Goal: Task Accomplishment & Management: Manage account settings

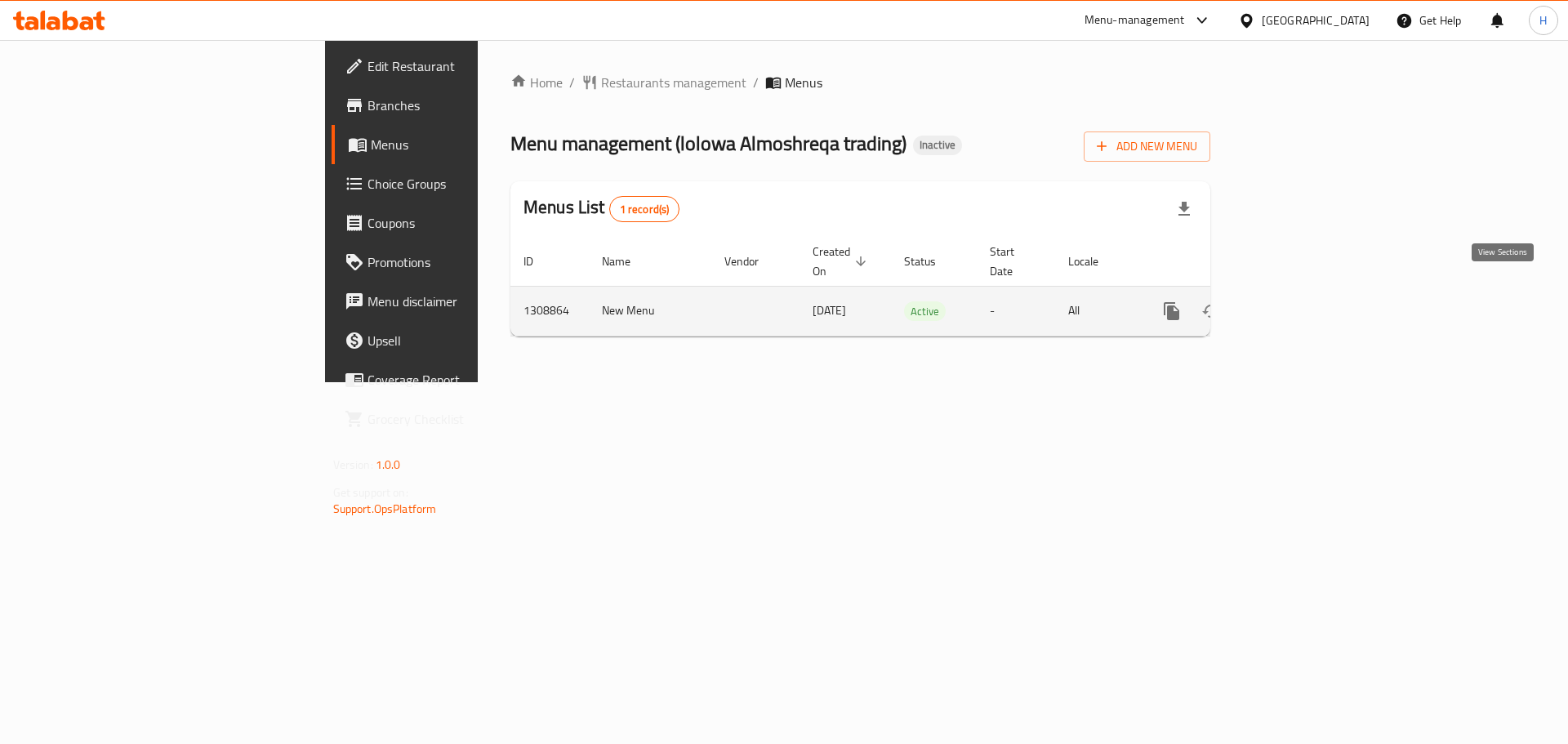
click at [1299, 301] on icon "enhanced table" at bounding box center [1289, 311] width 20 height 20
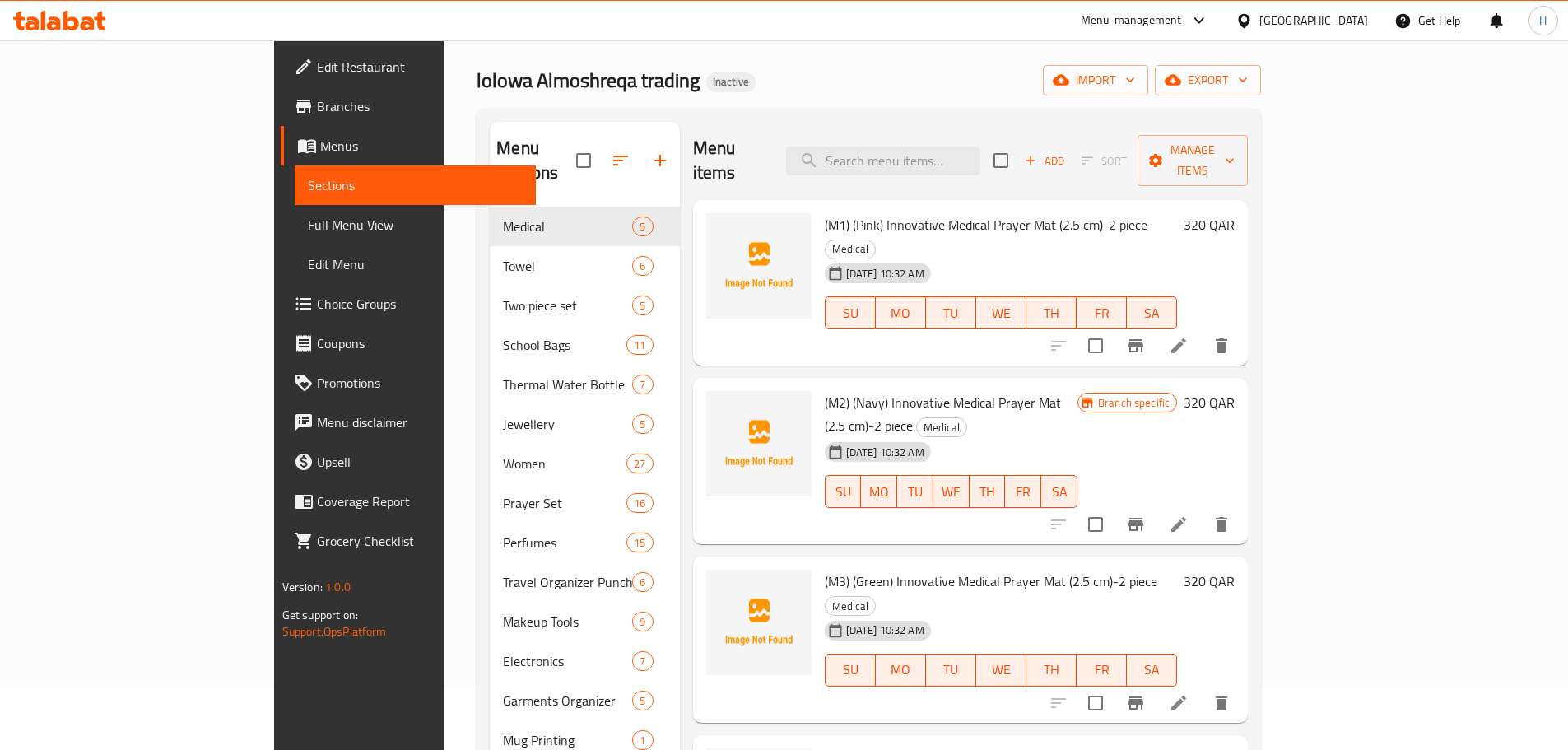
scroll to position [247, 0]
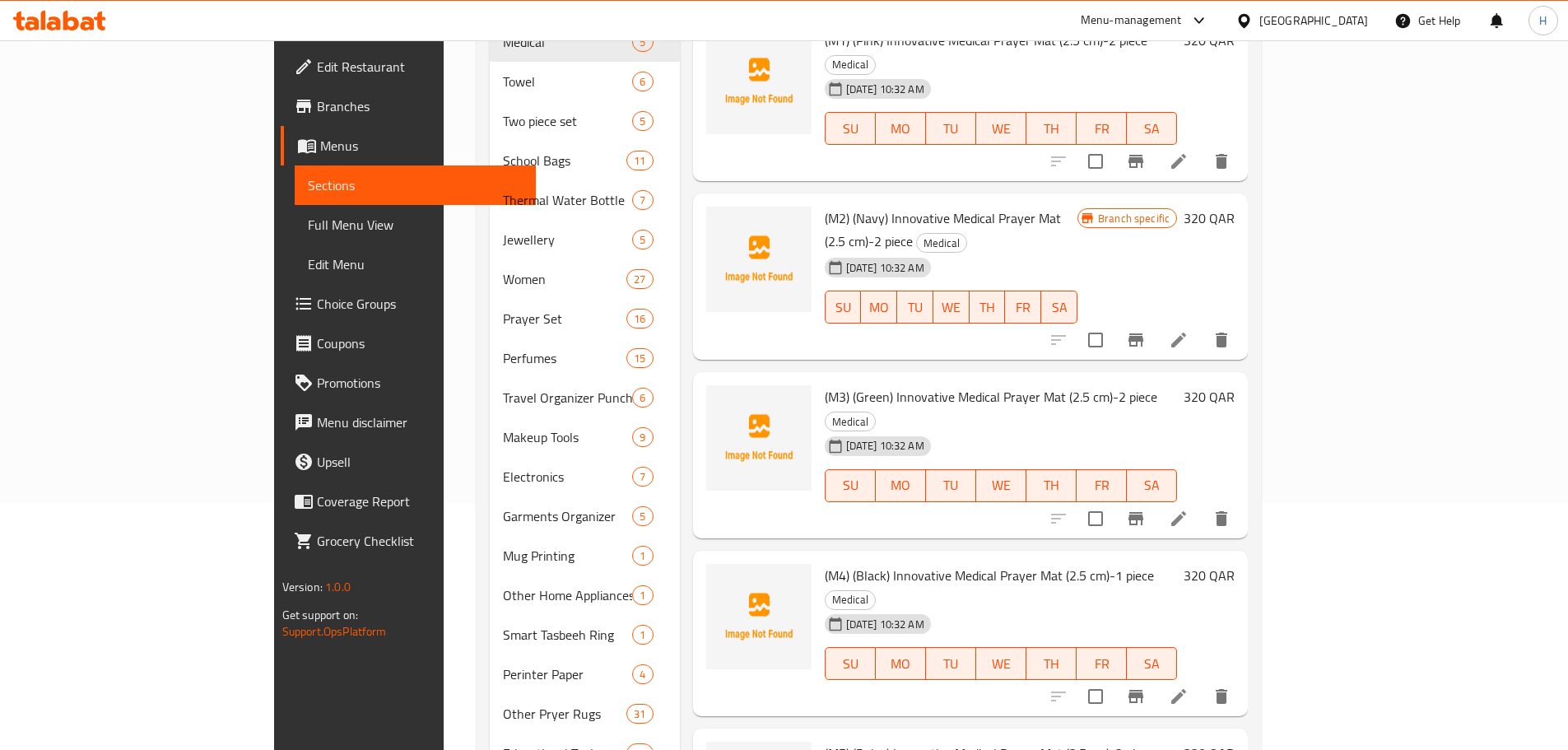
click at [308, 224] on span "Full Menu View" at bounding box center [415, 224] width 215 height 20
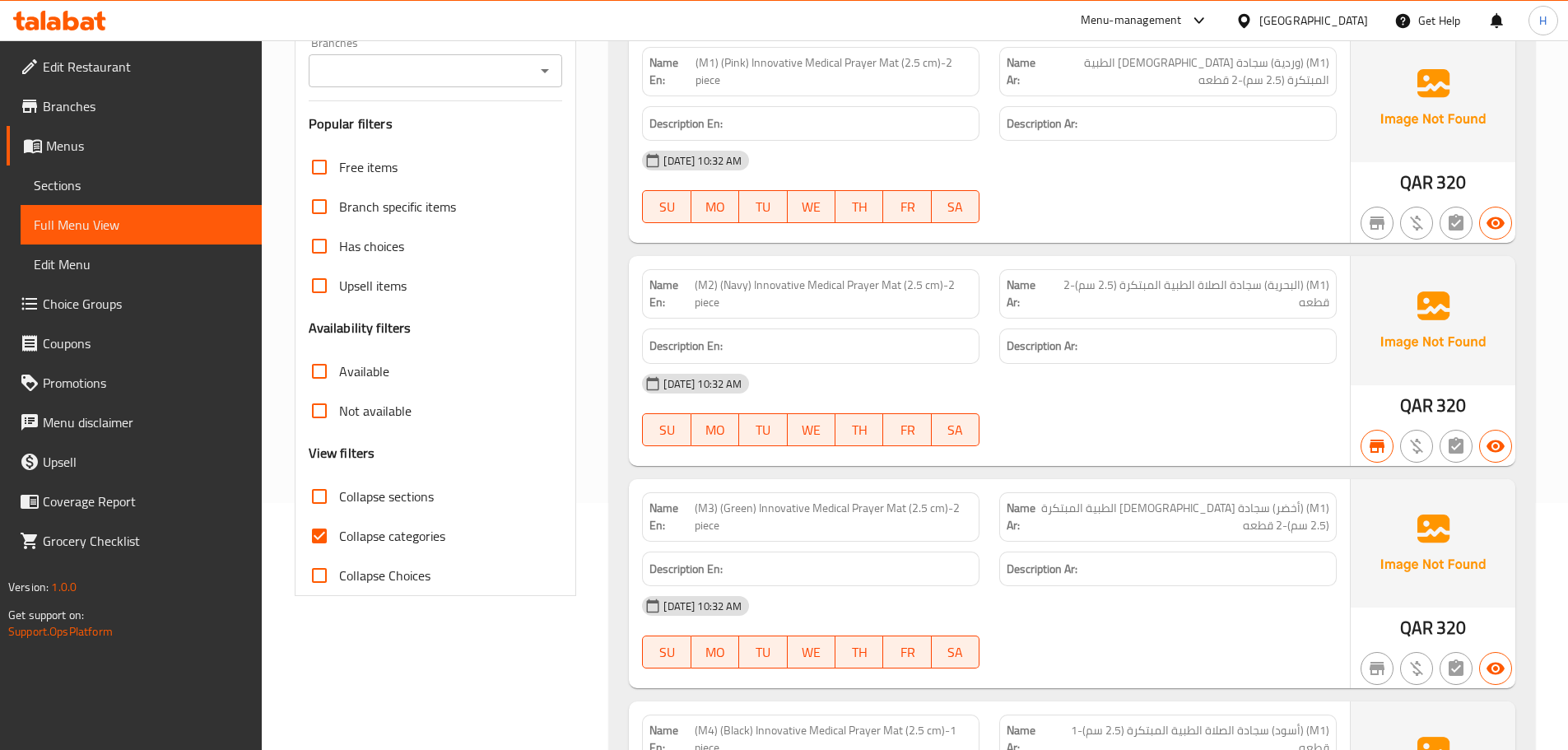
click at [324, 531] on input "Collapse categories" at bounding box center [319, 535] width 39 height 39
checkbox input "false"
click at [325, 574] on input "Collapse Choices" at bounding box center [319, 575] width 39 height 39
click at [322, 565] on input "Collapse Choices" at bounding box center [319, 575] width 39 height 39
checkbox input "false"
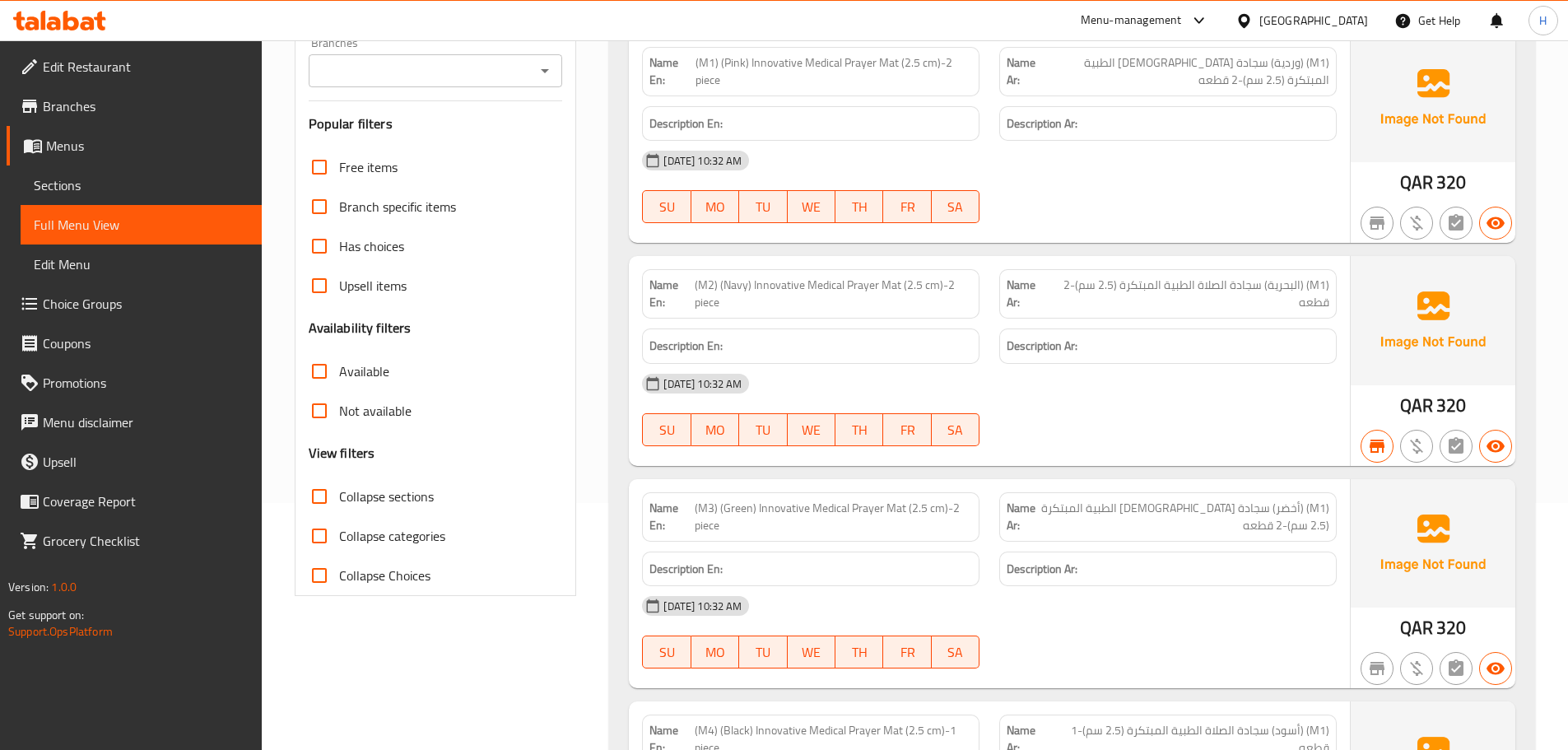
click at [322, 492] on input "Collapse sections" at bounding box center [319, 495] width 39 height 39
checkbox input "true"
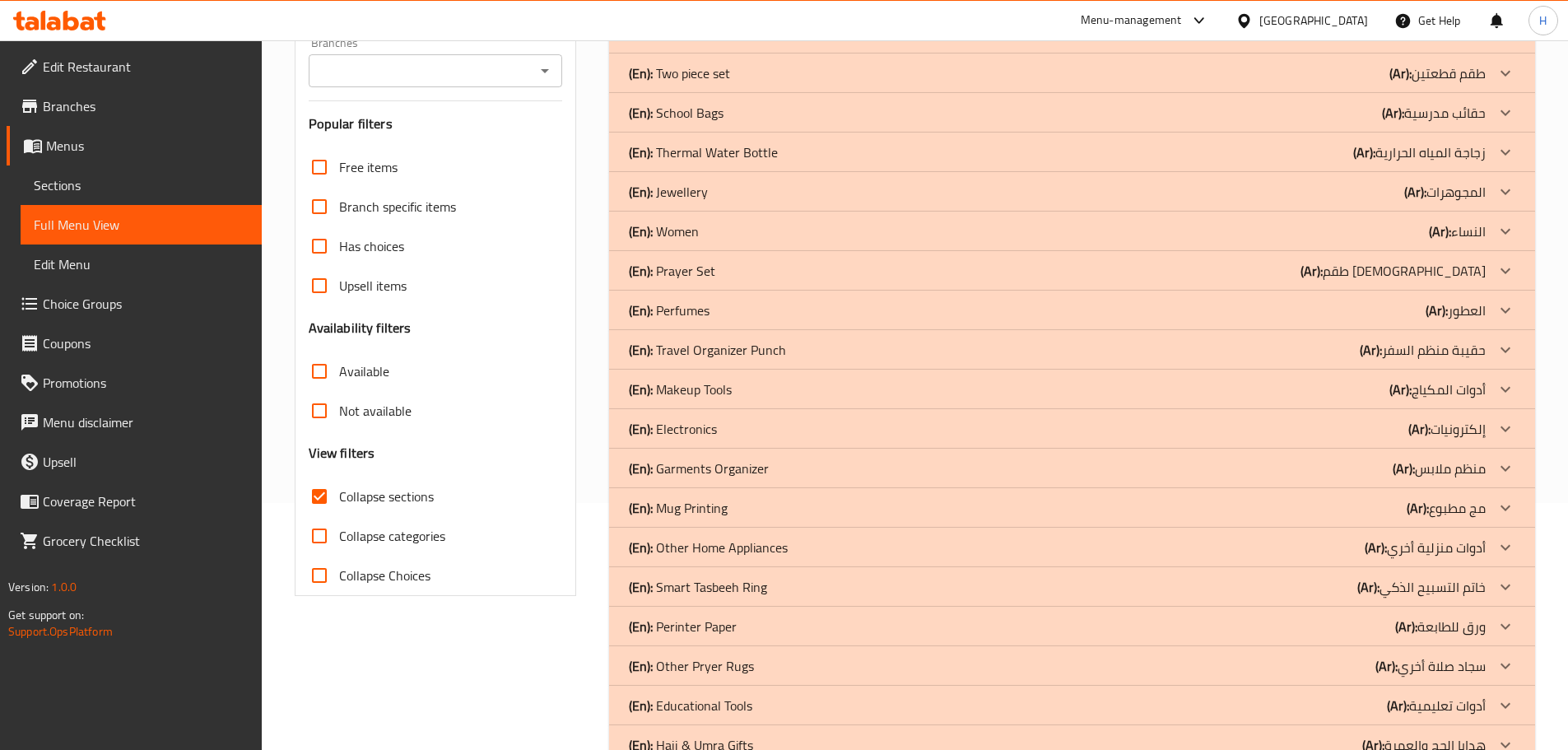
click at [328, 542] on input "Collapse categories" at bounding box center [319, 535] width 39 height 39
checkbox input "true"
click at [322, 571] on input "Collapse Choices" at bounding box center [319, 575] width 39 height 39
checkbox input "true"
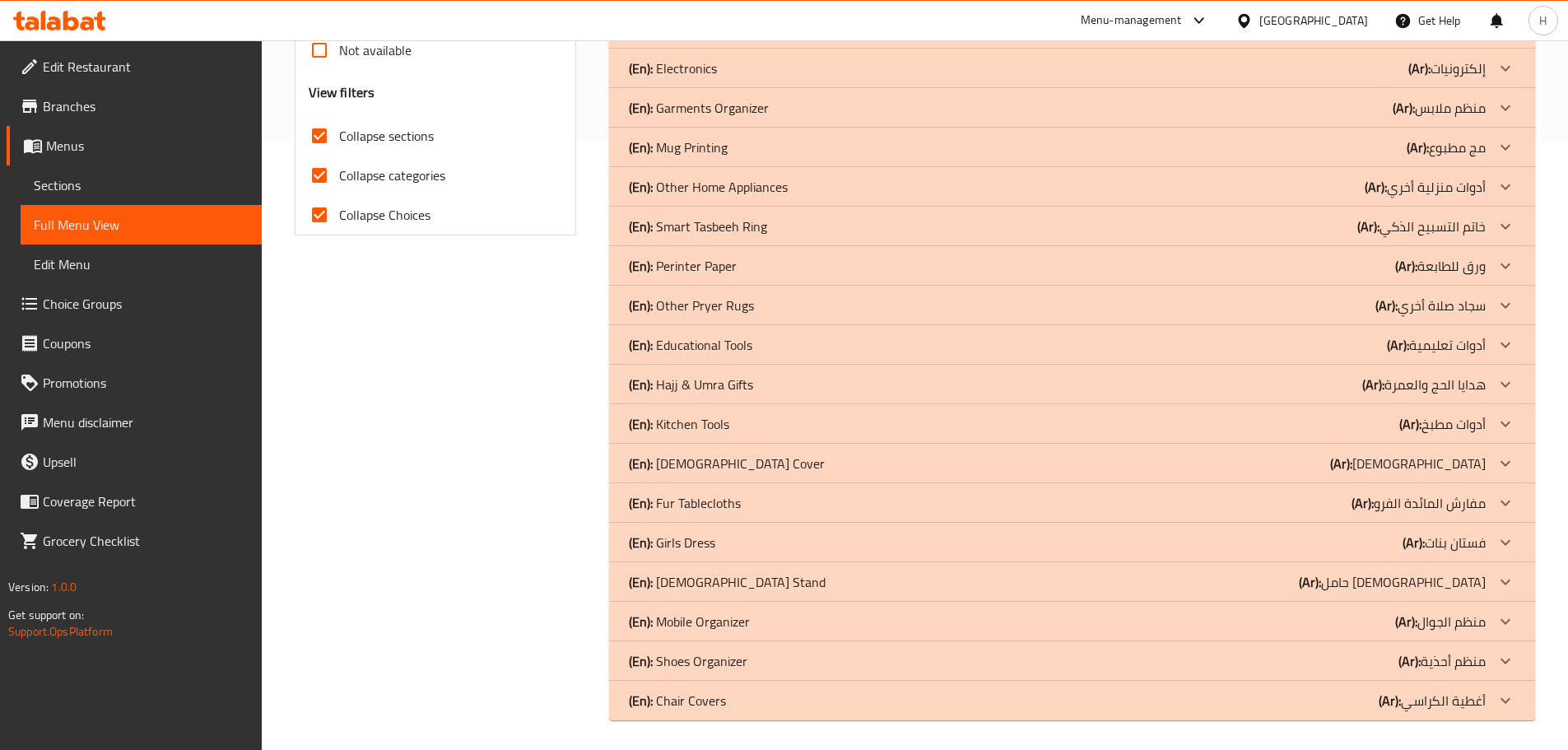
scroll to position [610, 0]
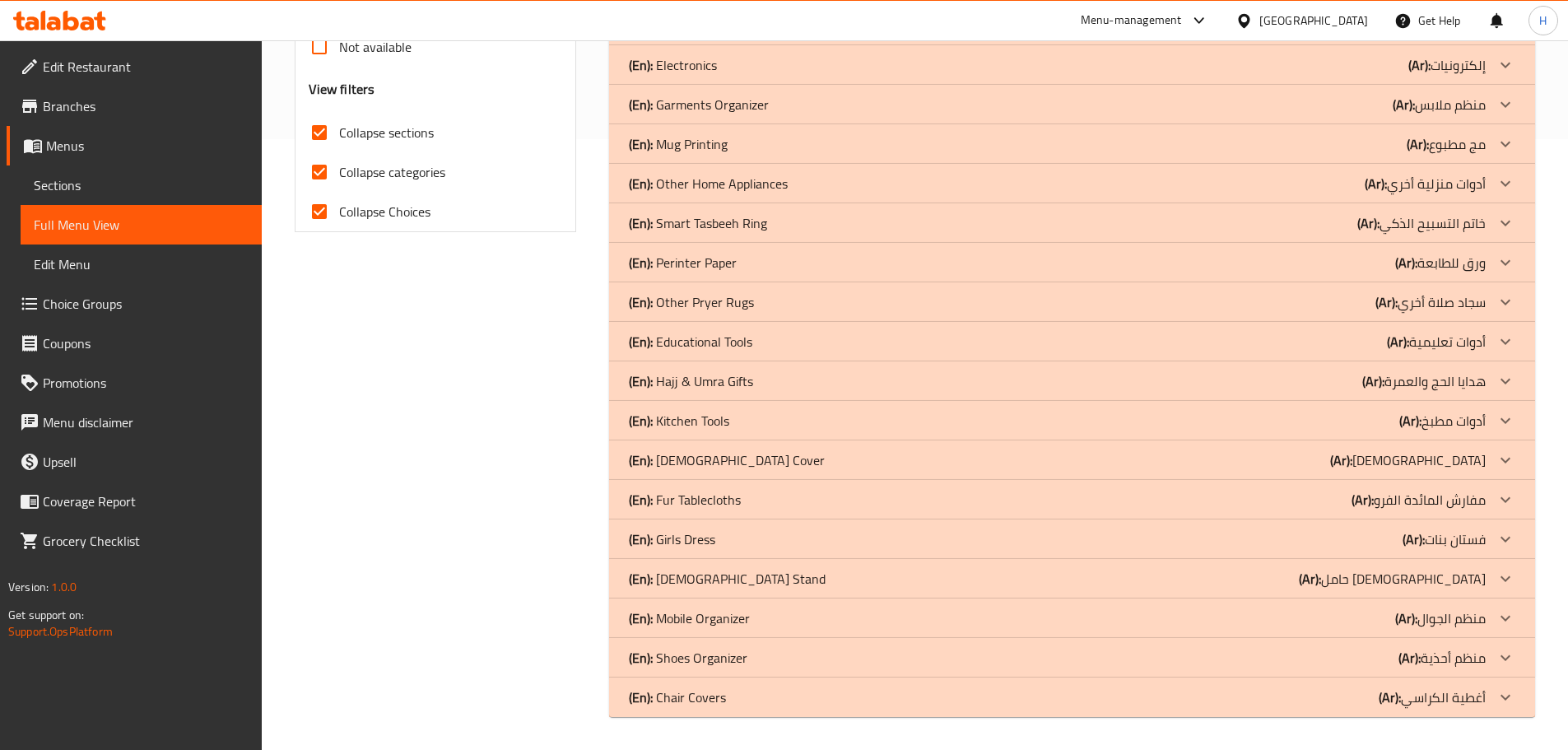
click at [792, 474] on div "(En): [DEMOGRAPHIC_DATA] Cover ([DEMOGRAPHIC_DATA]): [DEMOGRAPHIC_DATA]" at bounding box center [1072, 460] width 926 height 39
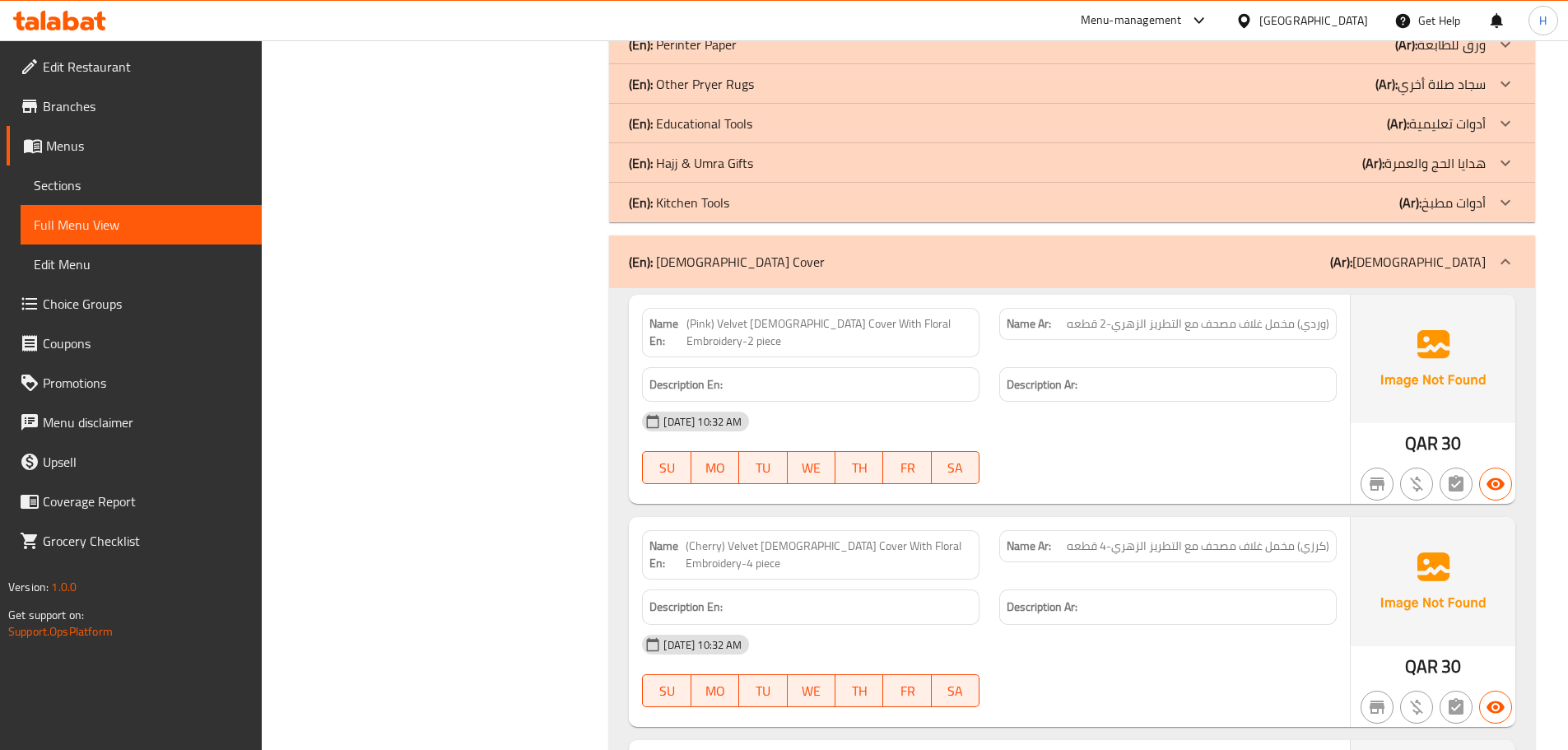
scroll to position [857, 0]
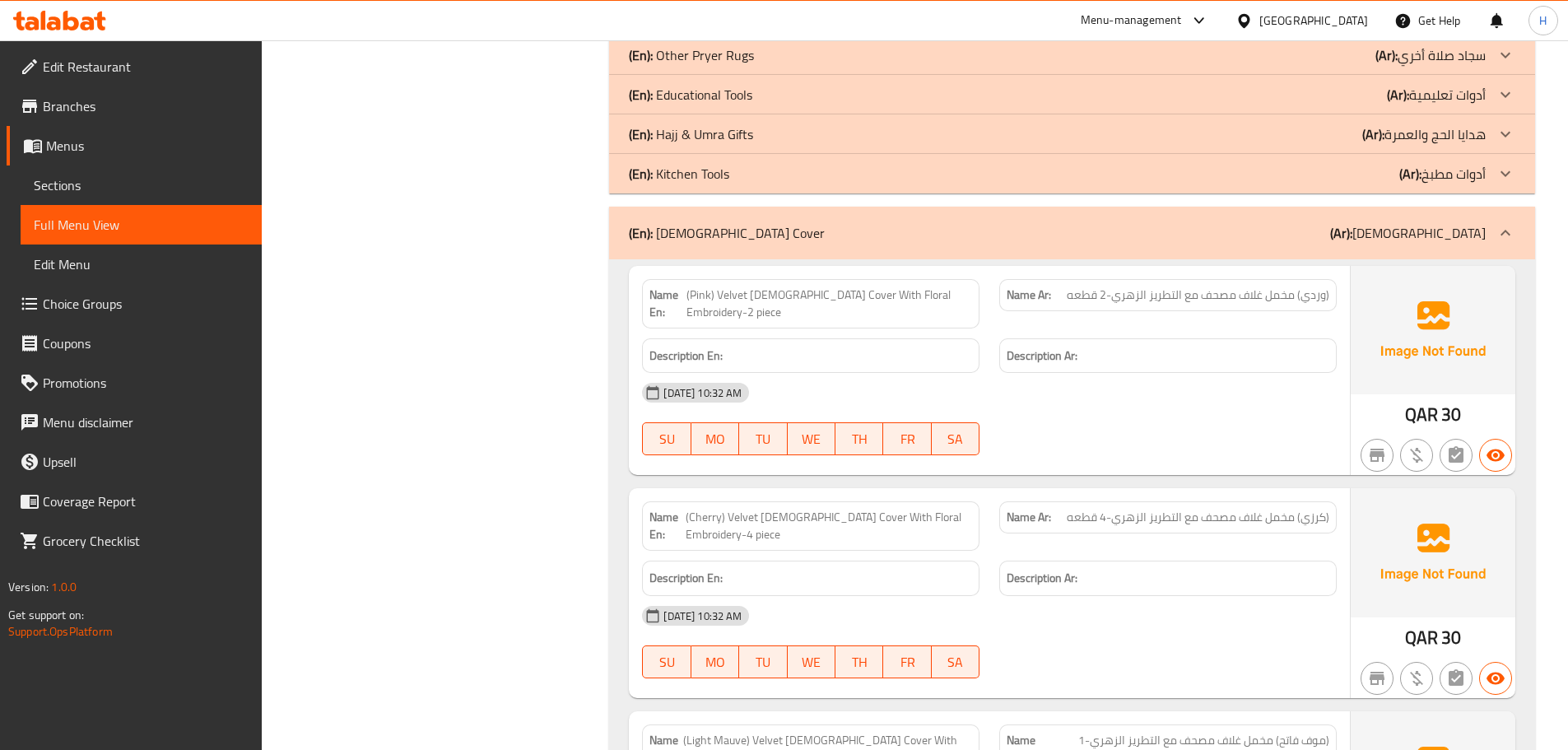
click at [727, 295] on span "(Pink) Velvet Quran Cover With Floral Embroidery-2 piece" at bounding box center [828, 303] width 285 height 35
click at [737, 296] on span "(Pink) Velvet Quran Cover With Floral Embroidery-2 piece" at bounding box center [828, 303] width 285 height 35
drag, startPoint x: 737, startPoint y: 296, endPoint x: 985, endPoint y: 296, distance: 248.0
click at [985, 296] on div "Name En: (Pink) Velvet Quran Cover With Floral Embroidery-2 piece" at bounding box center [811, 303] width 358 height 69
copy span "Velvet Quran Cover With Floral Embroidery-2 piece"
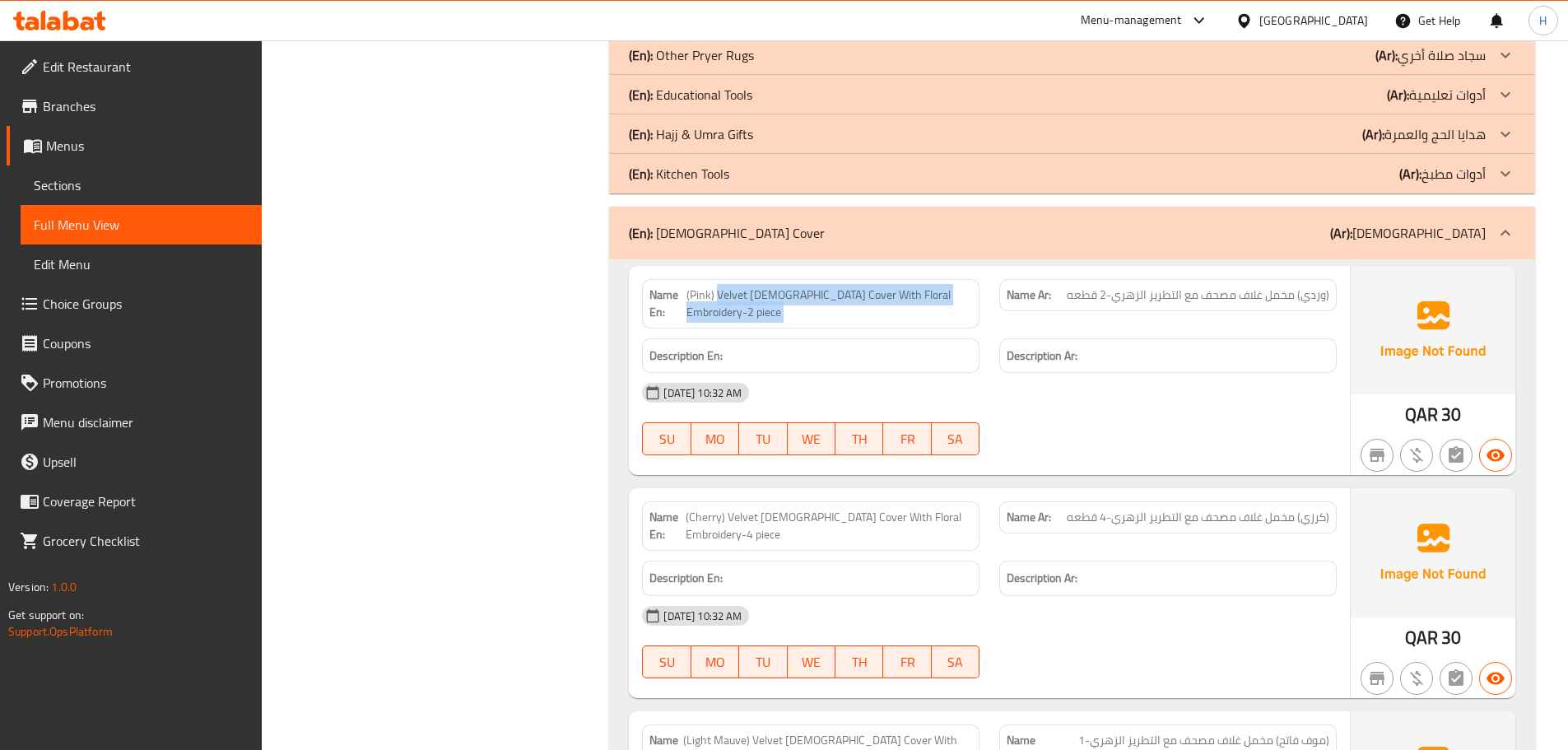
click at [861, 286] on span "(Pink) Velvet Quran Cover With Floral Embroidery-2 piece" at bounding box center [828, 303] width 285 height 35
drag, startPoint x: 861, startPoint y: 286, endPoint x: 881, endPoint y: 289, distance: 20.2
click at [881, 289] on span "(Pink) Velvet Quran Cover With Floral Embroidery-2 piece" at bounding box center [828, 303] width 285 height 35
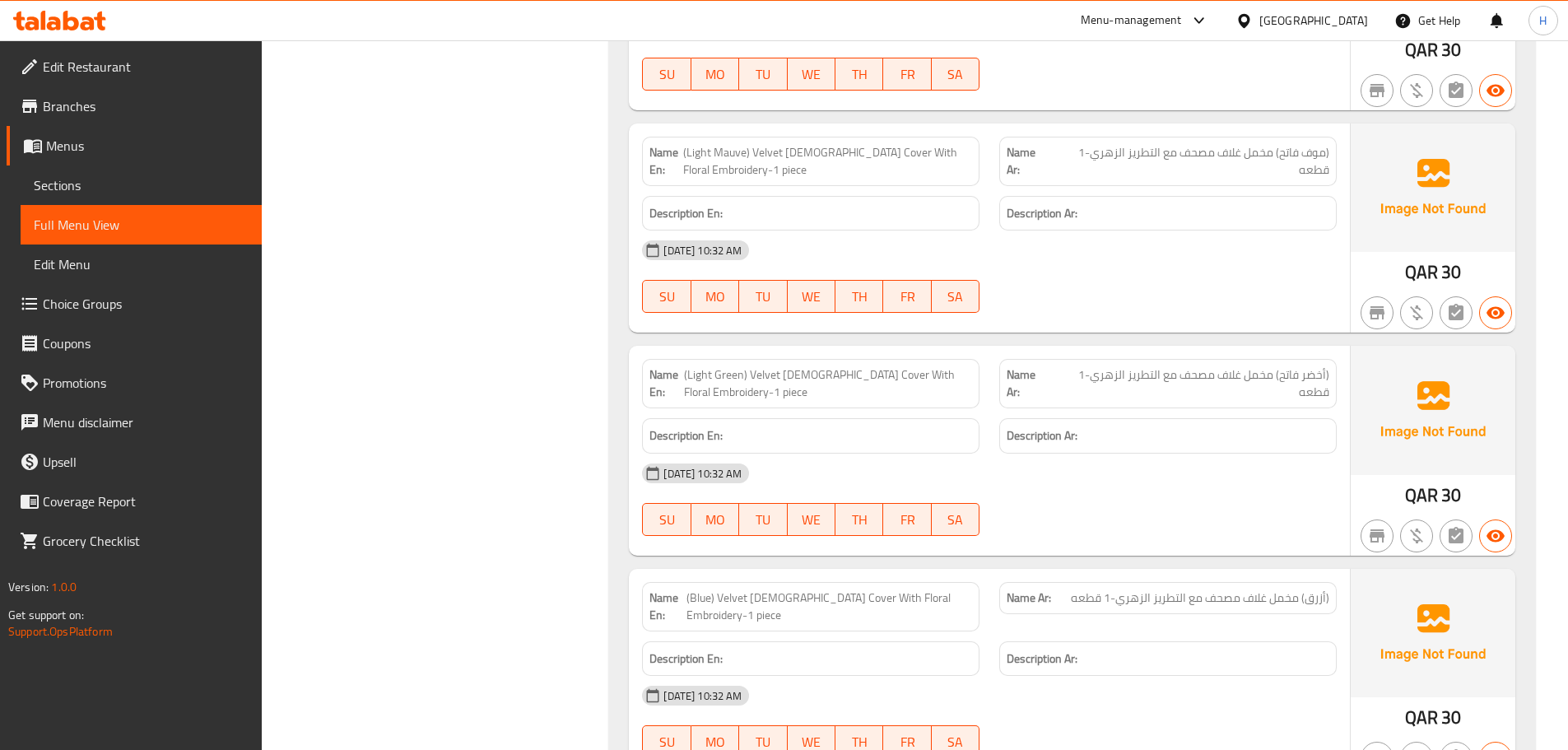
scroll to position [1516, 0]
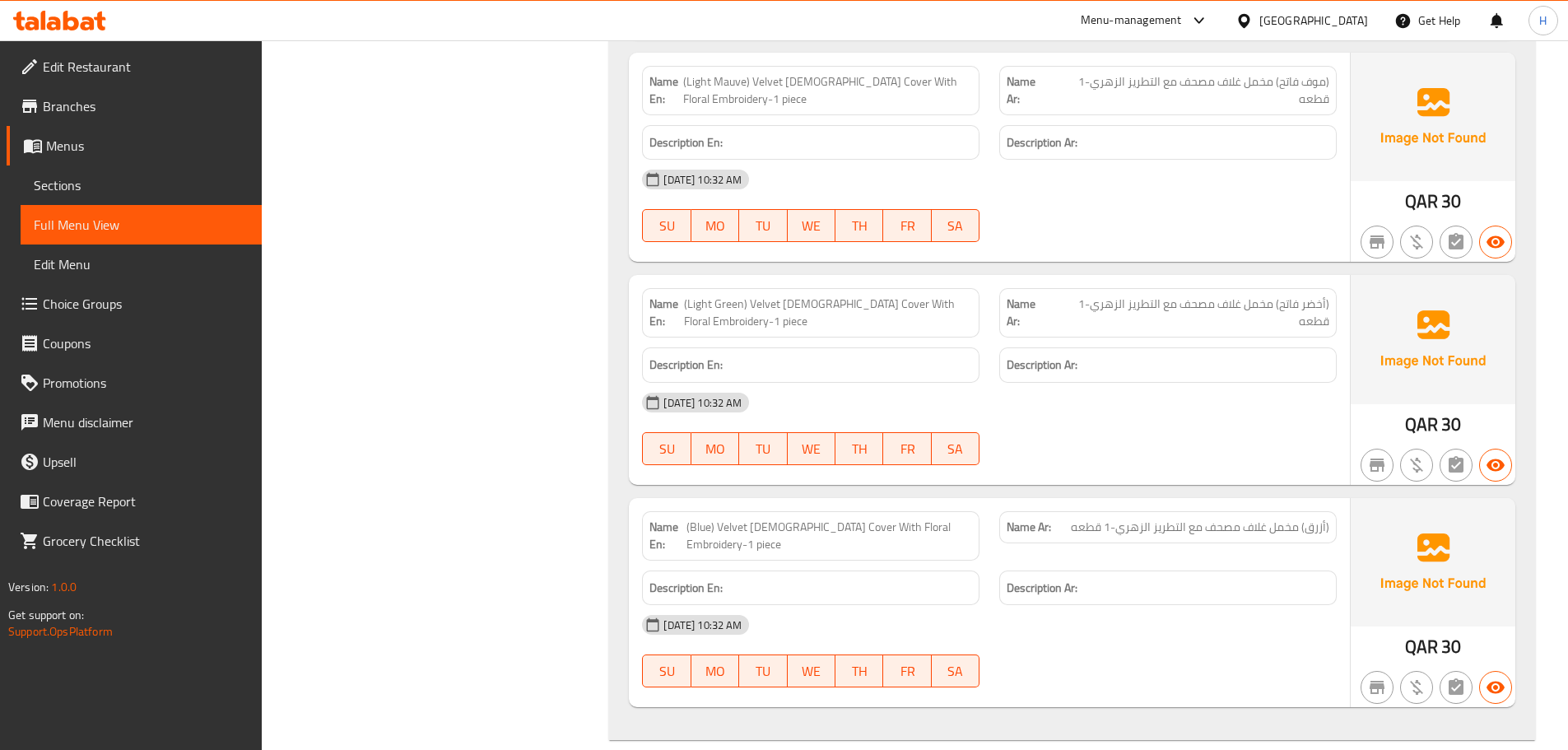
click at [764, 296] on span "(Light Green) Velvet [DEMOGRAPHIC_DATA] Cover With Floral Embroidery-1 piece" at bounding box center [828, 313] width 288 height 35
drag, startPoint x: 774, startPoint y: 292, endPoint x: 884, endPoint y: 237, distance: 123.0
click at [769, 296] on span "(Light Green) Velvet [DEMOGRAPHIC_DATA] Cover With Floral Embroidery-1 piece" at bounding box center [828, 313] width 288 height 35
copy span "Velvet"
click at [785, 288] on div "Name En: (Light Green) Velvet Quran Cover With Floral Embroidery-1 piece" at bounding box center [810, 312] width 337 height 50
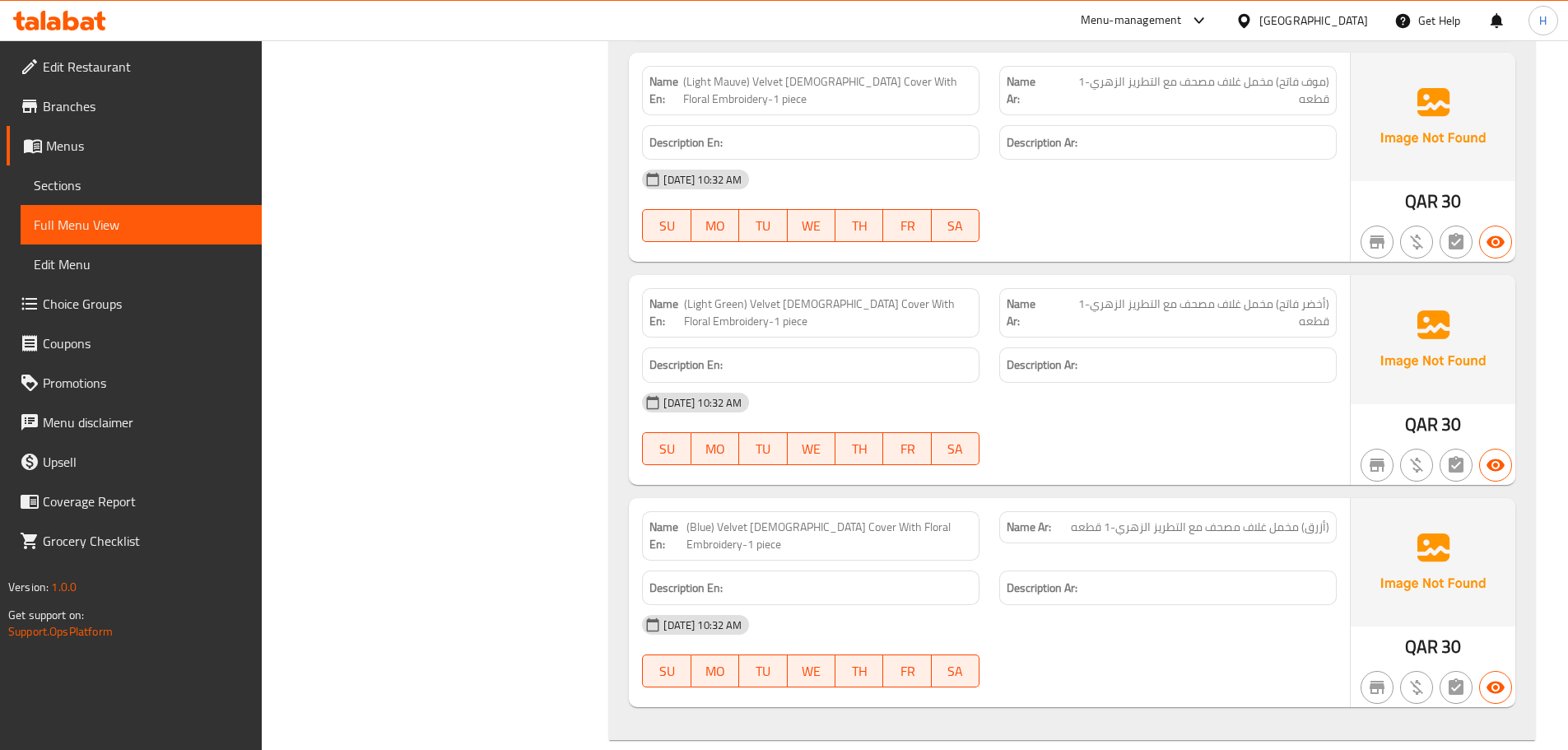
click at [772, 296] on span "(Light Green) Velvet [DEMOGRAPHIC_DATA] Cover With Floral Embroidery-1 piece" at bounding box center [828, 313] width 288 height 35
copy span "Velvet Quran Cover"
drag, startPoint x: 772, startPoint y: 285, endPoint x: 841, endPoint y: 285, distance: 69.0
click at [841, 296] on span "(Light Green) Velvet [DEMOGRAPHIC_DATA] Cover With Floral Embroidery-1 piece" at bounding box center [828, 313] width 288 height 35
click at [1206, 296] on span "(أخضر فاتح) مخمل غلاف مصحف مع التطريز الزهري-1 قطعه" at bounding box center [1190, 313] width 279 height 35
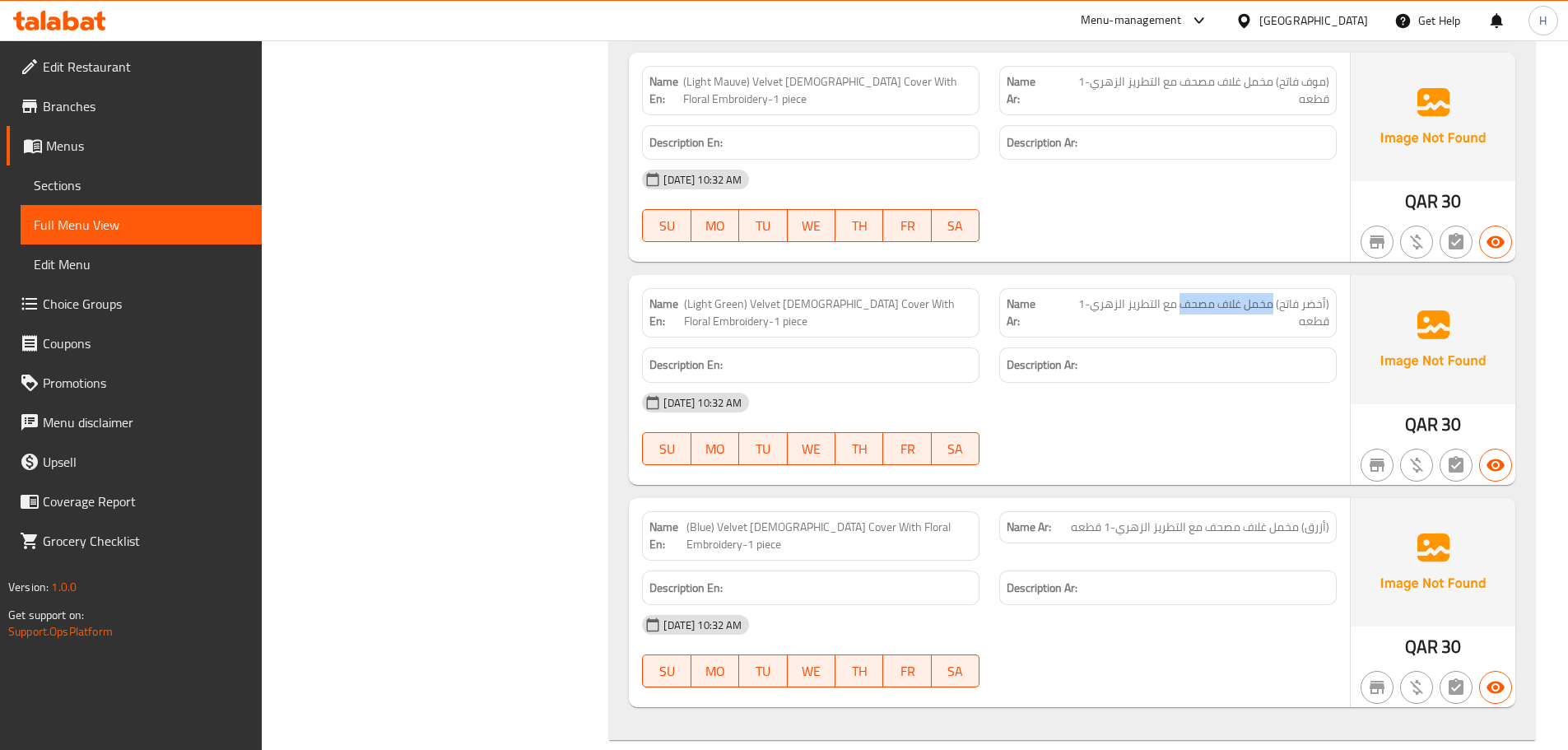
drag, startPoint x: 1206, startPoint y: 293, endPoint x: 1263, endPoint y: 292, distance: 57.0
click at [1263, 296] on span "(أخضر فاتح) مخمل غلاف مصحف مع التطريز الزهري-1 قطعه" at bounding box center [1190, 313] width 279 height 35
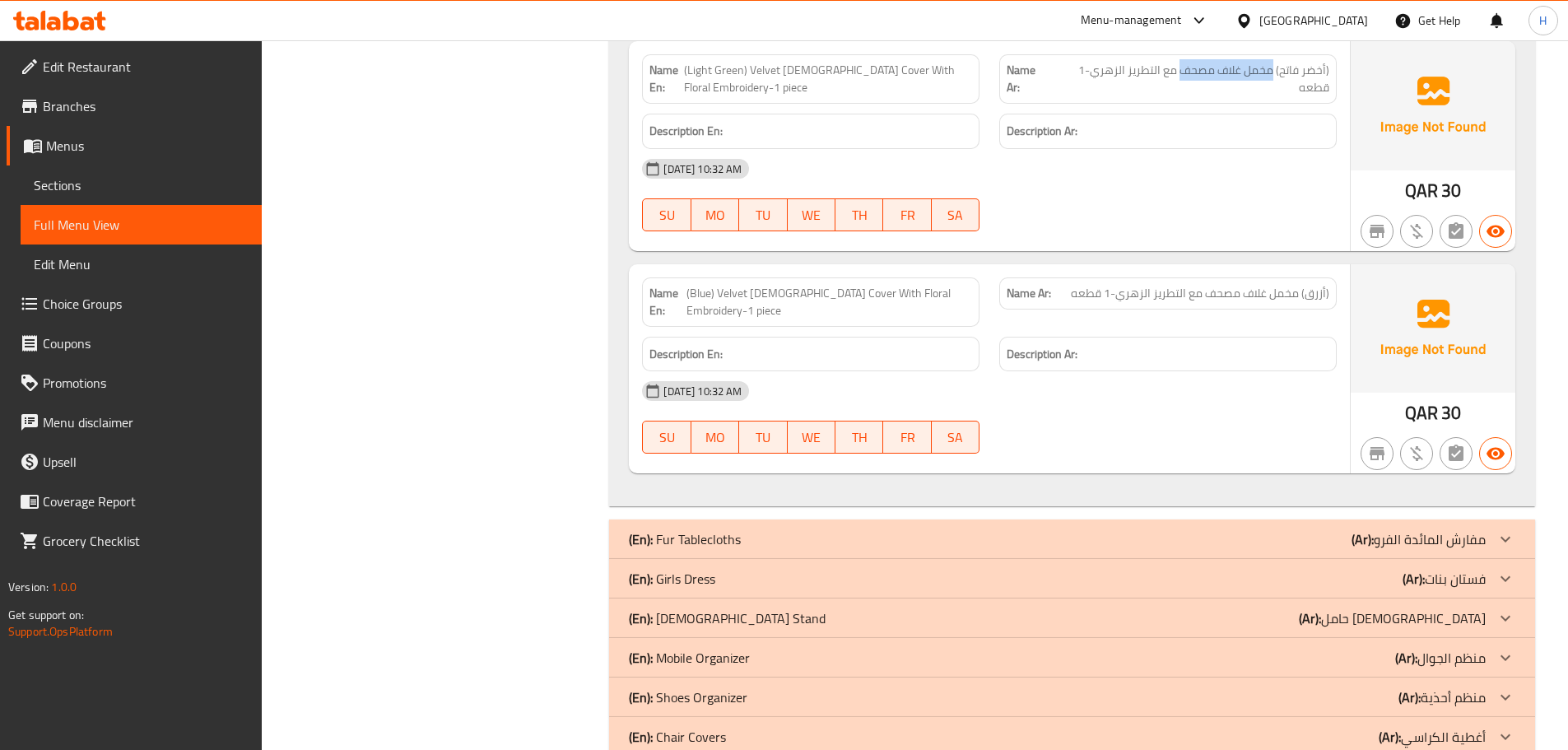
scroll to position [1756, 0]
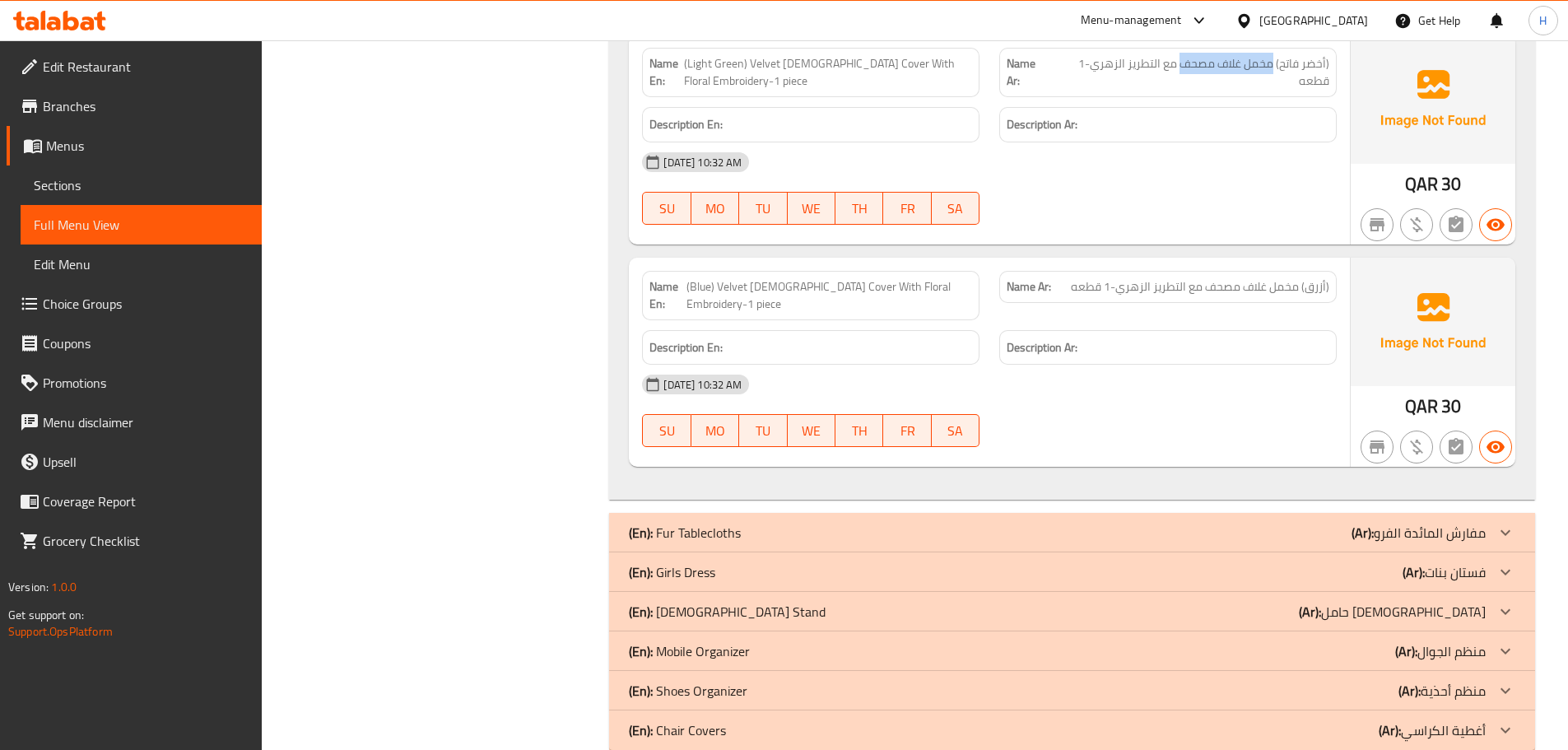
click at [888, 592] on div "(En): [DEMOGRAPHIC_DATA] Stand ([DEMOGRAPHIC_DATA]): حامل [DEMOGRAPHIC_DATA]" at bounding box center [1072, 611] width 926 height 39
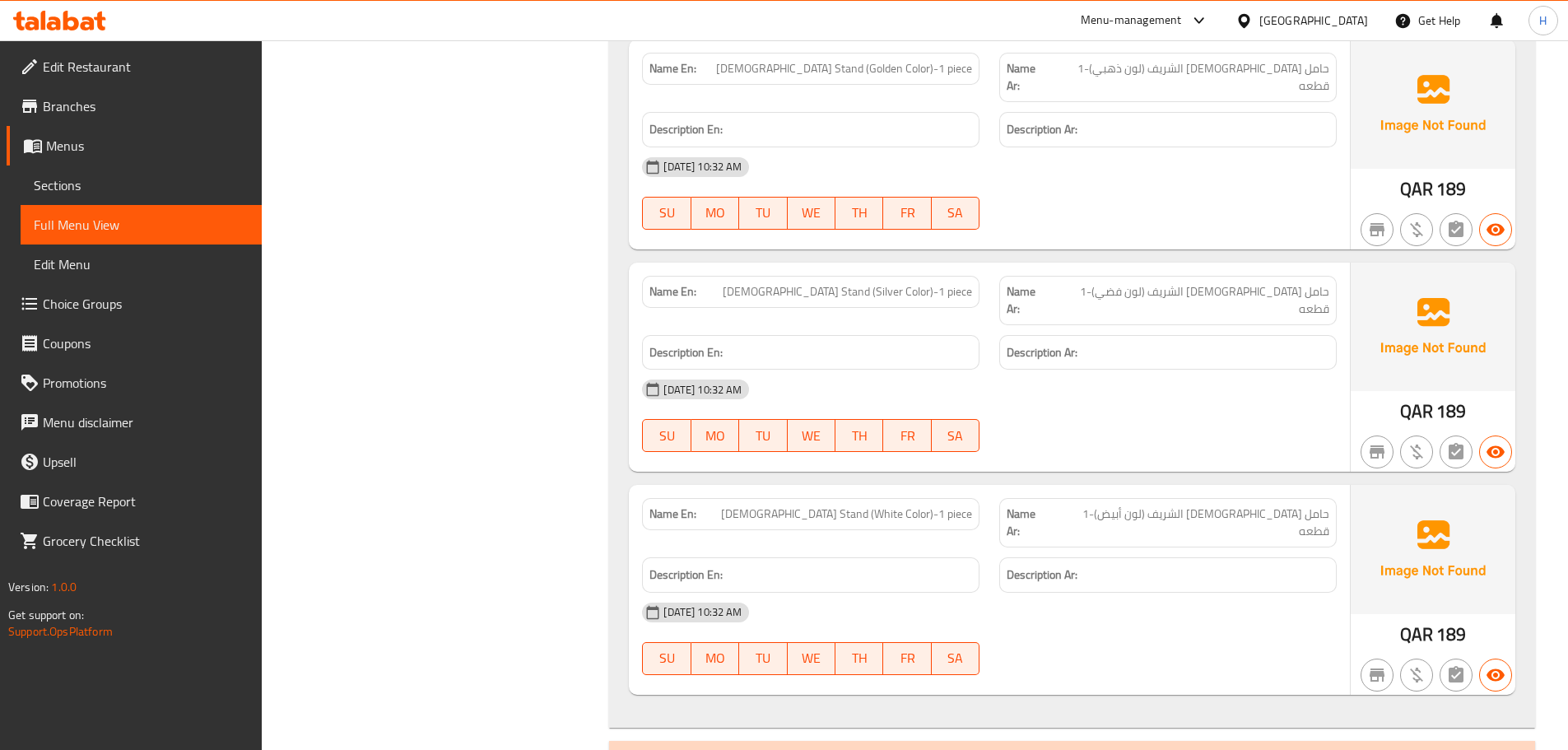
scroll to position [3264, 0]
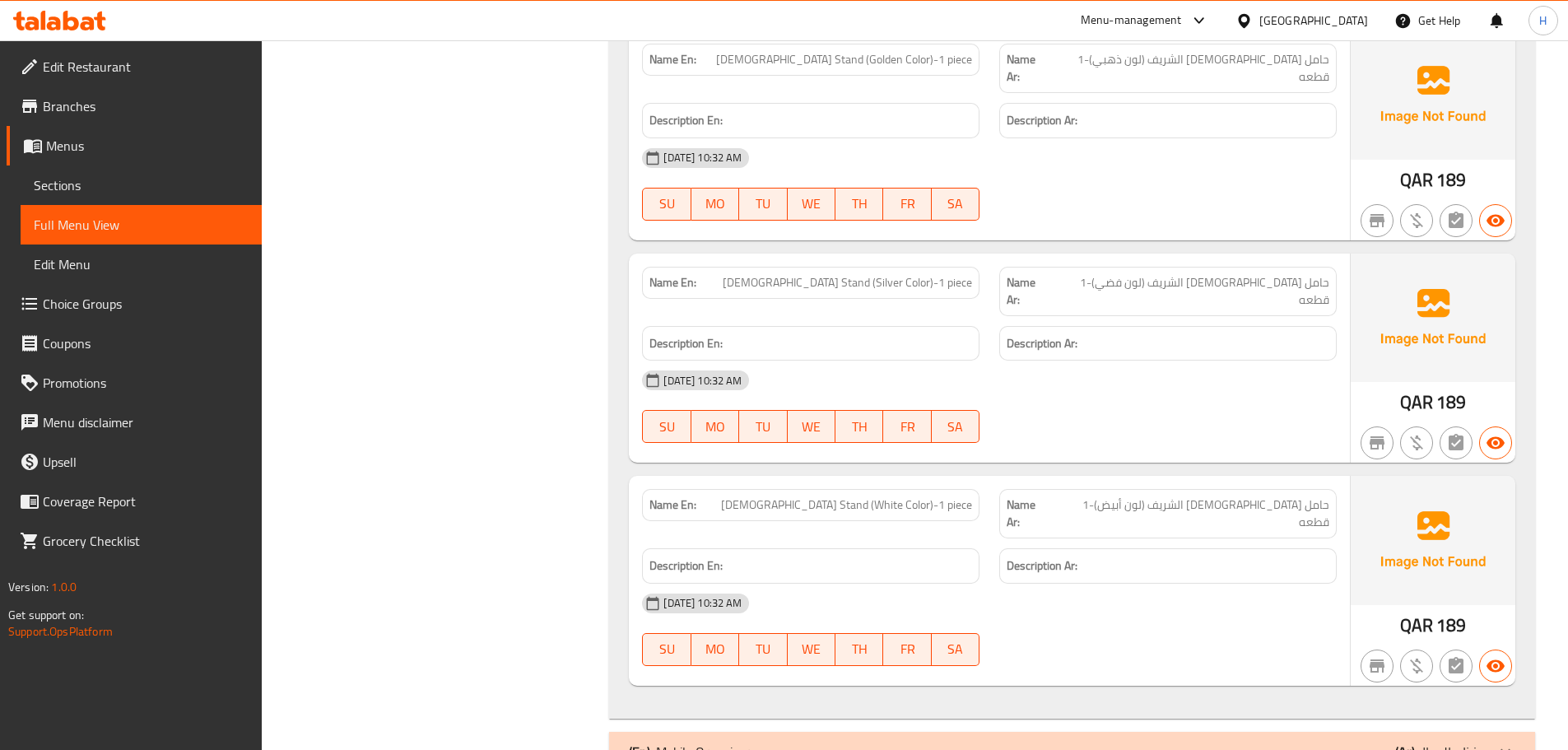
click at [769, 741] on div "(En): Mobile Organizer (Ar): منظم الجوال" at bounding box center [1057, 751] width 856 height 20
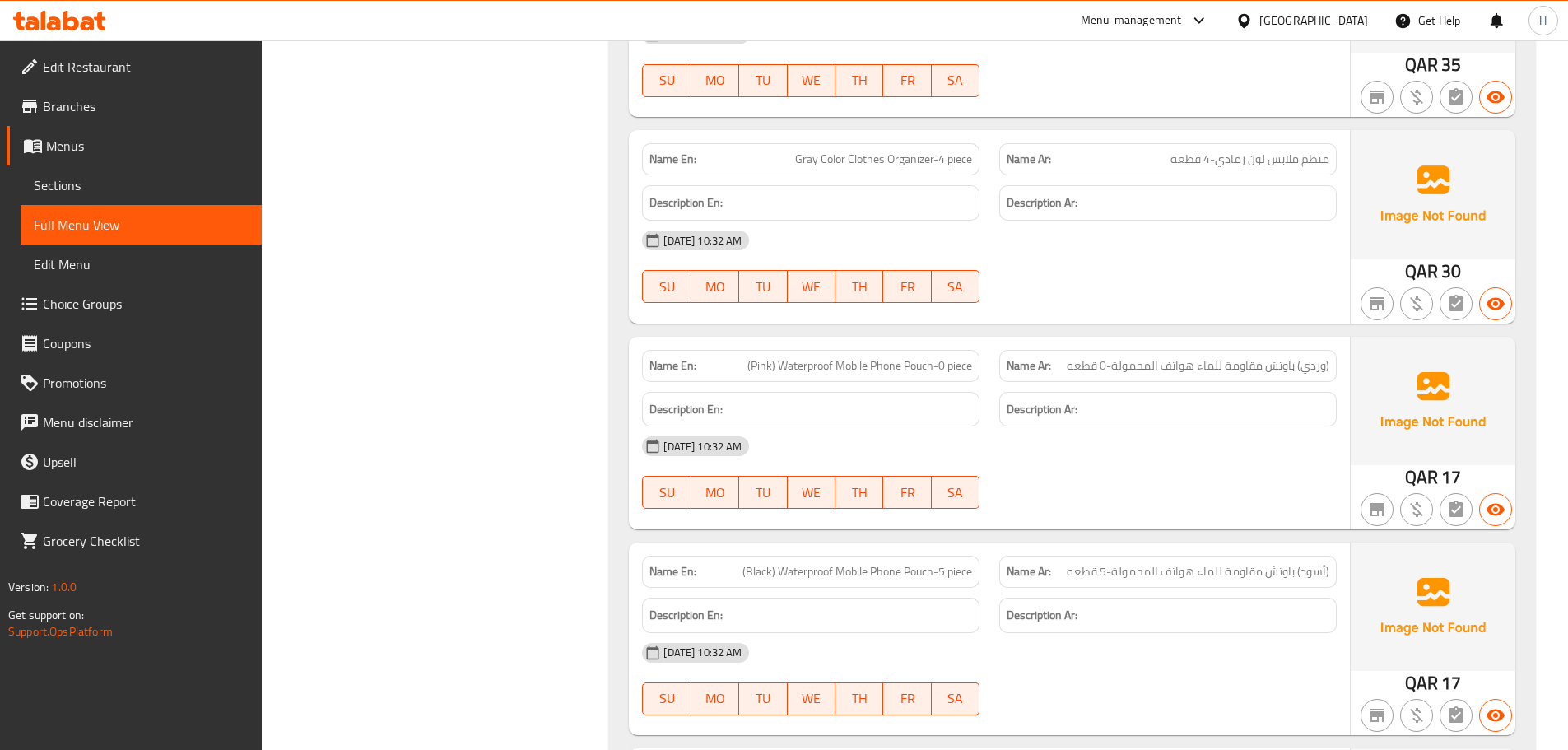
scroll to position [4338, 0]
click at [920, 356] on span "(Pink) Waterproof Mobile Phone Pouch-0 piece" at bounding box center [860, 365] width 225 height 17
drag, startPoint x: 920, startPoint y: 233, endPoint x: 809, endPoint y: 242, distance: 111.4
click at [809, 348] on div "Name En: (Pink) Waterproof Mobile Phone Pouch-0 piece" at bounding box center [810, 364] width 337 height 32
copy span "Waterproof Mobile Phone Pouch"
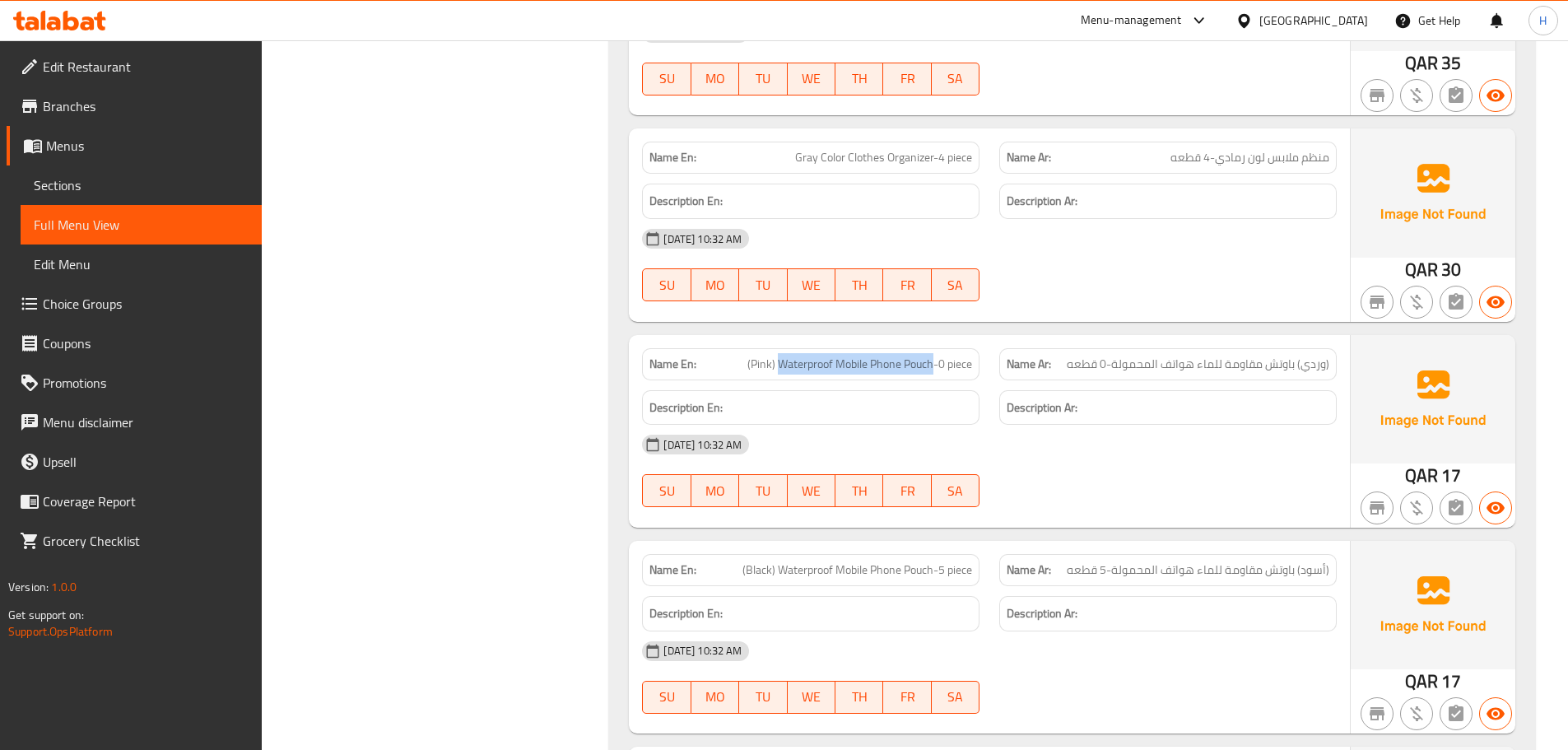
click at [914, 356] on span "(Pink) Waterproof Mobile Phone Pouch-0 piece" at bounding box center [860, 365] width 225 height 17
click at [920, 356] on span "(Pink) Waterproof Mobile Phone Pouch-0 piece" at bounding box center [860, 365] width 225 height 17
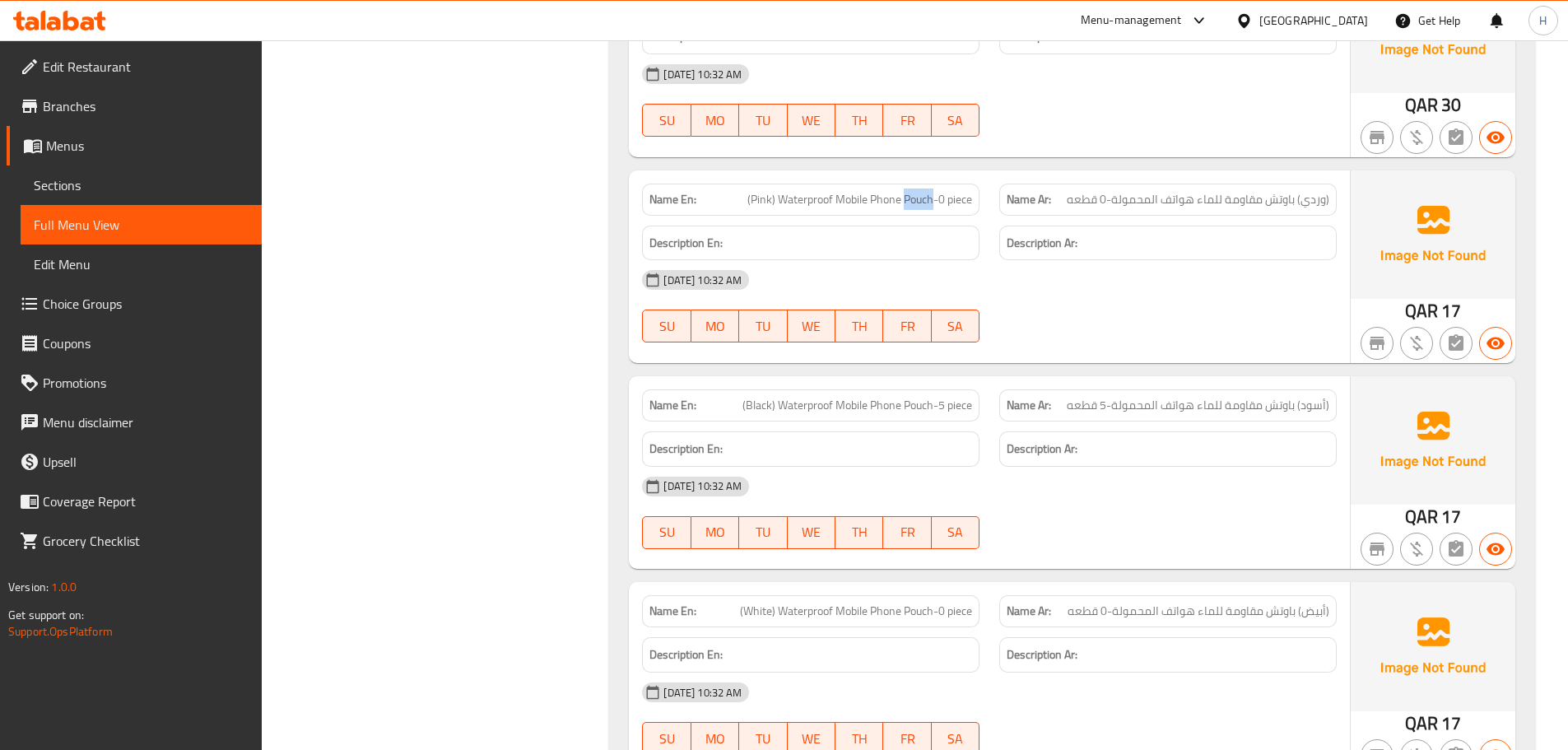
scroll to position [4749, 0]
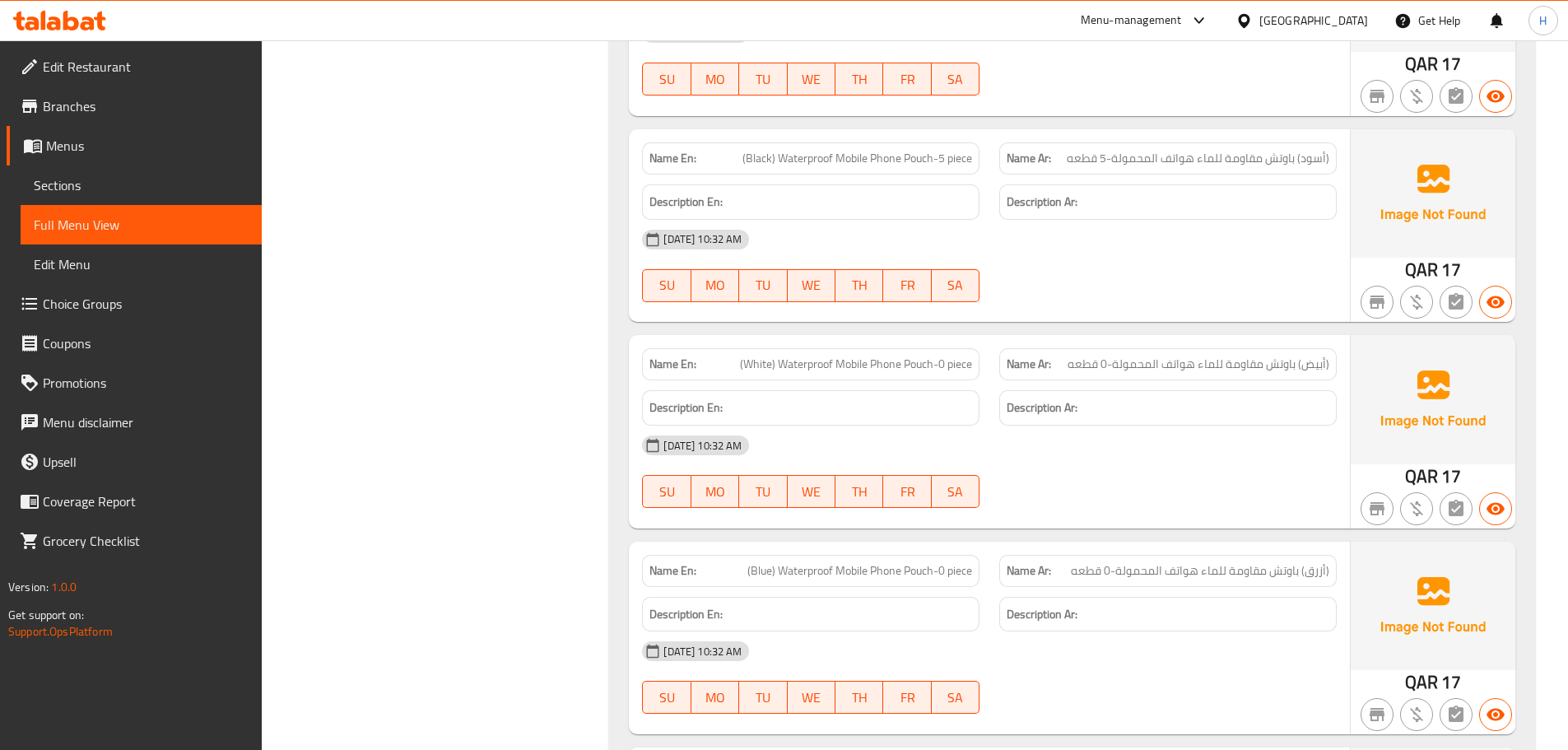
click at [792, 562] on span "(Blue) Waterproof Mobile Phone Pouch-0 piece" at bounding box center [860, 571] width 225 height 17
drag, startPoint x: 792, startPoint y: 445, endPoint x: 908, endPoint y: 440, distance: 116.1
click at [908, 562] on span "(Blue) Waterproof Mobile Phone Pouch-0 piece" at bounding box center [860, 571] width 225 height 17
copy span "Waterproof Mobile Phone Pouch"
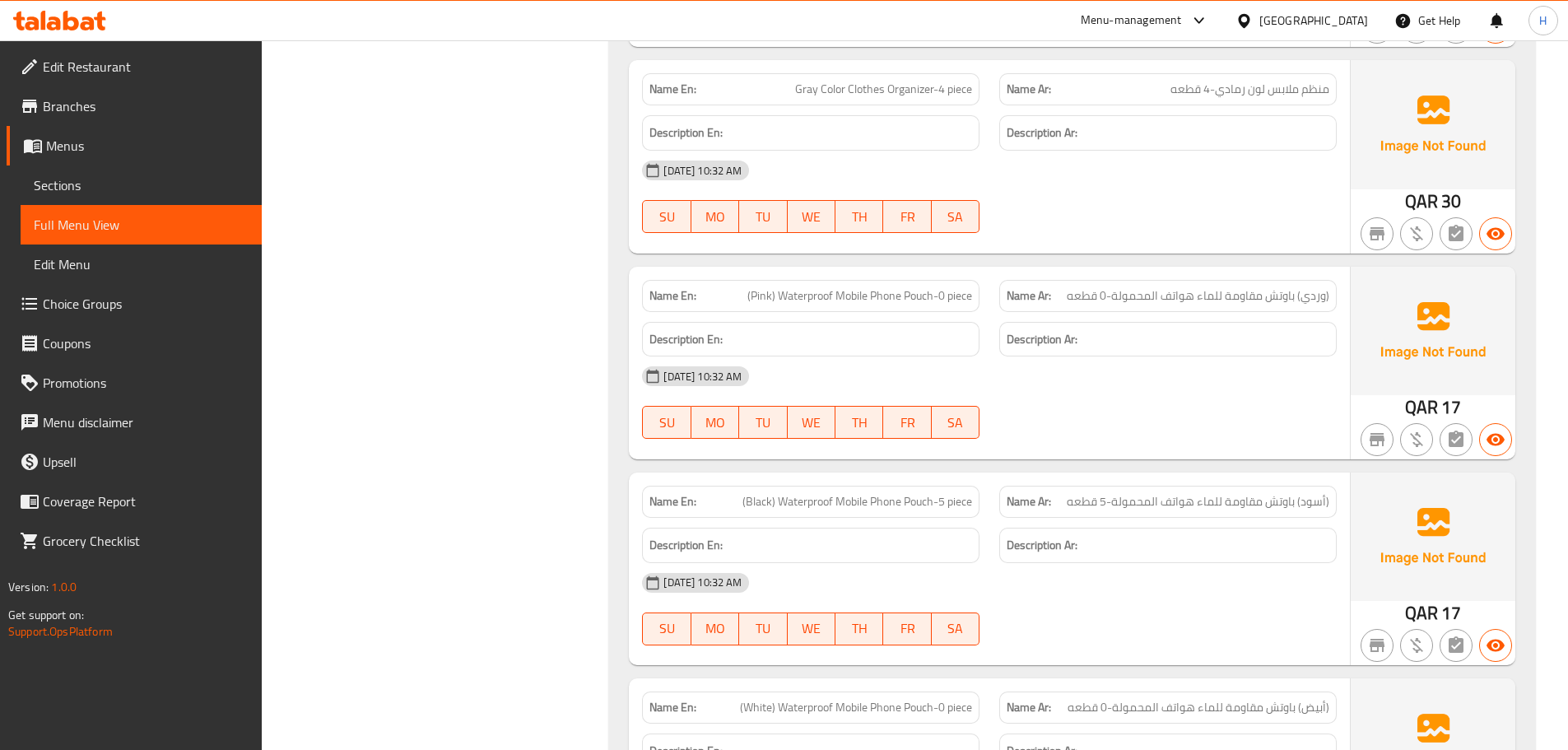
scroll to position [4389, 0]
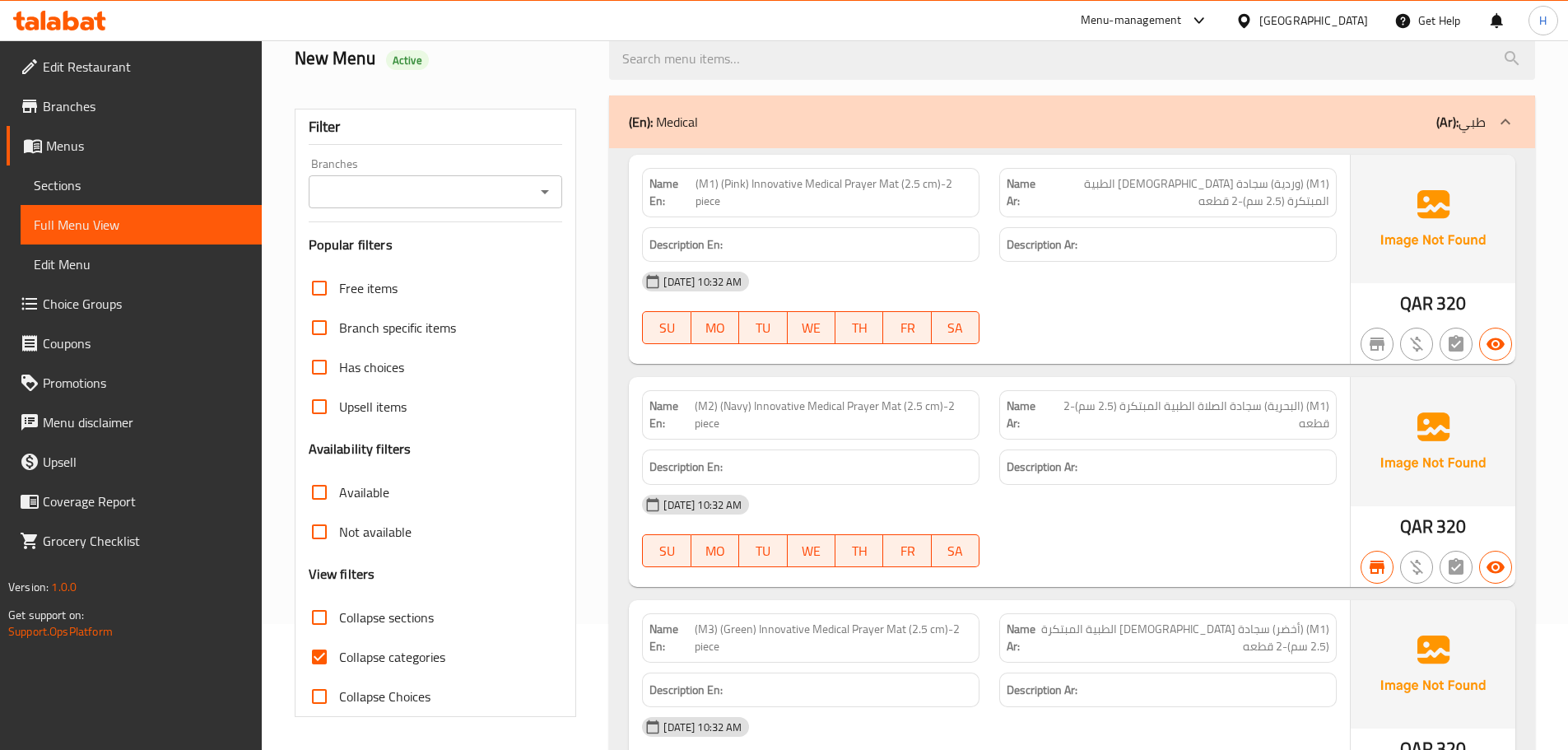
scroll to position [372, 0]
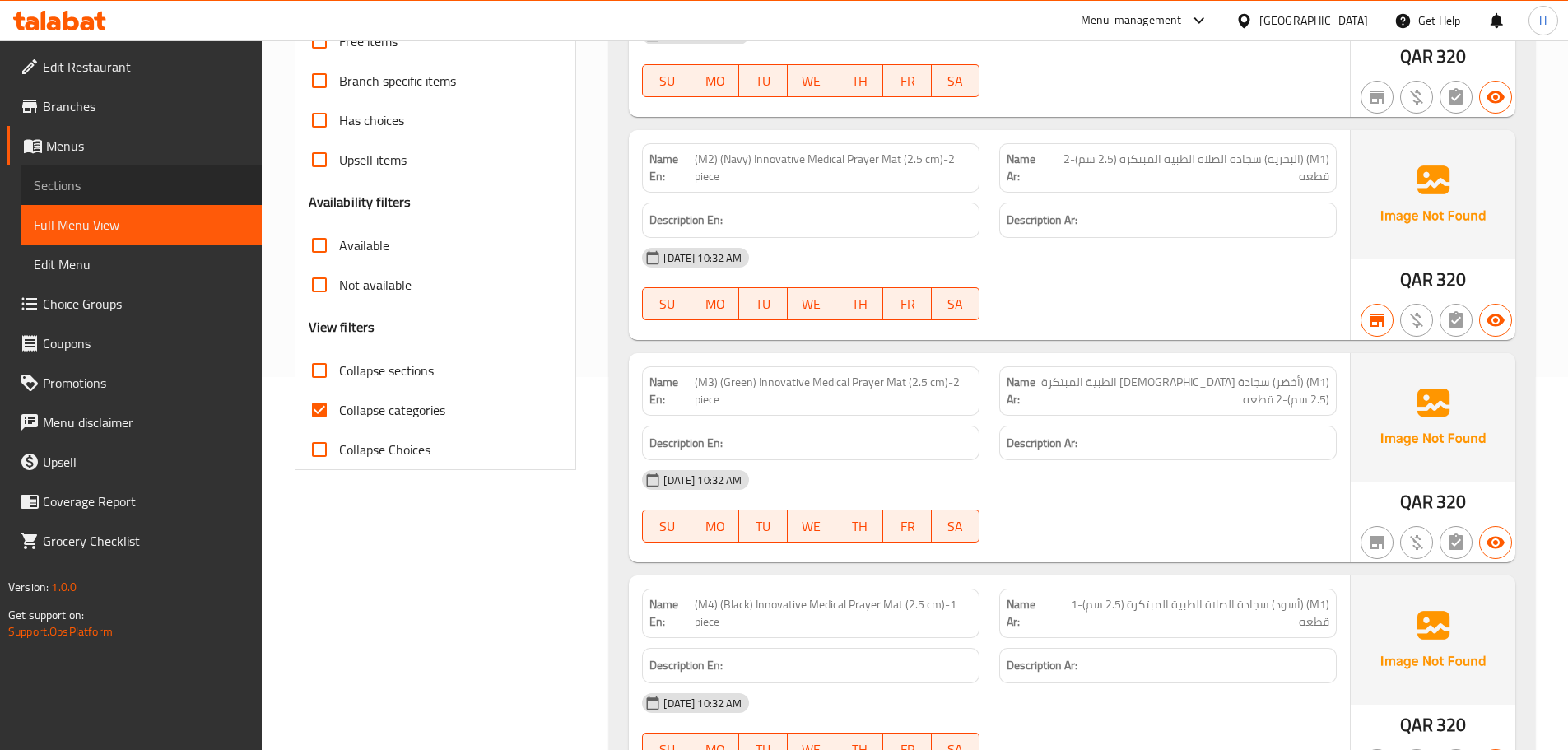
click at [154, 191] on span "Sections" at bounding box center [141, 185] width 215 height 20
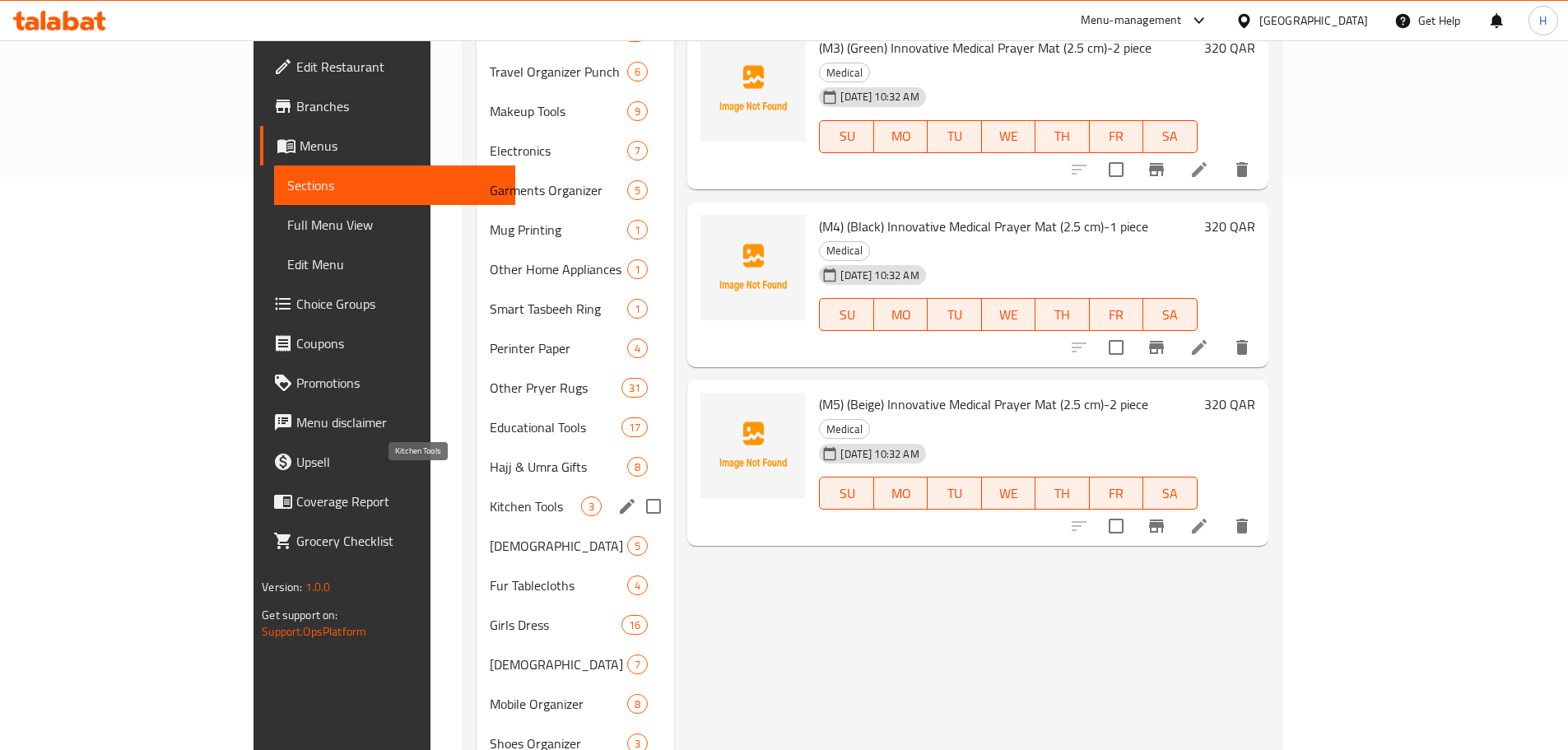
scroll to position [653, 0]
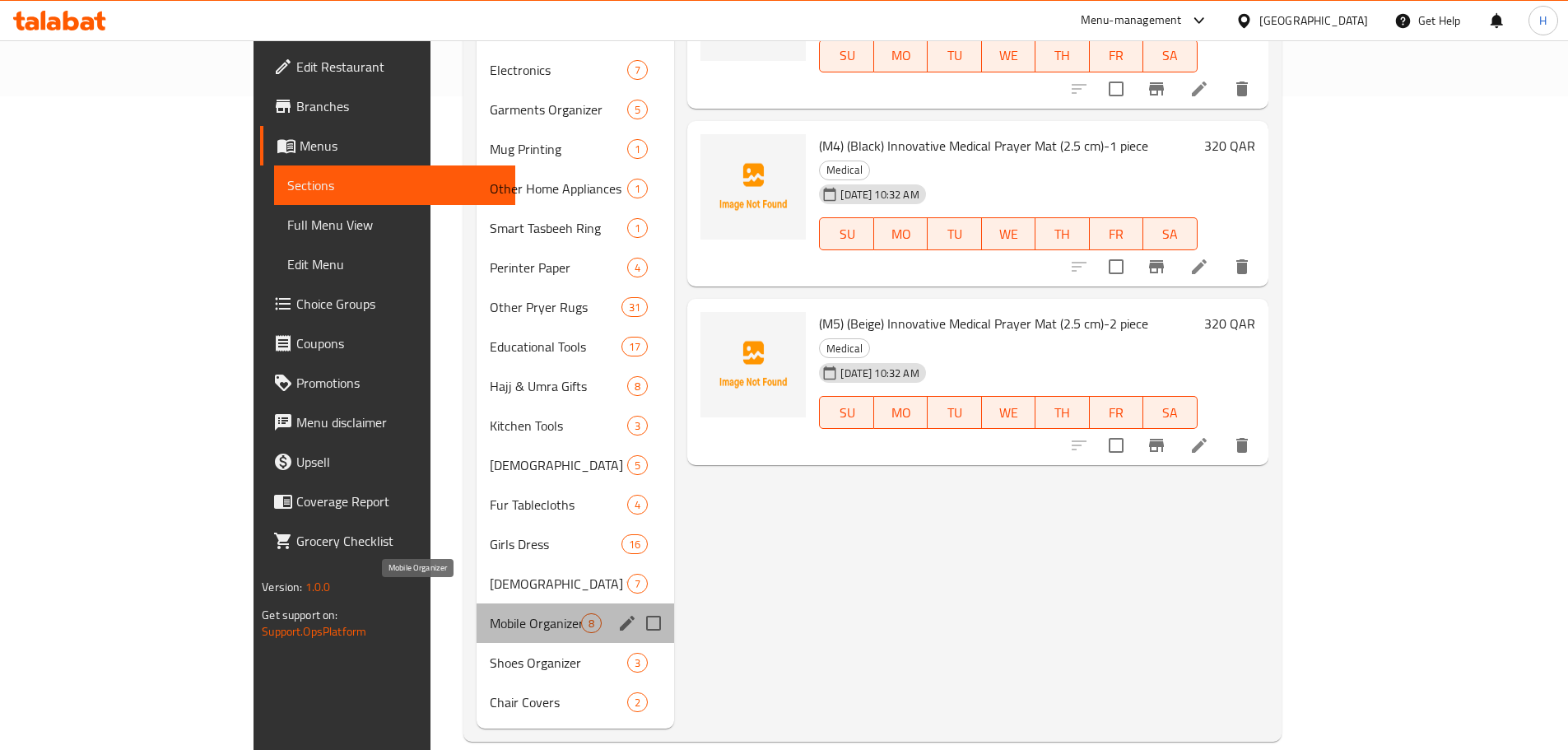
click at [489, 613] on span "Mobile Organizer" at bounding box center [535, 623] width 92 height 20
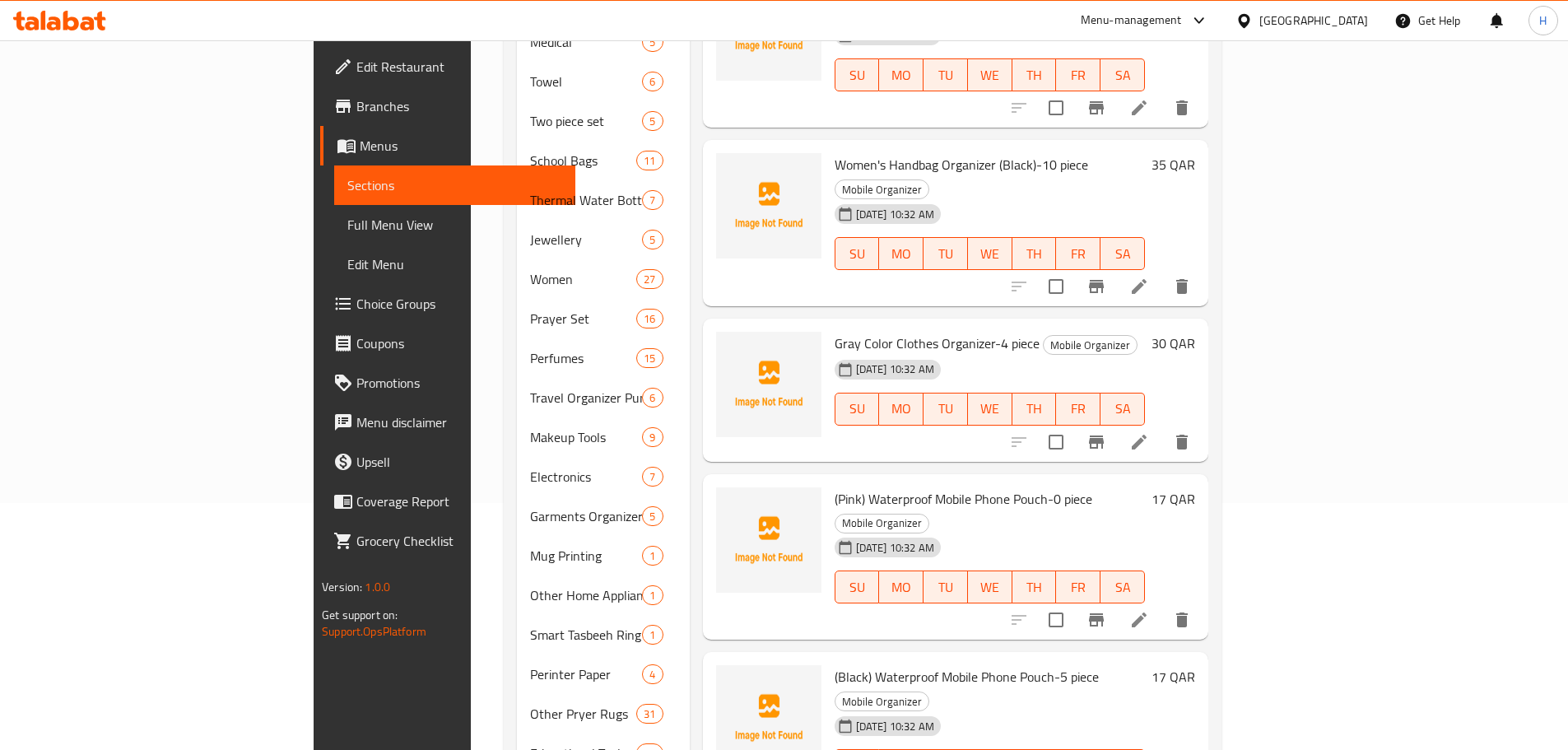
scroll to position [82, 0]
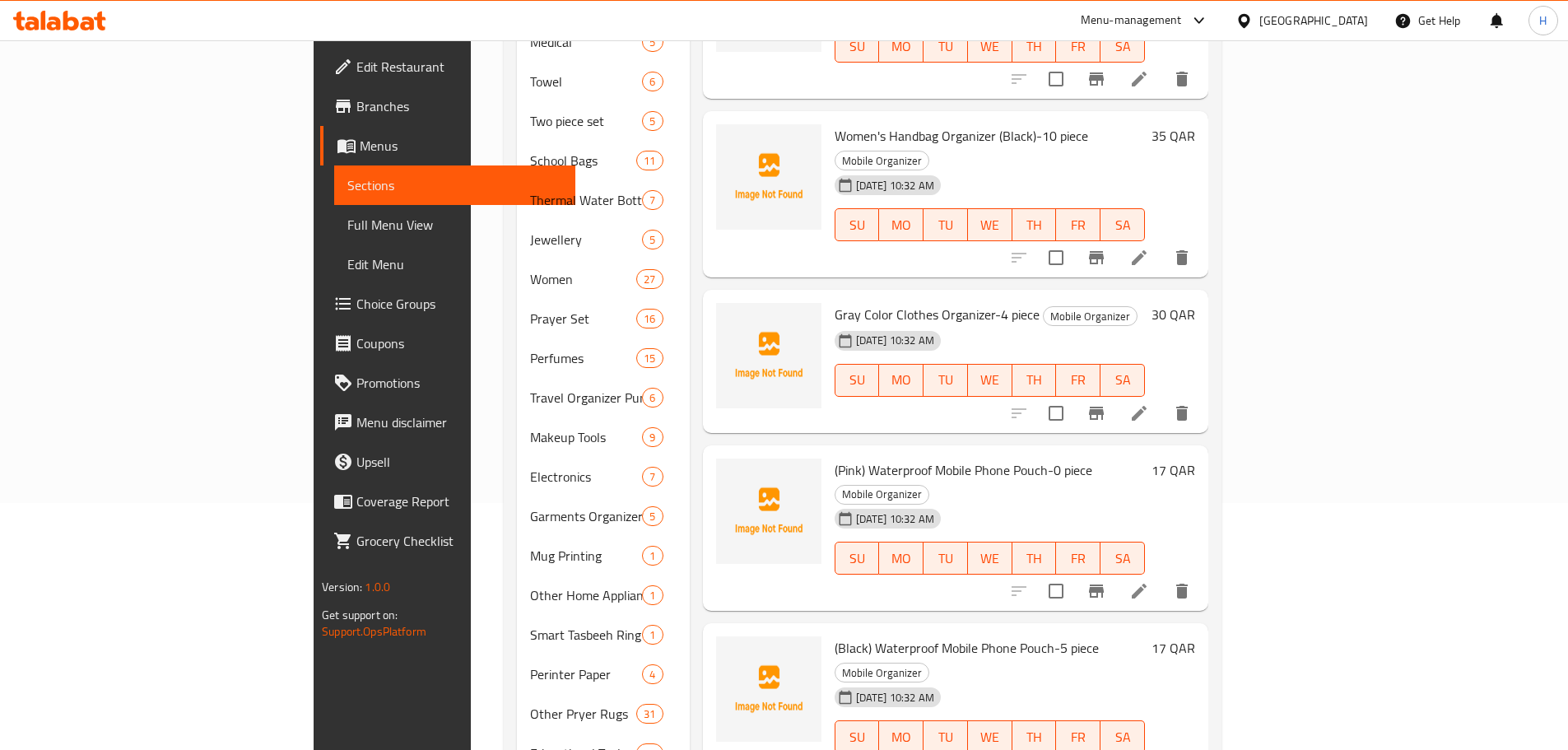
click at [1149, 581] on icon at bounding box center [1139, 590] width 20 height 20
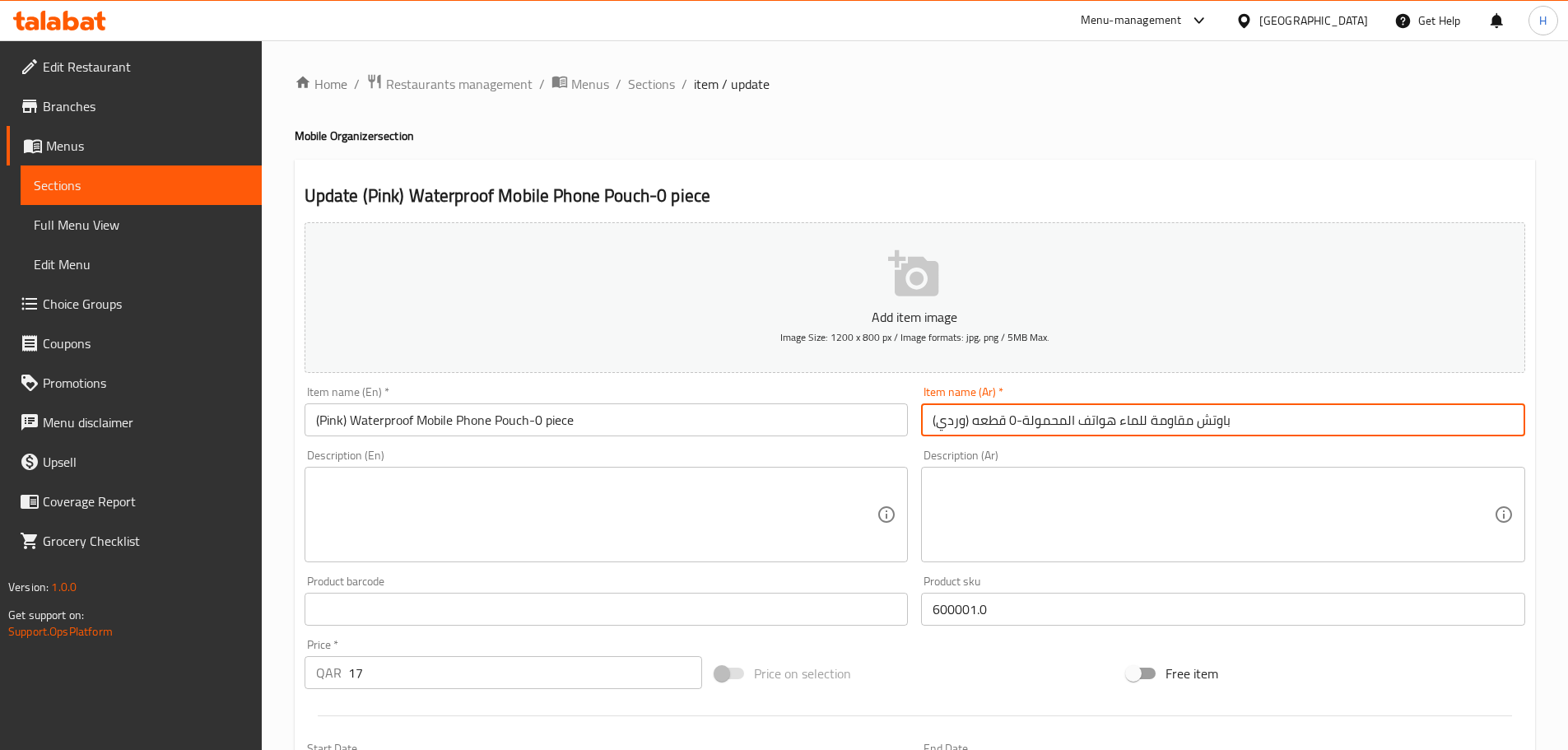
click at [1218, 416] on input "(وردي) باوتش مقاومة للماء هواتف المحمولة-0 قطعه" at bounding box center [1223, 419] width 604 height 33
click at [1154, 421] on input "(وردي) باوتش مقاومة للماء هواتف المحمولة-0 قطعه" at bounding box center [1223, 419] width 604 height 33
click at [1196, 419] on input "(وردي) باوتش مقاوم للماء هواتف المحمولة-0 قطعه" at bounding box center [1223, 419] width 604 height 33
drag, startPoint x: 1236, startPoint y: 419, endPoint x: 1249, endPoint y: 419, distance: 13.0
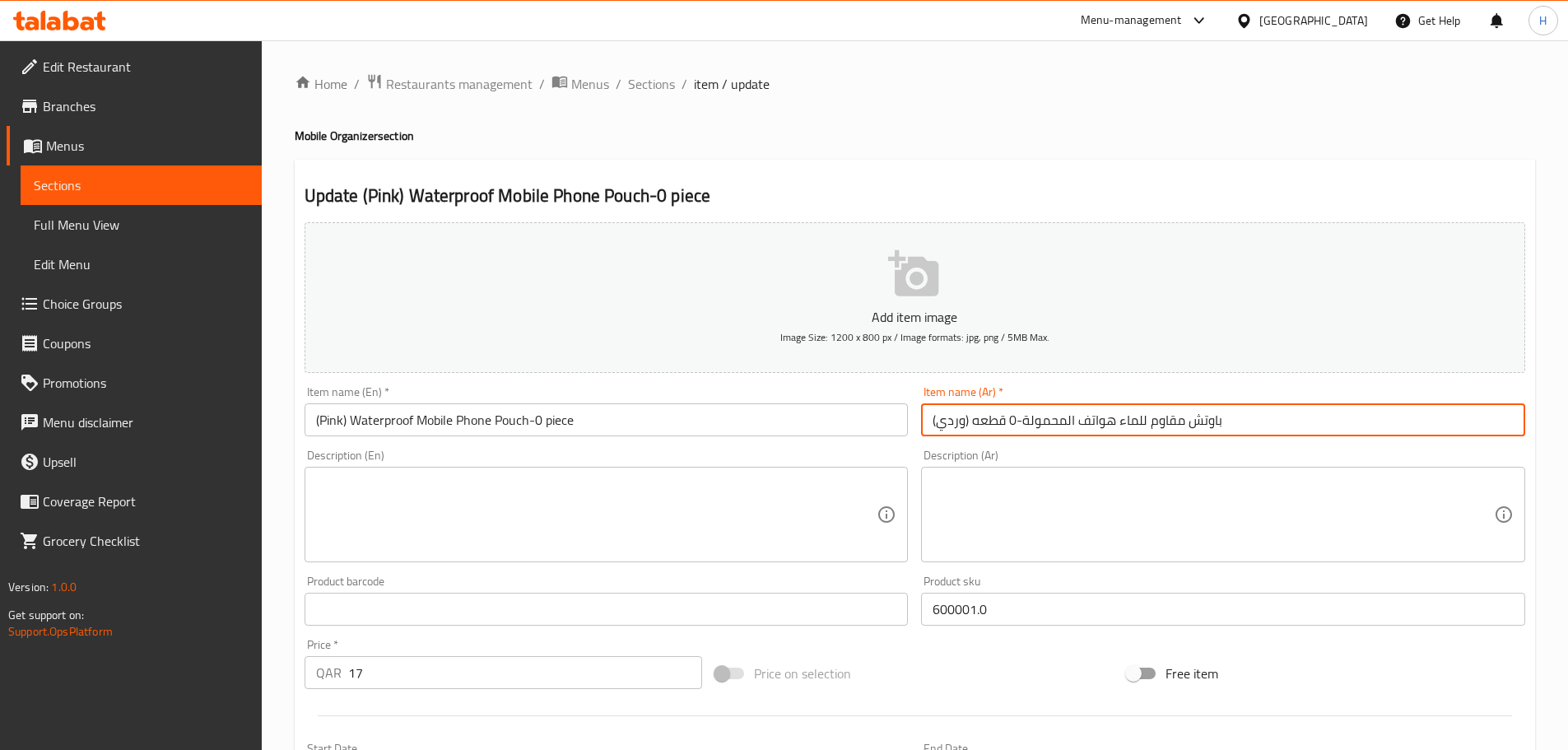
click at [1249, 419] on input "(وردي) باوتش مقاوم للماء هواتف المحمولة-0 قطعه" at bounding box center [1223, 419] width 604 height 33
click at [1244, 419] on input "(وردي) باوتش مقاوم للماء هواتف المحمولة-0 قطعه" at bounding box center [1223, 419] width 604 height 33
click at [1208, 427] on input "(وردي) باوتش مقاوم للماء هواتف المحمولة-0 قطعه" at bounding box center [1223, 419] width 604 height 33
type input "(وردي) جراب مقاوم للماء هواتف المحمولة-0 قطعه"
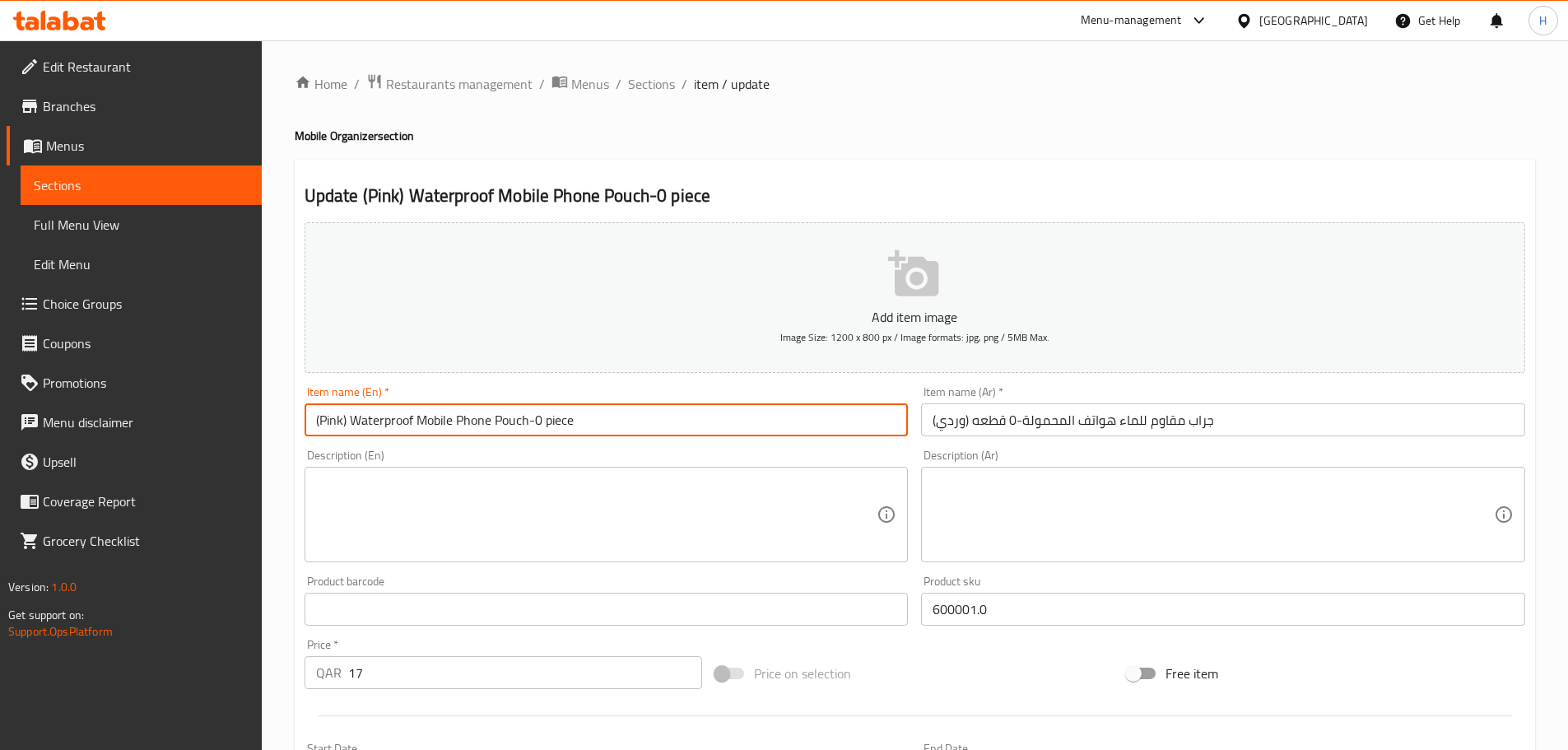
click at [535, 423] on input "(Pink) Waterproof Mobile Phone Pouch-0 piece" at bounding box center [606, 419] width 604 height 33
type input "(Pink) Waterproof Mobile Phone Pouch-1 piece"
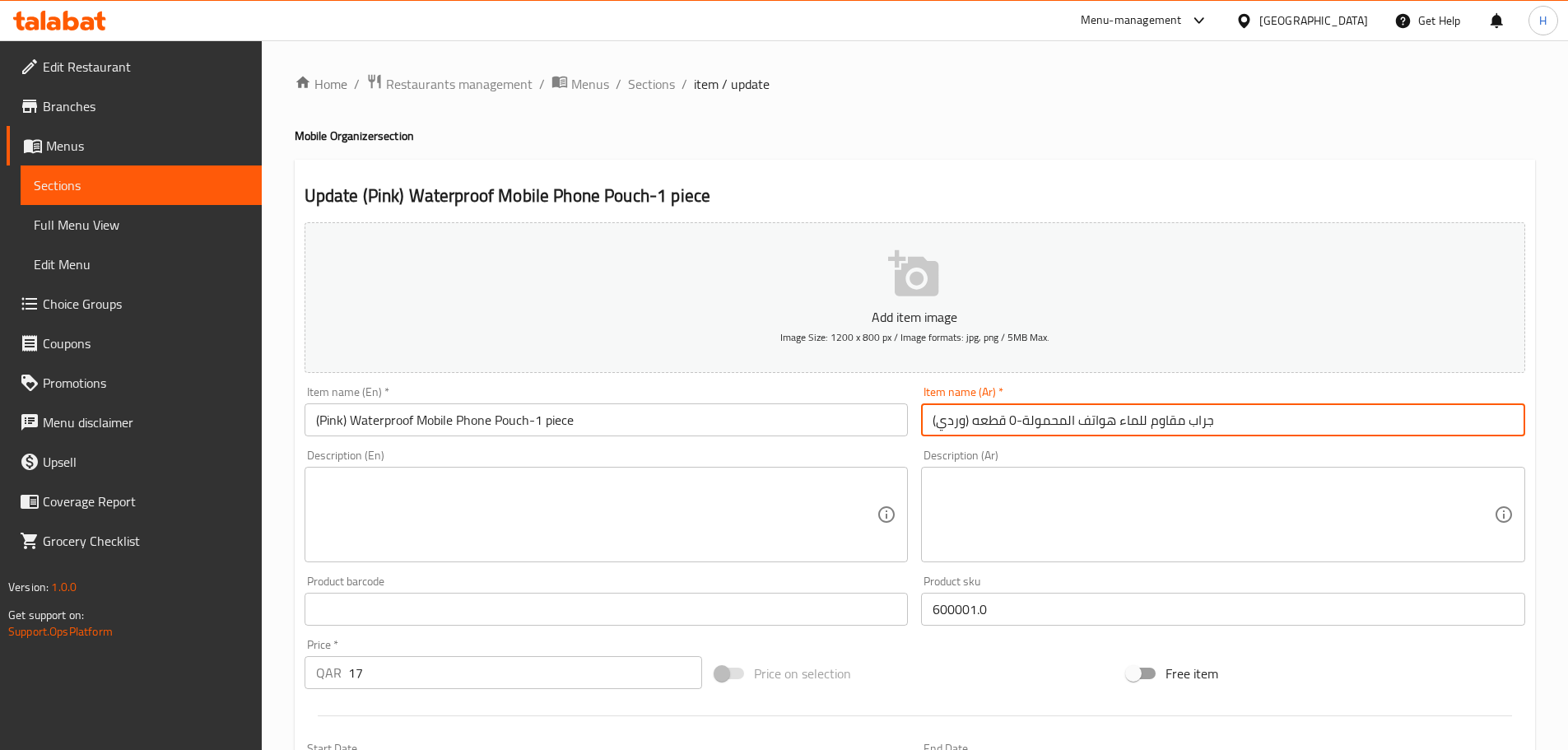
click at [1009, 413] on input "(وردي) جراب مقاوم للماء هواتف المحمولة-0 قطعه" at bounding box center [1223, 419] width 604 height 33
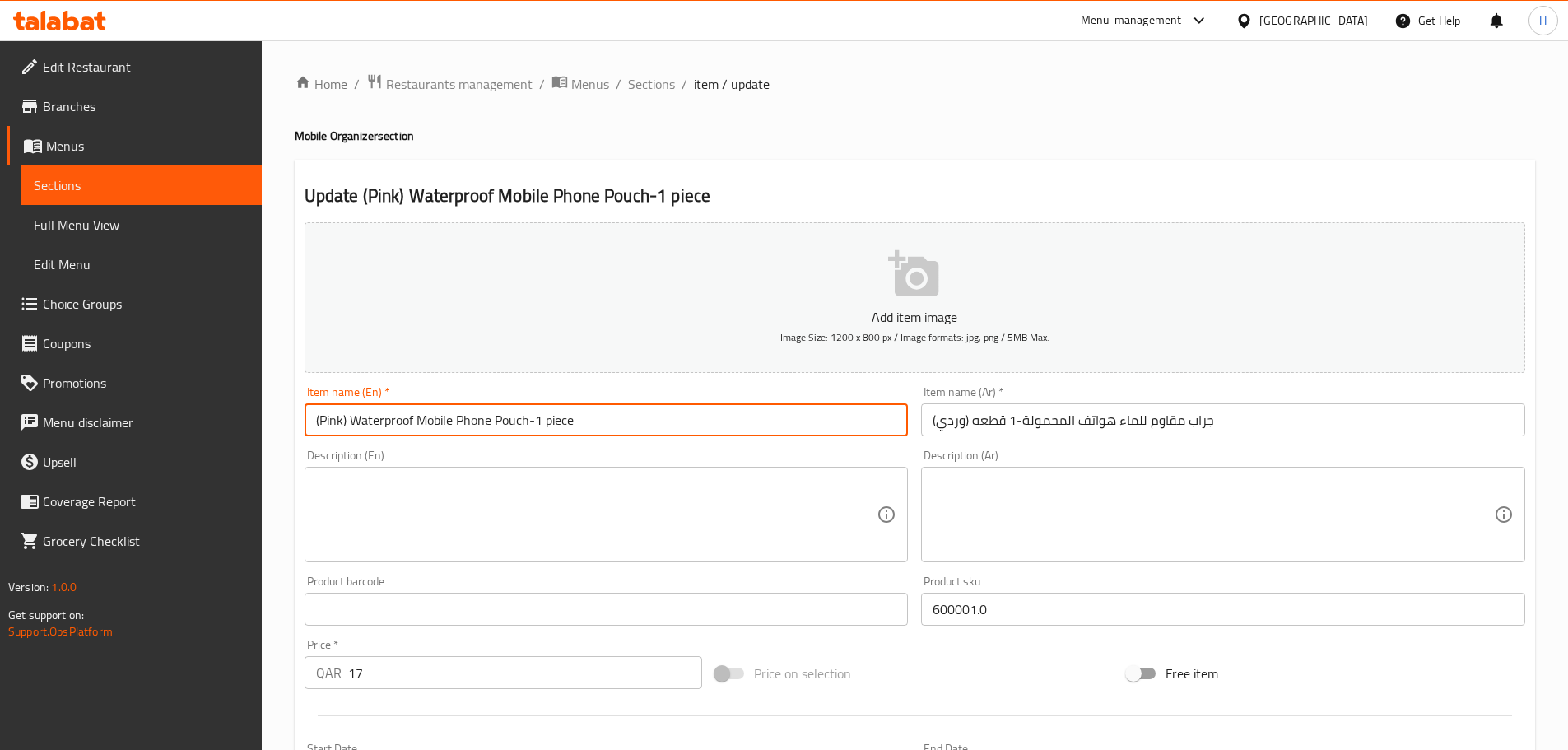
click at [835, 435] on input "(Pink) Waterproof Mobile Phone Pouch-1 piece" at bounding box center [606, 419] width 604 height 33
click at [402, 419] on input "(Pink) Waterproof Mobile Phone Pouch-1 piece" at bounding box center [606, 419] width 604 height 33
drag, startPoint x: 402, startPoint y: 419, endPoint x: 499, endPoint y: 419, distance: 97.0
click at [520, 421] on input "(Pink) Waterproof Mobile Phone Pouch-1 piece" at bounding box center [606, 419] width 604 height 33
click at [1046, 420] on input "(وردي) جراب مقاوم للماء هواتف المحمولة-1 قطعه" at bounding box center [1223, 419] width 604 height 33
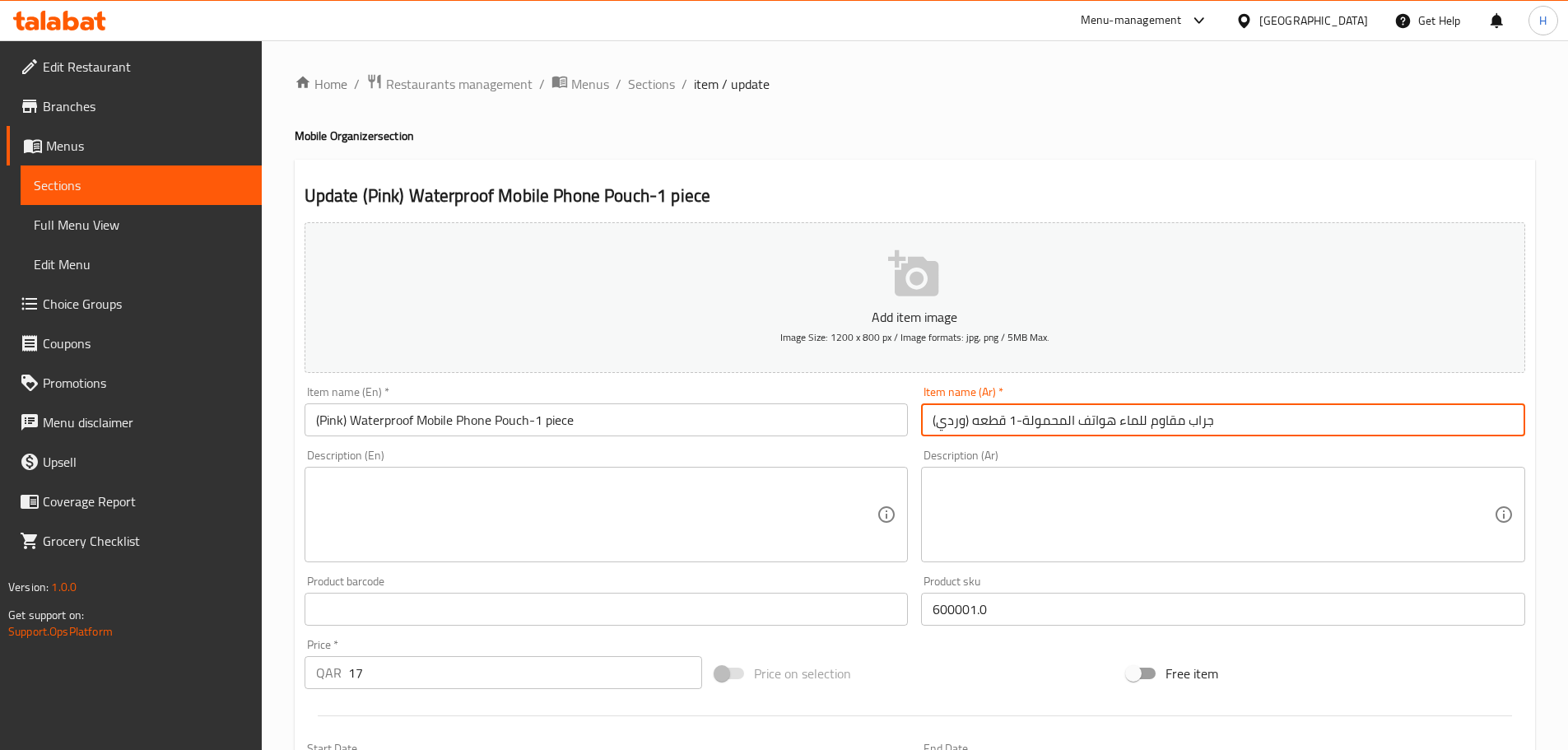
drag, startPoint x: 1046, startPoint y: 420, endPoint x: 1296, endPoint y: 432, distance: 250.3
click at [1296, 432] on input "(وردي) جراب مقاوم للماء هواتف المحمولة-1 قطعه" at bounding box center [1223, 419] width 604 height 33
click at [1221, 420] on input "(وردي) جراب مقاوم للماء هواتف المحمولة-1 قطعه" at bounding box center [1223, 419] width 604 height 33
click at [1115, 423] on input "(وردي) جراب مقاوم للماء هواتف المحمولة-1 قطعه" at bounding box center [1223, 419] width 604 height 33
click at [1328, 419] on input "(وردي) جراب مقاوم للماء للهواتف المحمولة-1 قطعه" at bounding box center [1223, 419] width 604 height 33
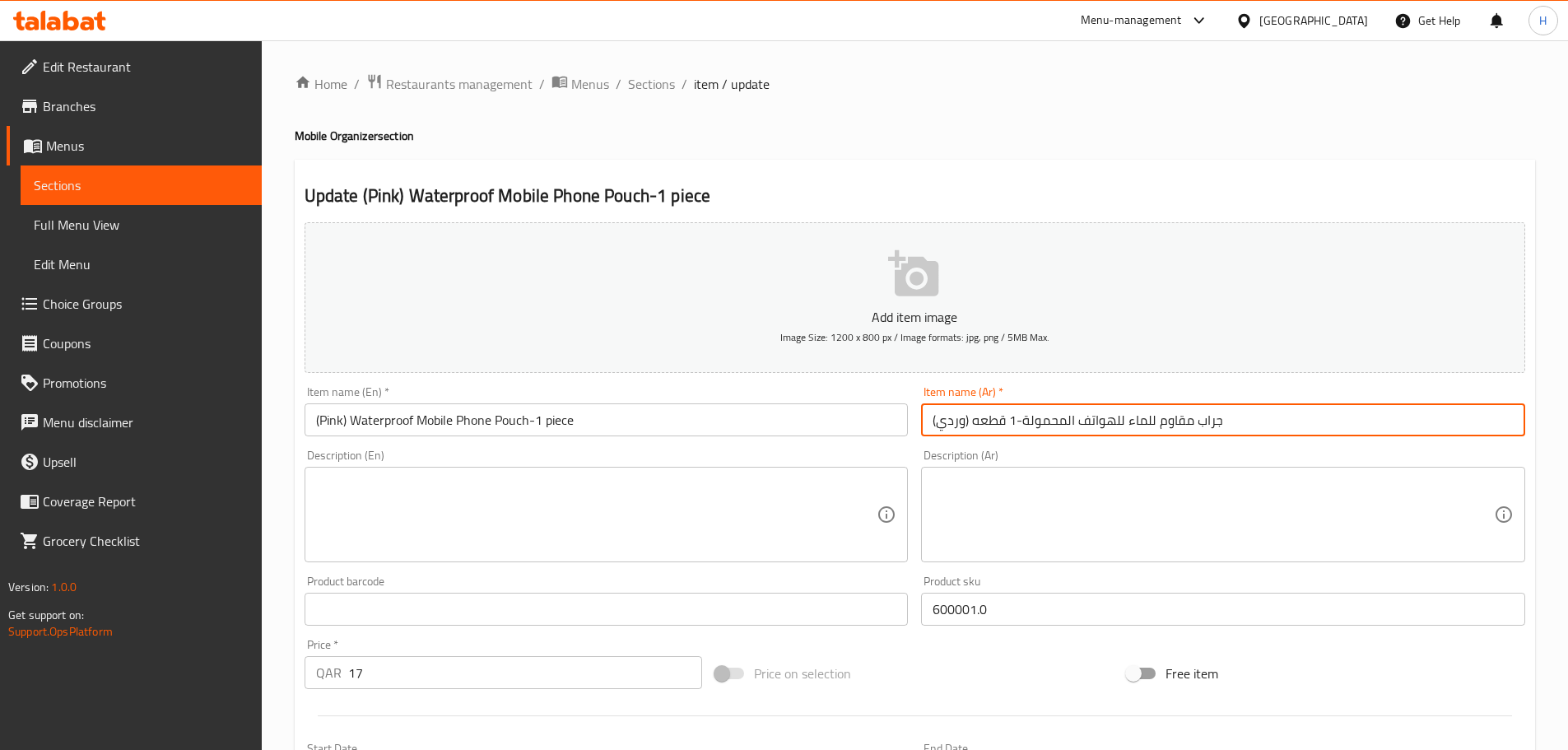
type input "(وردي) جراب مقاوم للماء للهواتف المحمولة-1 قطعه"
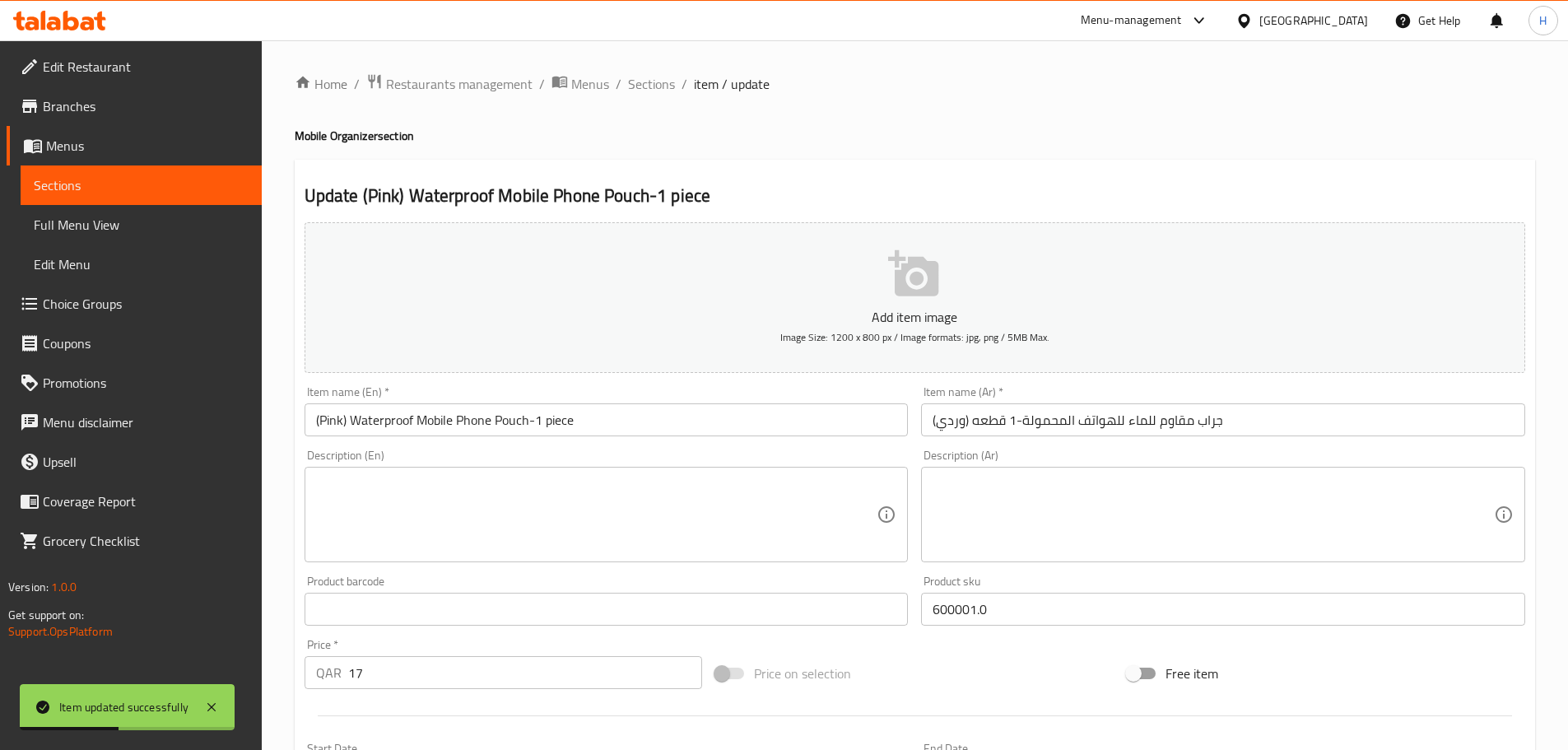
click at [394, 415] on input "(Pink) Waterproof Mobile Phone Pouch-1 piece" at bounding box center [606, 419] width 604 height 33
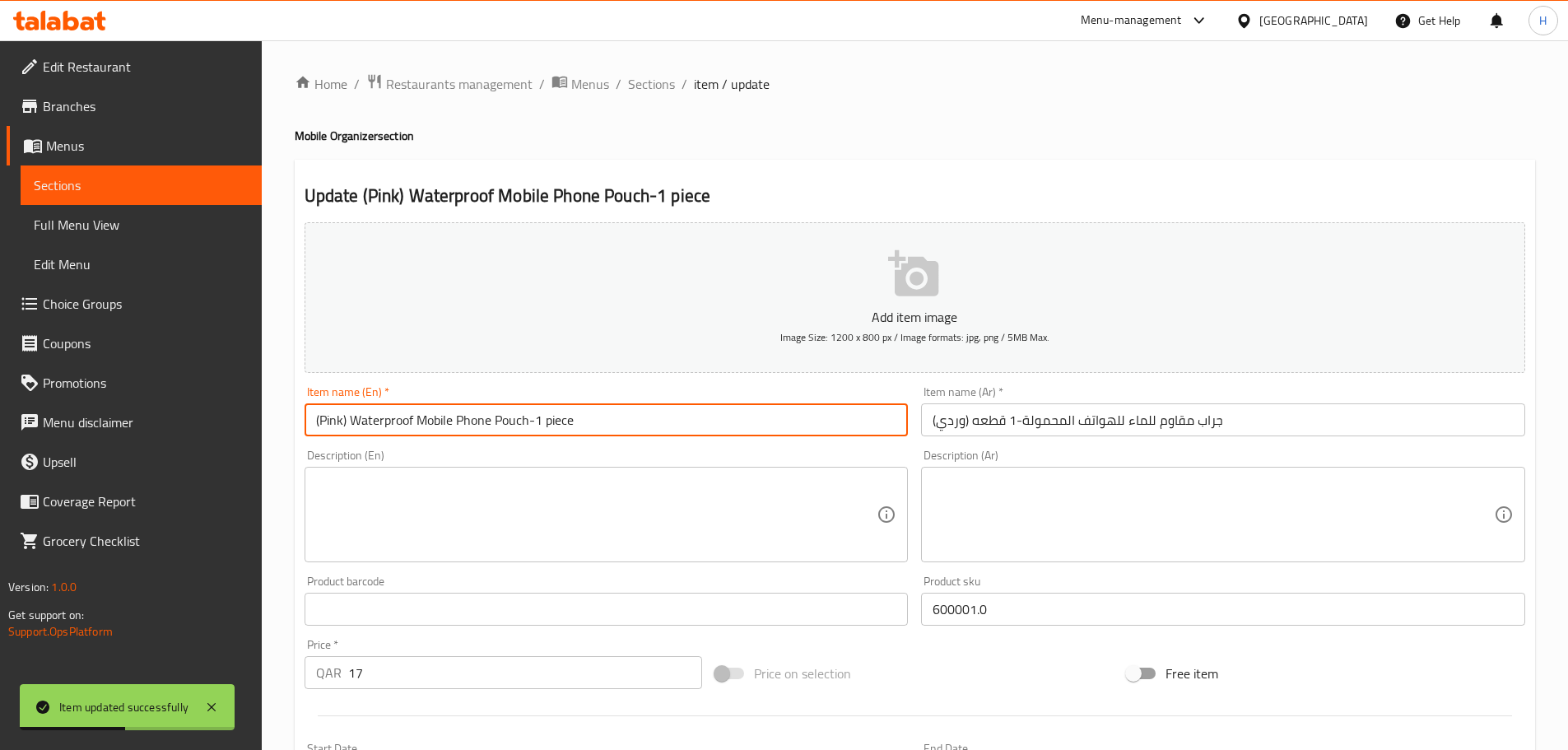
click at [394, 415] on input "(Pink) Waterproof Mobile Phone Pouch-1 piece" at bounding box center [606, 419] width 604 height 33
click at [718, 412] on input "(Pink) Waterproof Mobile Phone Pouch-1 piece" at bounding box center [606, 419] width 604 height 33
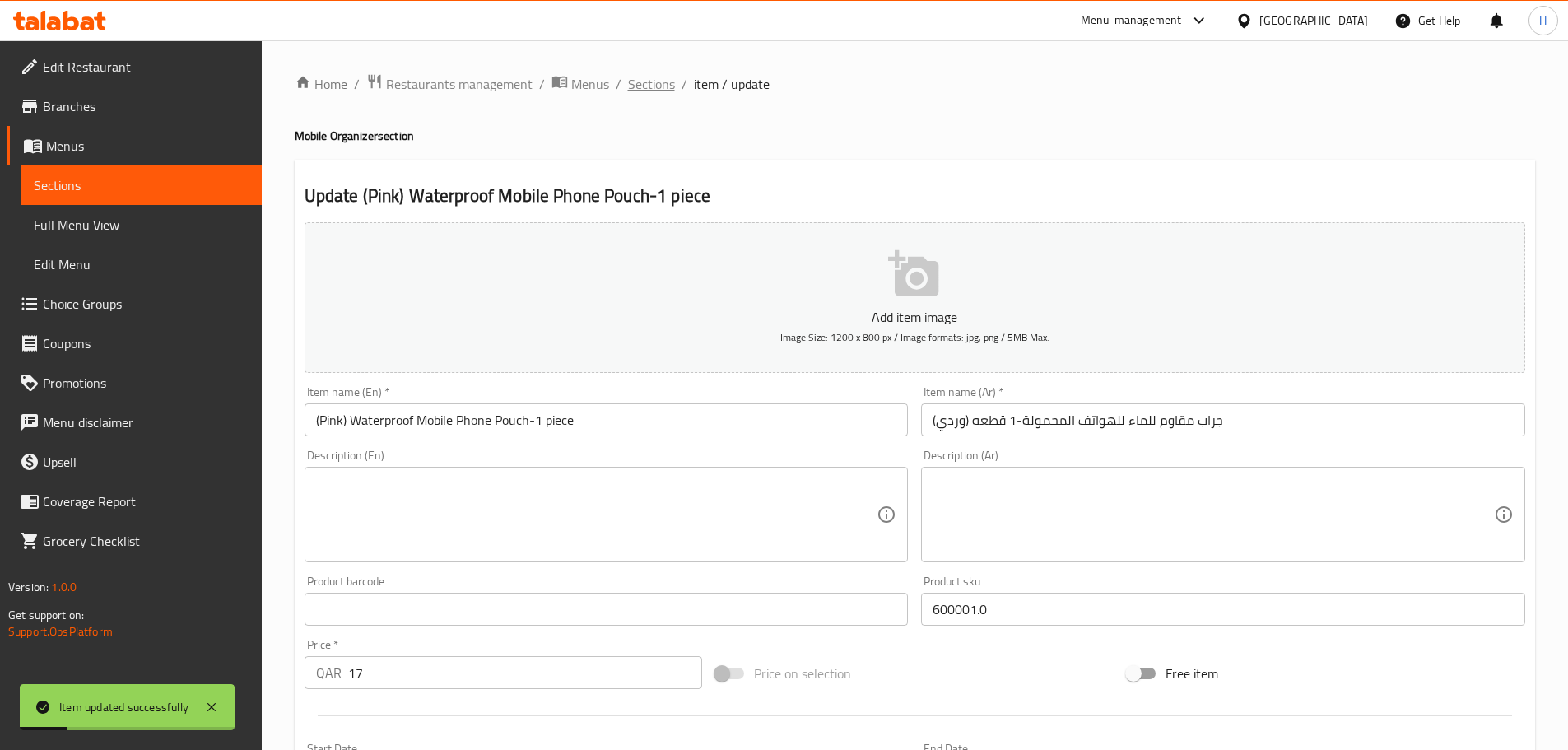
click at [662, 81] on span "Sections" at bounding box center [651, 84] width 47 height 20
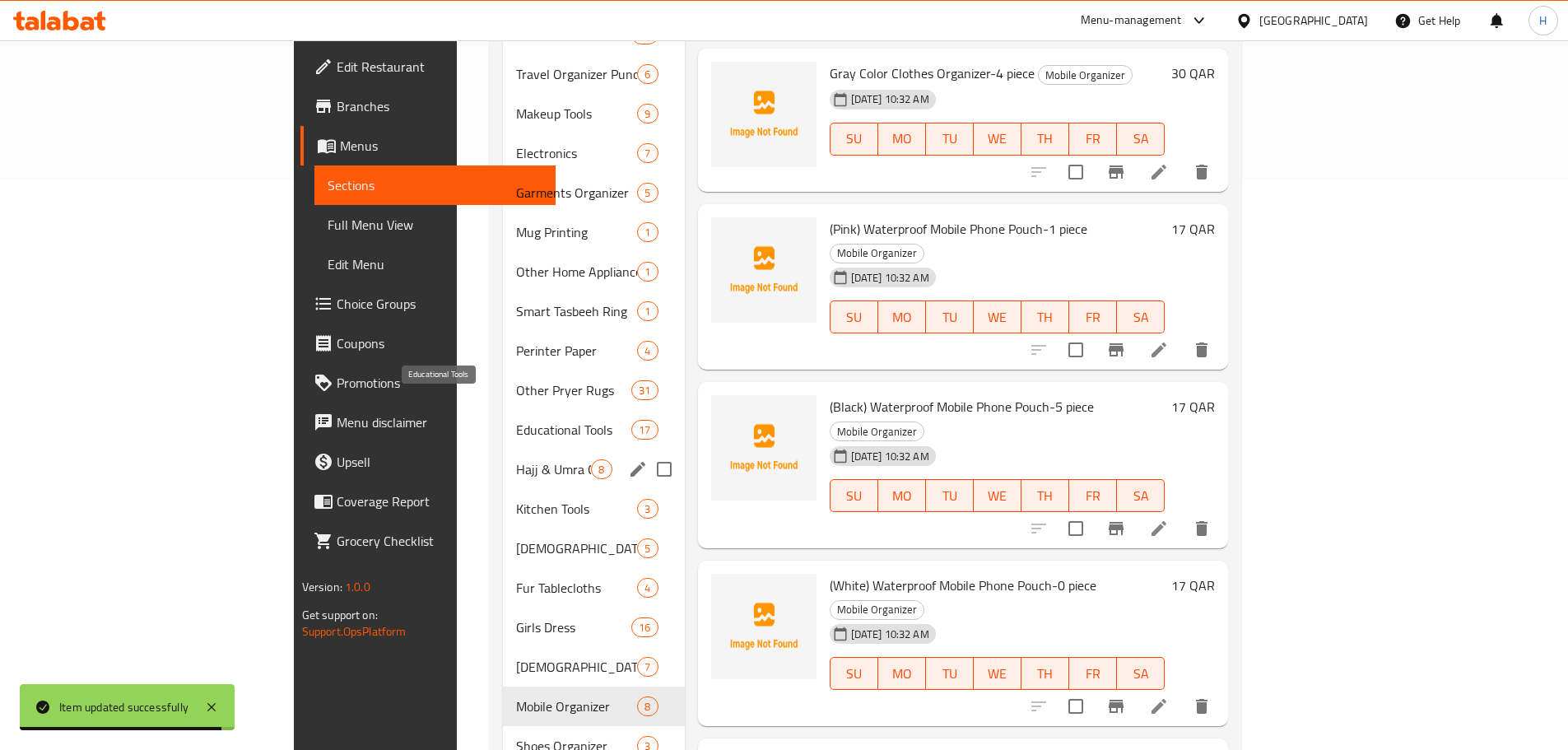
scroll to position [576, 0]
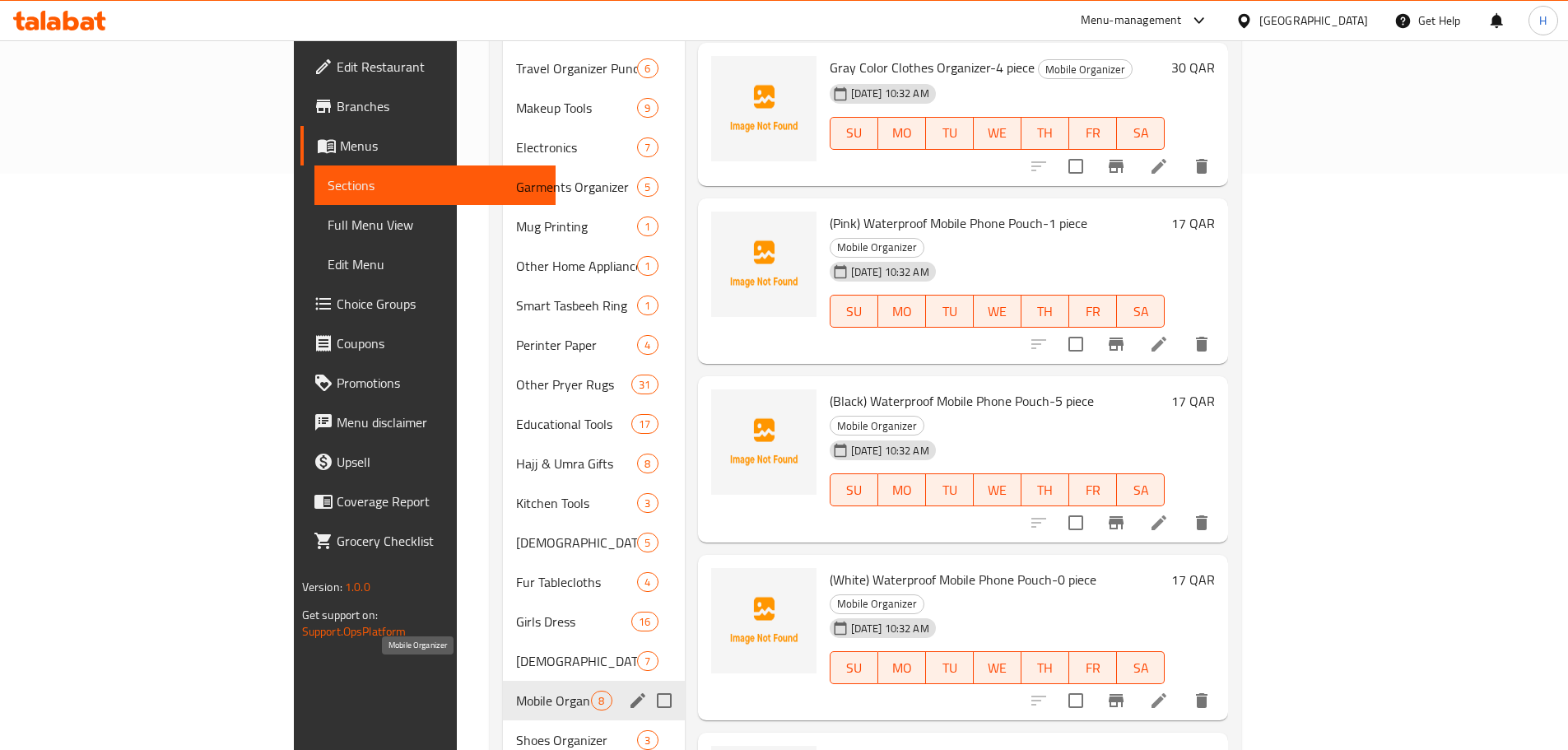
click at [516, 691] on span "Mobile Organizer" at bounding box center [554, 700] width 75 height 20
click at [516, 651] on span "[DEMOGRAPHIC_DATA] Stand" at bounding box center [554, 660] width 75 height 20
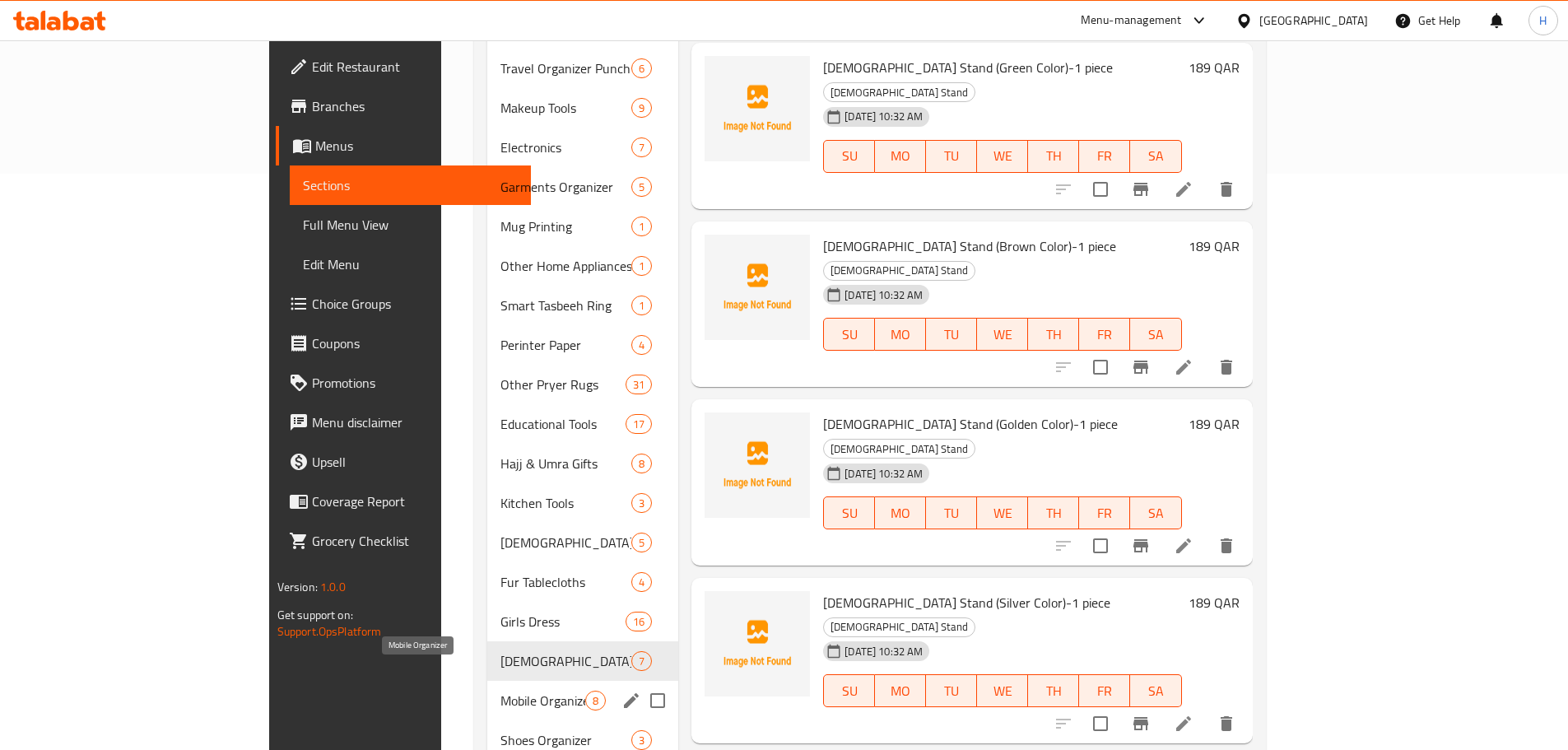
click at [501, 691] on span "Mobile Organizer" at bounding box center [542, 700] width 85 height 20
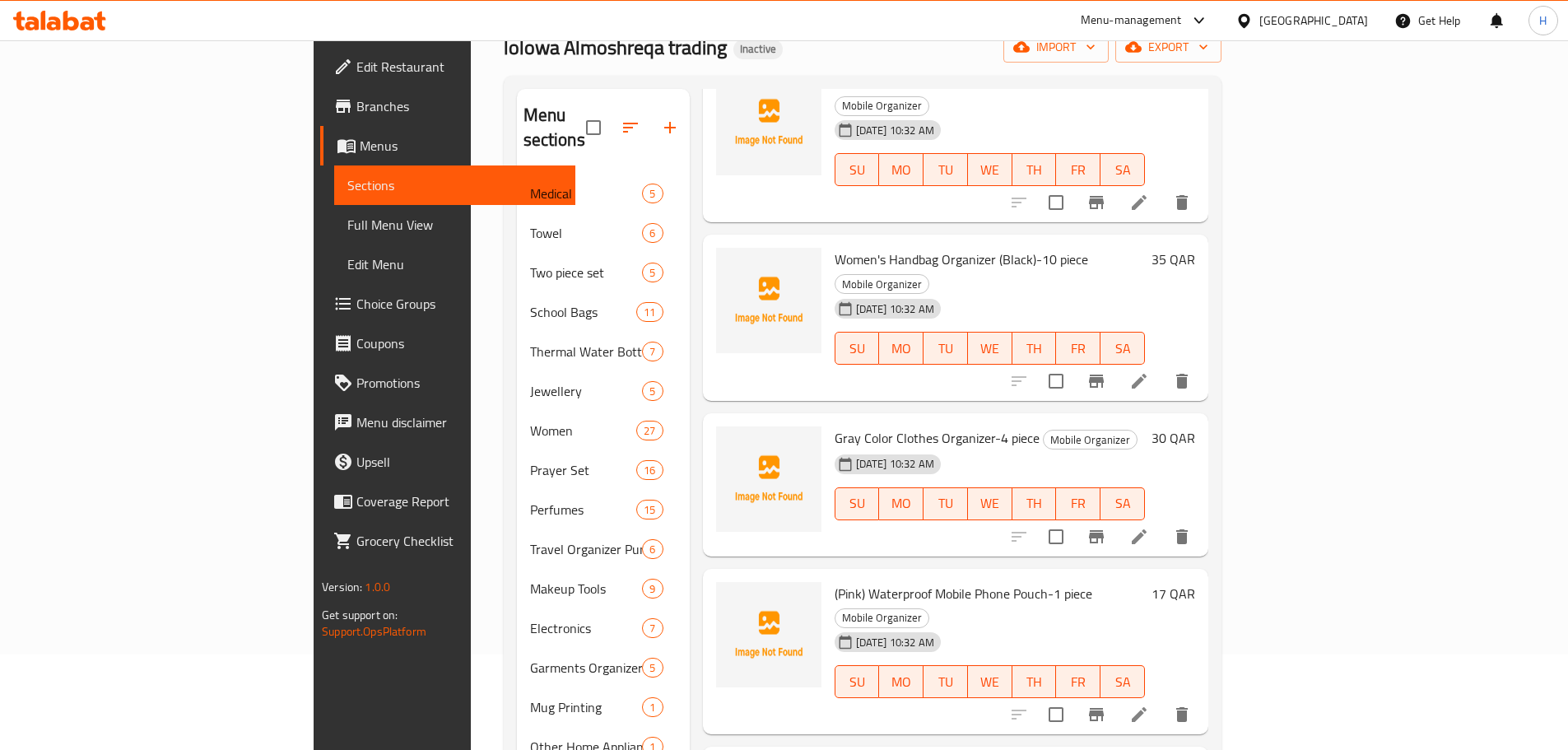
scroll to position [247, 0]
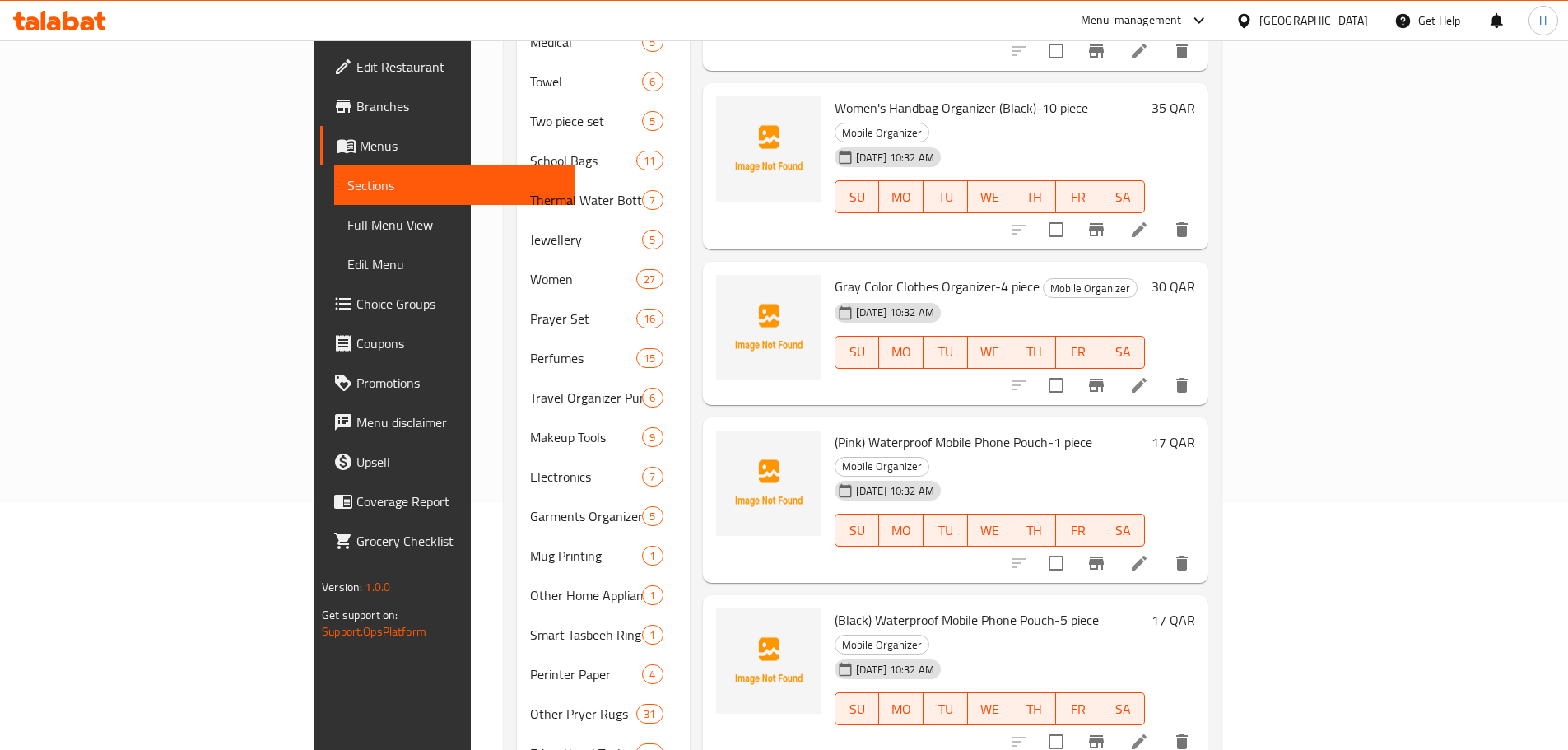
click at [952, 430] on span "(Pink) Waterproof Mobile Phone Pouch-1 piece" at bounding box center [963, 442] width 257 height 24
copy span "Pouch"
click at [958, 430] on span "(Pink) Waterproof Mobile Phone Pouch-1 piece" at bounding box center [963, 442] width 257 height 24
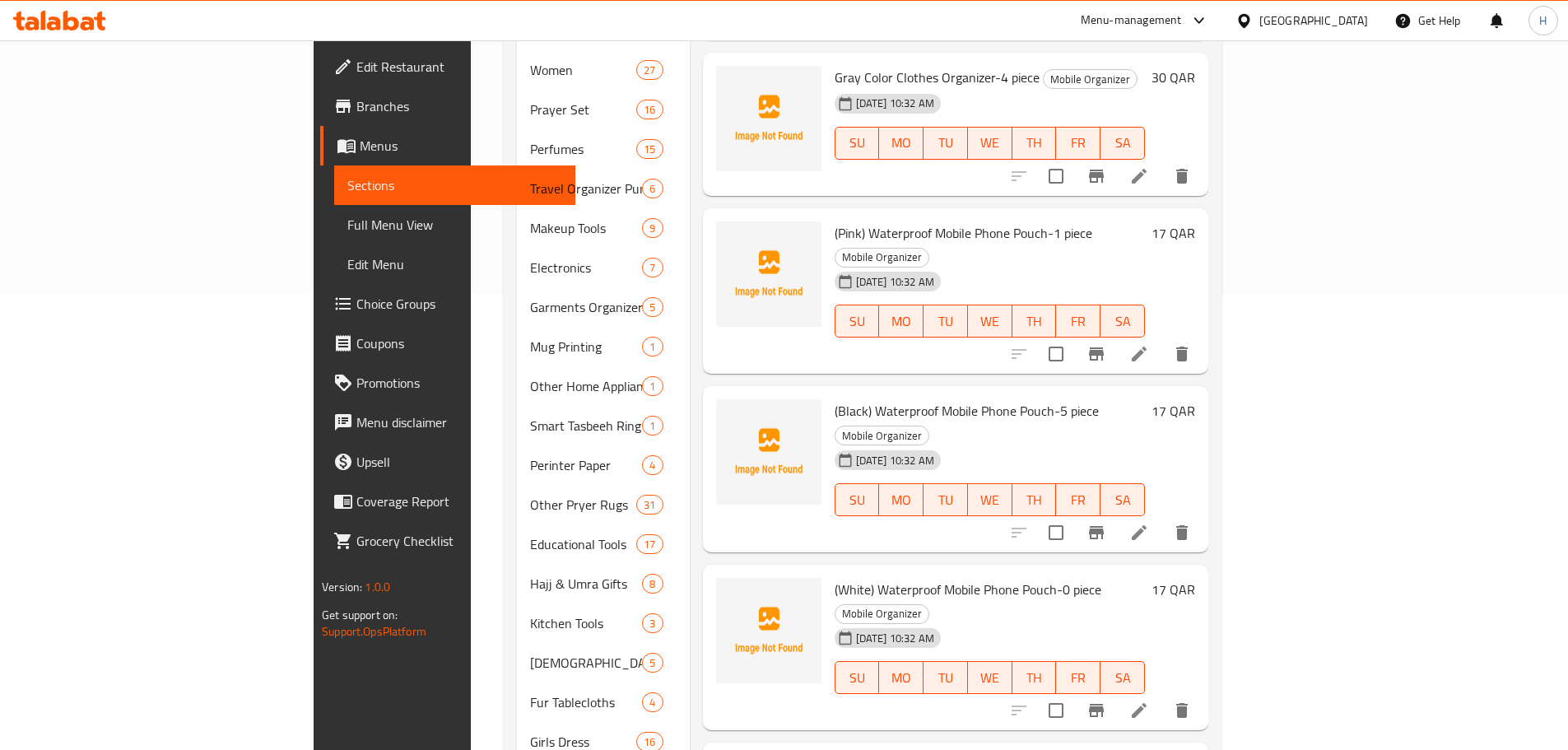
scroll to position [494, 0]
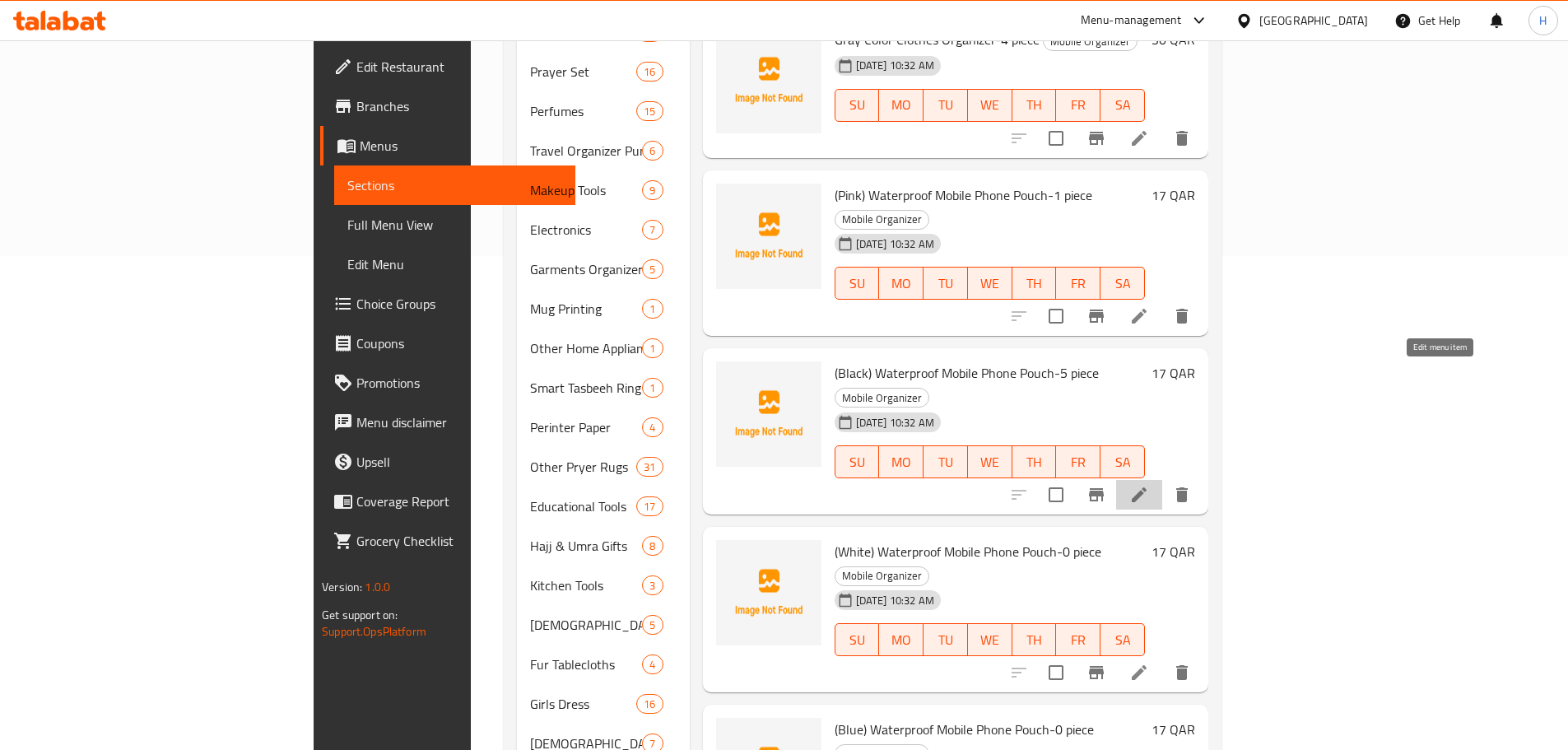
click at [1149, 485] on icon at bounding box center [1139, 494] width 20 height 20
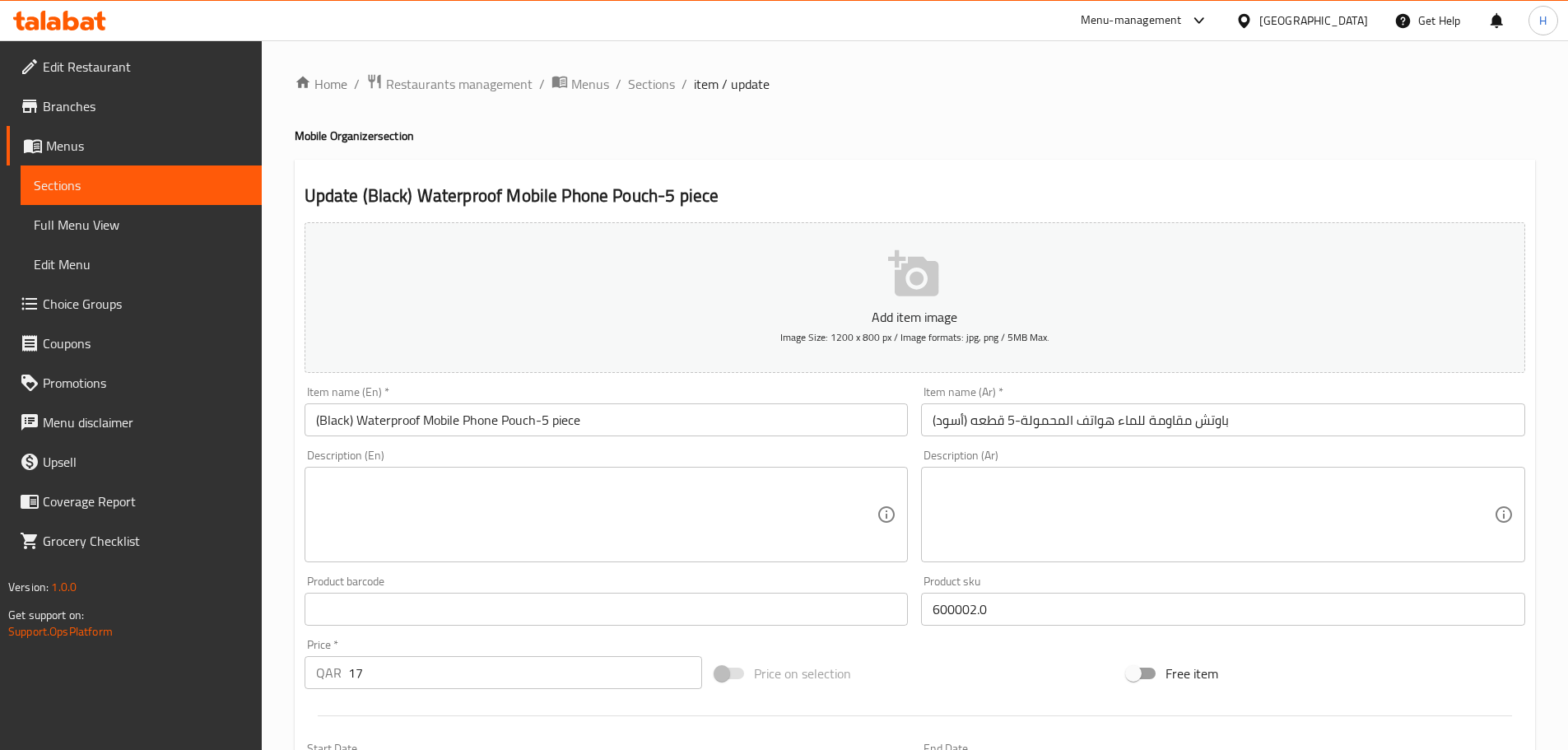
click at [1203, 423] on input "(أسود) باوتش مقاومة للماء هواتف المحمولة-5 قطعه" at bounding box center [1223, 419] width 604 height 33
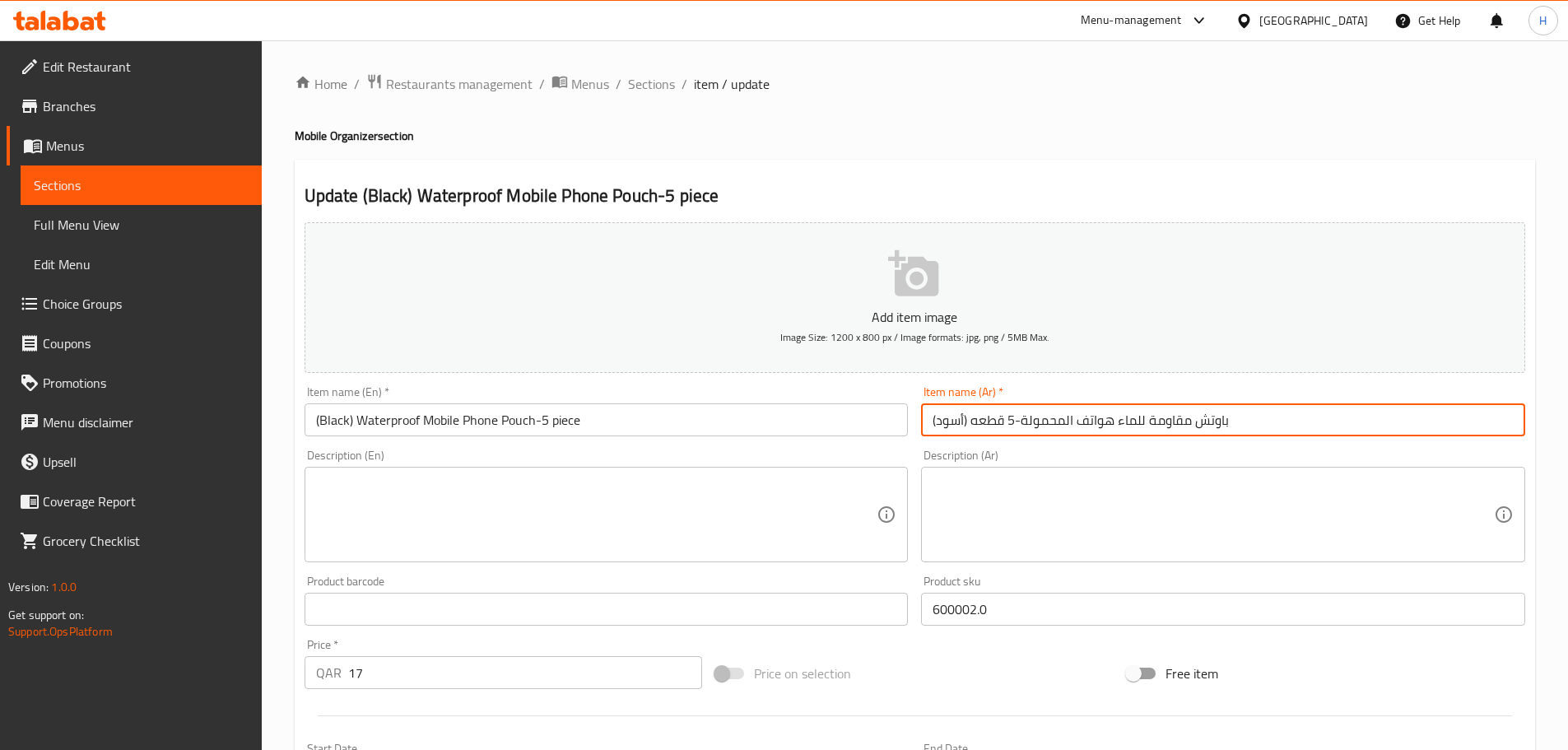
drag, startPoint x: 1203, startPoint y: 423, endPoint x: 1232, endPoint y: 425, distance: 29.1
click at [1232, 425] on input "(أسود) باوتش مقاومة للماء هواتف المحمولة-5 قطعه" at bounding box center [1223, 419] width 604 height 33
click at [1138, 431] on input "(أسود) باوتش مقاومة للماء هواتف المحمولة-5 قطعه" at bounding box center [1223, 419] width 604 height 33
drag, startPoint x: 1149, startPoint y: 420, endPoint x: 1271, endPoint y: 429, distance: 122.3
click at [1271, 429] on input "(أسود) باوتش مقاومة للماء هواتف المحمولة-5 قطعه" at bounding box center [1223, 419] width 604 height 33
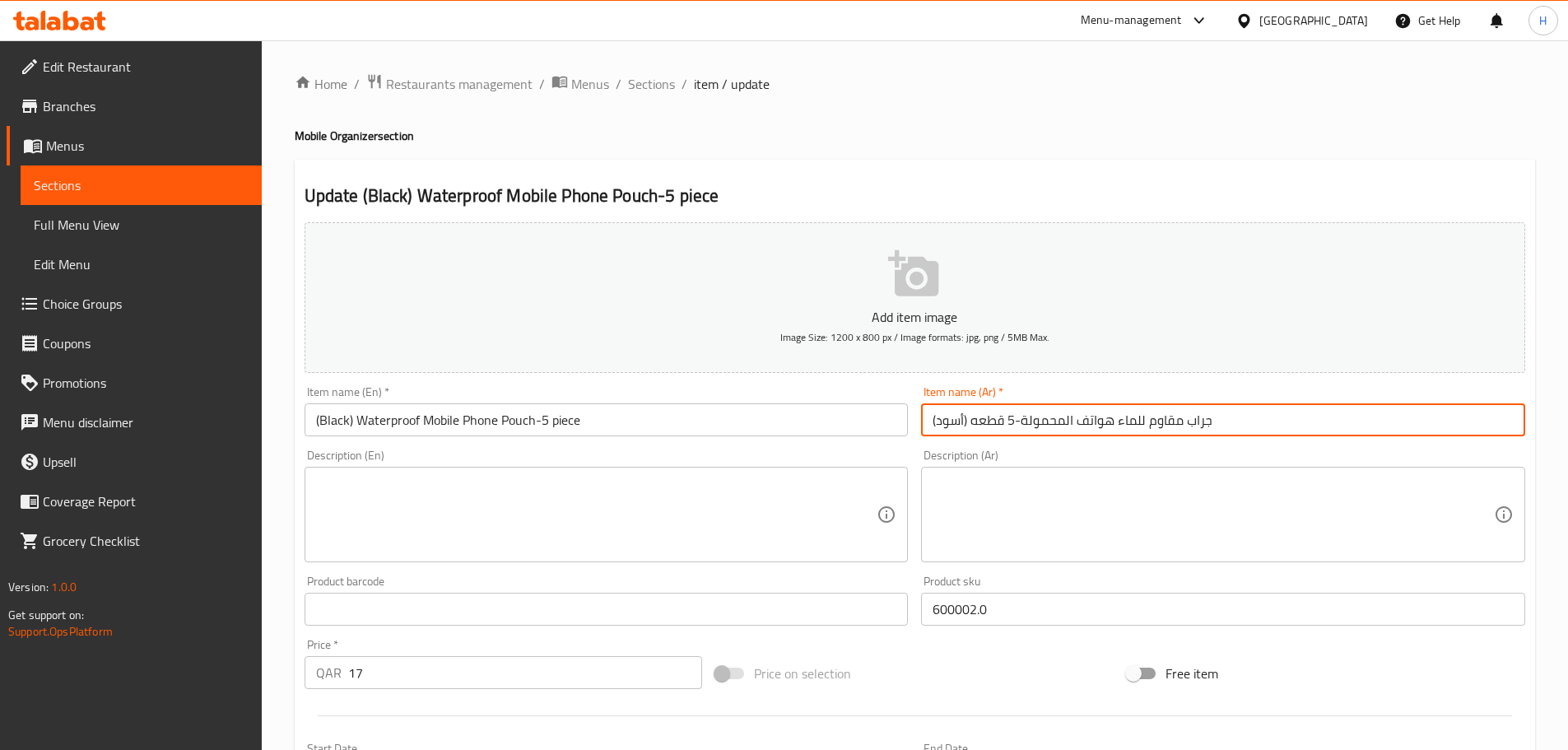
click at [1111, 421] on input "(أسود) جراب مقاوم للماء هواتف المحمولة-5 قطعه" at bounding box center [1223, 419] width 604 height 33
click at [1037, 419] on input "(أسود) جراب مقاوم للماء للهواتف المحمولة-5 قطعه" at bounding box center [1223, 419] width 604 height 33
drag, startPoint x: 1037, startPoint y: 419, endPoint x: 1265, endPoint y: 422, distance: 228.0
click at [1265, 422] on input "(أسود) جراب مقاوم للماء للهواتف المحمولة-5 قطعه" at bounding box center [1223, 419] width 604 height 33
click at [1079, 418] on input "(أسود) جراب مقاوم للماء للهواتف المحمولة-5 قطعه" at bounding box center [1223, 419] width 604 height 33
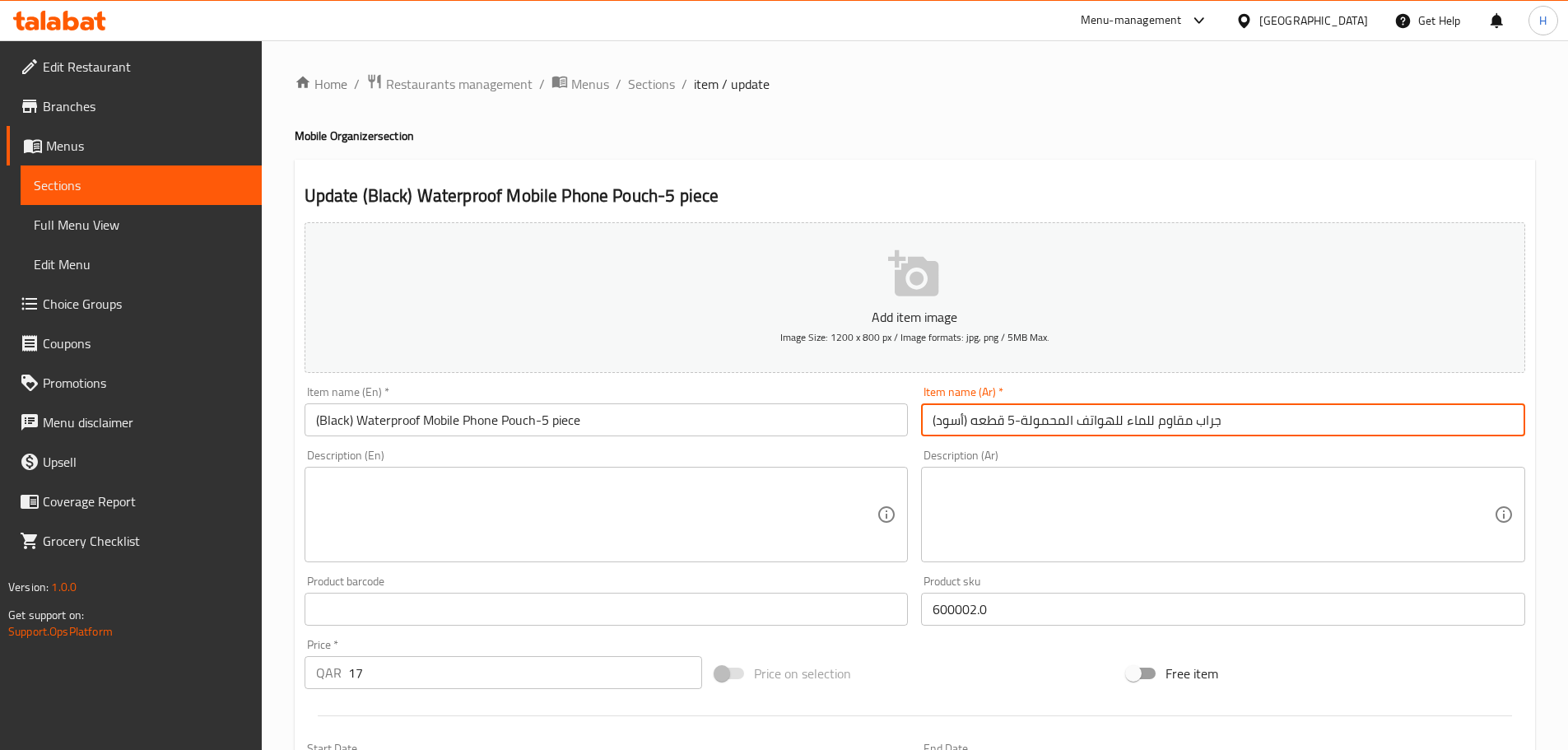
type input "(أسود) جراب مقاوم للماء للهواتف المحمولة-5 قطعه"
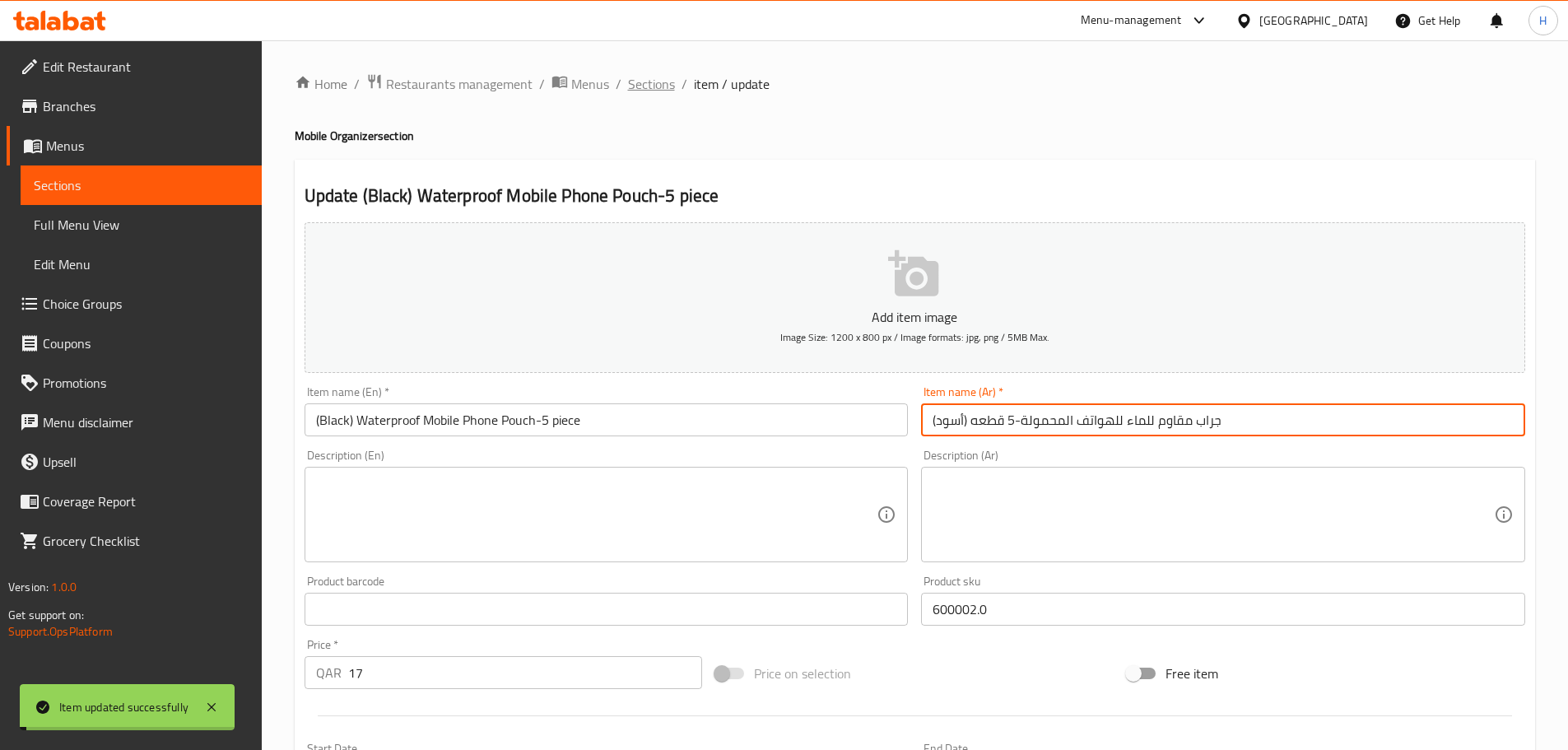
click at [658, 83] on span "Sections" at bounding box center [651, 84] width 47 height 20
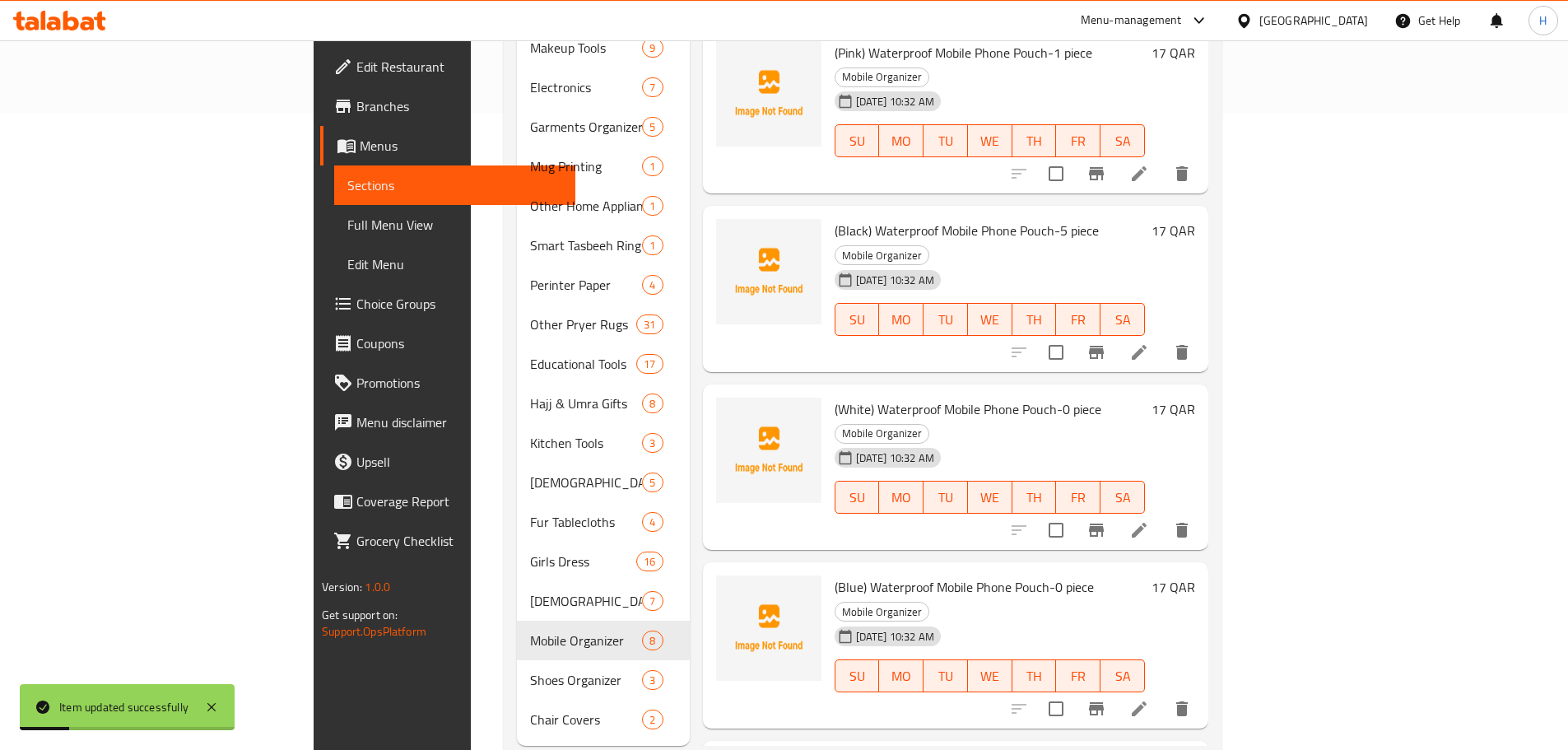
scroll to position [653, 0]
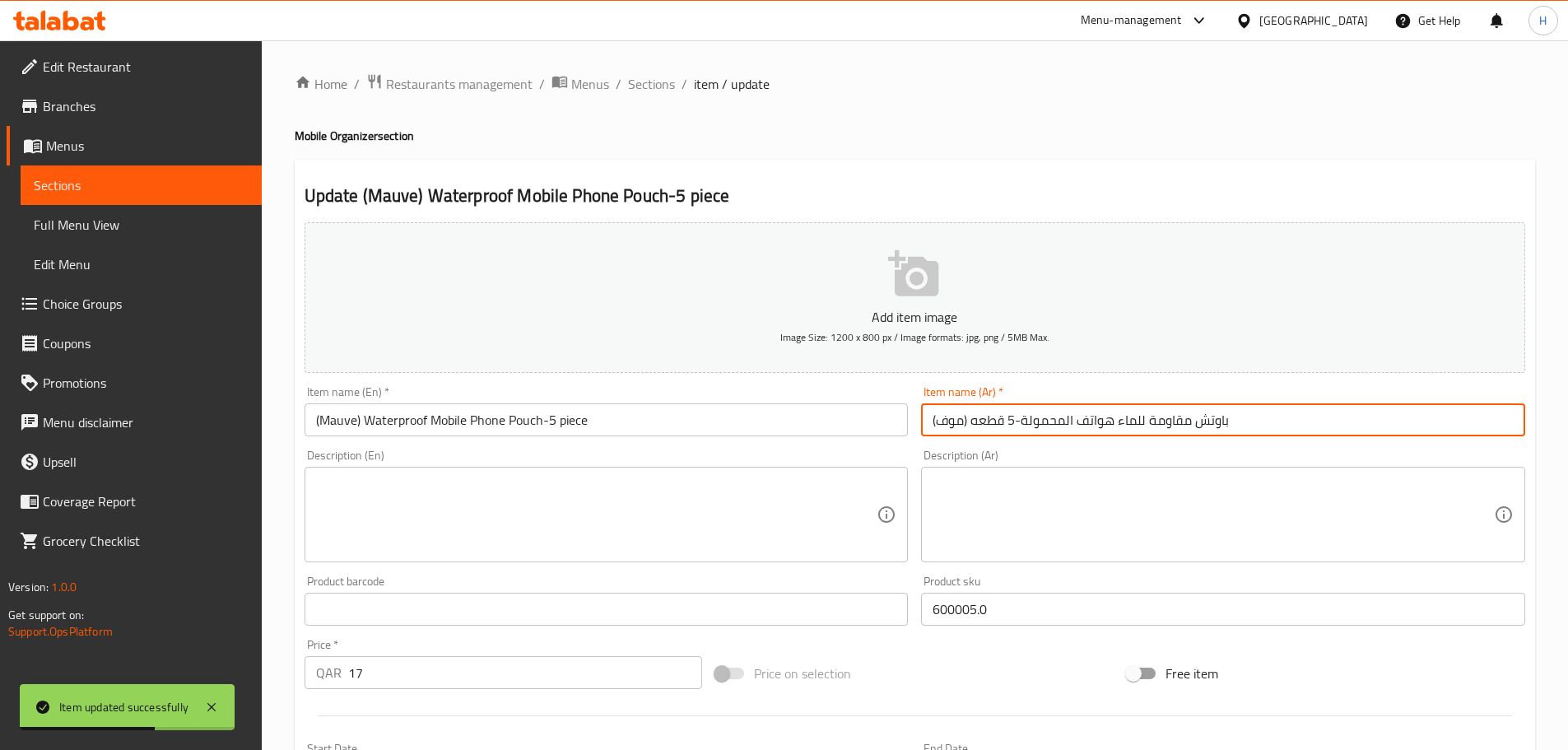
drag, startPoint x: 1024, startPoint y: 424, endPoint x: 1459, endPoint y: 428, distance: 435.0
click at [1459, 428] on input "(موف) باوتش مقاومة للماء هواتف المحمولة-5 قطعه" at bounding box center [1223, 419] width 604 height 33
paste input "راب مقاوم للماء لل"
type input "(موف) جراب مقاوم للماء للهواتف المحمولة-5 قطعه"
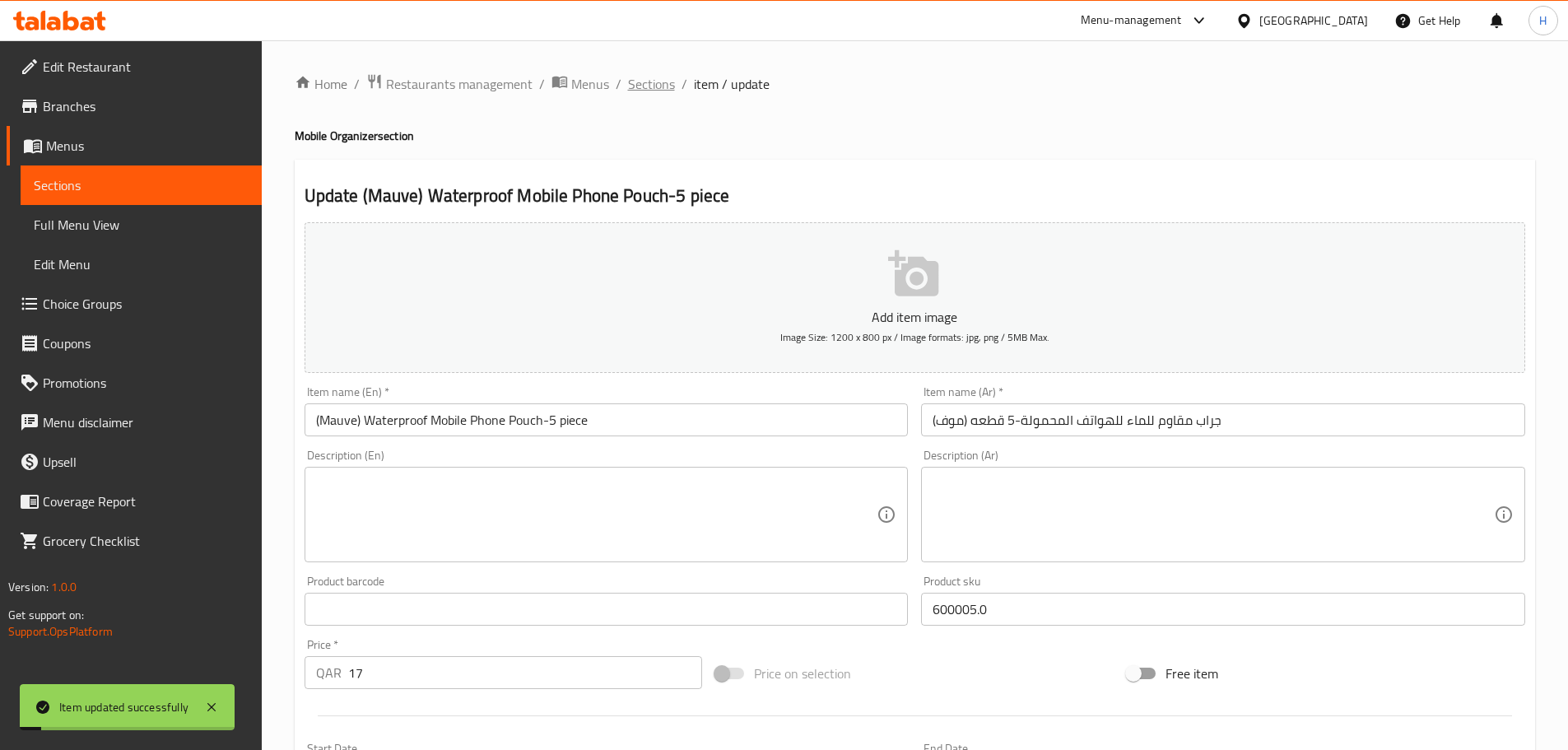
click at [668, 88] on span "Sections" at bounding box center [651, 84] width 47 height 20
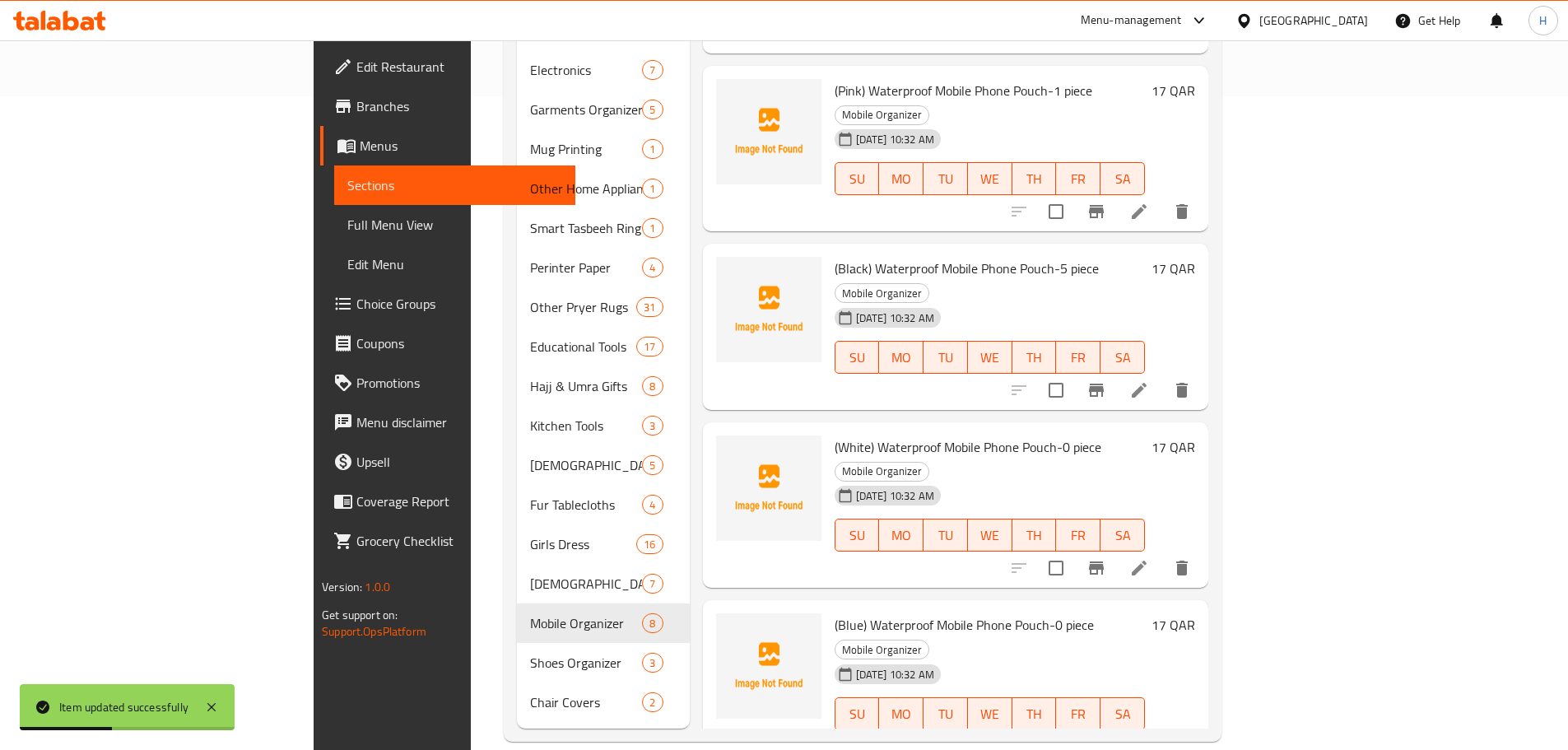
scroll to position [110, 0]
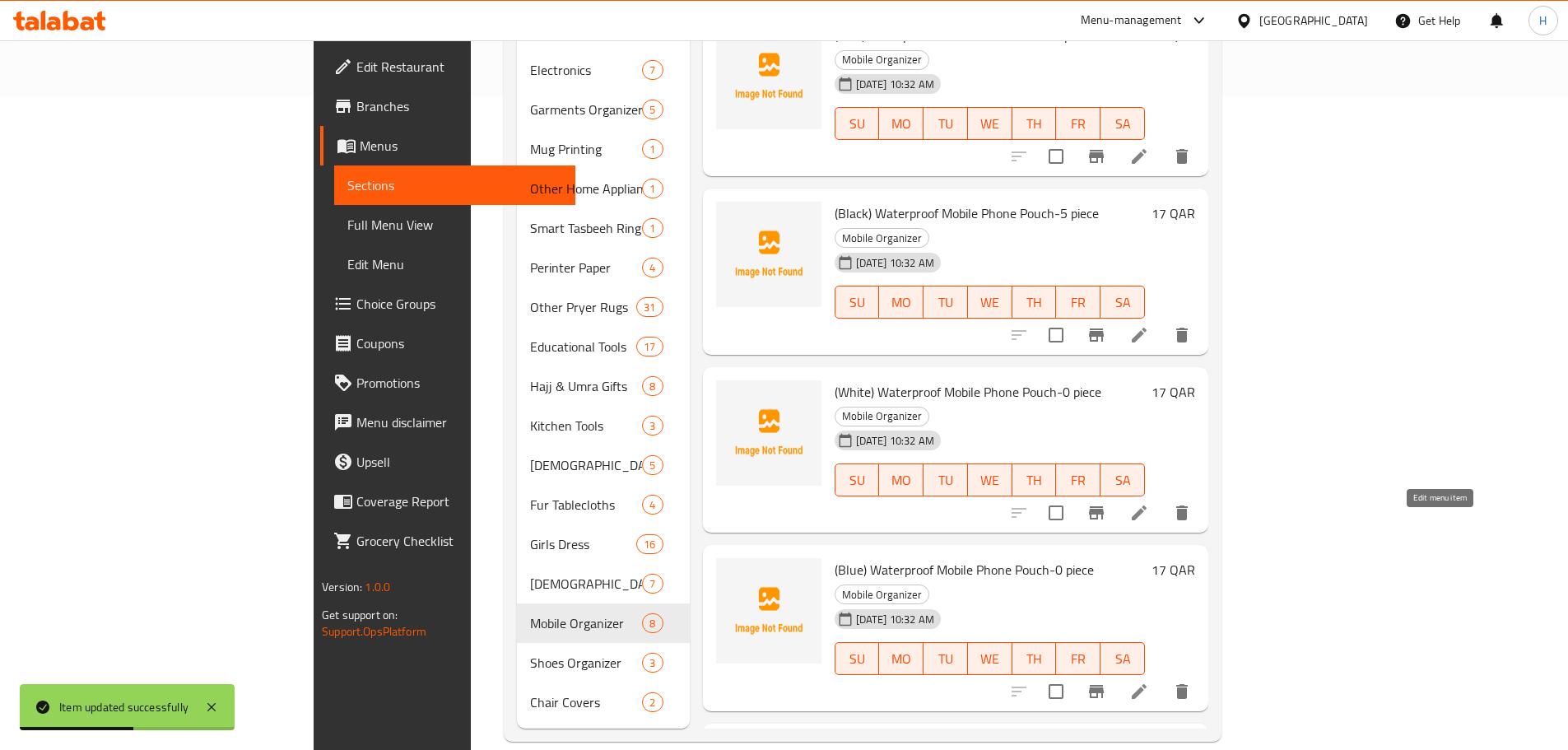
click at [1147, 684] on icon at bounding box center [1139, 691] width 15 height 15
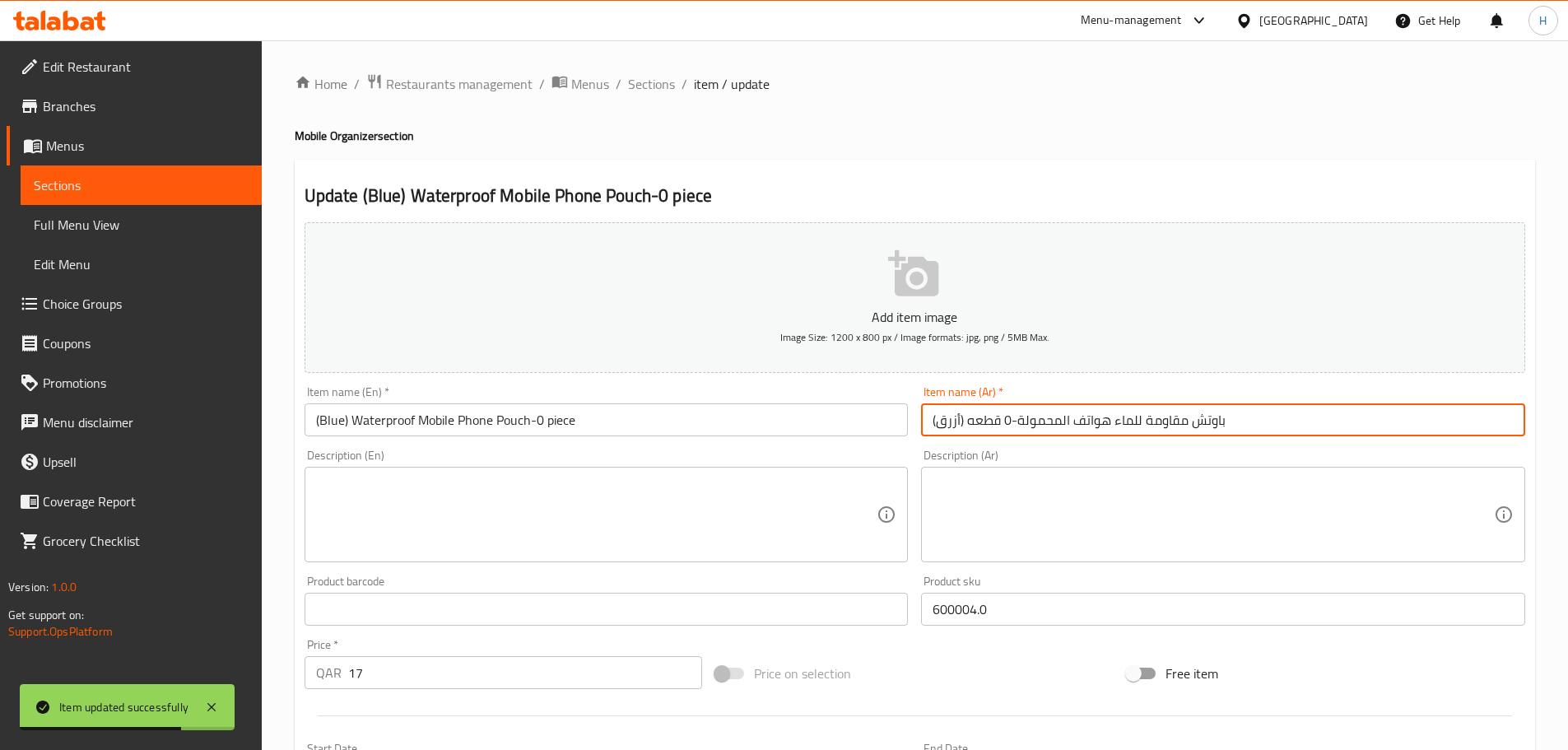
drag, startPoint x: 1149, startPoint y: 429, endPoint x: 1392, endPoint y: 429, distance: 243.0
click at [1392, 429] on input "(أزرق) باوتش مقاومة للماء هواتف المحمولة-0 قطعه" at bounding box center [1223, 419] width 604 height 33
paste input "راب مقاوم للماء لل"
click at [1011, 417] on input "(أزرق) جراب مقاوم للماء للهواتف المحمولة-0 قطعه" at bounding box center [1223, 419] width 604 height 33
type input "(أزرق) جراب مقاوم للماء للهواتف المحمولة-1 قطعه"
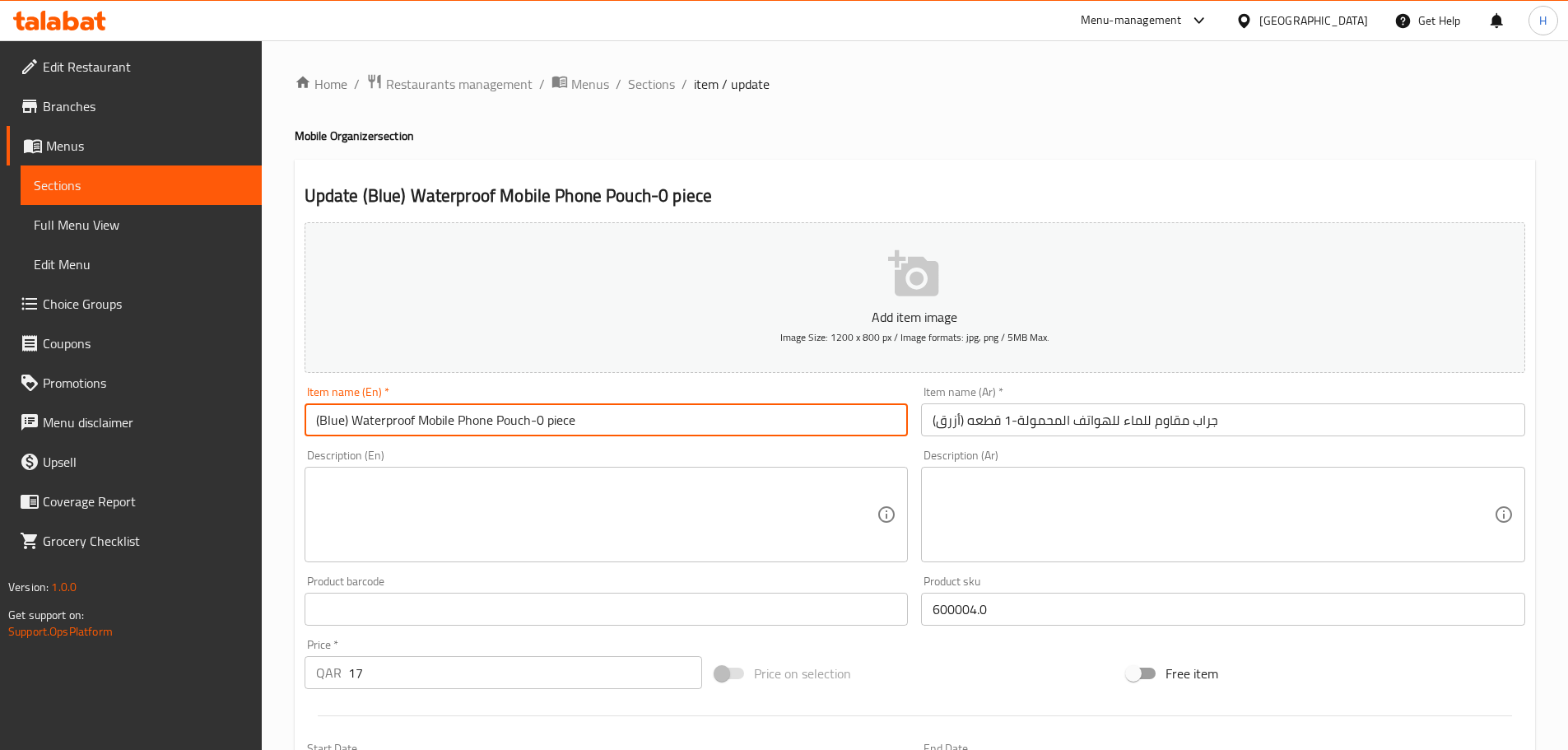
click at [543, 419] on input "(Blue) Waterproof Mobile Phone Pouch-0 piece" at bounding box center [606, 419] width 604 height 33
click at [524, 418] on input "(Blue) Waterproof Mobile Phone Pouch-1 piece" at bounding box center [606, 419] width 604 height 33
type input "(Blue) Waterproof Mobile Phone Pouch-1 piece"
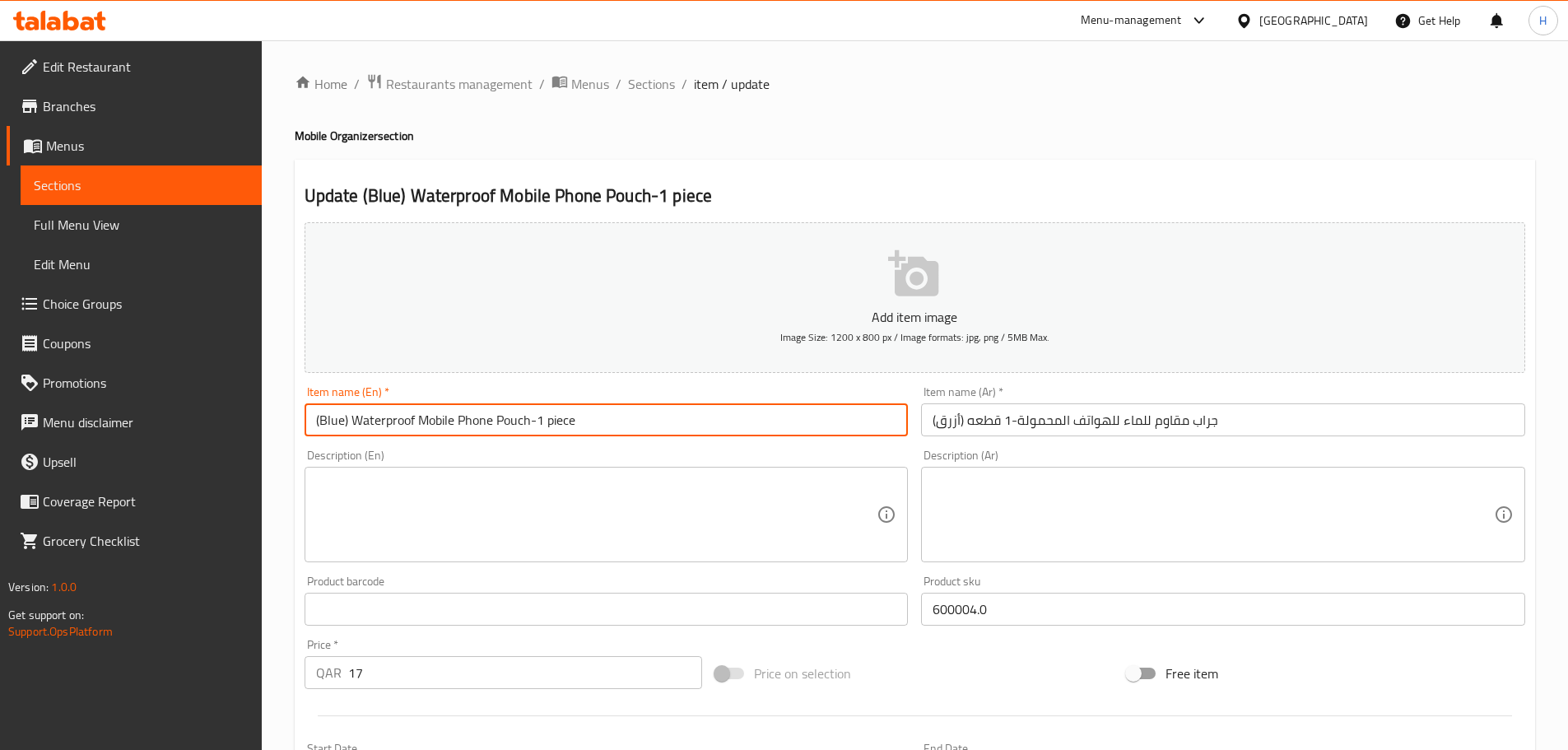
click at [556, 427] on input "(Blue) Waterproof Mobile Phone Pouch-1 piece" at bounding box center [606, 419] width 604 height 33
click at [849, 419] on input "(Blue) Waterproof Mobile Phone Pouch-1 piece" at bounding box center [606, 419] width 604 height 33
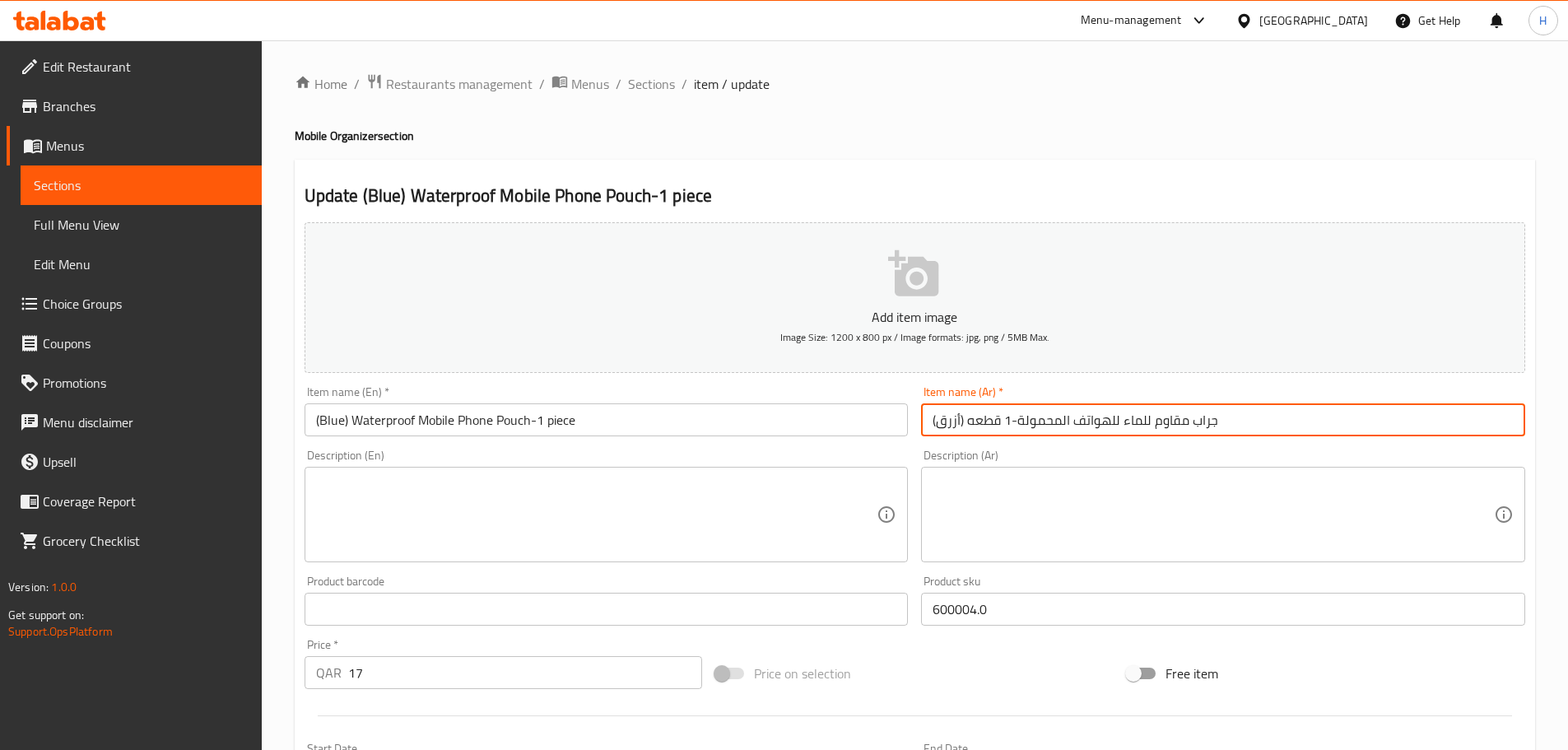
click at [1021, 419] on input "(أزرق) جراب مقاوم للماء للهواتف المحمولة-1 قطعه" at bounding box center [1223, 419] width 604 height 33
drag, startPoint x: 1021, startPoint y: 419, endPoint x: 1428, endPoint y: 444, distance: 407.8
click at [1428, 444] on div "Add item image Image Size: 1200 x 800 px / Image formats: jpg, png / 5MB Max. I…" at bounding box center [915, 569] width 1234 height 709
click at [629, 419] on input "(Blue) Waterproof Mobile Phone Pouch-1 piece" at bounding box center [606, 419] width 604 height 33
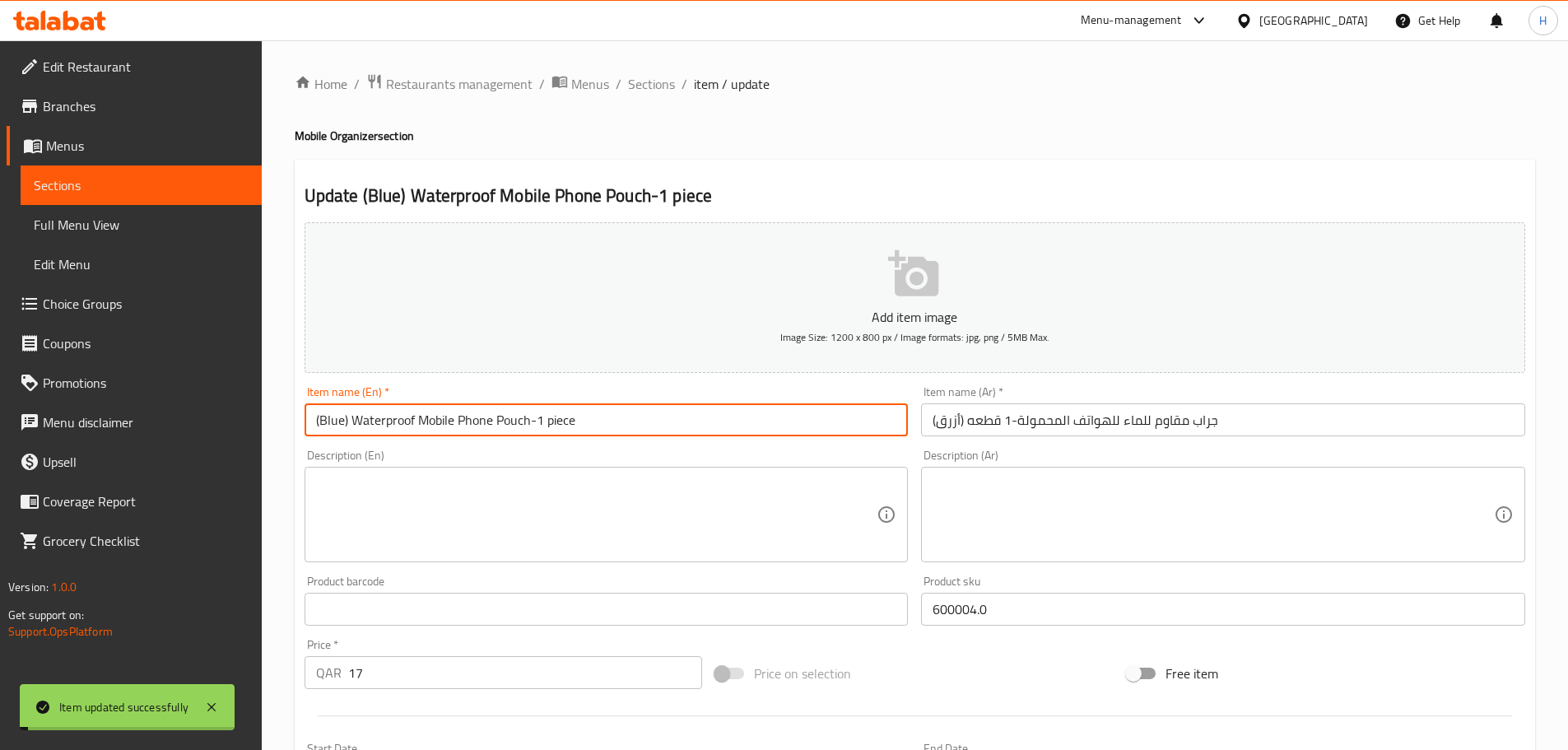
drag, startPoint x: 660, startPoint y: 84, endPoint x: 686, endPoint y: 100, distance: 30.5
click at [660, 84] on span "Sections" at bounding box center [651, 84] width 47 height 20
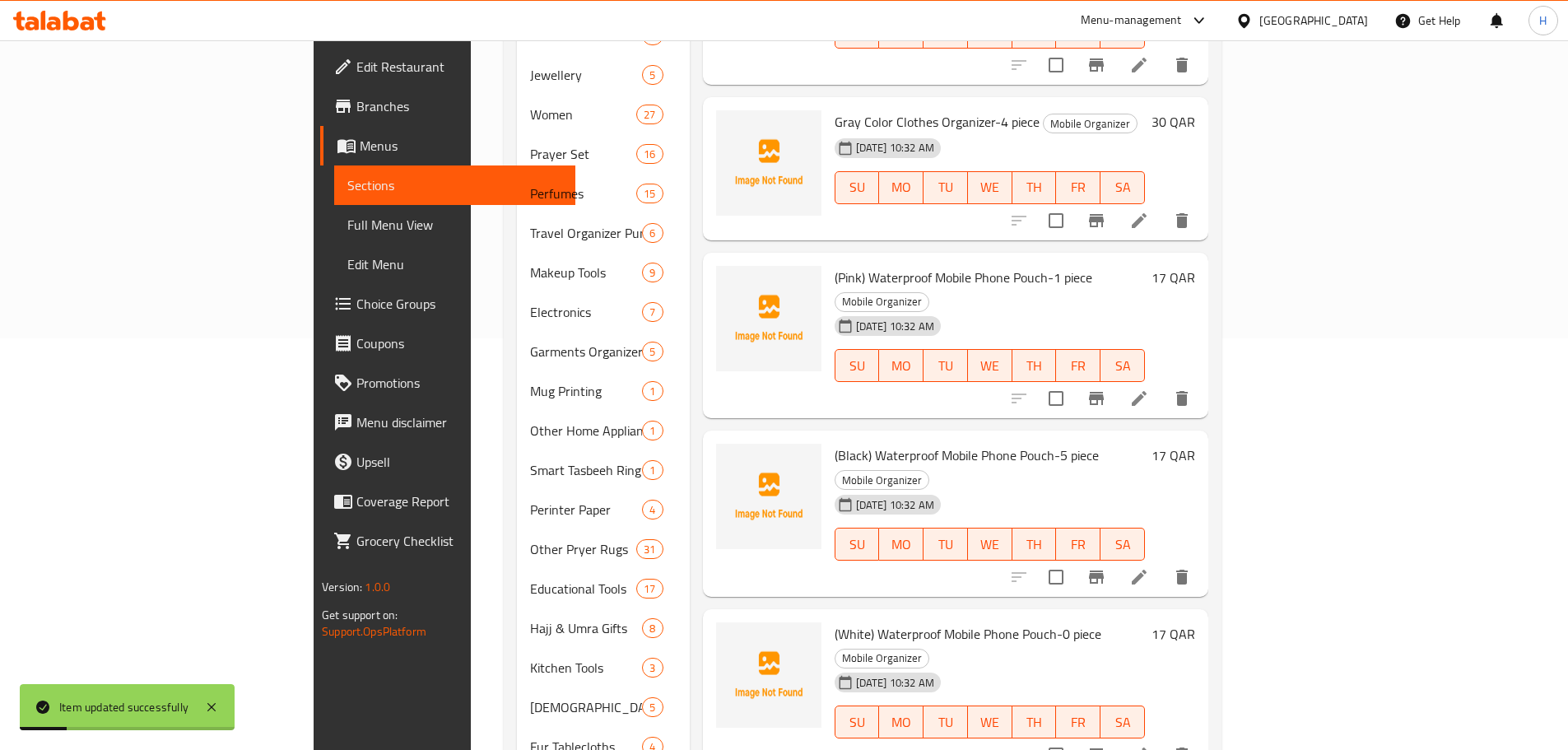
scroll to position [653, 0]
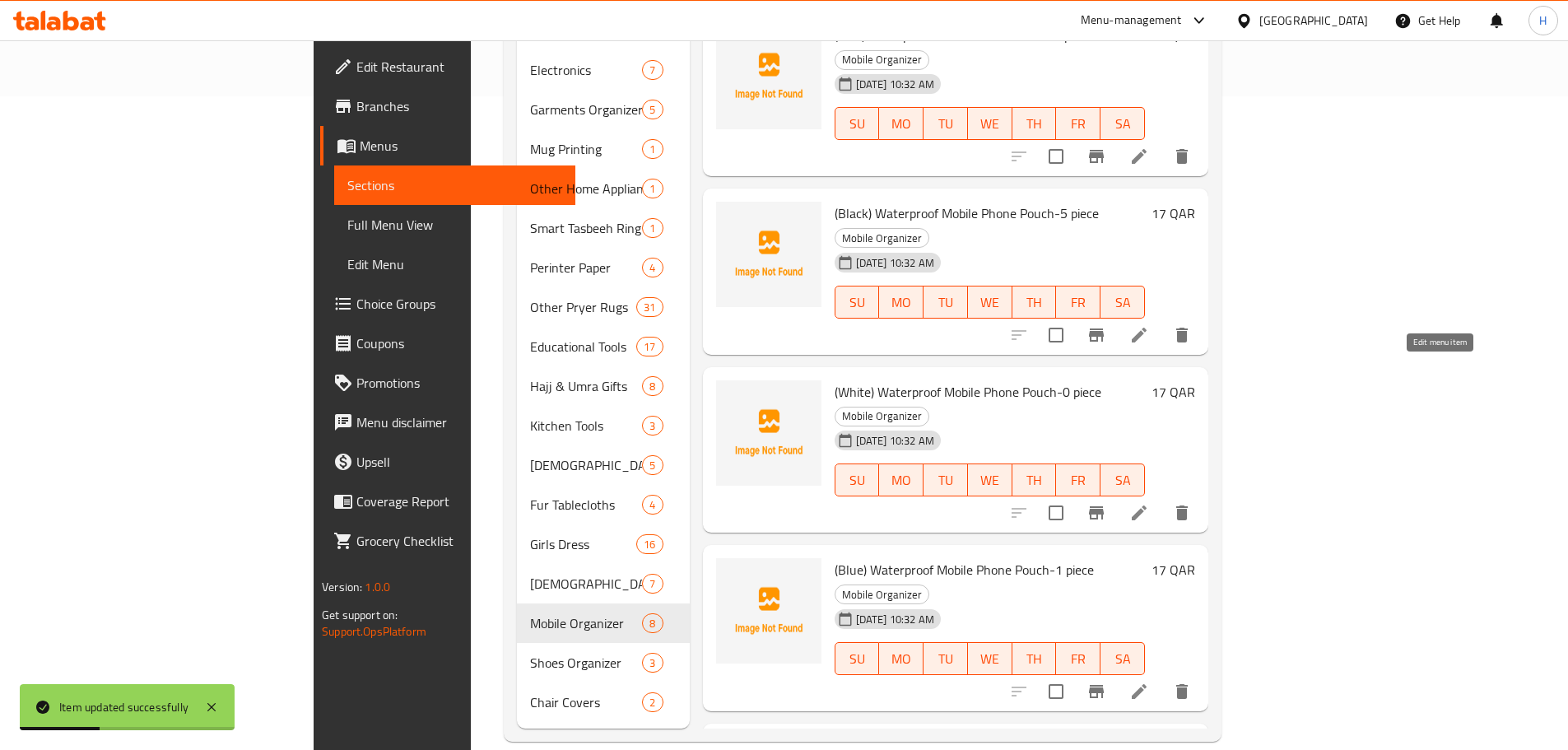
click at [1147, 505] on icon at bounding box center [1139, 512] width 15 height 15
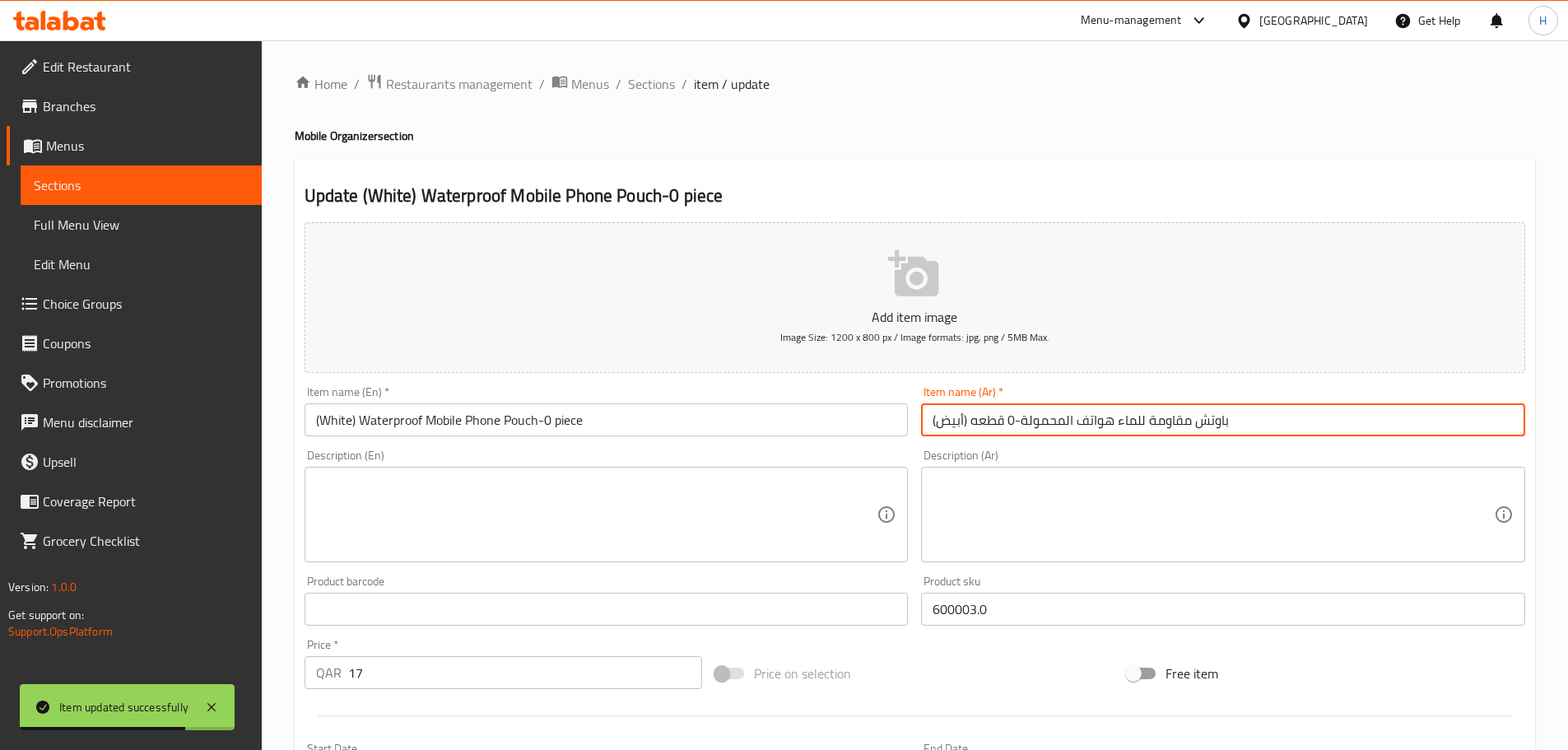
drag, startPoint x: 1023, startPoint y: 419, endPoint x: 1532, endPoint y: 413, distance: 509.0
click at [1532, 413] on div "Update (White) Waterproof Mobile Phone Pouch-0 piece Add item image Image Size:…" at bounding box center [915, 638] width 1240 height 958
paste input "راب مقاوم للماء لل"
click at [1012, 415] on input "(أبيض) جراب مقاوم للماء للهواتف المحمولة-0 قطعه" at bounding box center [1223, 419] width 604 height 33
type input "(أبيض) جراب مقاوم للماء للهواتف المحمولة-1 قطعه"
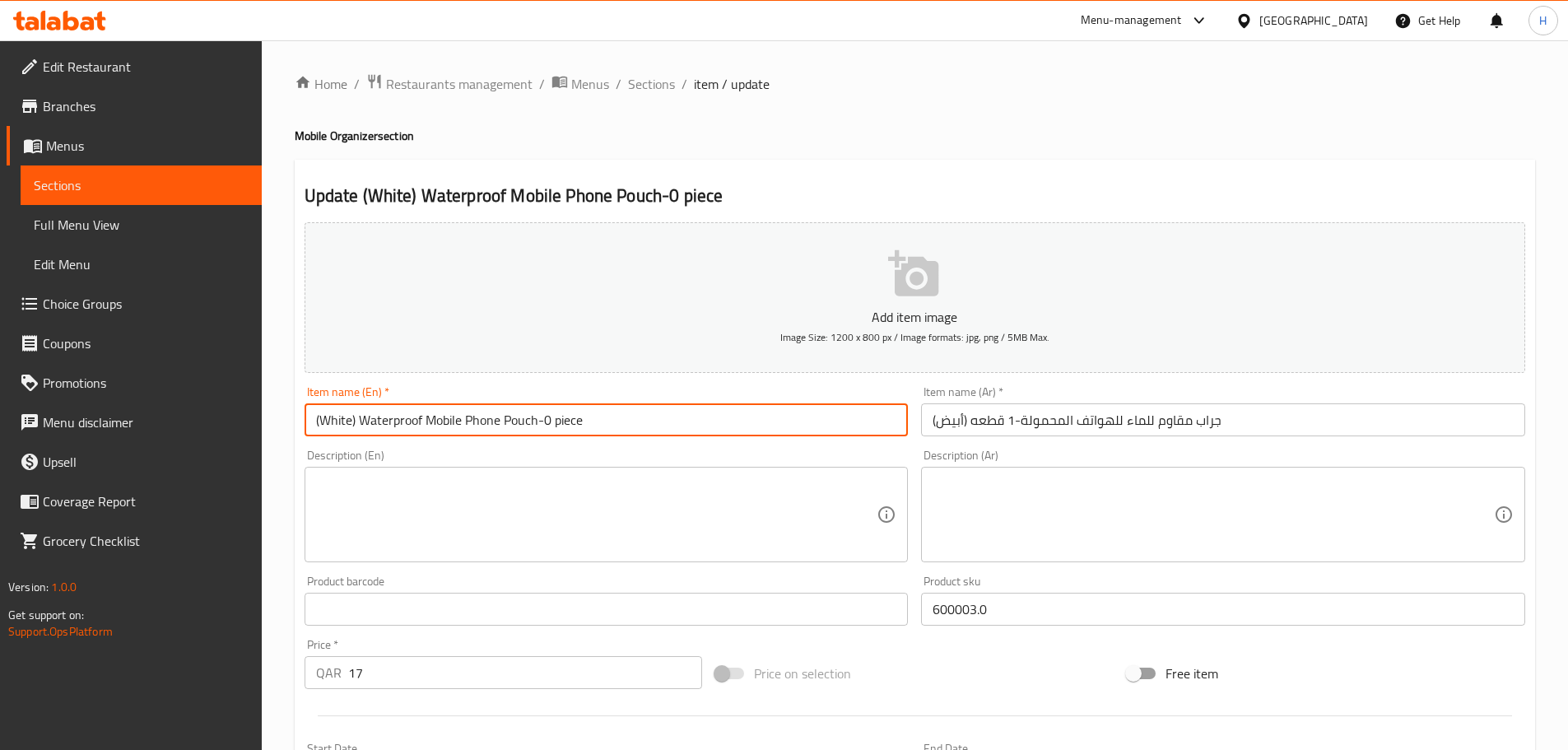
click at [547, 428] on input "(White) Waterproof Mobile Phone Pouch-0 piece" at bounding box center [606, 419] width 604 height 33
click at [642, 428] on input "(White) Waterproof Mobile Phone Pouch-1 piece" at bounding box center [606, 419] width 604 height 33
type input "(White) Waterproof Mobile Phone Pouch-1 piece"
click at [506, 417] on input "(White) Waterproof Mobile Phone Pouch-1 piece" at bounding box center [606, 419] width 604 height 33
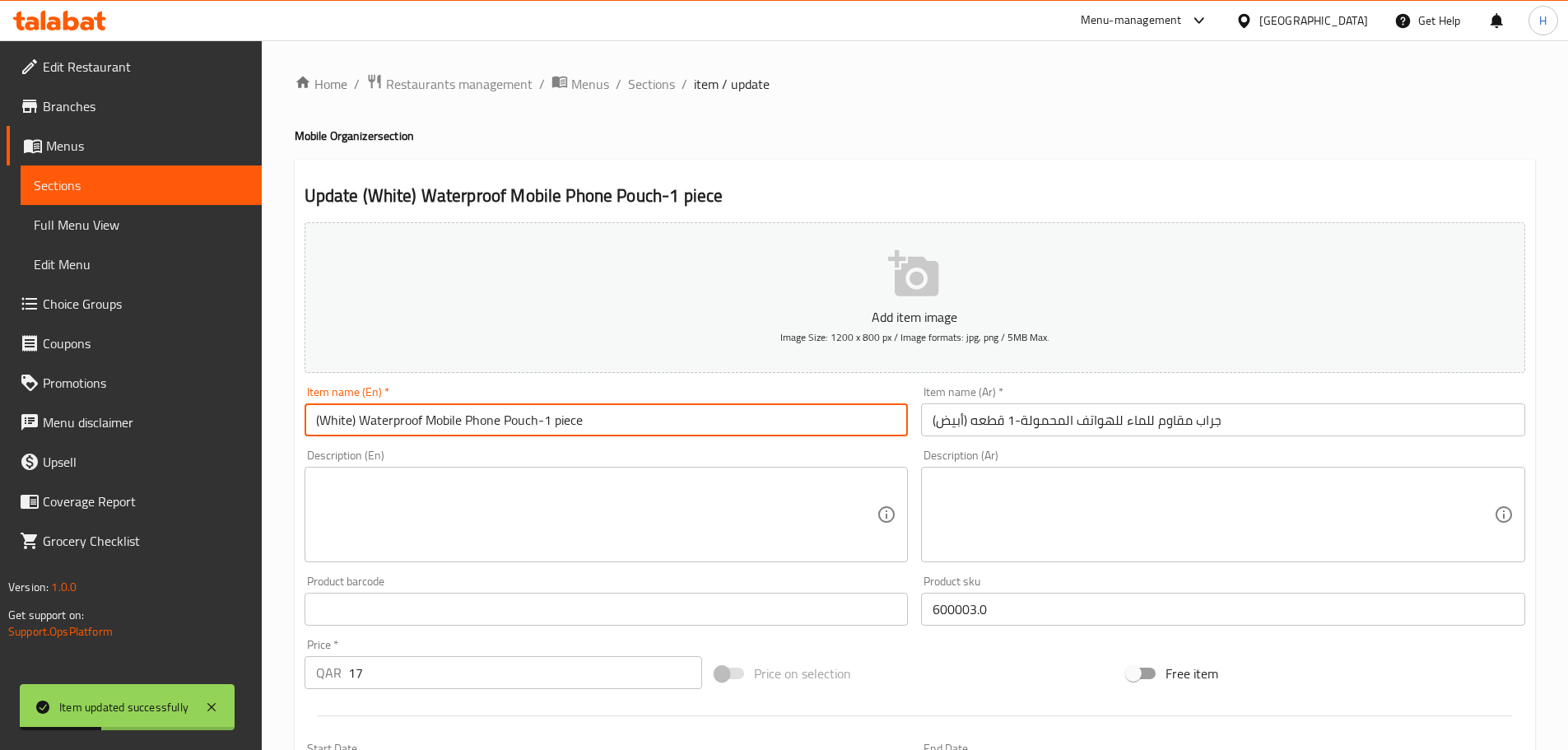
click at [506, 417] on input "(White) Waterproof Mobile Phone Pouch-1 piece" at bounding box center [606, 419] width 604 height 33
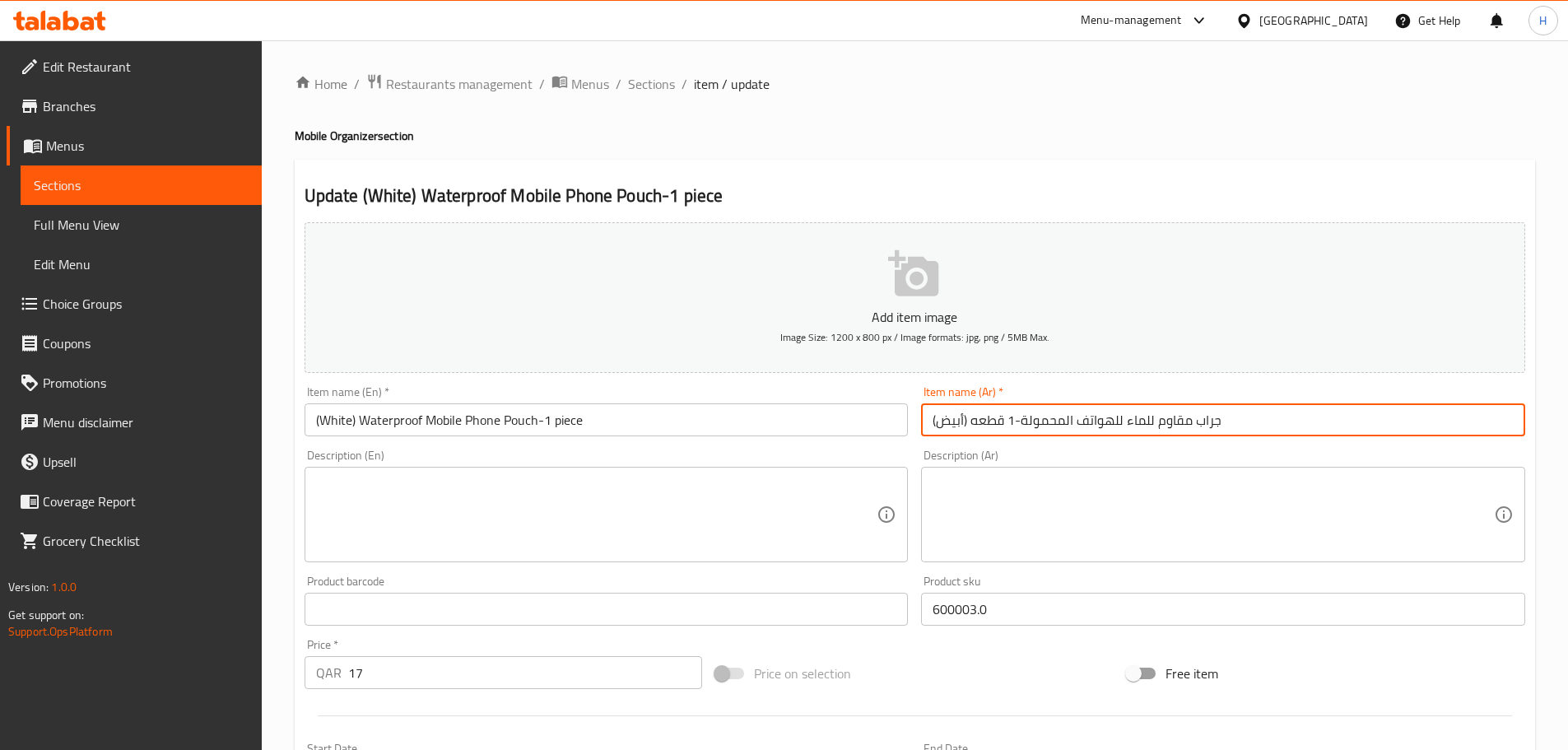
drag, startPoint x: 1026, startPoint y: 417, endPoint x: 1191, endPoint y: 415, distance: 165.0
click at [1201, 415] on input "(أبيض) جراب مقاوم للماء للهواتف المحمولة-1 قطعه" at bounding box center [1223, 419] width 604 height 33
click at [1191, 415] on input "(أبيض) جراب مقاوم للماء للهواتف المحمولة-1 قطعه" at bounding box center [1223, 419] width 604 height 33
drag, startPoint x: 1024, startPoint y: 421, endPoint x: 1305, endPoint y: 423, distance: 281.0
click at [1305, 423] on input "(أبيض) جراب مقاوم للماء للهواتف المحمولة-1 قطعه" at bounding box center [1223, 419] width 604 height 33
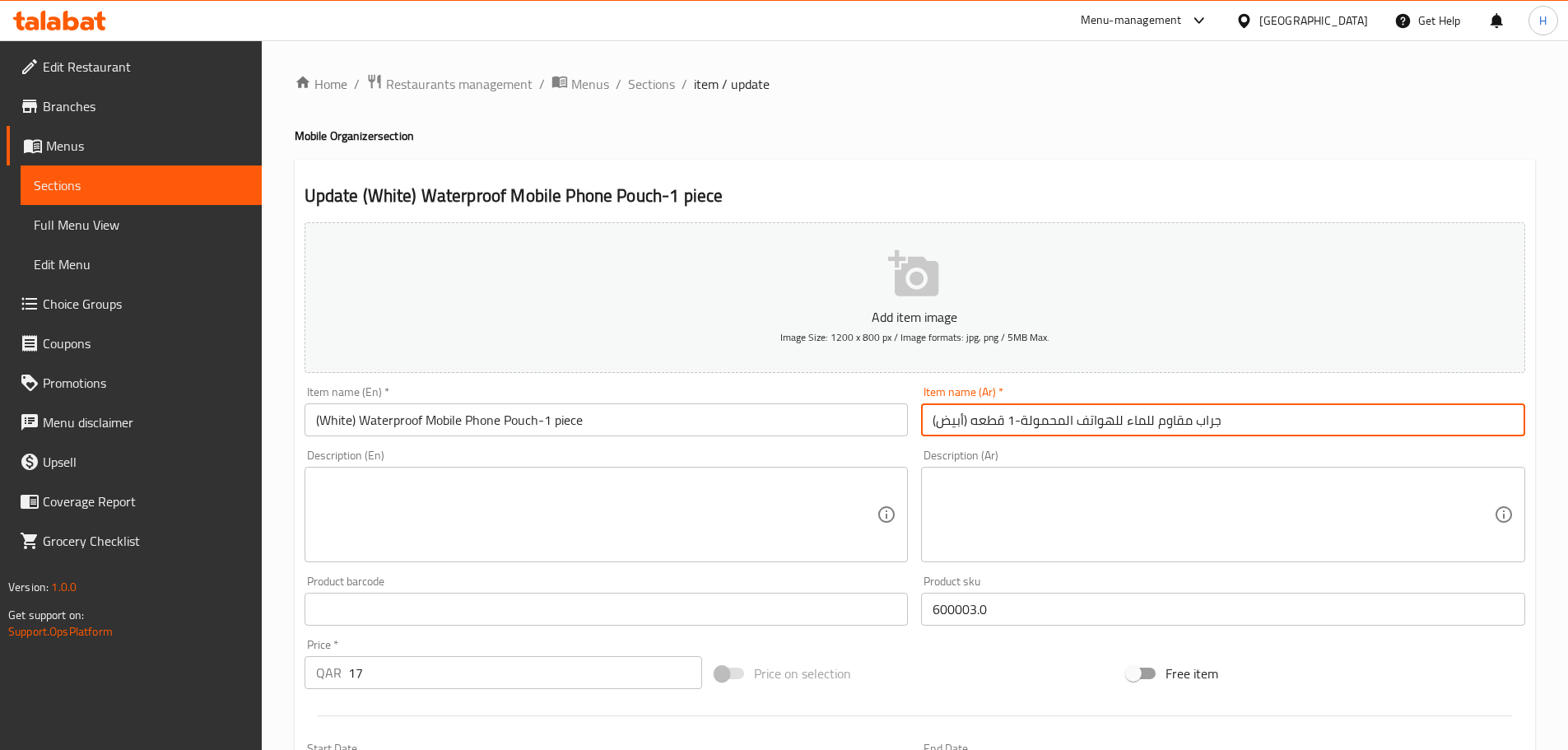
click at [987, 410] on input "(أبيض) جراب مقاوم للماء للهواتف المحمولة-1 قطعه" at bounding box center [1223, 419] width 604 height 33
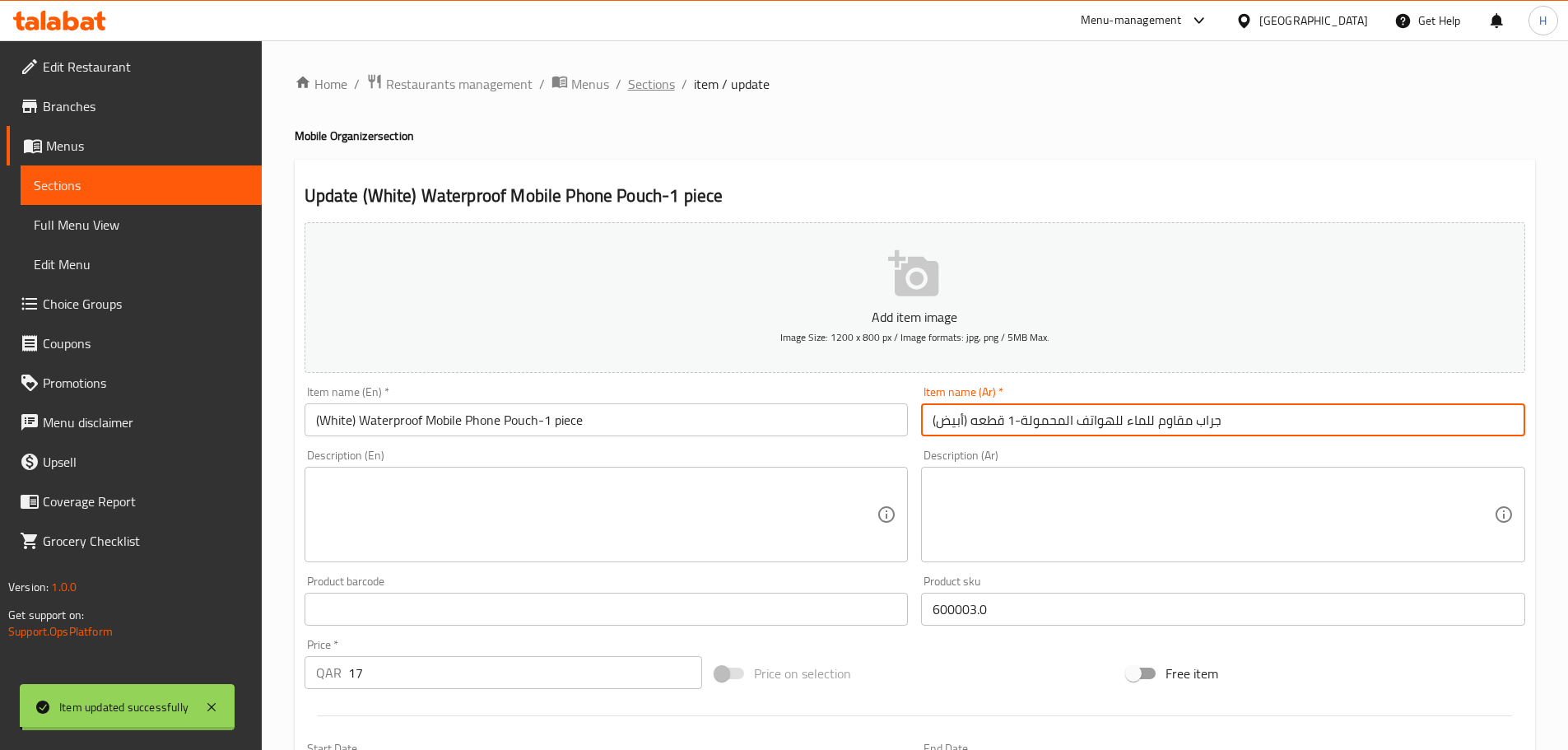
click at [663, 92] on span "Sections" at bounding box center [651, 84] width 47 height 20
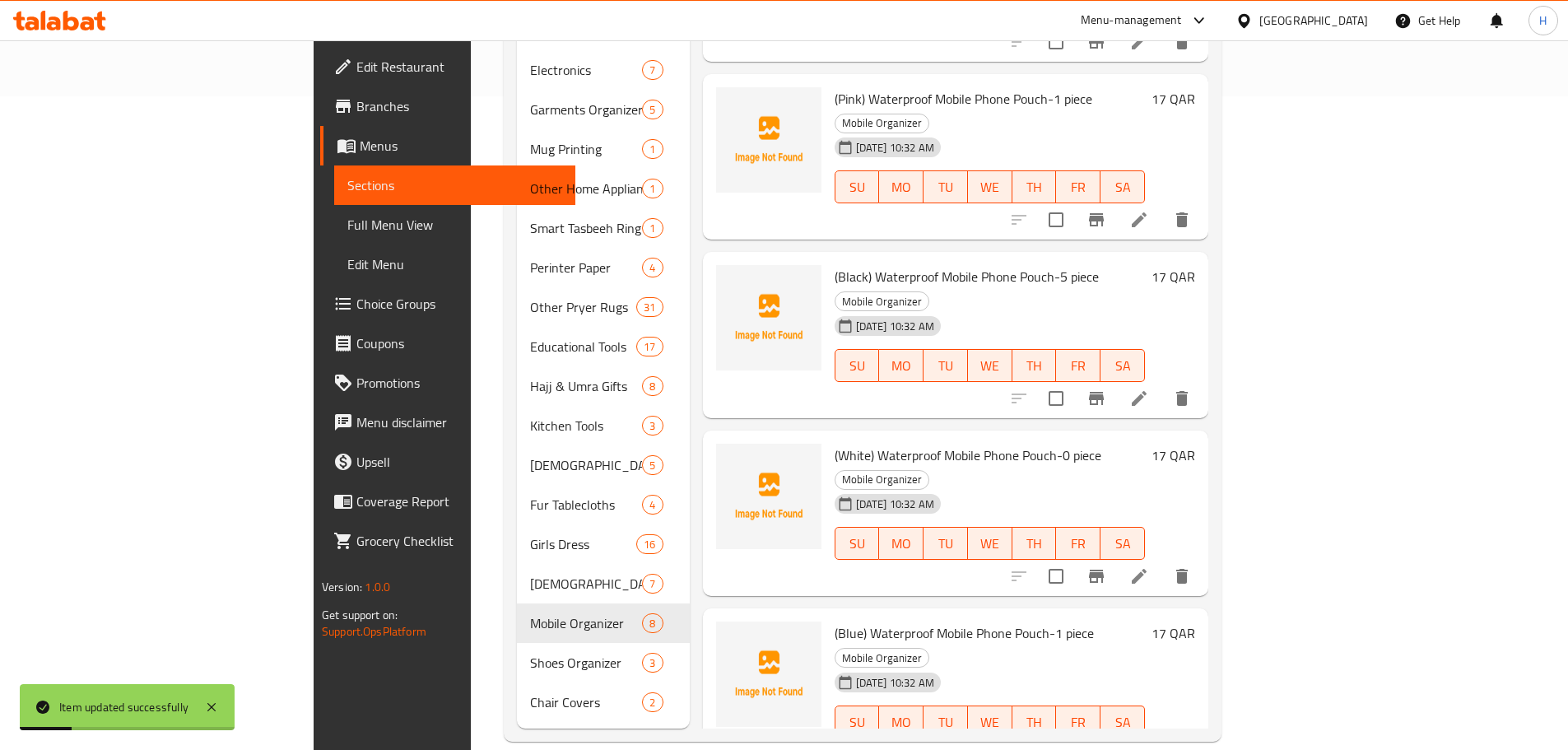
scroll to position [28, 0]
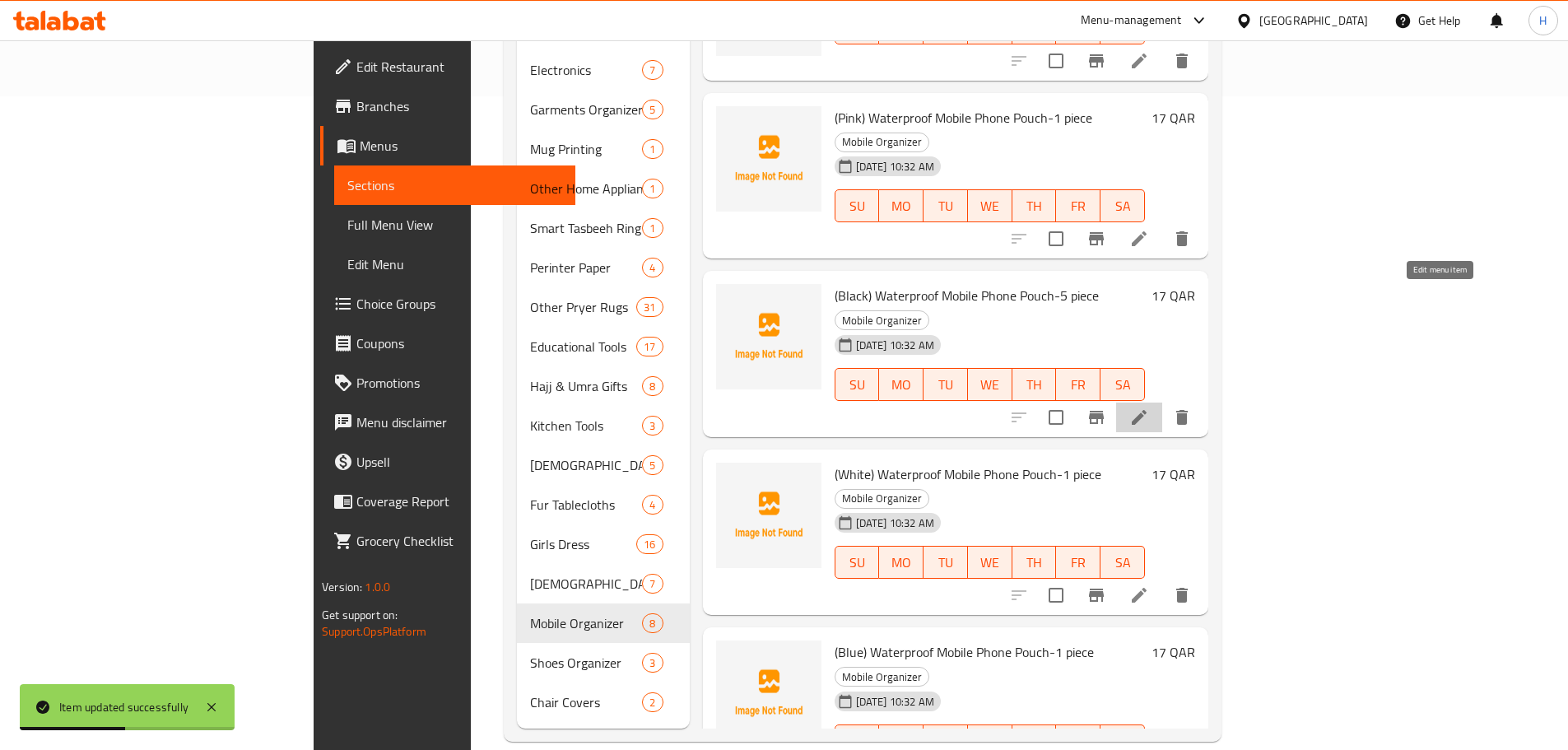
click at [1149, 407] on icon at bounding box center [1139, 417] width 20 height 20
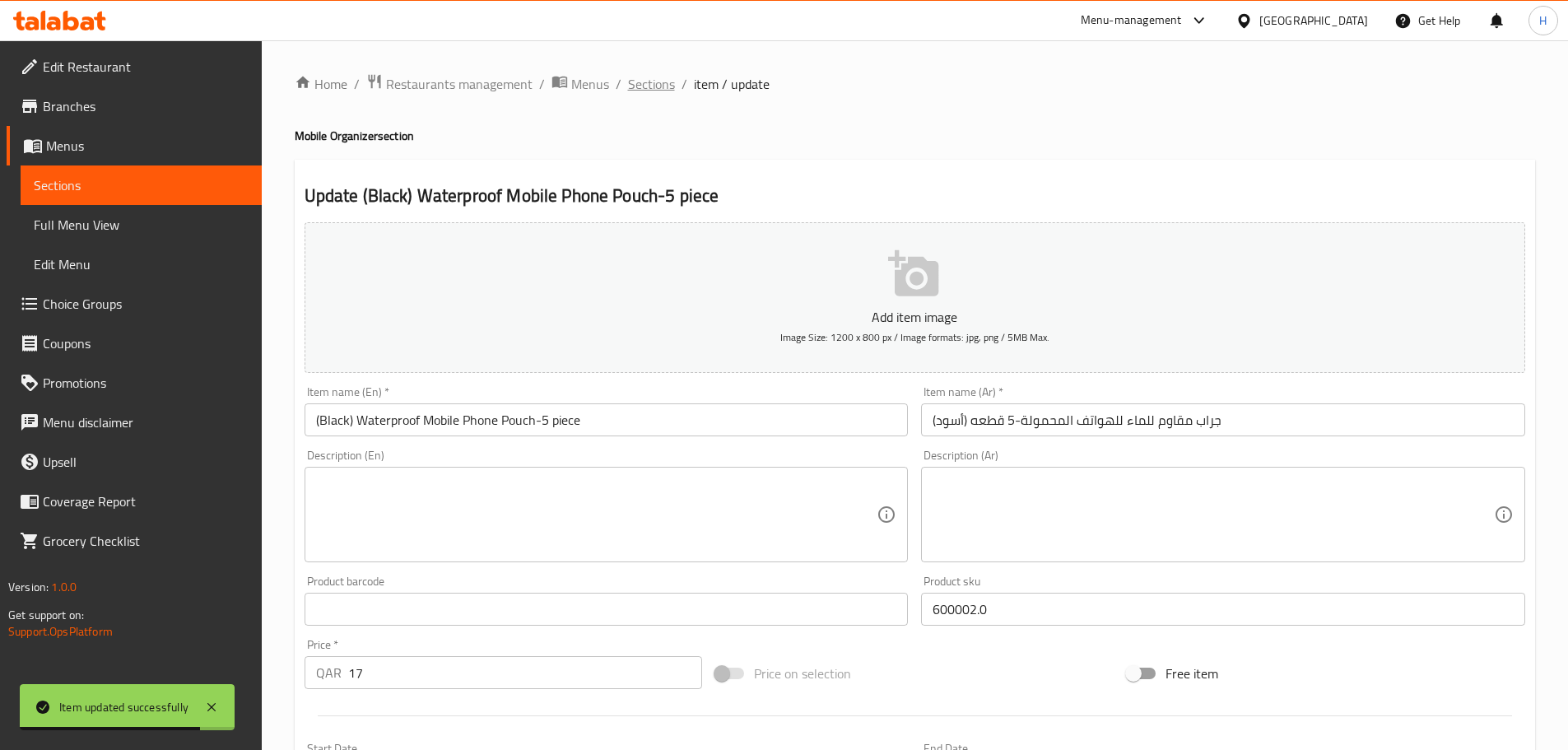
click at [663, 90] on span "Sections" at bounding box center [651, 84] width 47 height 20
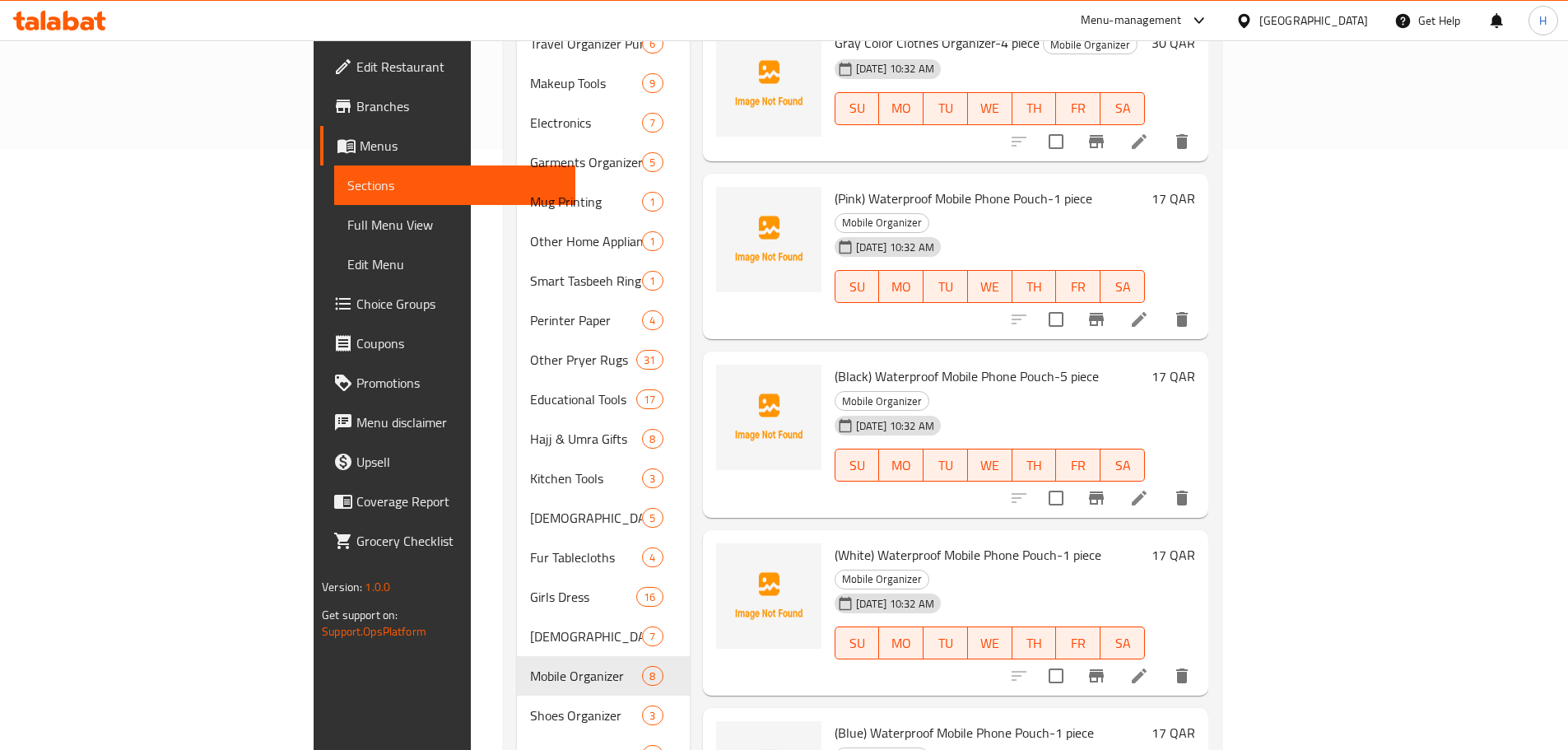
scroll to position [571, 0]
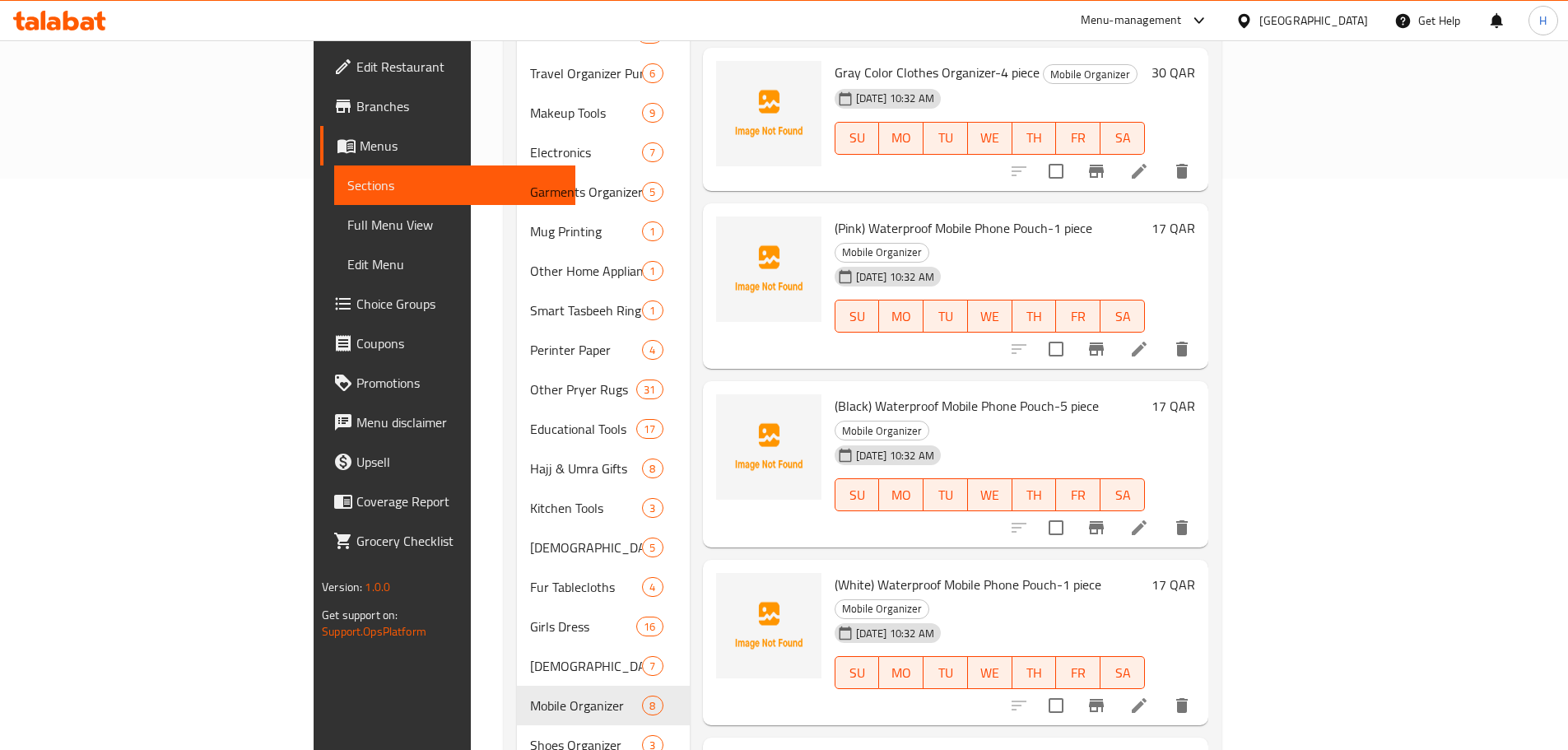
click at [1149, 339] on icon at bounding box center [1139, 349] width 20 height 20
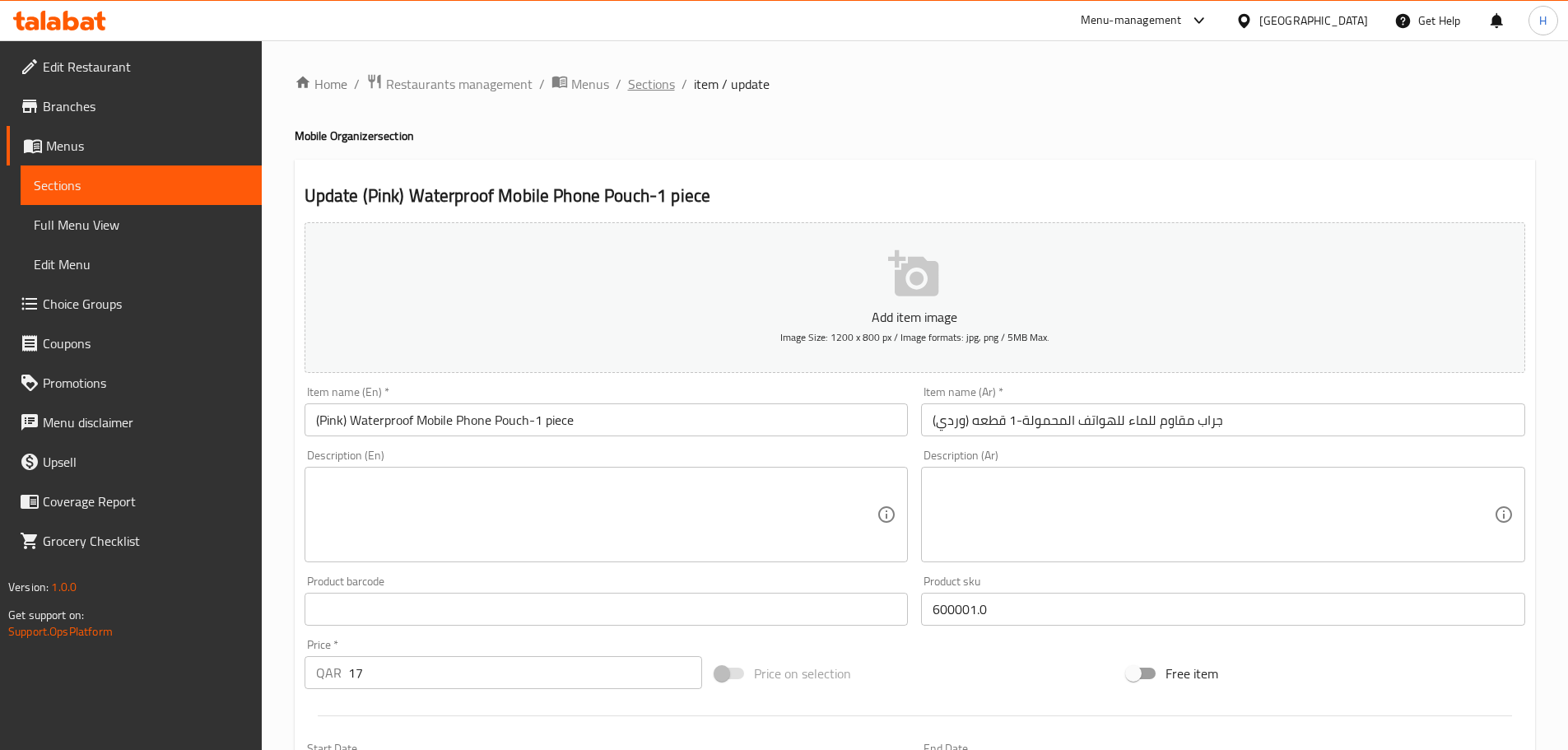
click at [658, 84] on span "Sections" at bounding box center [651, 84] width 47 height 20
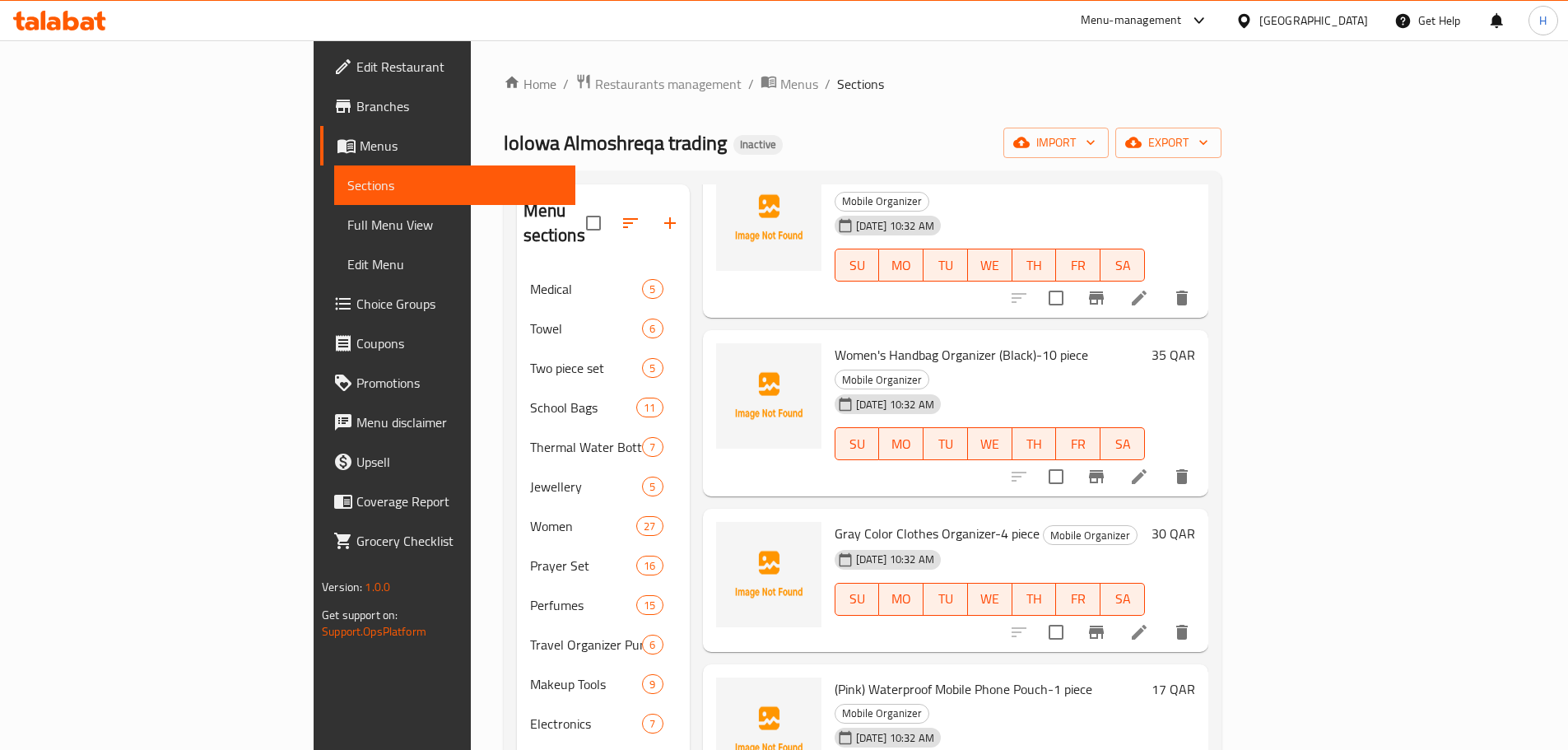
scroll to position [247, 0]
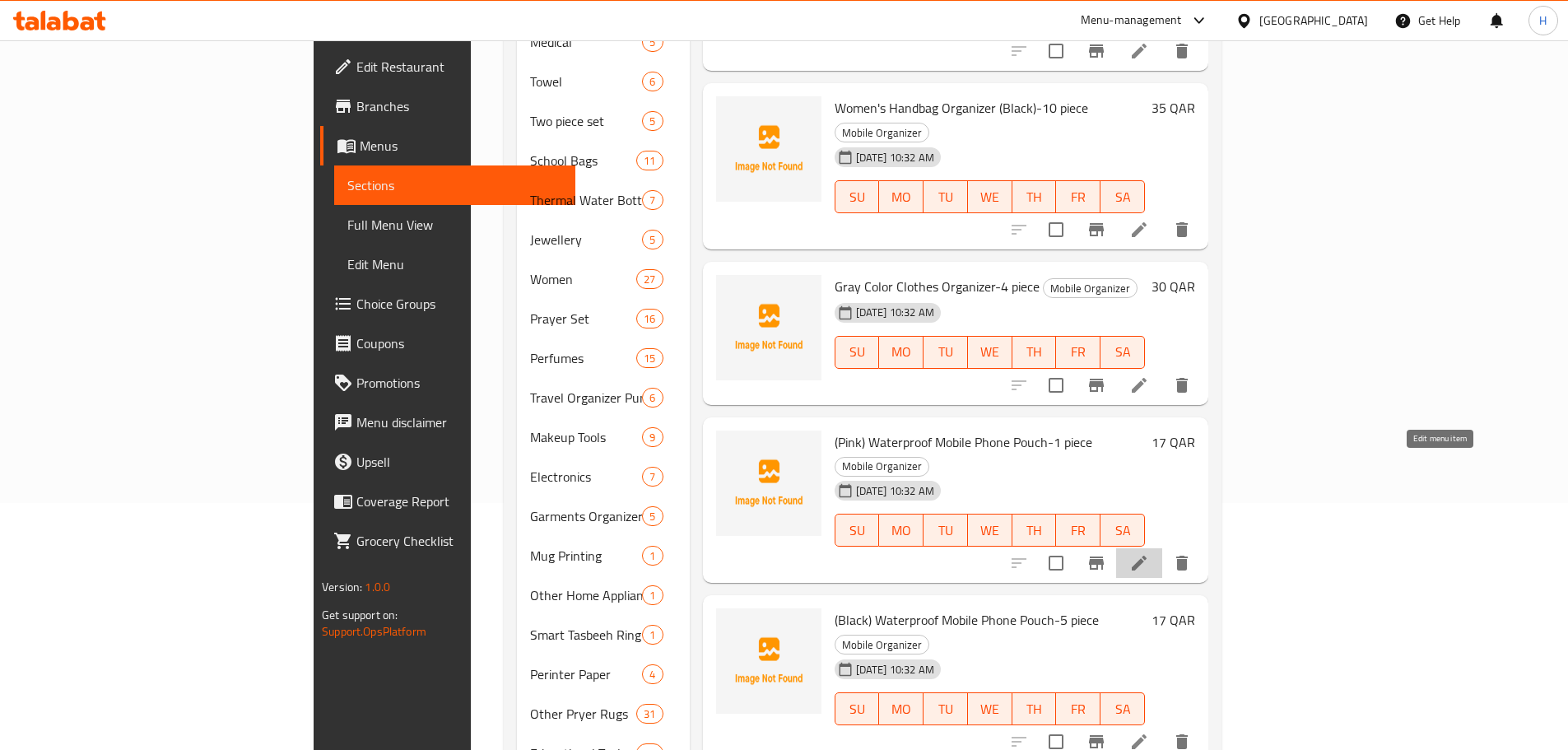
click at [1149, 553] on icon at bounding box center [1139, 562] width 20 height 20
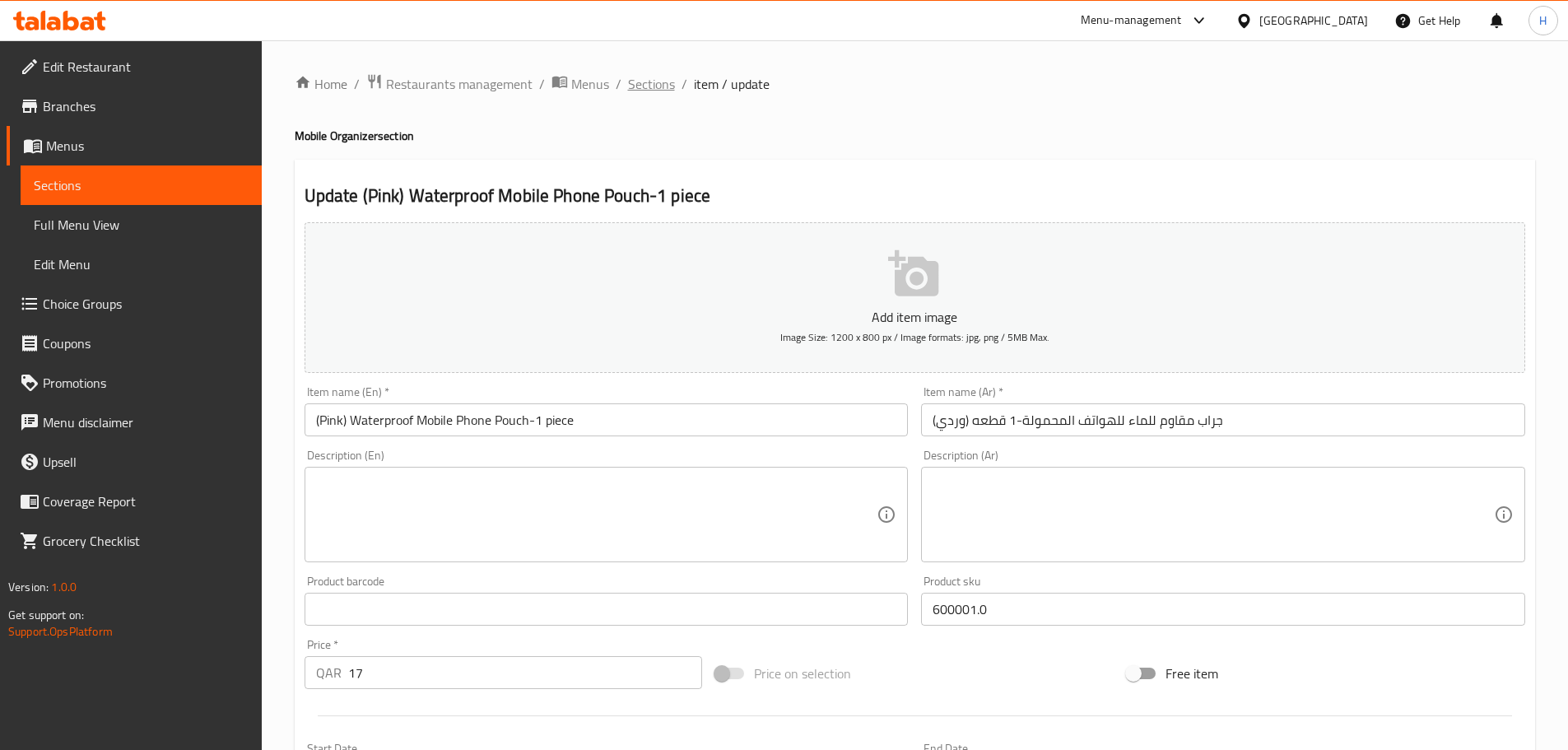
click at [655, 81] on span "Sections" at bounding box center [651, 84] width 47 height 20
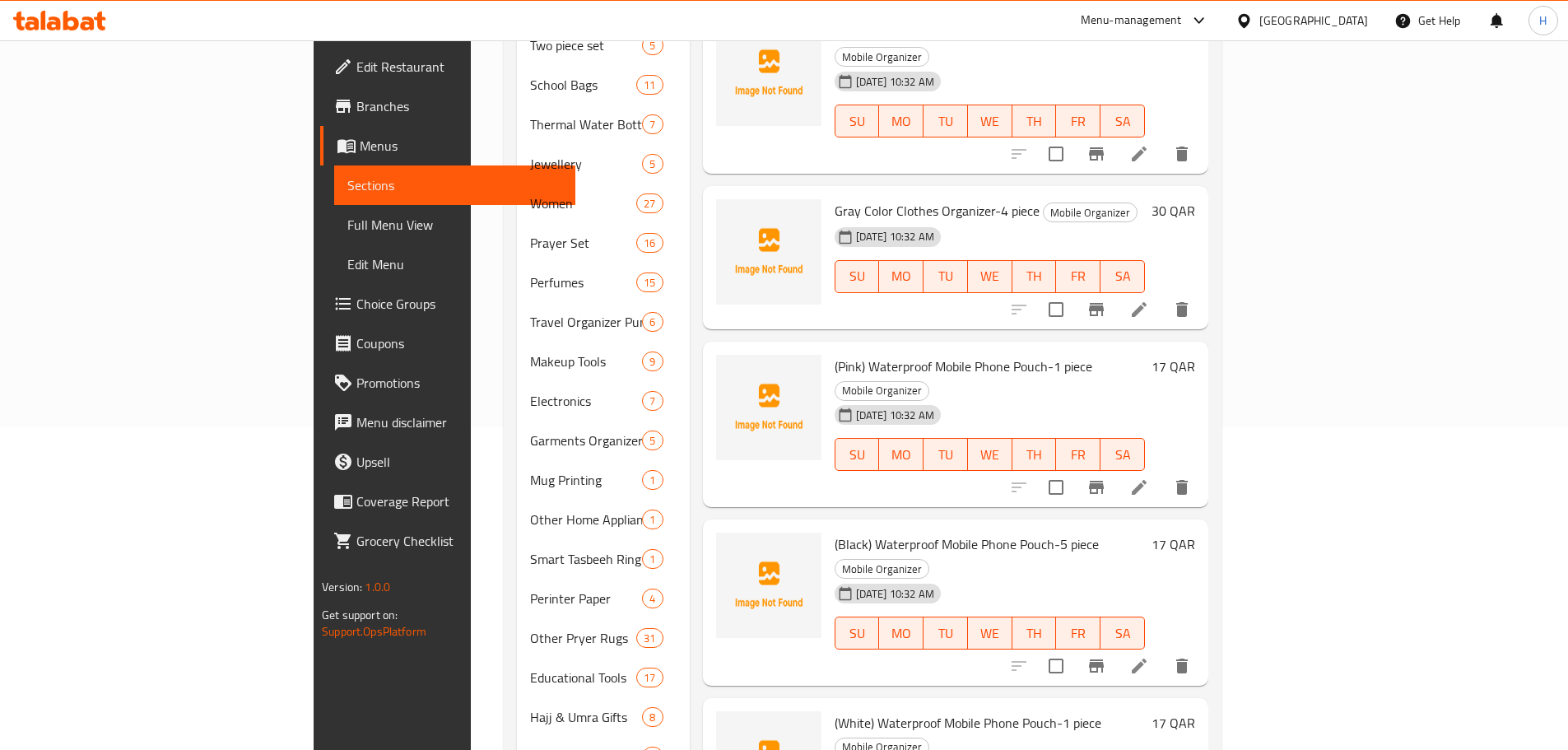
scroll to position [329, 0]
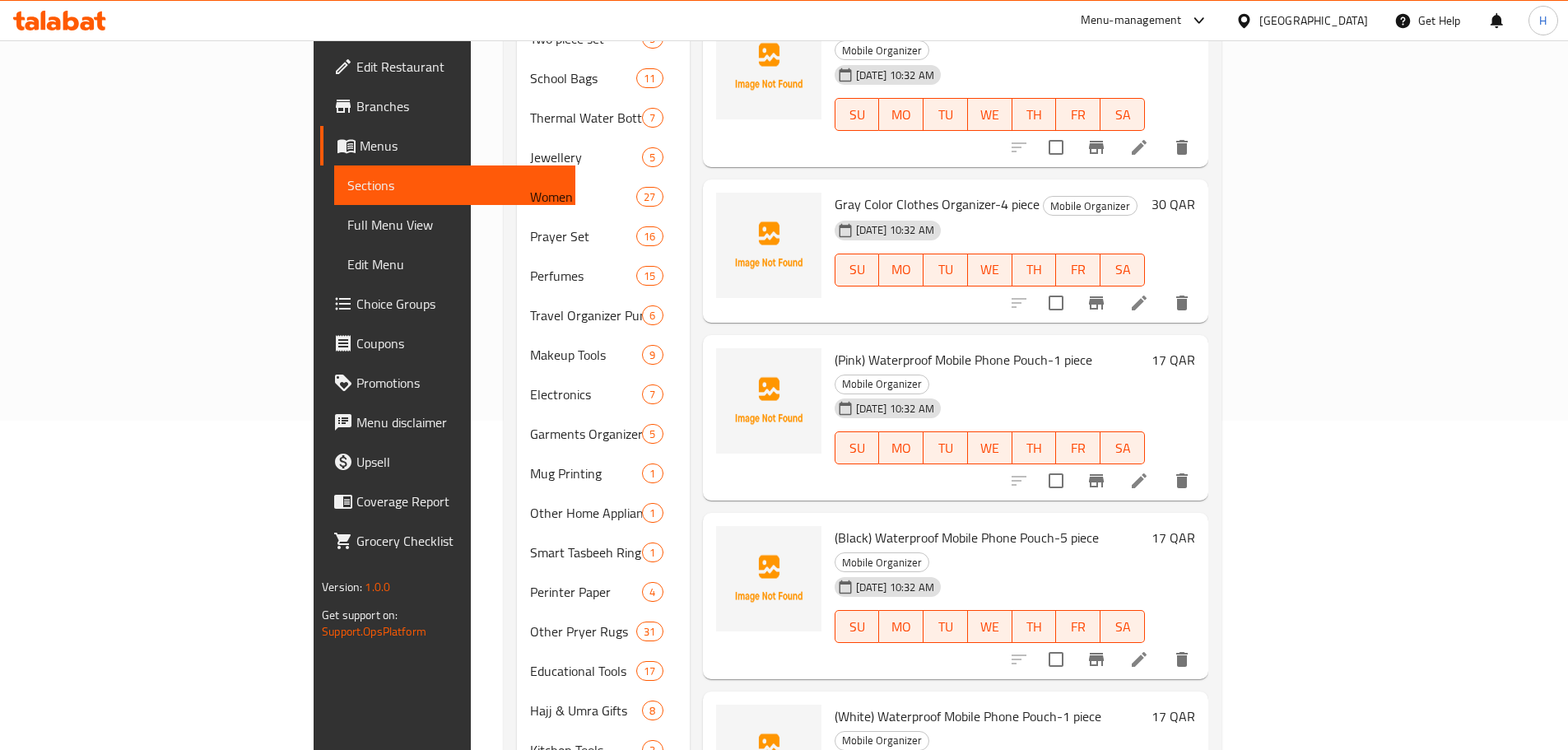
click at [1162, 644] on li at bounding box center [1139, 659] width 46 height 30
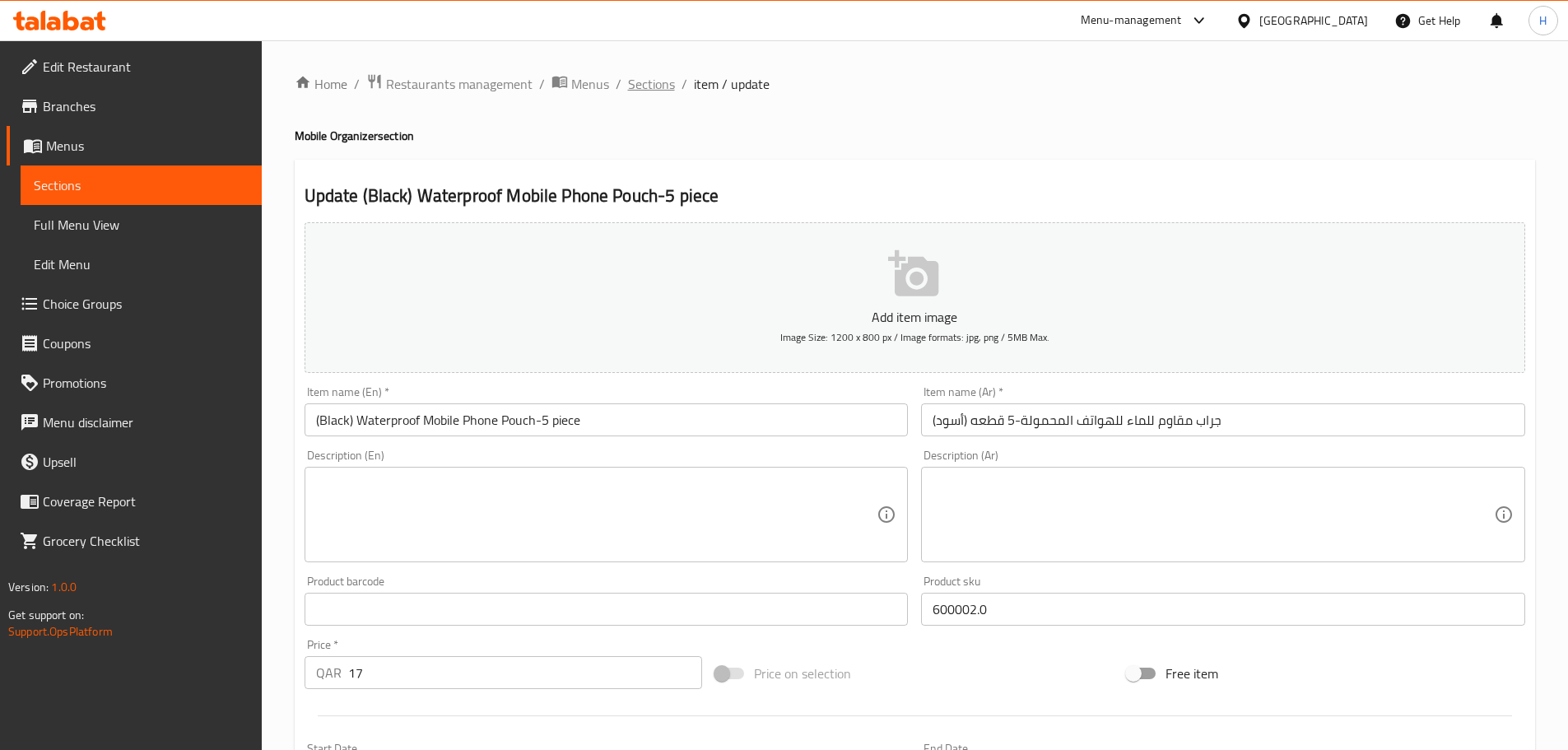
click at [651, 77] on span "Sections" at bounding box center [651, 84] width 47 height 20
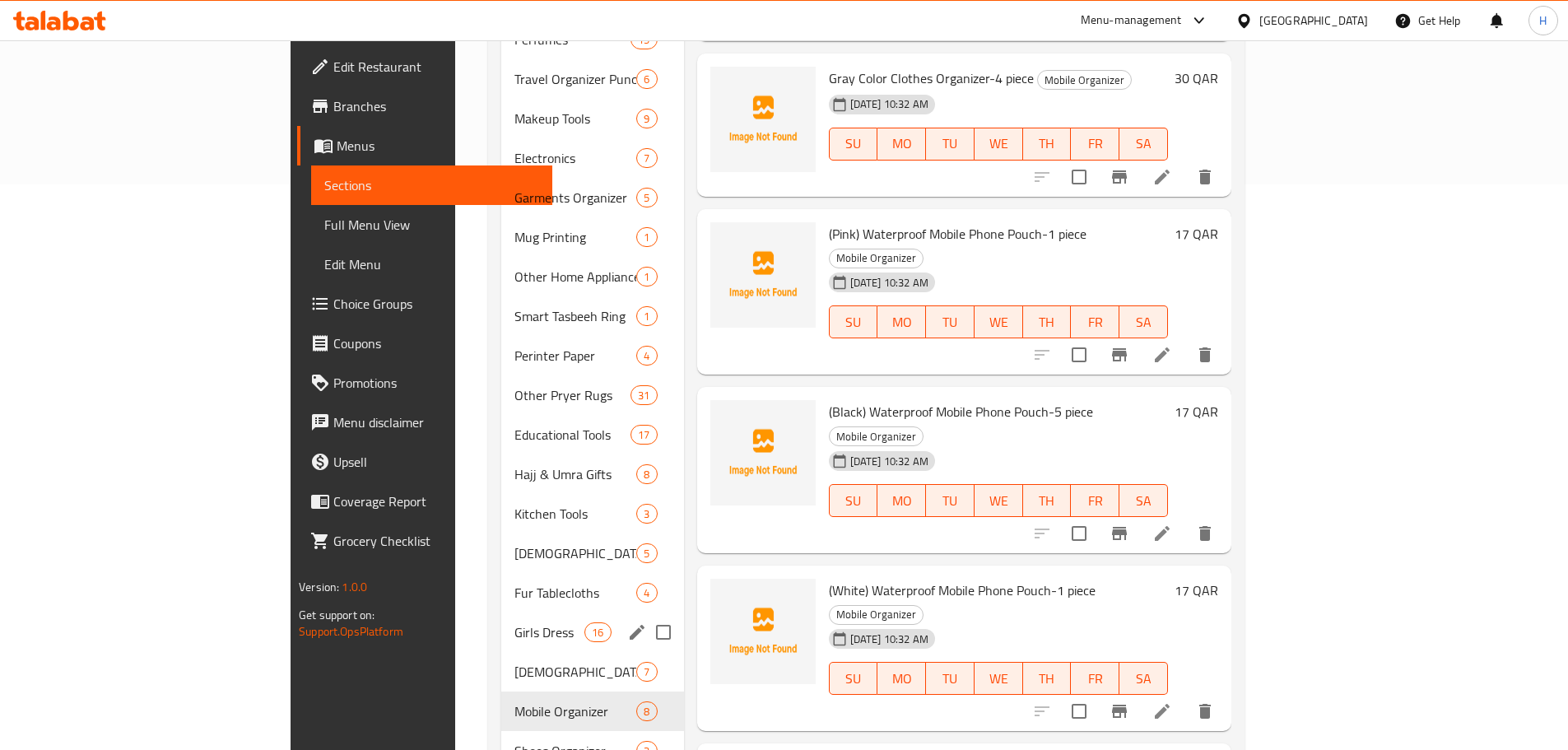
scroll to position [653, 0]
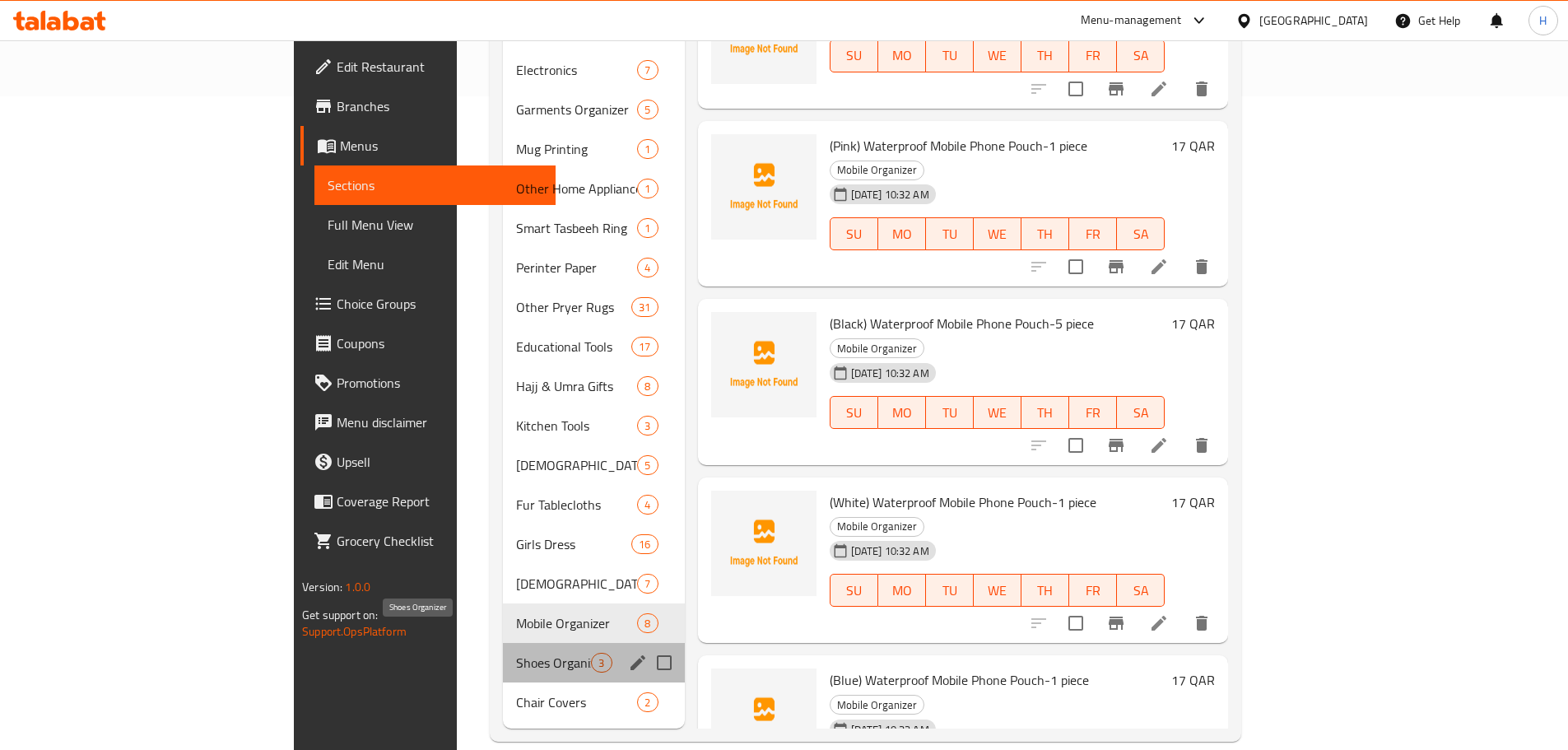
click at [516, 652] on span "Shoes Organizer" at bounding box center [554, 662] width 75 height 20
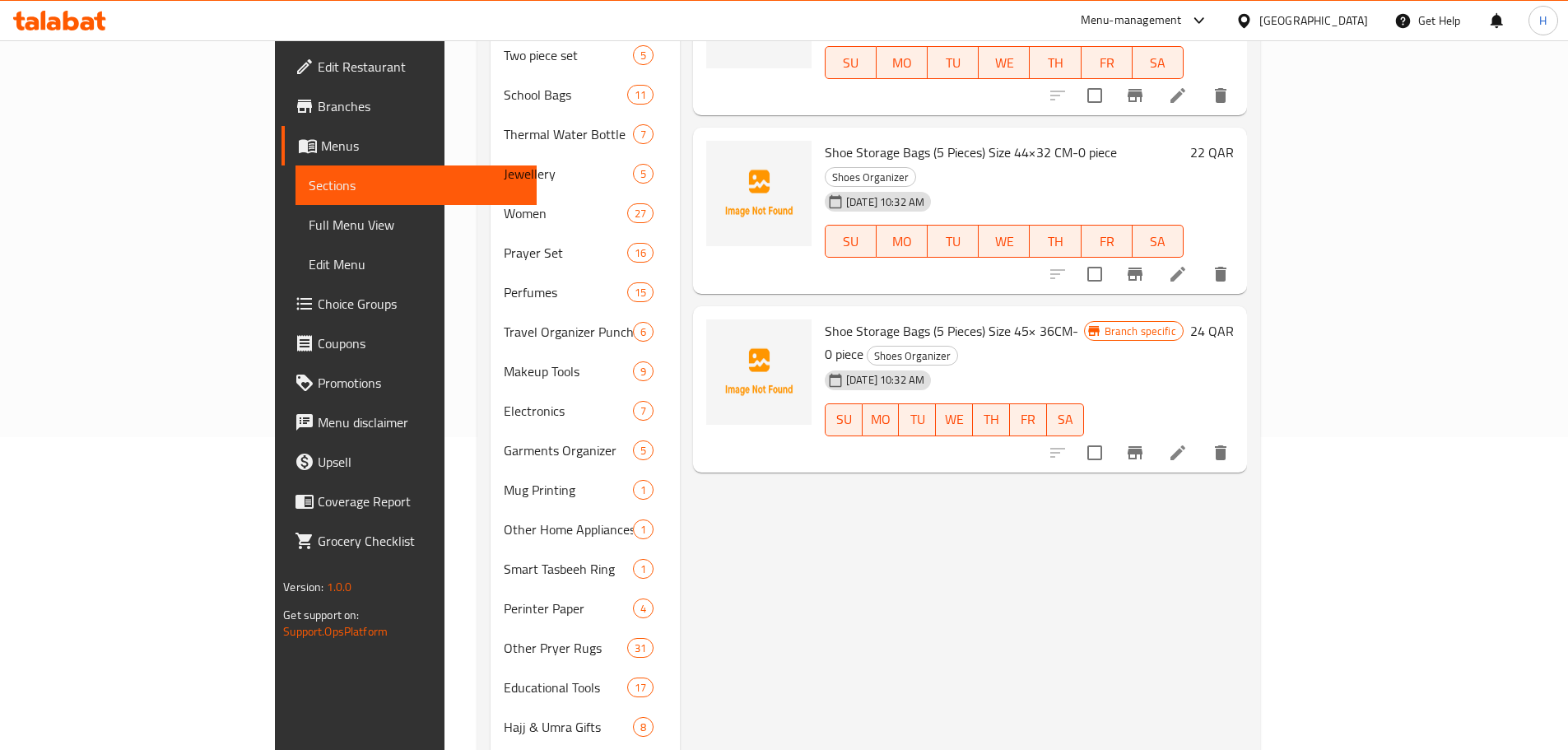
scroll to position [160, 0]
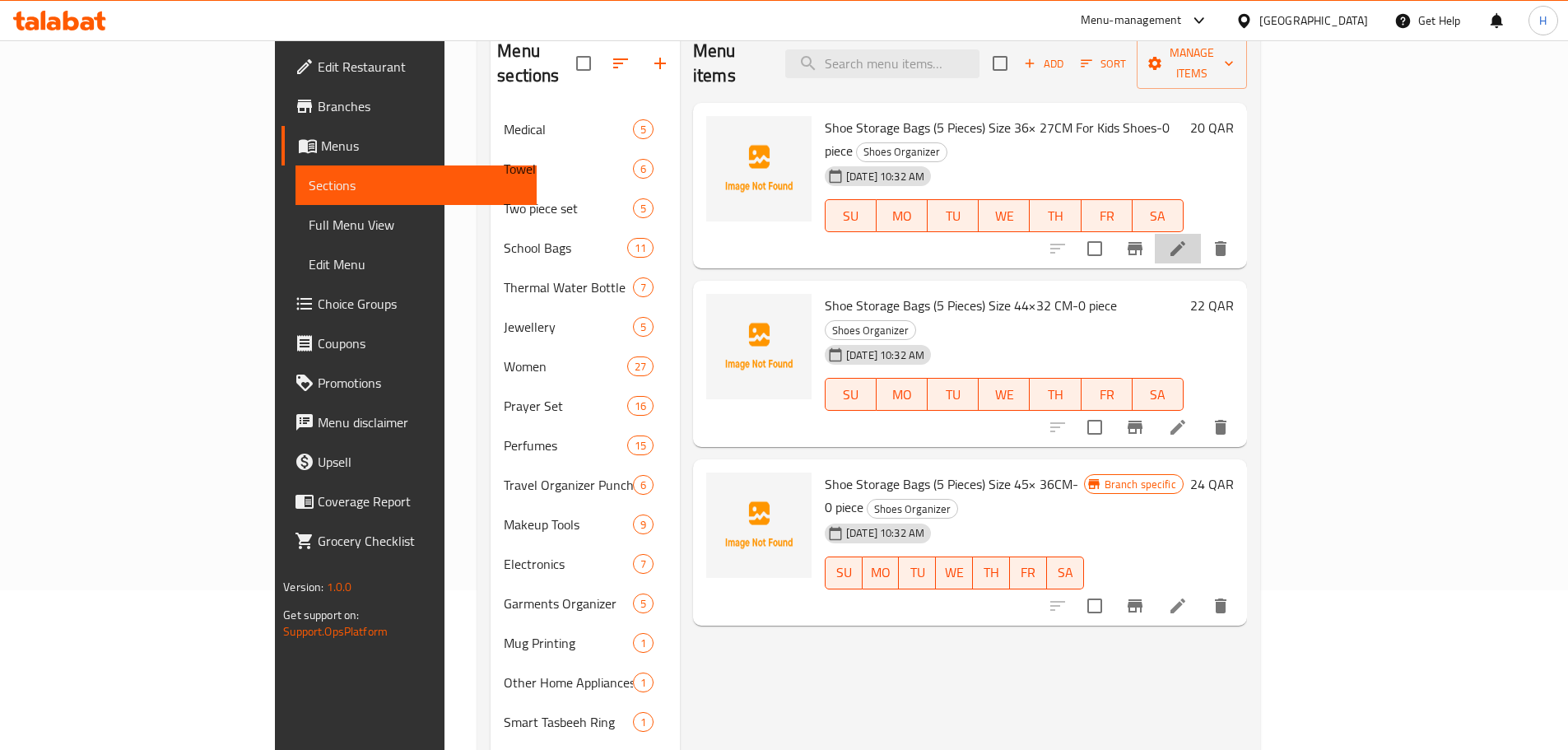
click at [1185, 242] on icon at bounding box center [1177, 249] width 15 height 15
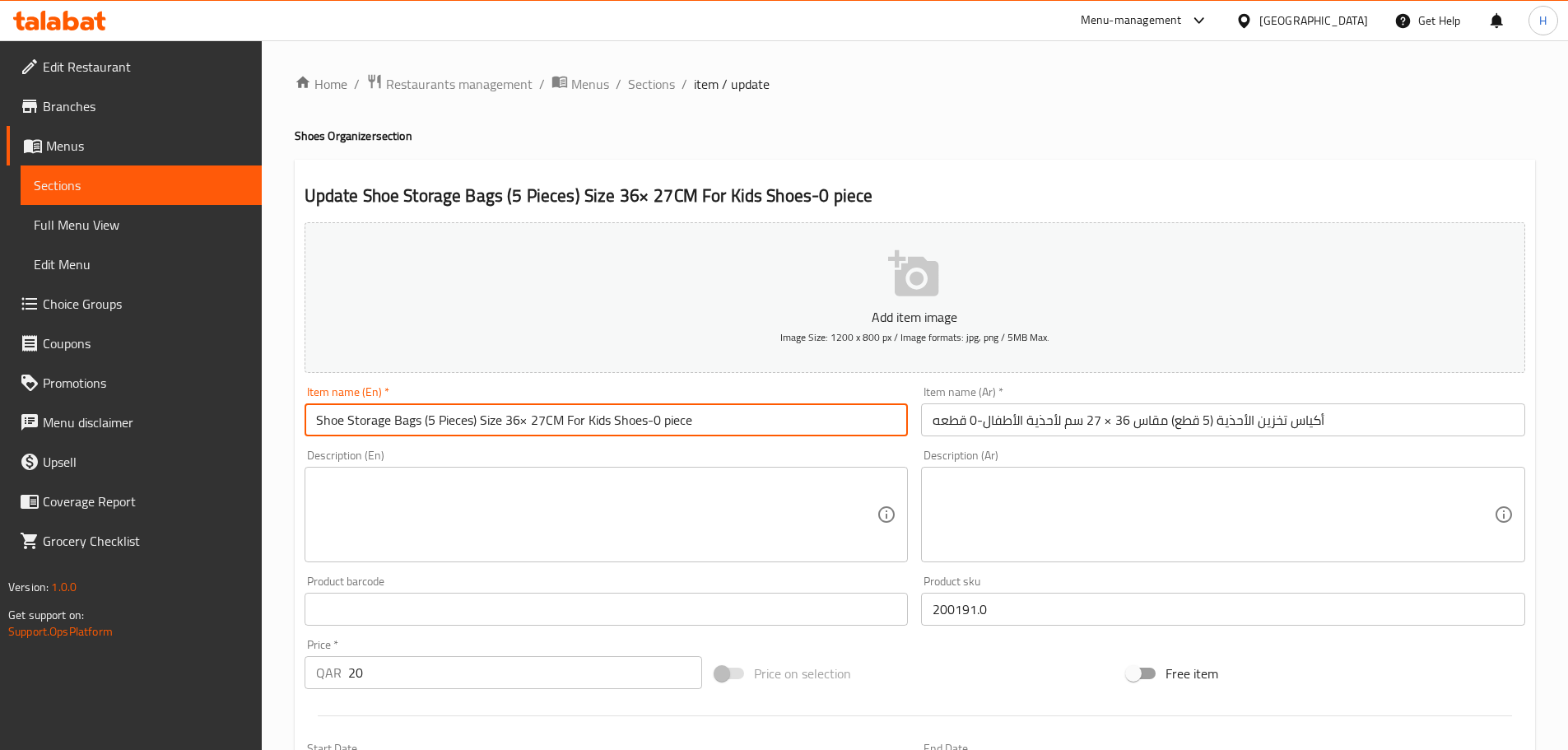
drag, startPoint x: 648, startPoint y: 419, endPoint x: 803, endPoint y: 424, distance: 155.1
click at [803, 424] on input "Shoe Storage Bags (5 Pieces) Size 36× 27CM For Kids Shoes-0 piece" at bounding box center [606, 419] width 604 height 33
type input "Shoe Storage Bags (5 Pieces) Size 36× 27CM For Kids Shoes"
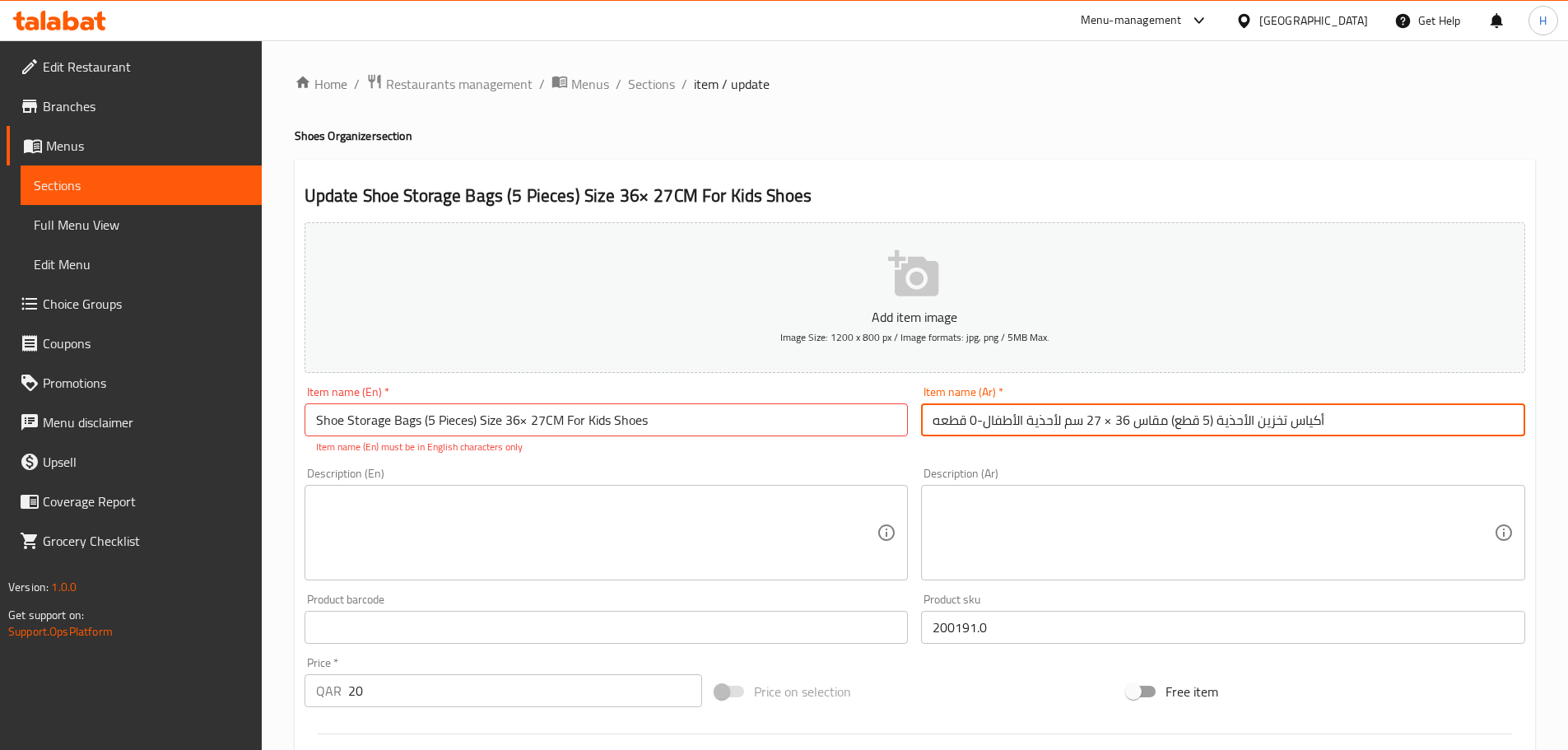
drag, startPoint x: 982, startPoint y: 423, endPoint x: 875, endPoint y: 416, distance: 107.2
click at [875, 416] on div "Add item image Image Size: 1200 x 800 px / Image formats: jpg, png / 5MB Max. I…" at bounding box center [915, 579] width 1234 height 727
type input "أكياس تخزين [DEMOGRAPHIC_DATA] (5 قطع) مقاس 36 × 27 سم لأحذية الأطفال"
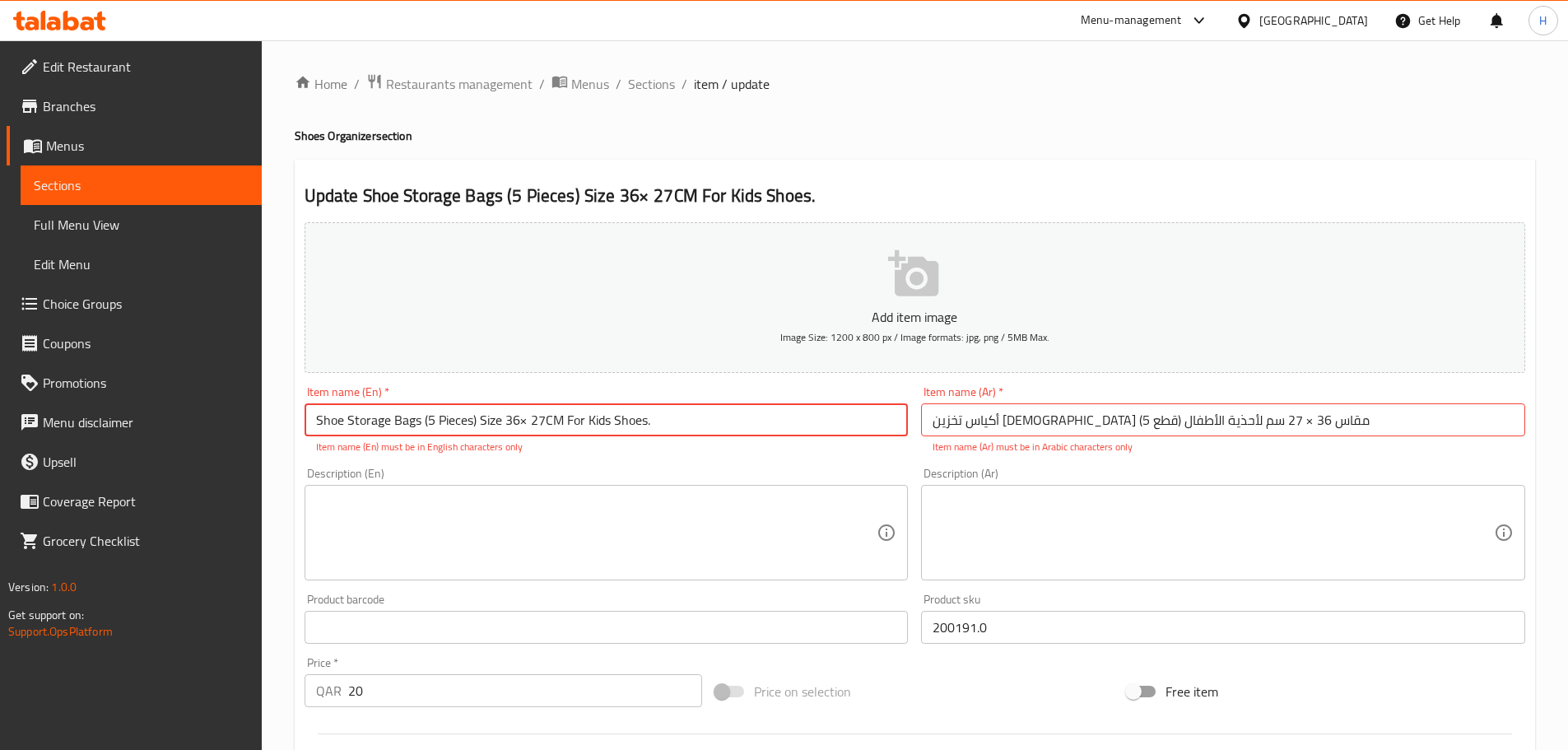
type input "Shoe Storage Bags (5 Pieces) Size 36× 27CM For Kids Shoes"
click at [470, 81] on span "Restaurants management" at bounding box center [460, 84] width 147 height 20
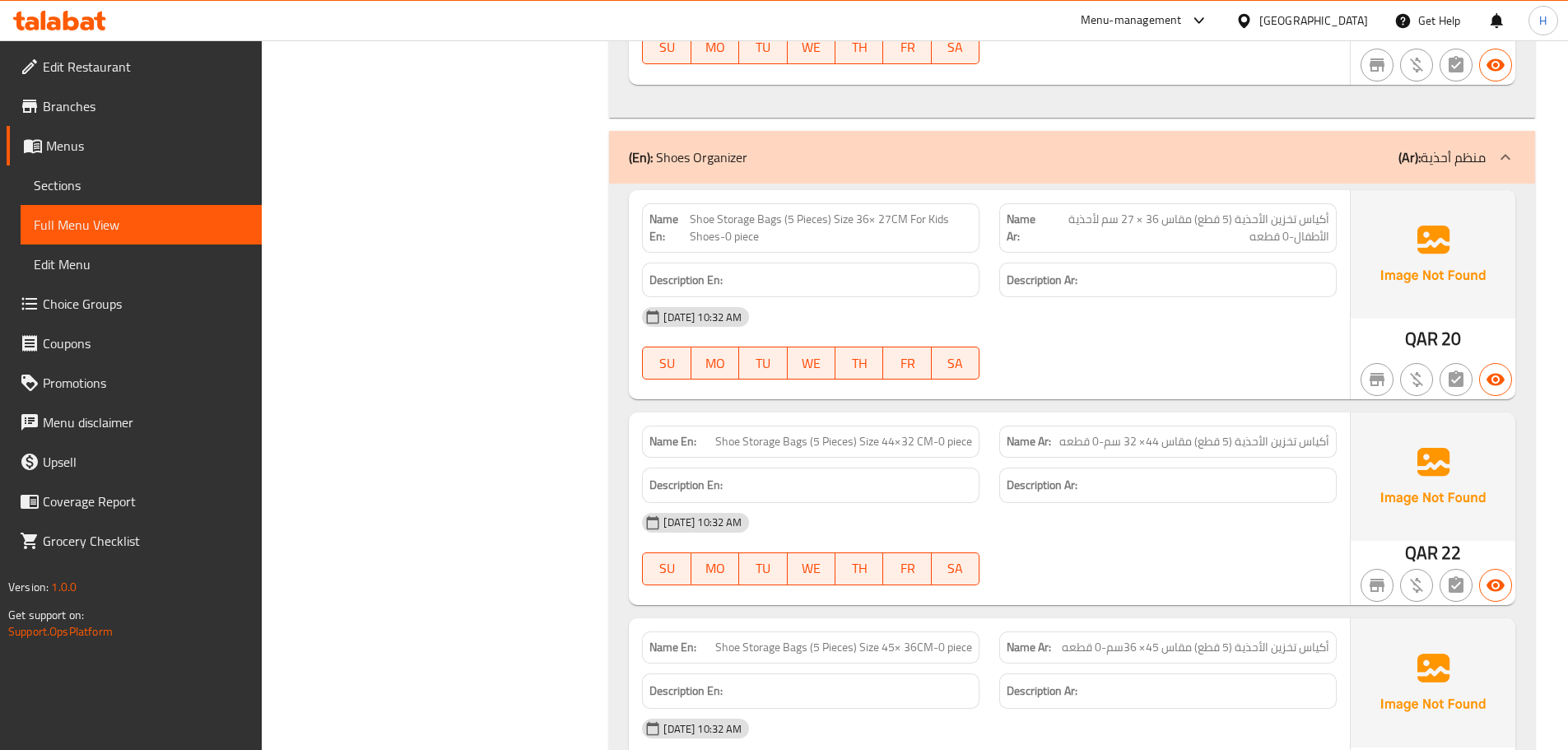
scroll to position [52853, 0]
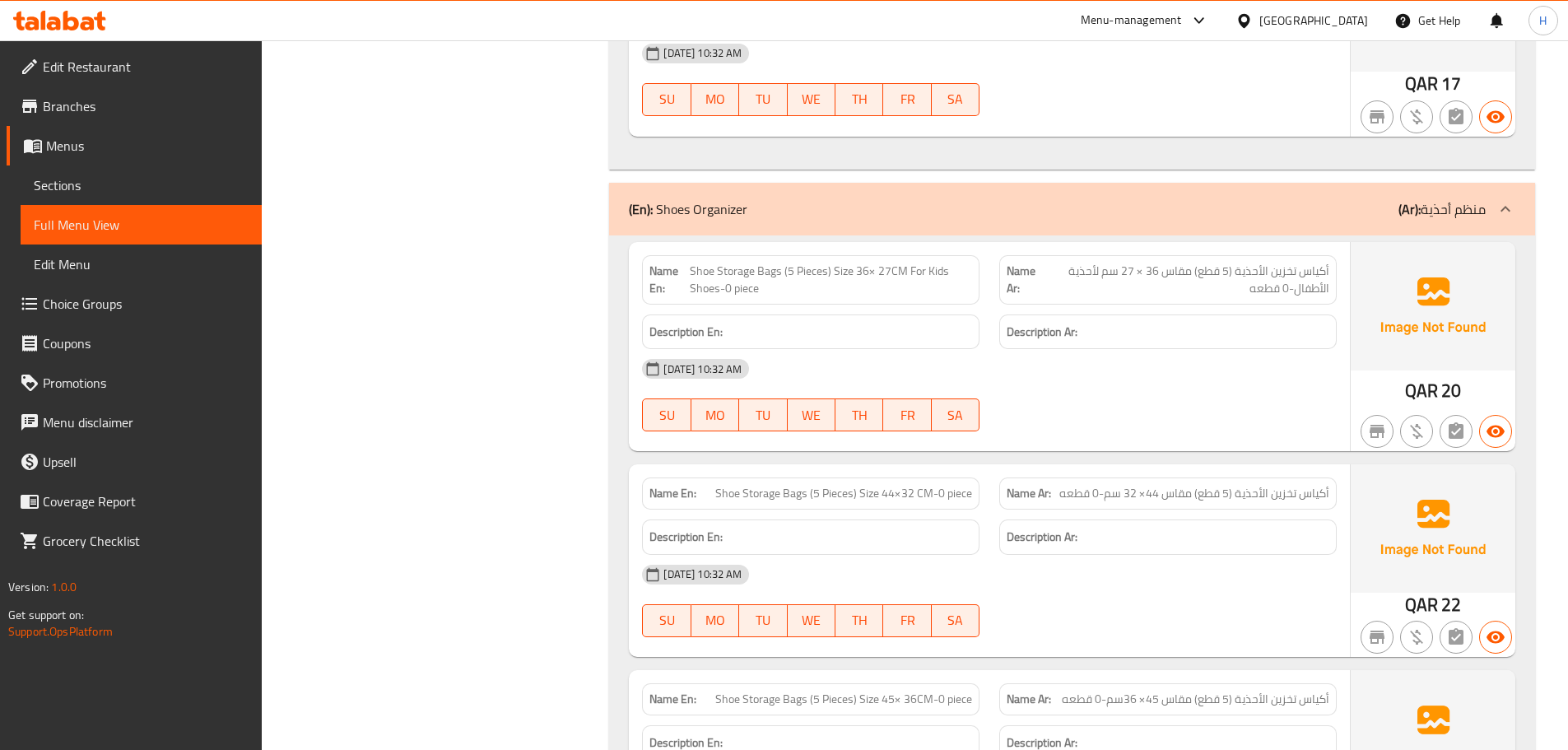
click at [807, 262] on span "Shoe Storage Bags (5 Pieces) Size 36× 27CM For Kids Shoes-0 piece" at bounding box center [831, 280] width 283 height 35
copy span "Shoe Storage Bags (5 Pieces) Size 36× 27CM For Kids Shoes-0 piece"
click at [725, 485] on span "Shoe Storage Bags (5 Pieces) Size 44×32 CM-0 piece" at bounding box center [843, 494] width 256 height 17
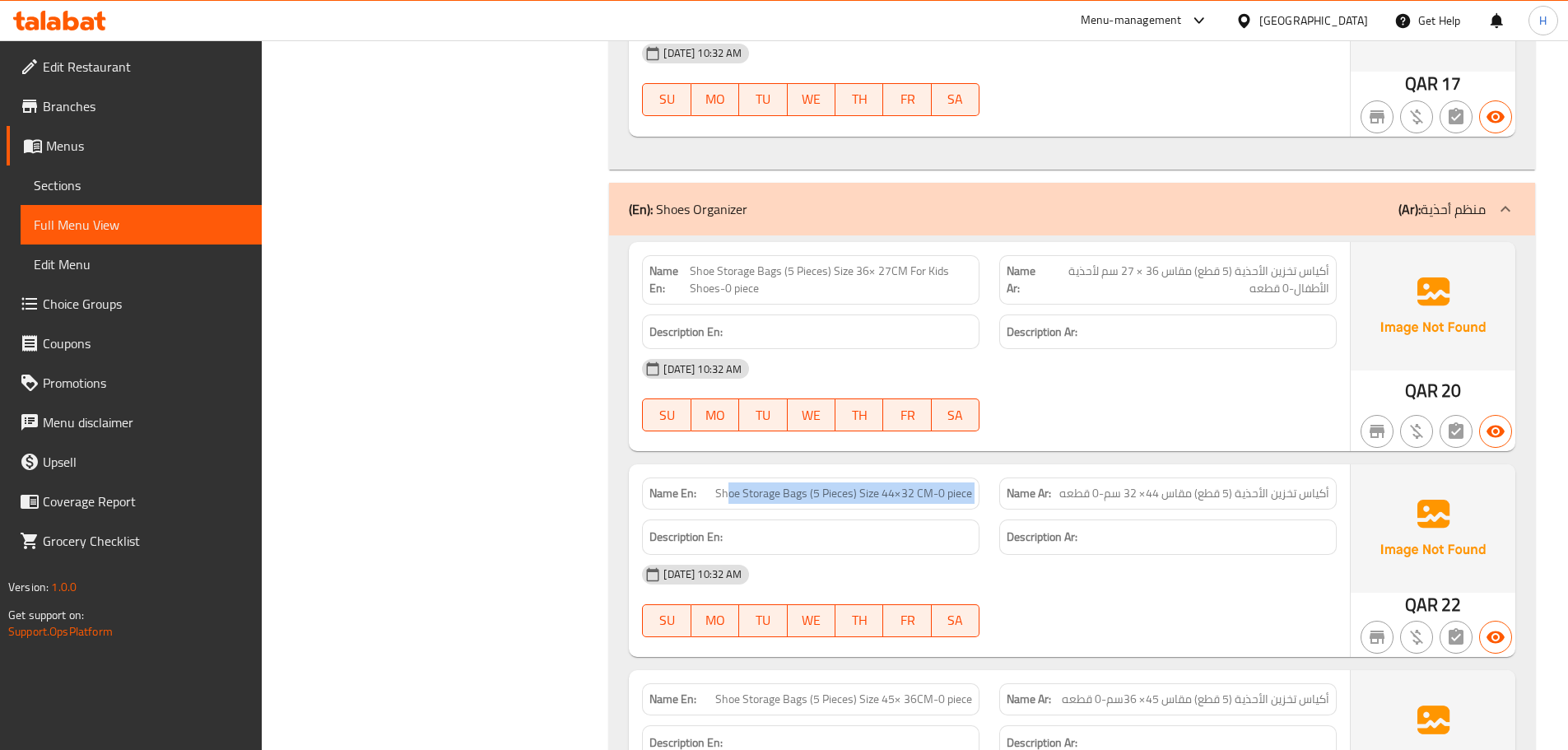
drag, startPoint x: 735, startPoint y: 314, endPoint x: 989, endPoint y: 324, distance: 254.2
click at [989, 467] on div "Name En: Shoe Storage Bags (5 Pieces) Size 44×32 CM-0 piece Name Ar: أكياس تخزي…" at bounding box center [989, 493] width 714 height 51
copy span "oe Storage Bags (5 Pieces) Size 44×32 CM-0 piece"
click at [779, 485] on span "Shoe Storage Bags (5 Pieces) Size 44×32 CM-0 piece" at bounding box center [843, 494] width 256 height 17
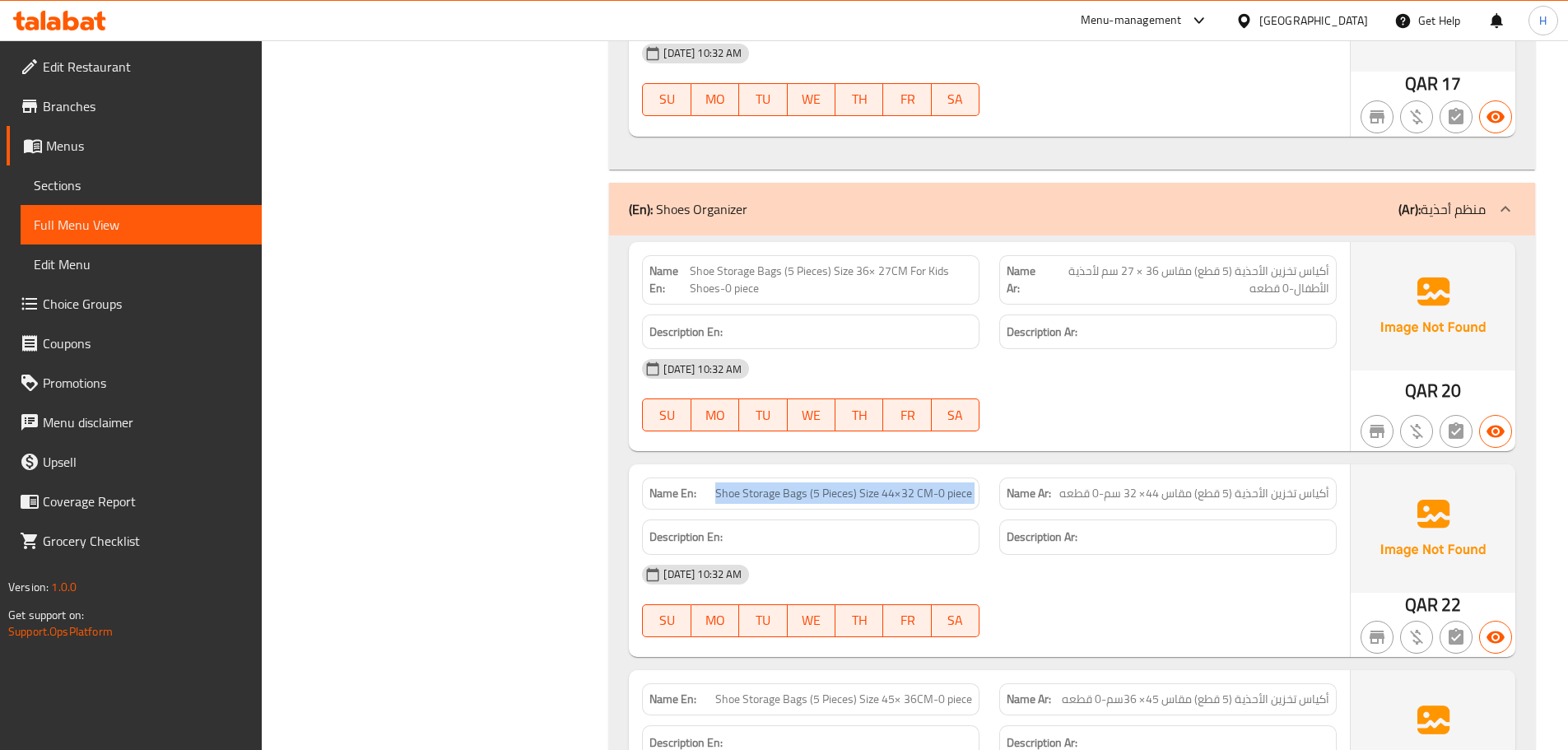
click at [779, 485] on span "Shoe Storage Bags (5 Pieces) Size 44×32 CM-0 piece" at bounding box center [843, 494] width 256 height 17
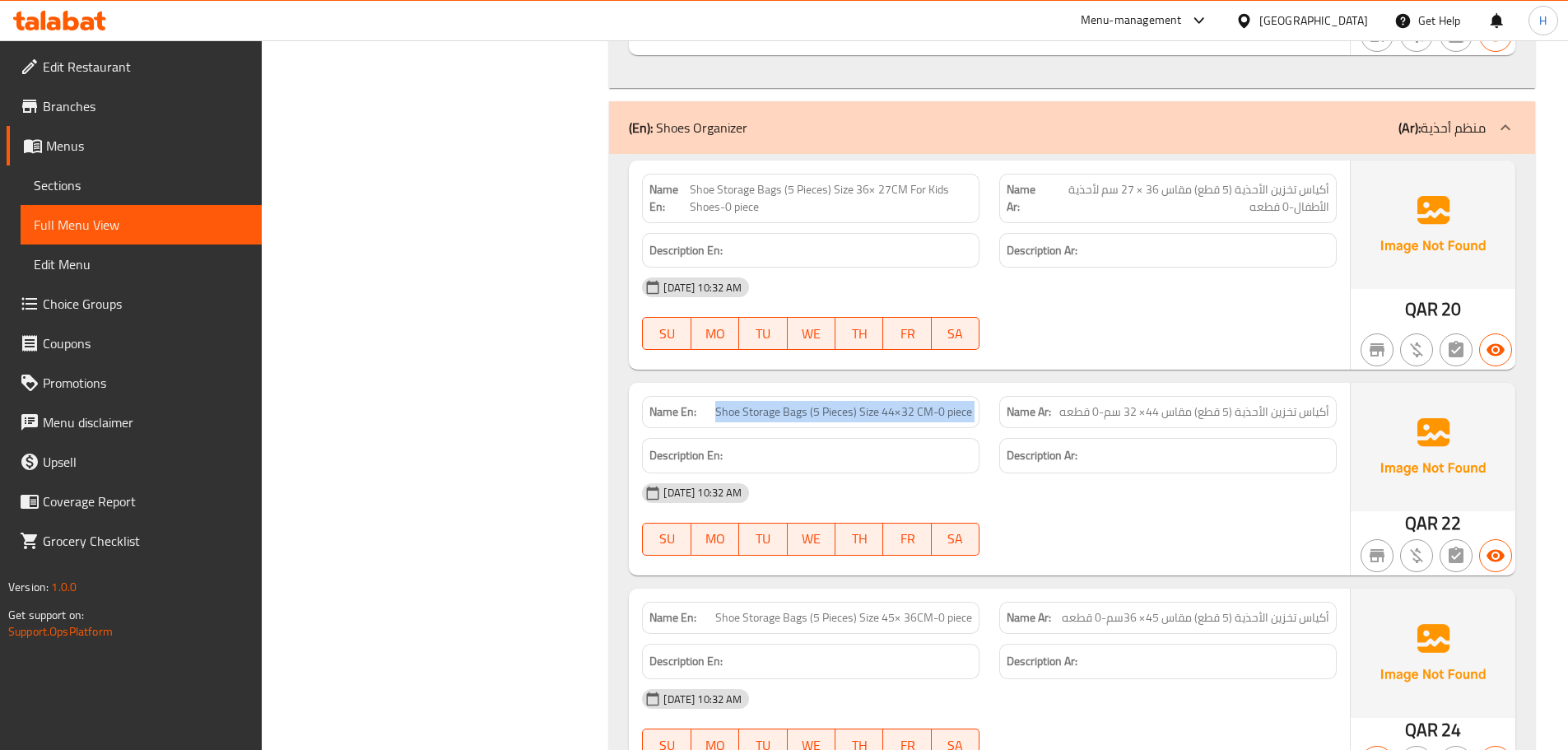
scroll to position [52936, 0]
click at [796, 608] on span "Shoe Storage Bags (5 Pieces) Size 45× 36CM-0 piece" at bounding box center [843, 617] width 256 height 17
copy span "Bags"
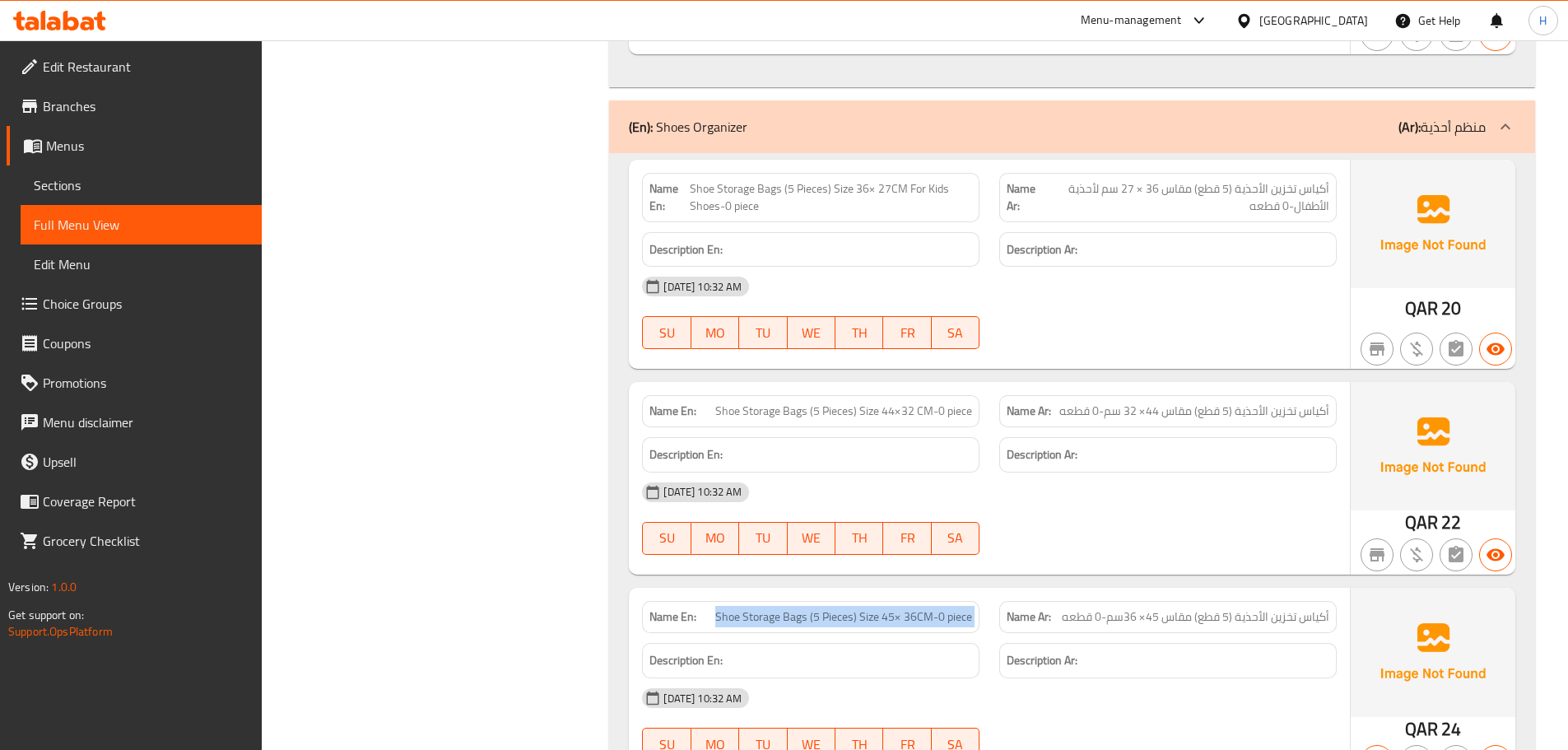
click at [796, 608] on span "Shoe Storage Bags (5 Pieces) Size 45× 36CM-0 piece" at bounding box center [843, 617] width 256 height 17
copy span "Shoe Storage Bags (5 Pieces) Size 45× 36CM-0 piece"
click at [148, 201] on link "Sections" at bounding box center [141, 185] width 242 height 39
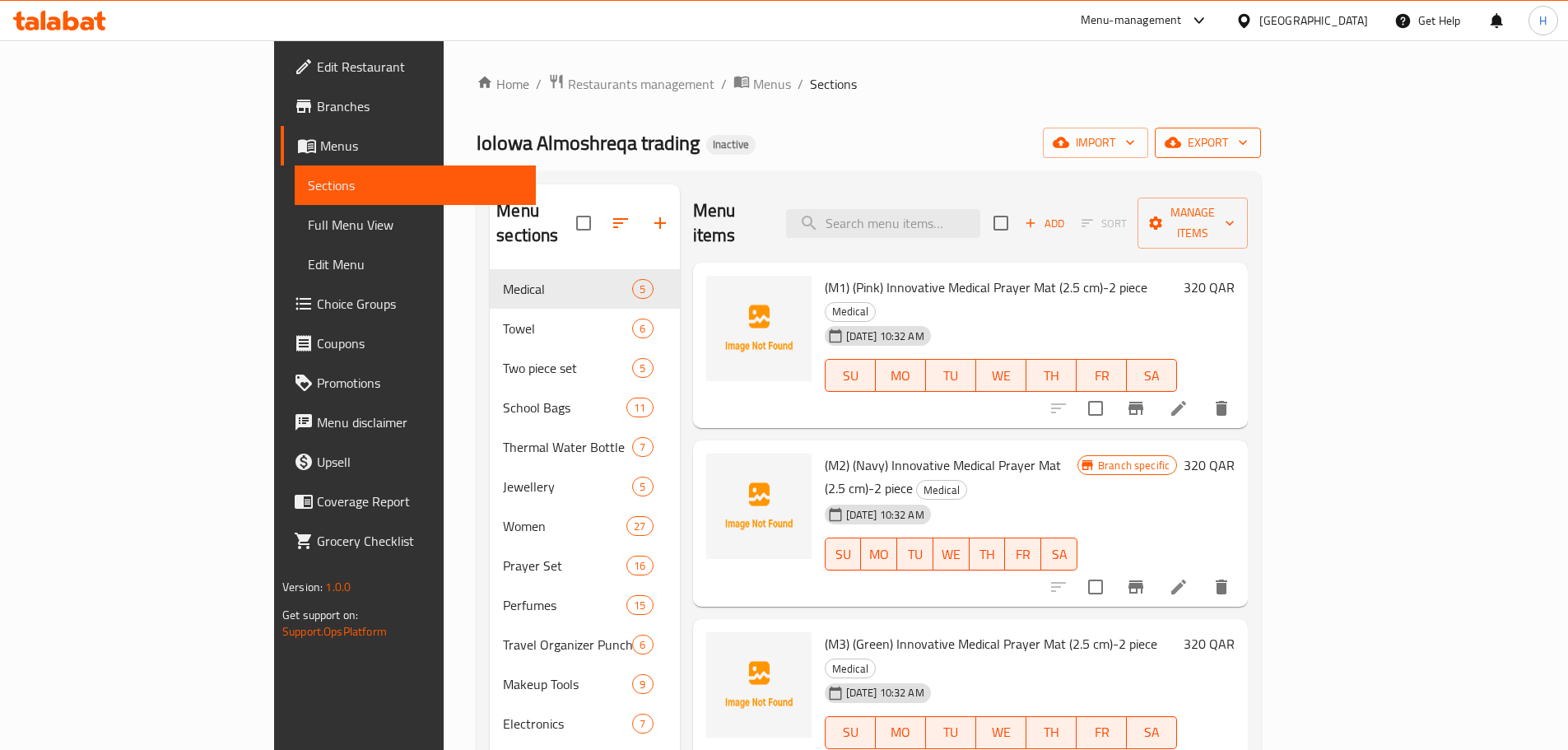
click at [1261, 131] on button "export" at bounding box center [1208, 142] width 106 height 31
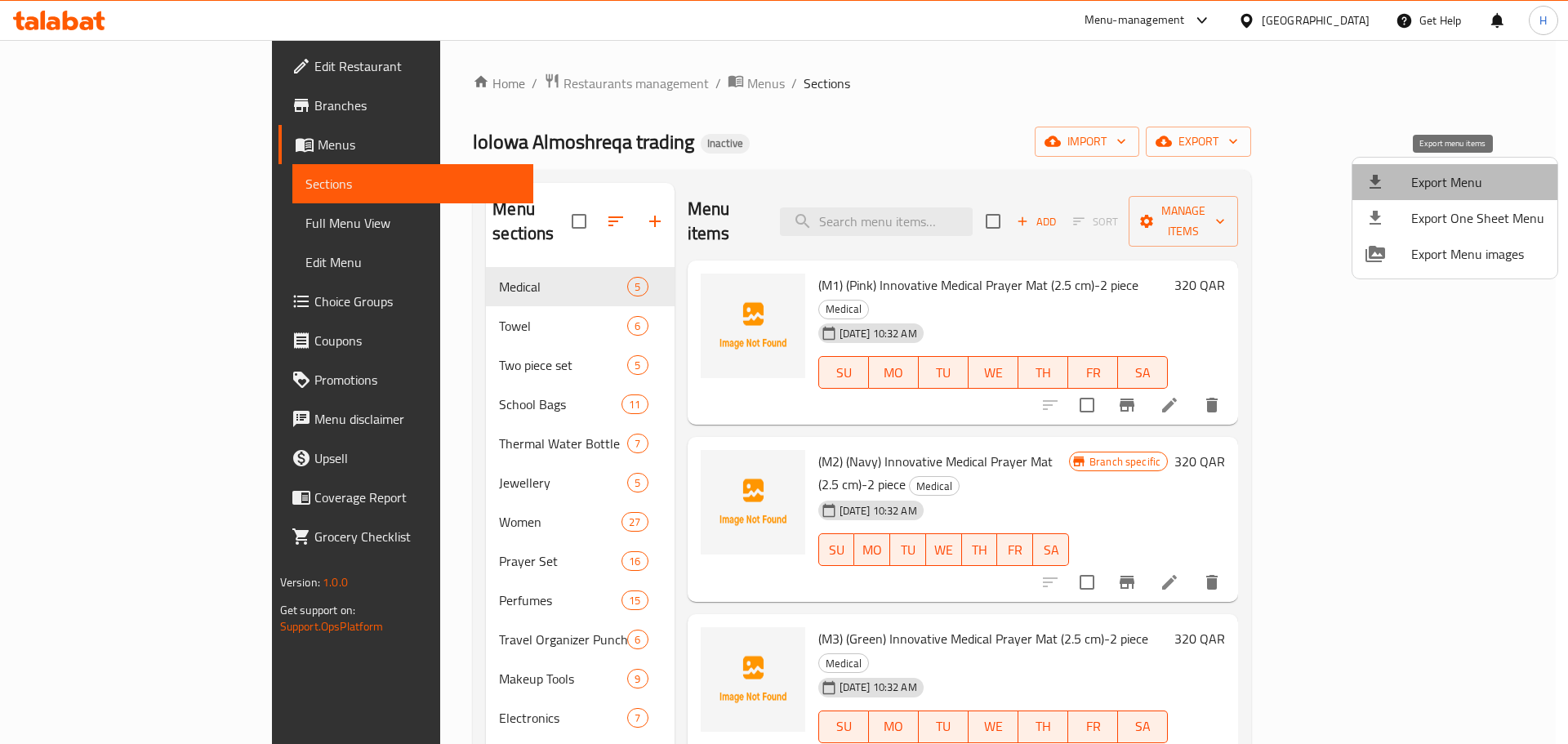
click at [1468, 180] on span "Export Menu" at bounding box center [1478, 182] width 133 height 20
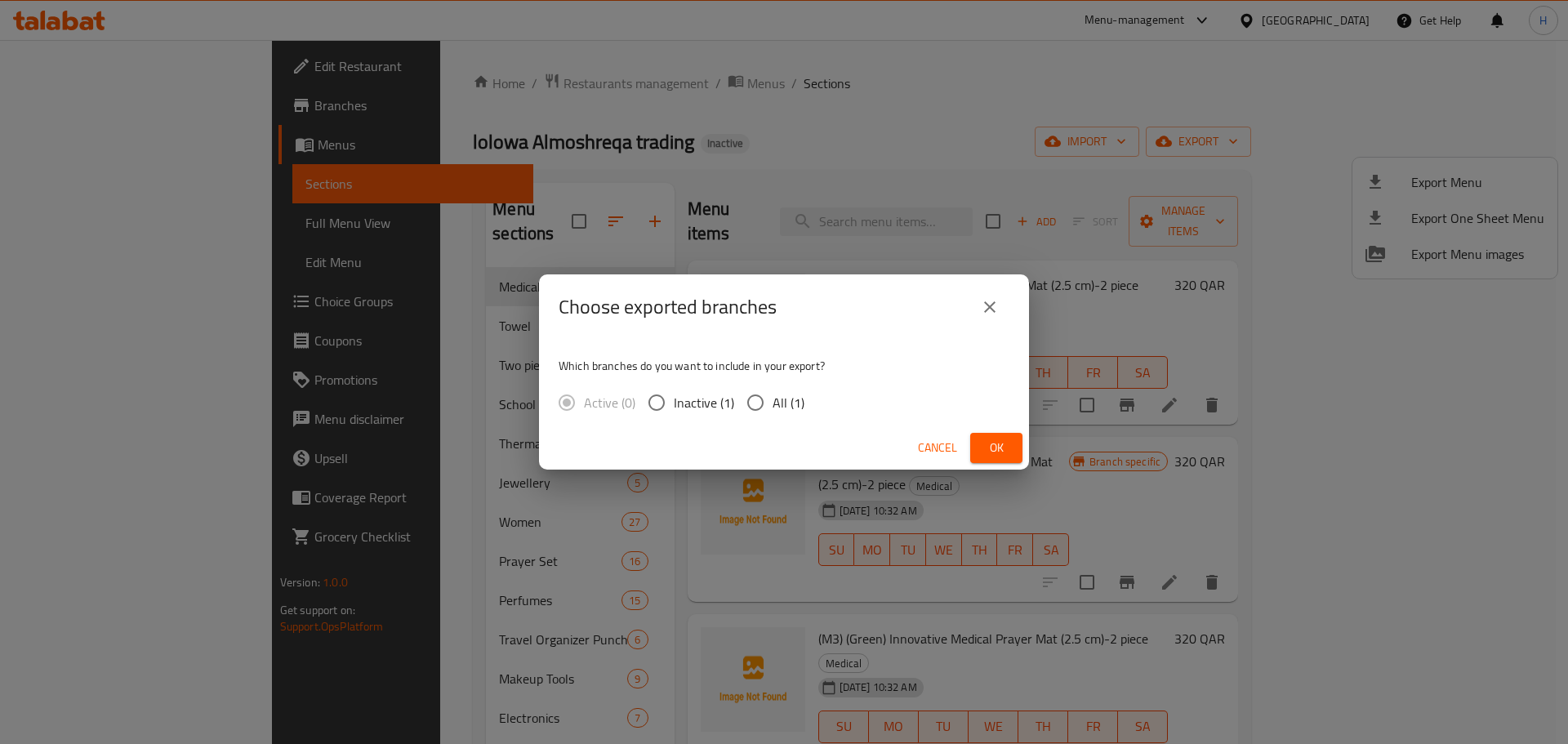
click at [754, 412] on input "All (1)" at bounding box center [755, 402] width 35 height 35
radio input "true"
click at [978, 453] on button "Ok" at bounding box center [996, 447] width 52 height 30
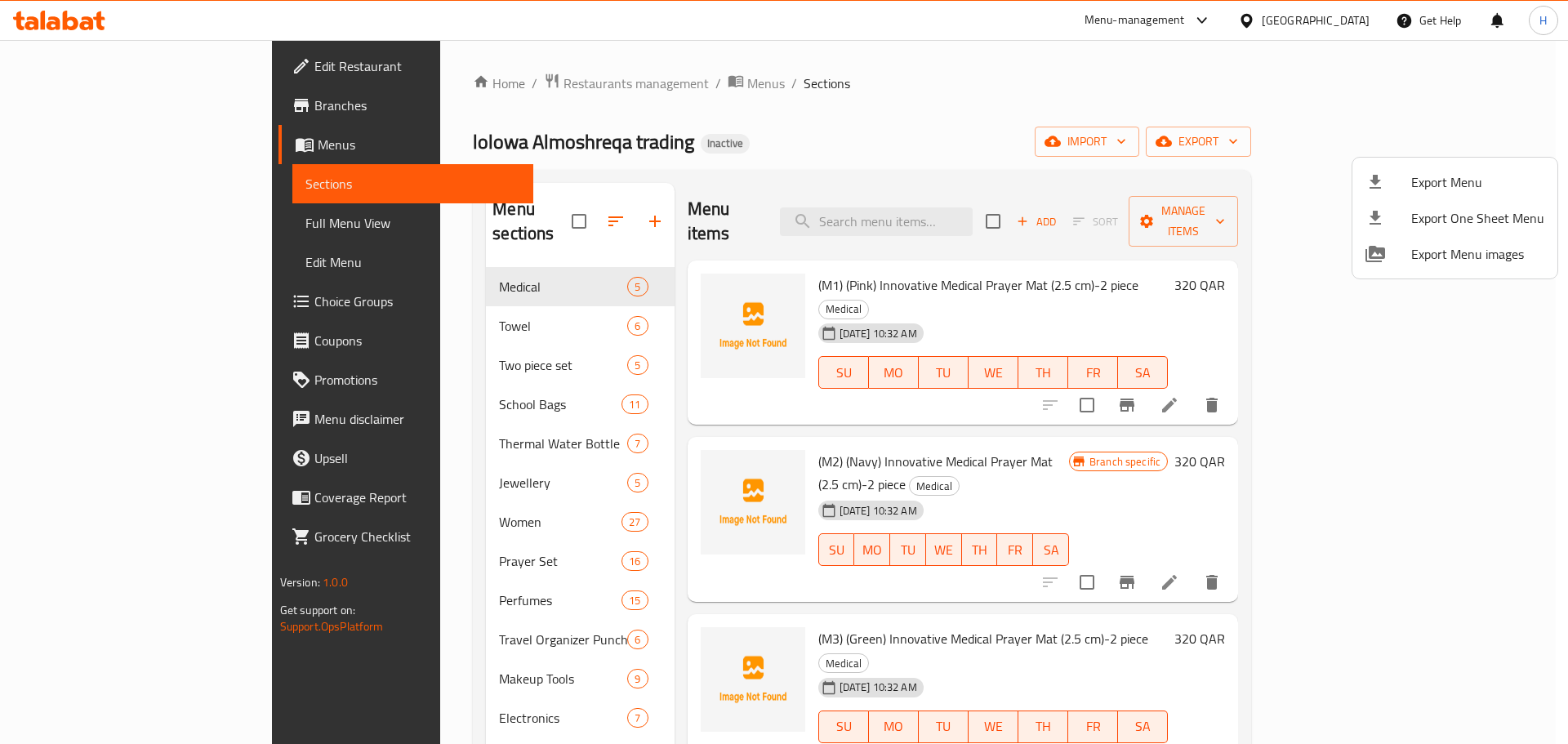
click at [722, 125] on div at bounding box center [784, 372] width 1568 height 744
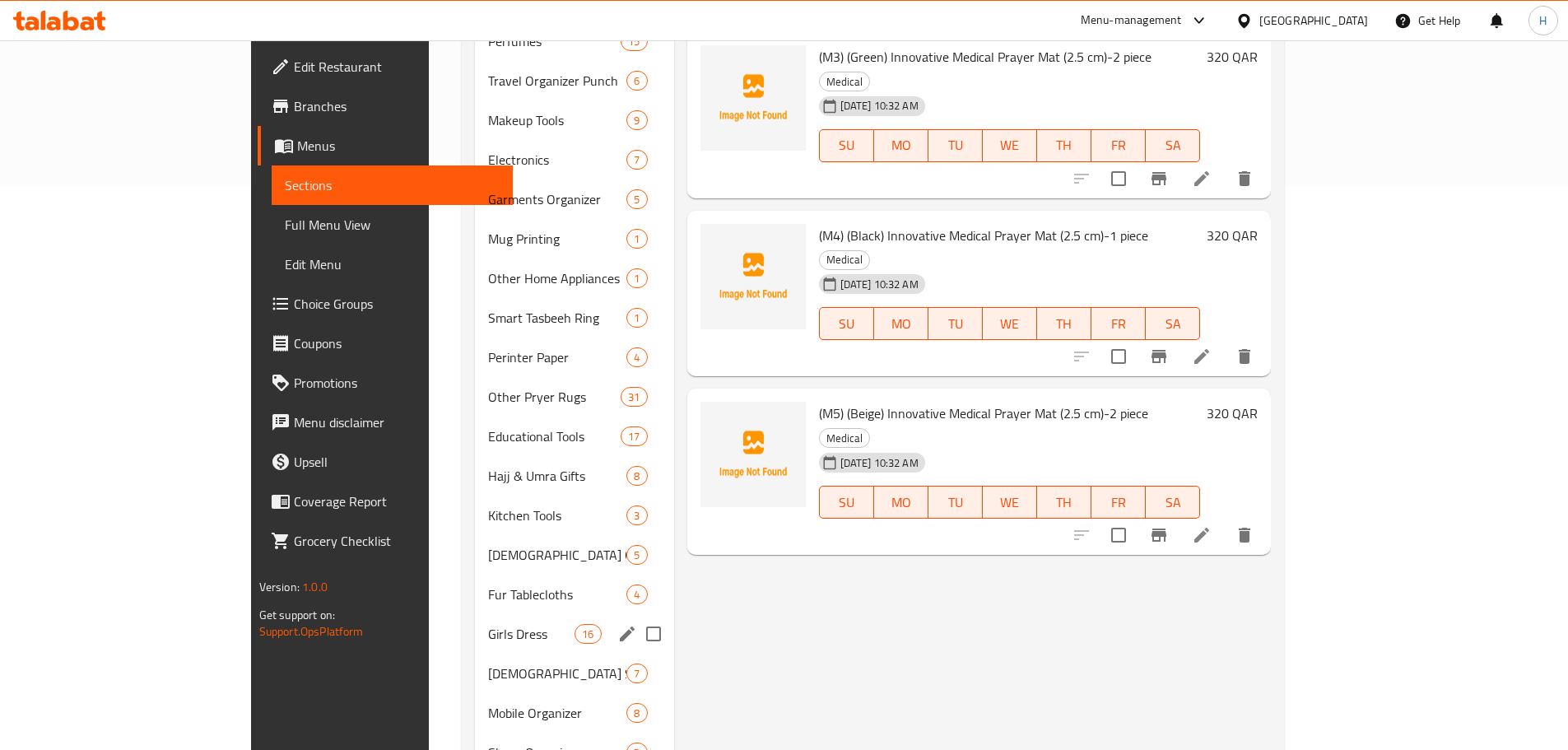
scroll to position [653, 0]
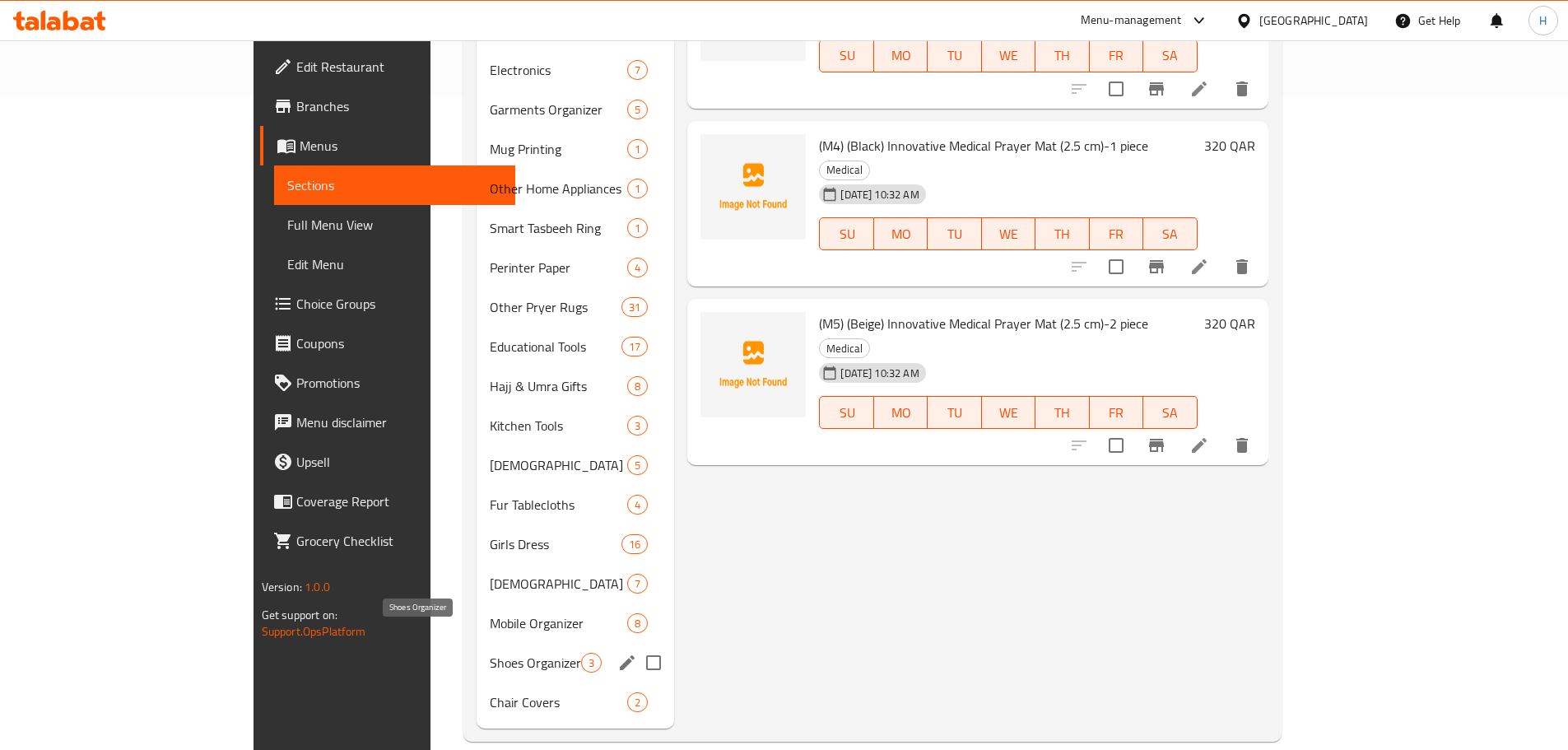
click at [489, 652] on span "Shoes Organizer" at bounding box center [535, 662] width 92 height 20
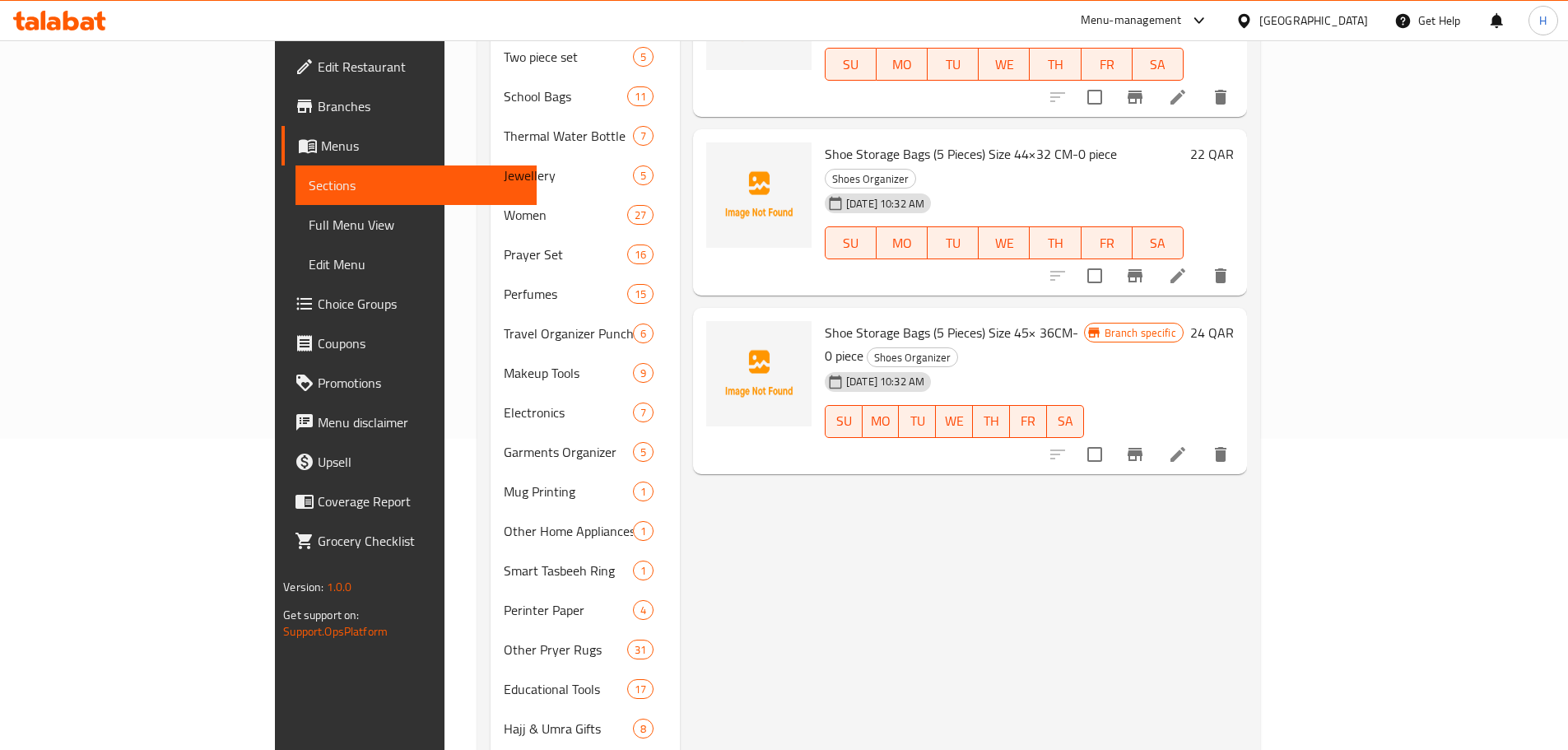
scroll to position [78, 0]
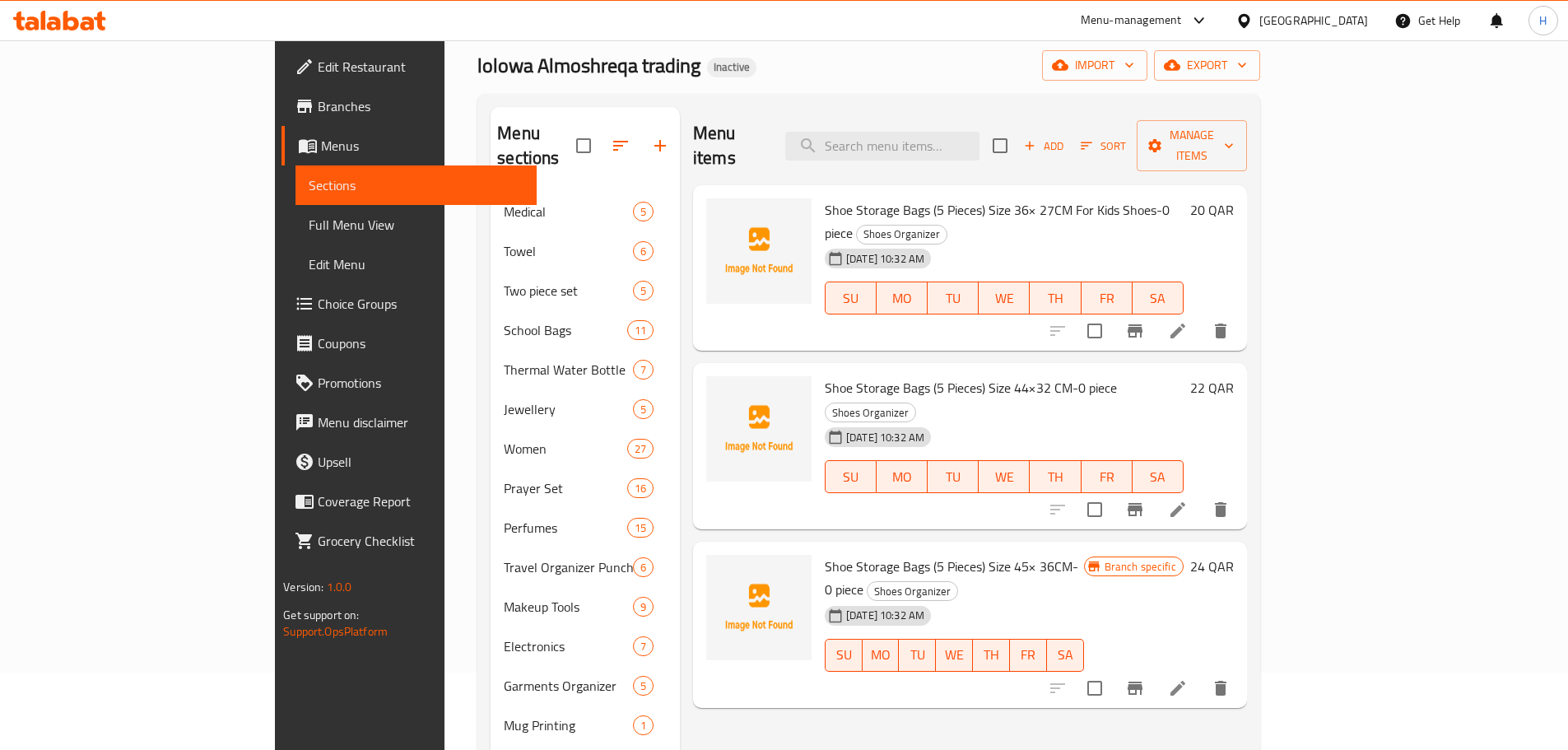
click at [825, 197] on span "Shoe Storage Bags (5 Pieces) Size 36× 27CM For Kids Shoes-0 piece" at bounding box center [997, 221] width 344 height 48
copy h6 "Shoe Storage Bags (5 Pieces) Size 36× 27CM For Kids Shoes-0 piece"
click at [566, 138] on input "checkbox" at bounding box center [583, 146] width 35 height 35
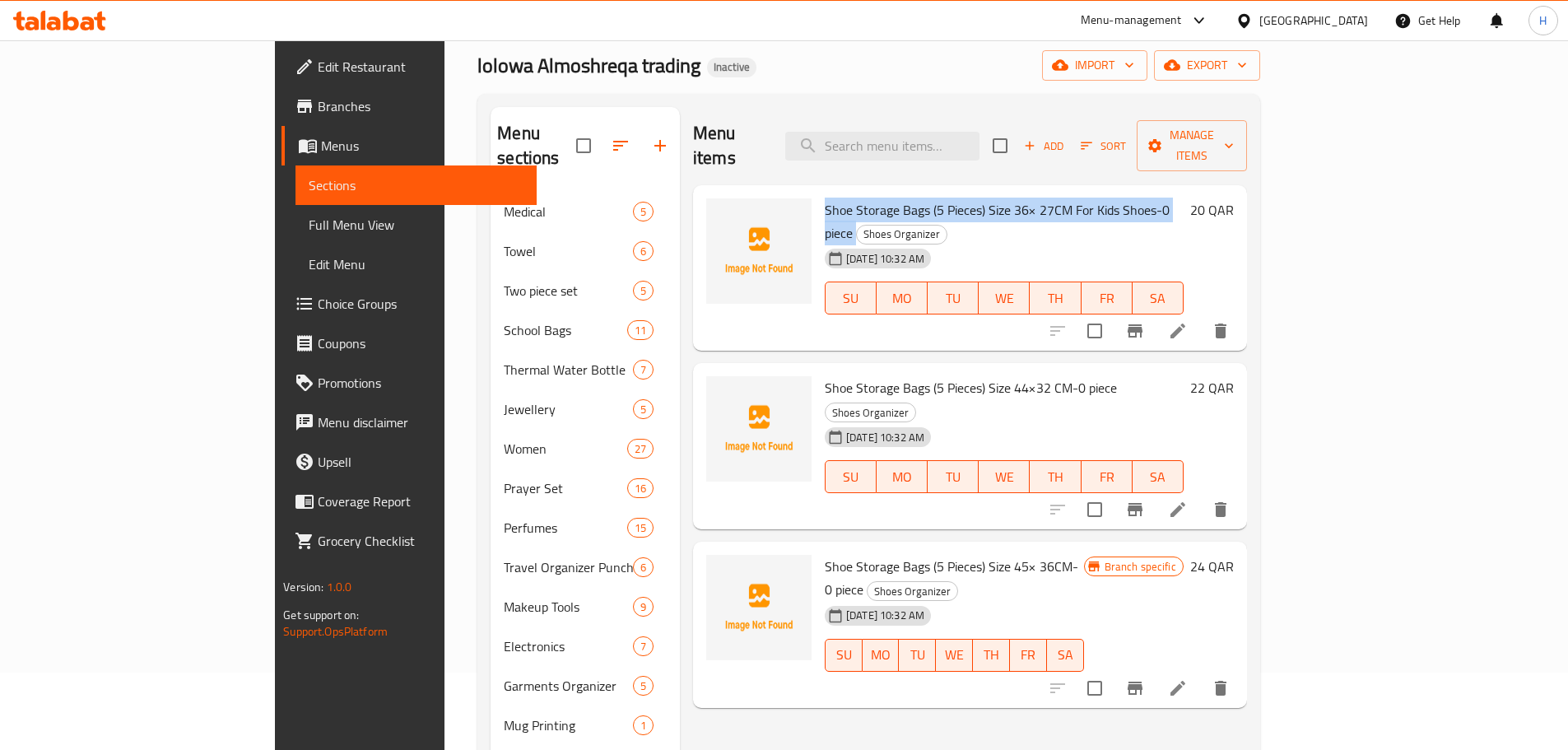
checkbox input "true"
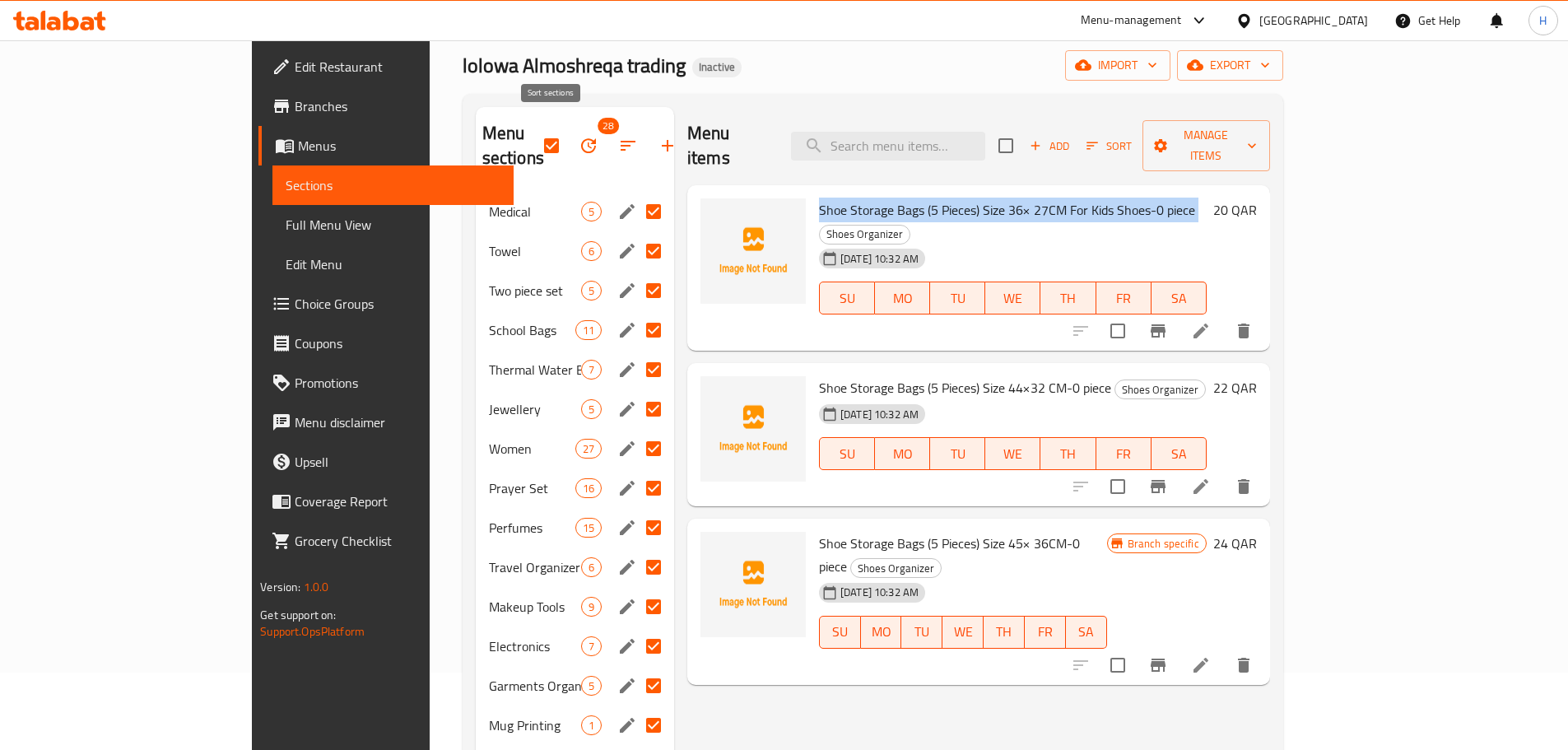
click at [618, 136] on icon "button" at bounding box center [628, 146] width 20 height 20
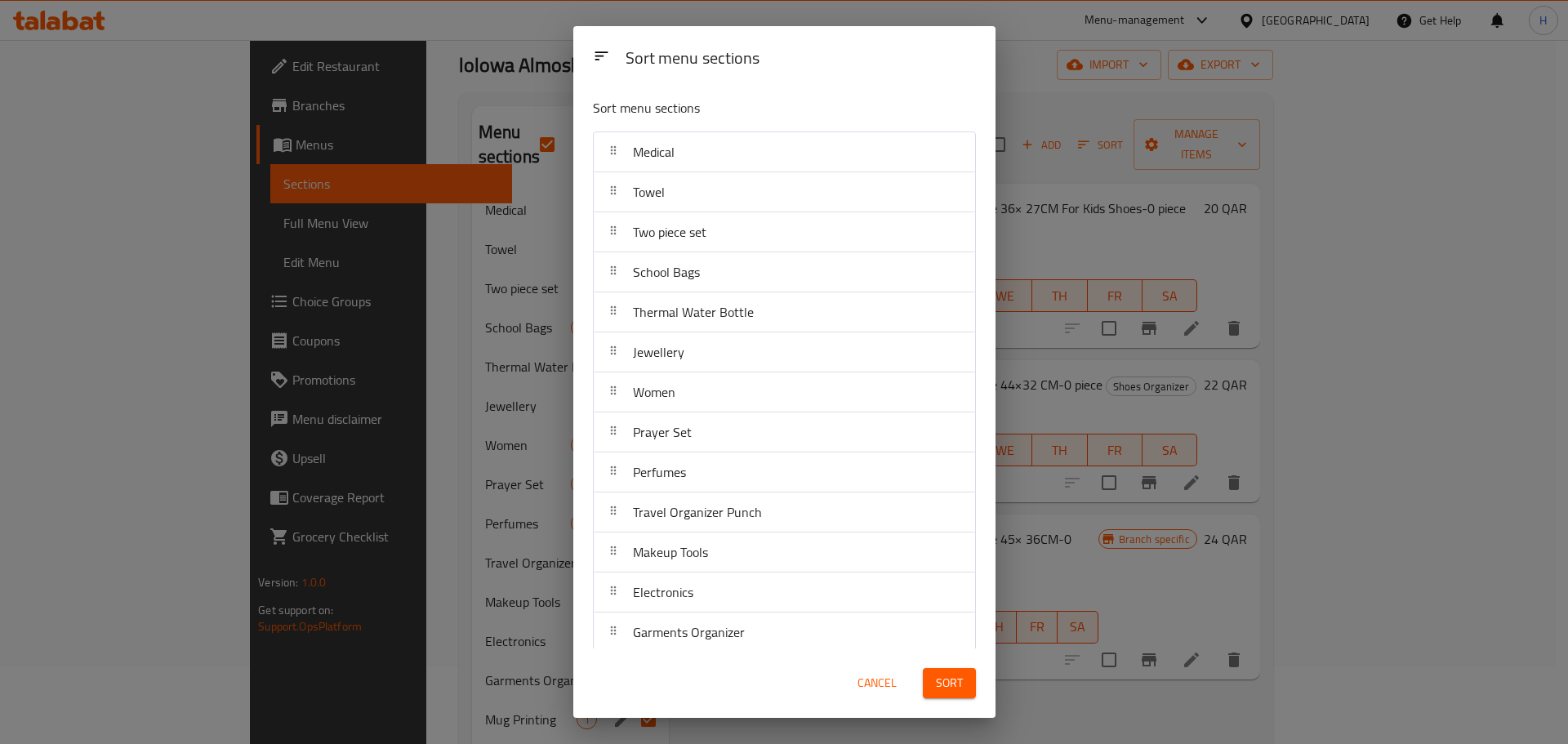
click at [521, 141] on div "Sort menu sections Sort menu sections Medical Towel Two piece set School Bags T…" at bounding box center [784, 372] width 1568 height 744
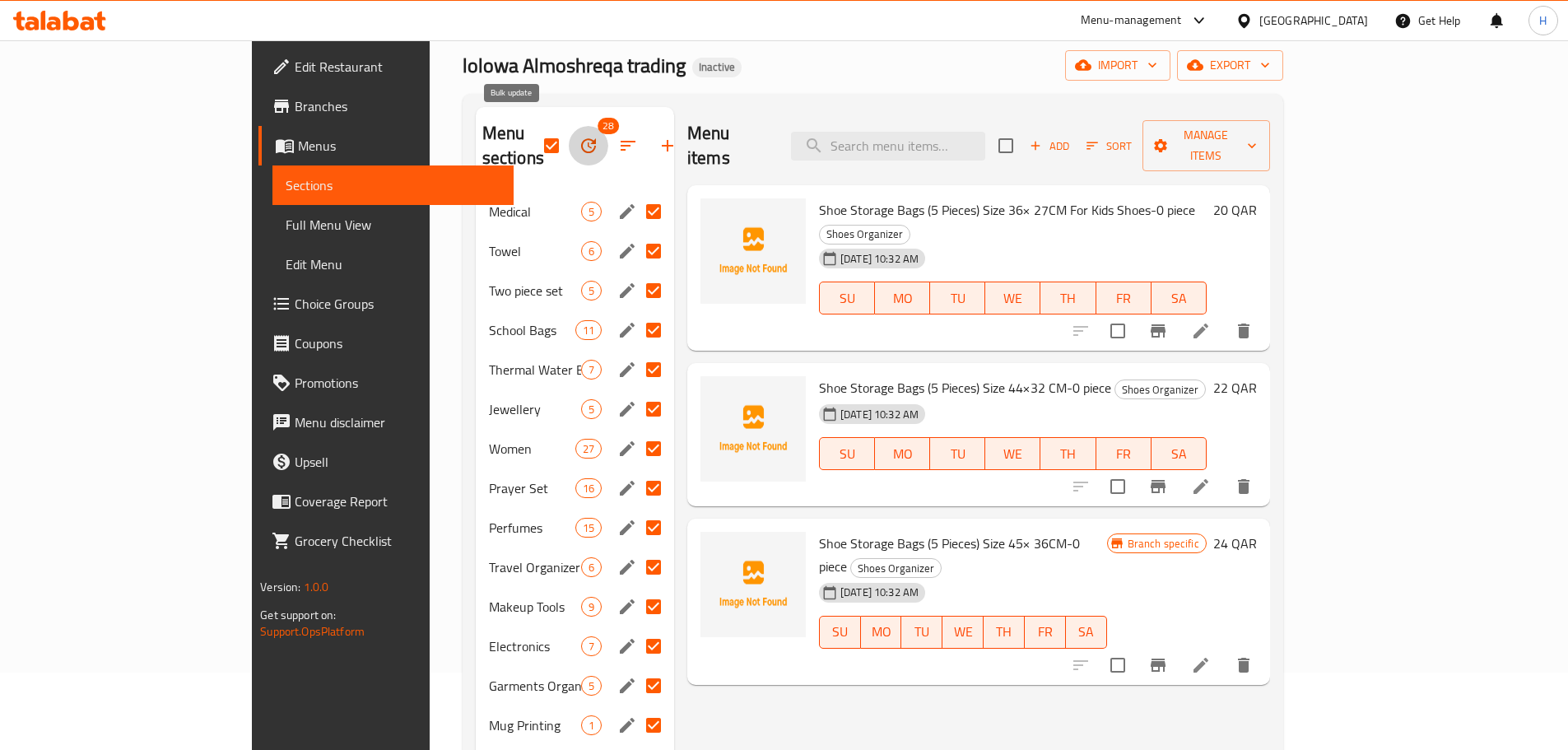
click at [578, 137] on icon "button" at bounding box center [588, 146] width 20 height 20
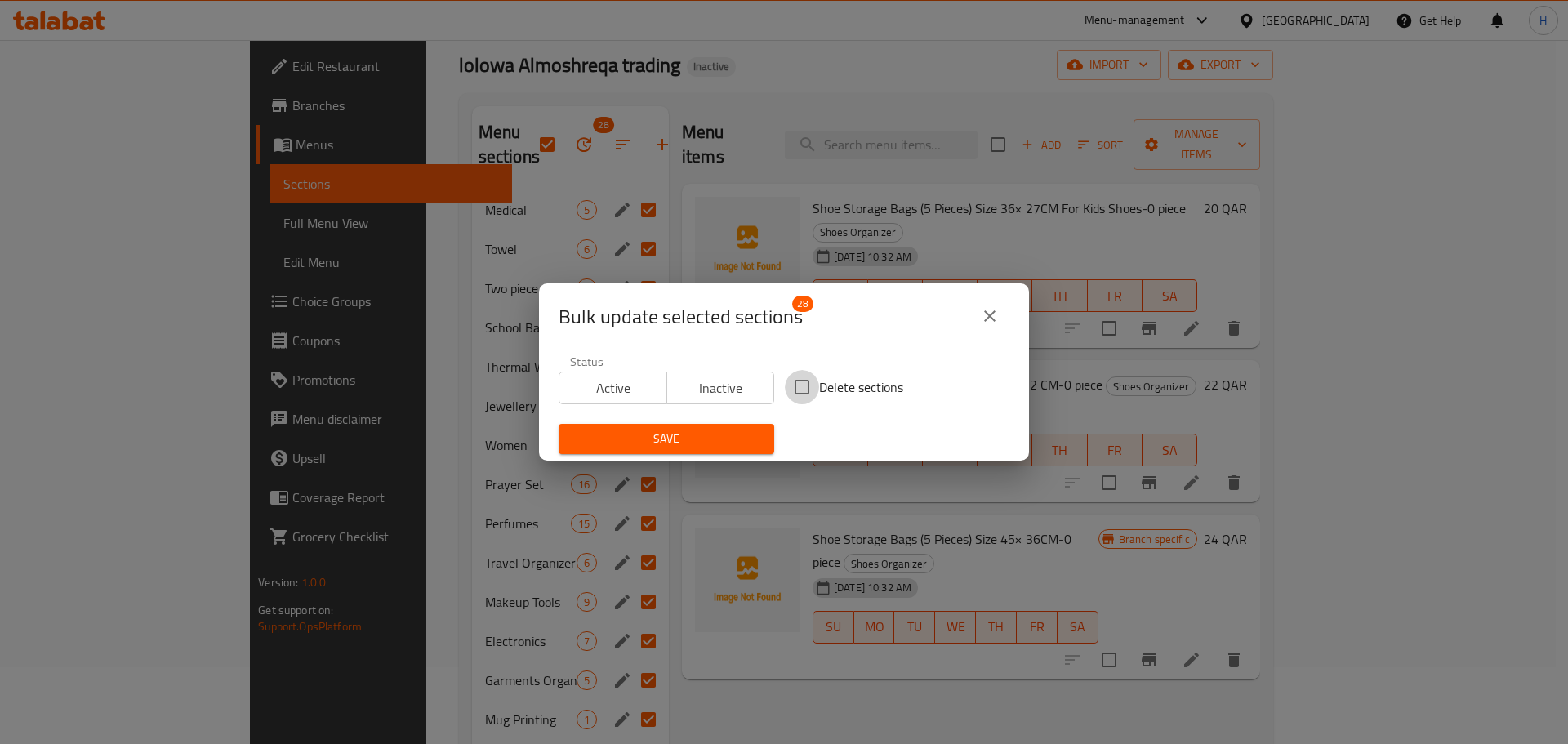
click at [791, 385] on input "Delete sections" at bounding box center [802, 387] width 35 height 35
checkbox input "true"
click at [751, 434] on span "Save" at bounding box center [666, 439] width 190 height 21
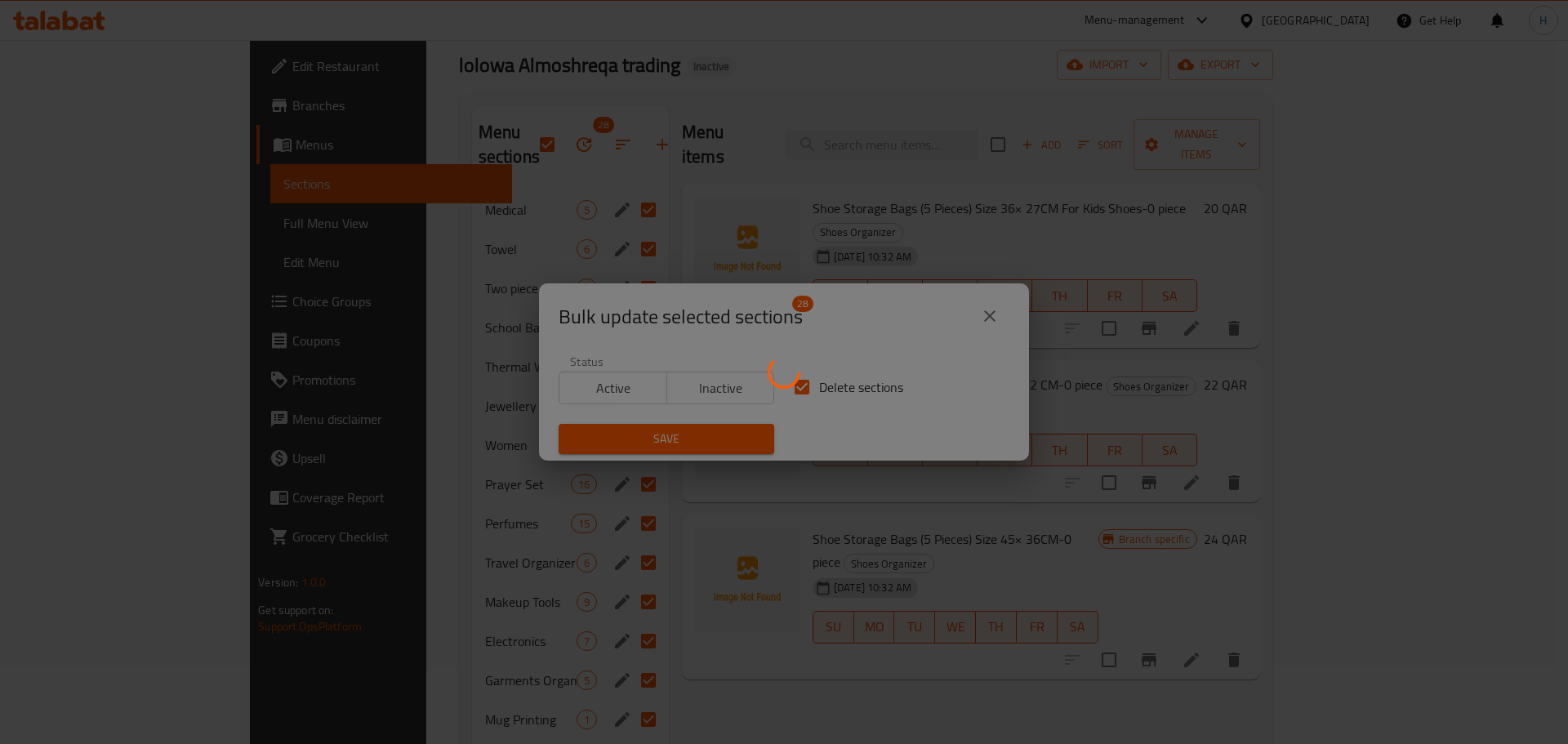
checkbox input "false"
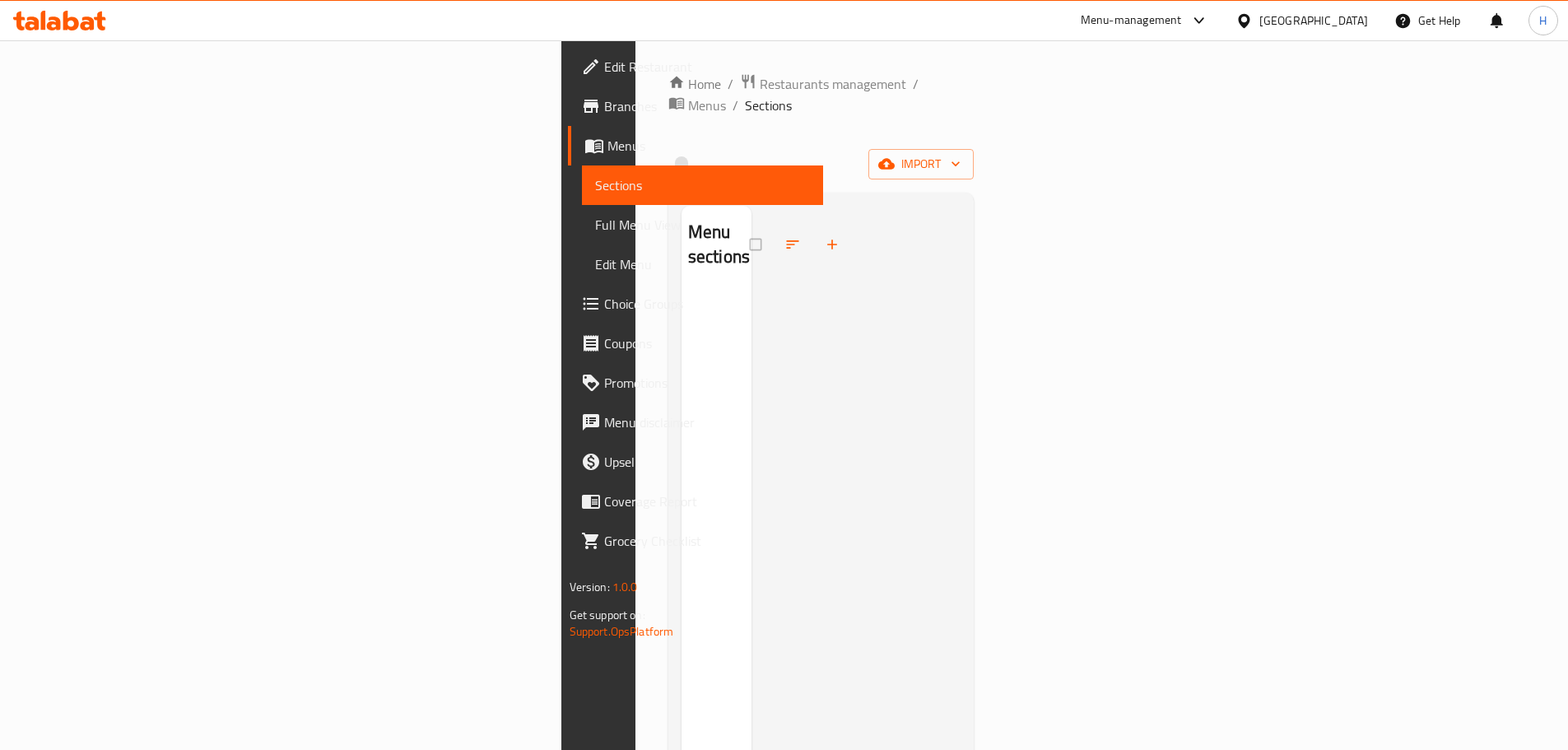
click at [974, 160] on div "Home / Restaurants management / Menus / Sections import Menu sections" at bounding box center [821, 521] width 306 height 896
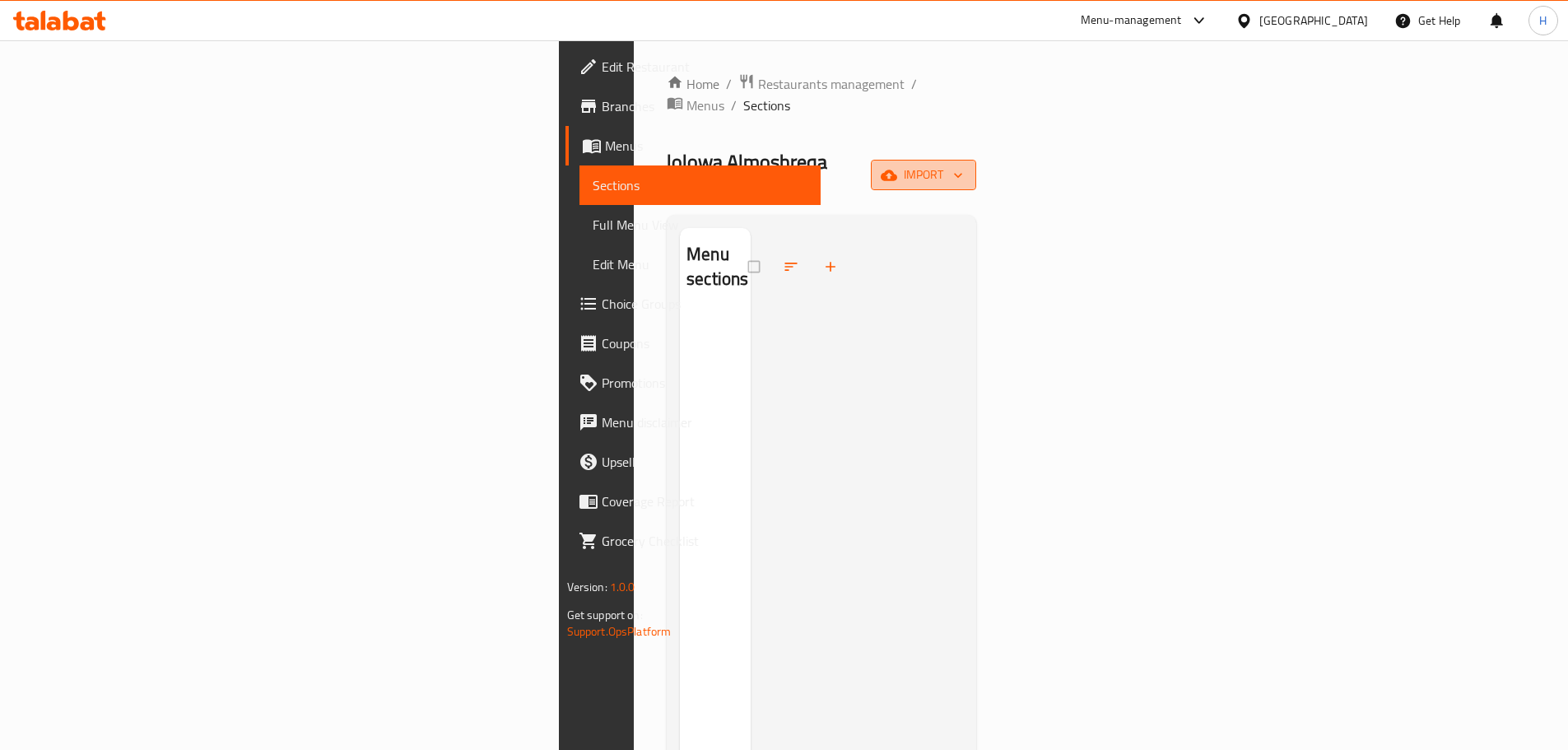
click at [963, 165] on span "import" at bounding box center [924, 175] width 79 height 21
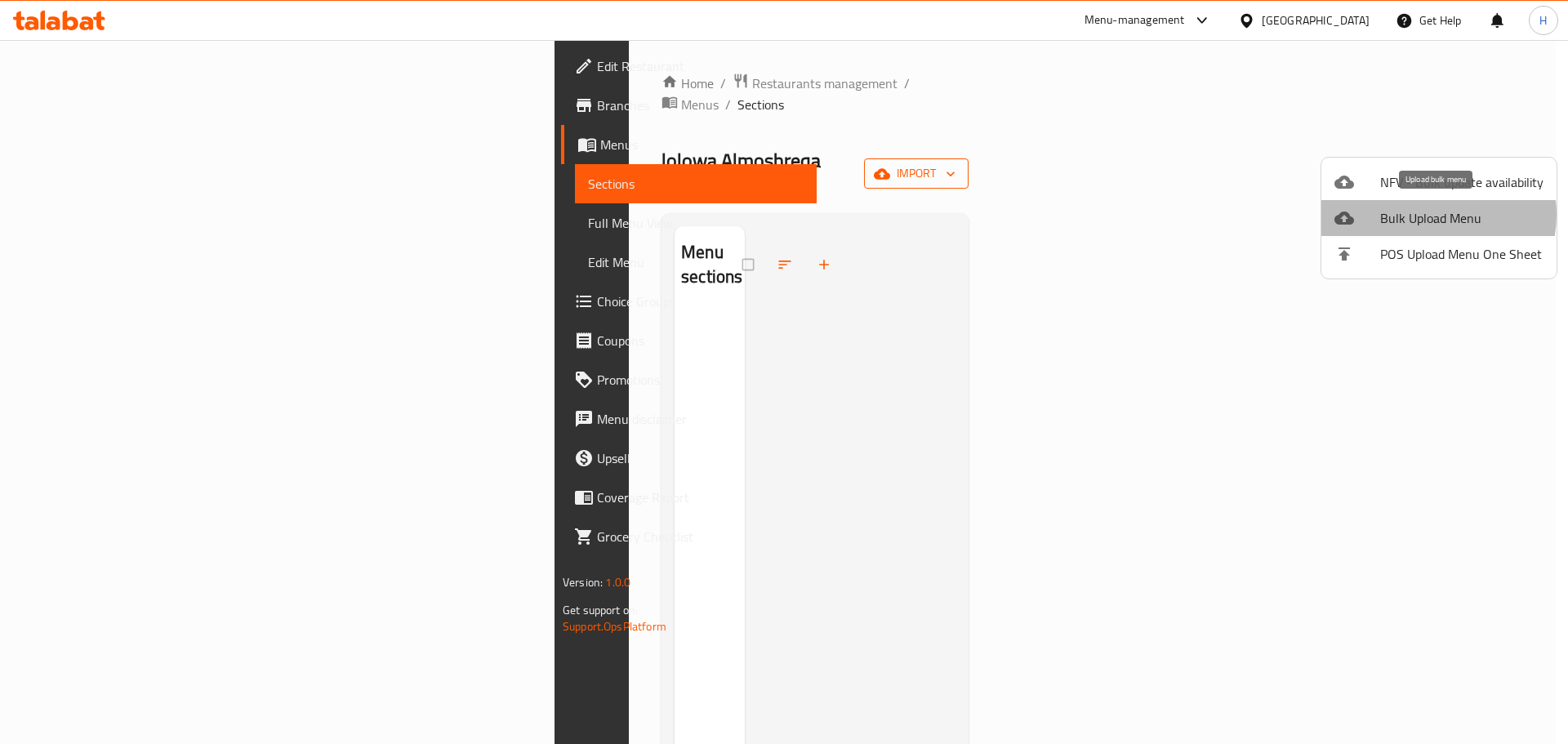
click at [1427, 215] on span "Bulk Upload Menu" at bounding box center [1462, 218] width 164 height 20
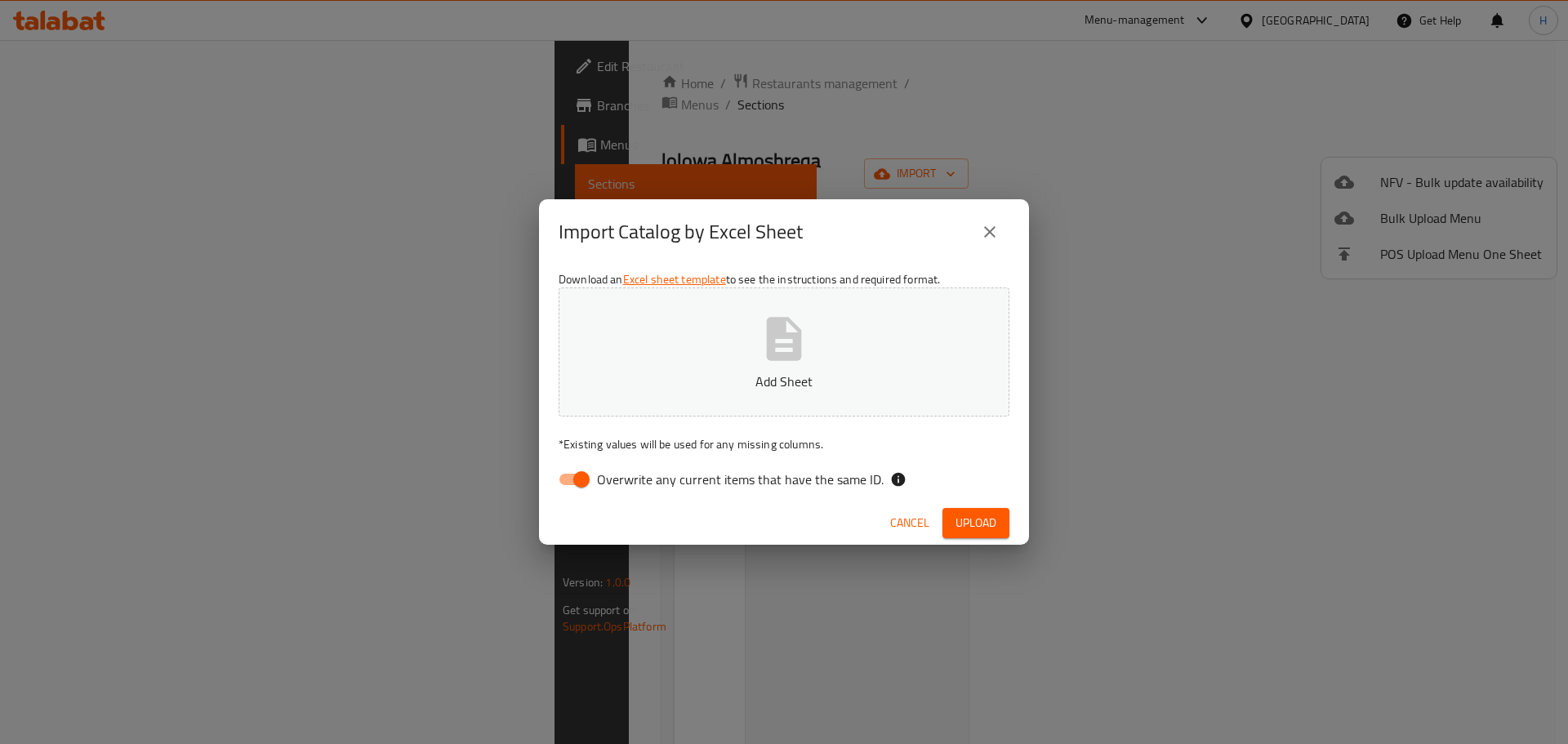
drag, startPoint x: 575, startPoint y: 467, endPoint x: 596, endPoint y: 448, distance: 28.3
click at [576, 465] on input "Overwrite any current items that have the same ID." at bounding box center [582, 479] width 93 height 31
checkbox input "false"
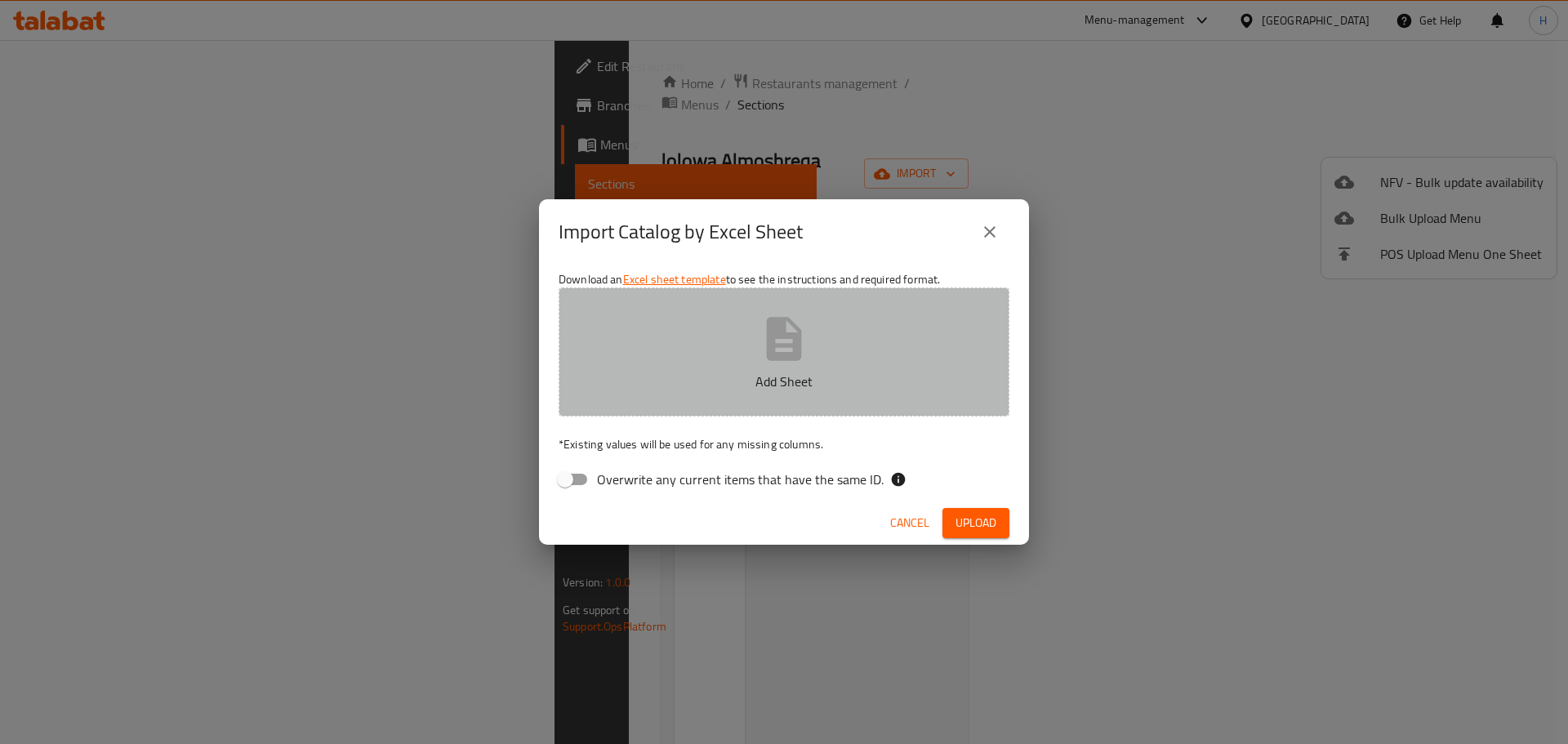
click at [704, 362] on button "Add Sheet" at bounding box center [783, 351] width 451 height 129
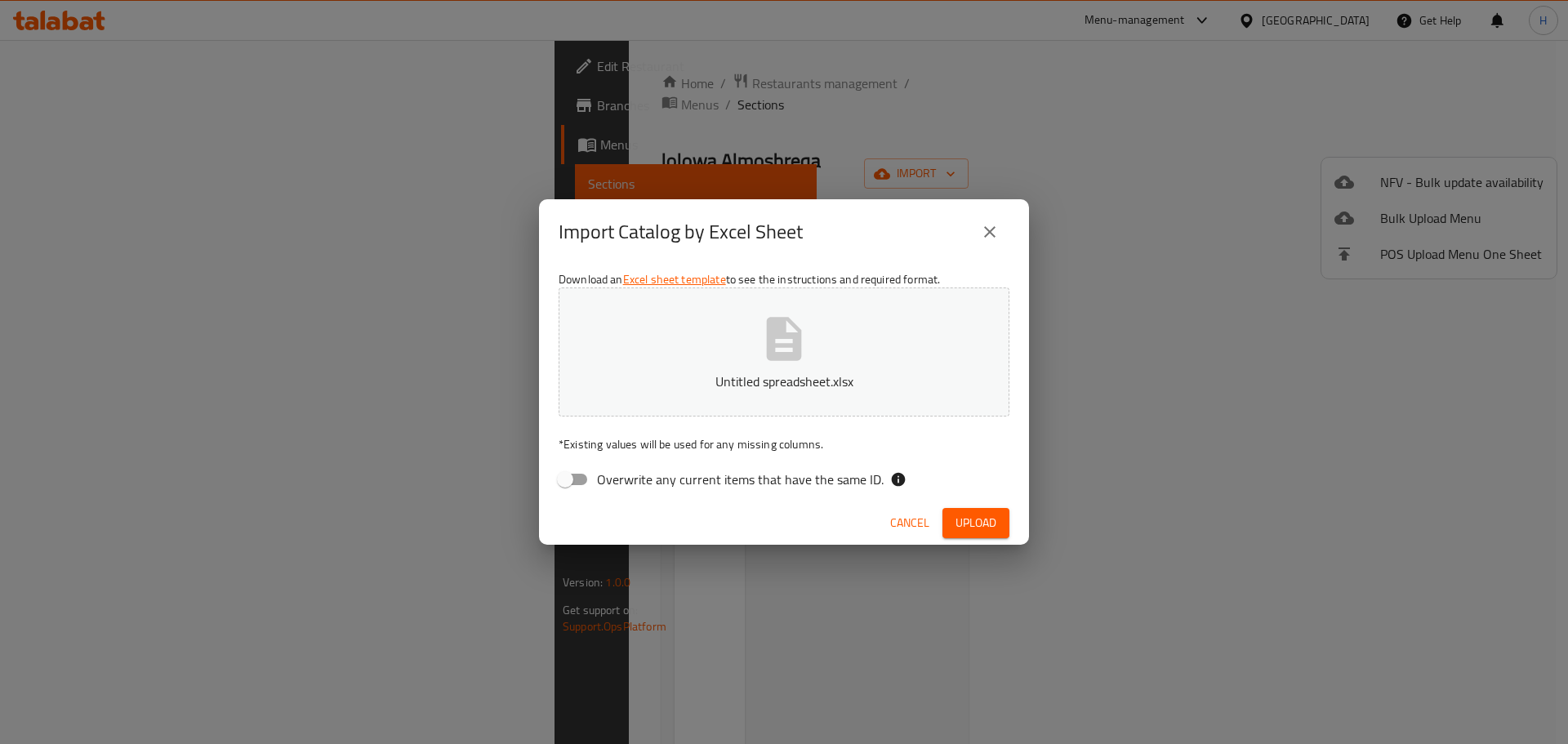
click at [972, 522] on span "Upload" at bounding box center [975, 523] width 41 height 21
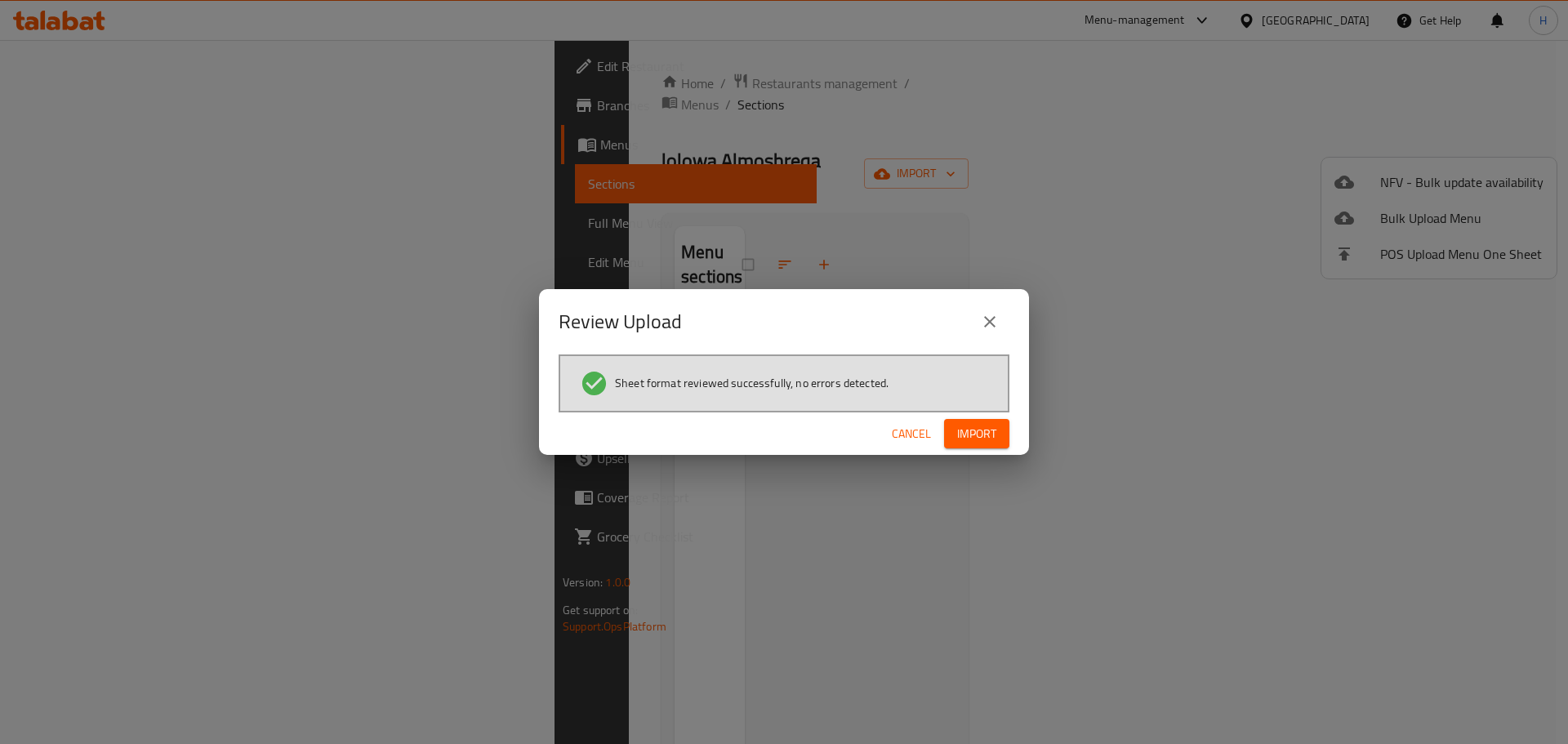
click at [990, 419] on button "Import" at bounding box center [976, 433] width 65 height 30
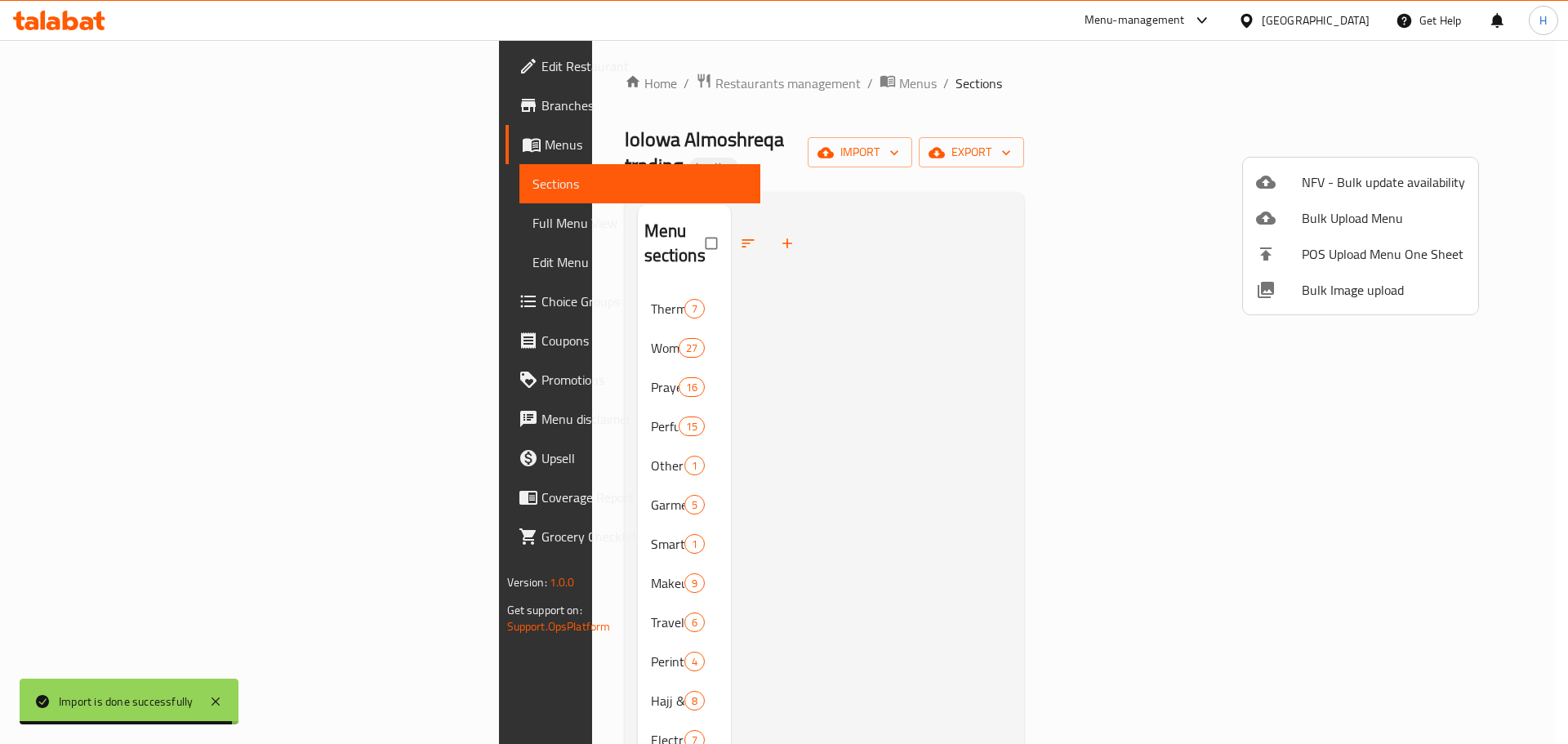
click at [704, 461] on div at bounding box center [784, 372] width 1568 height 744
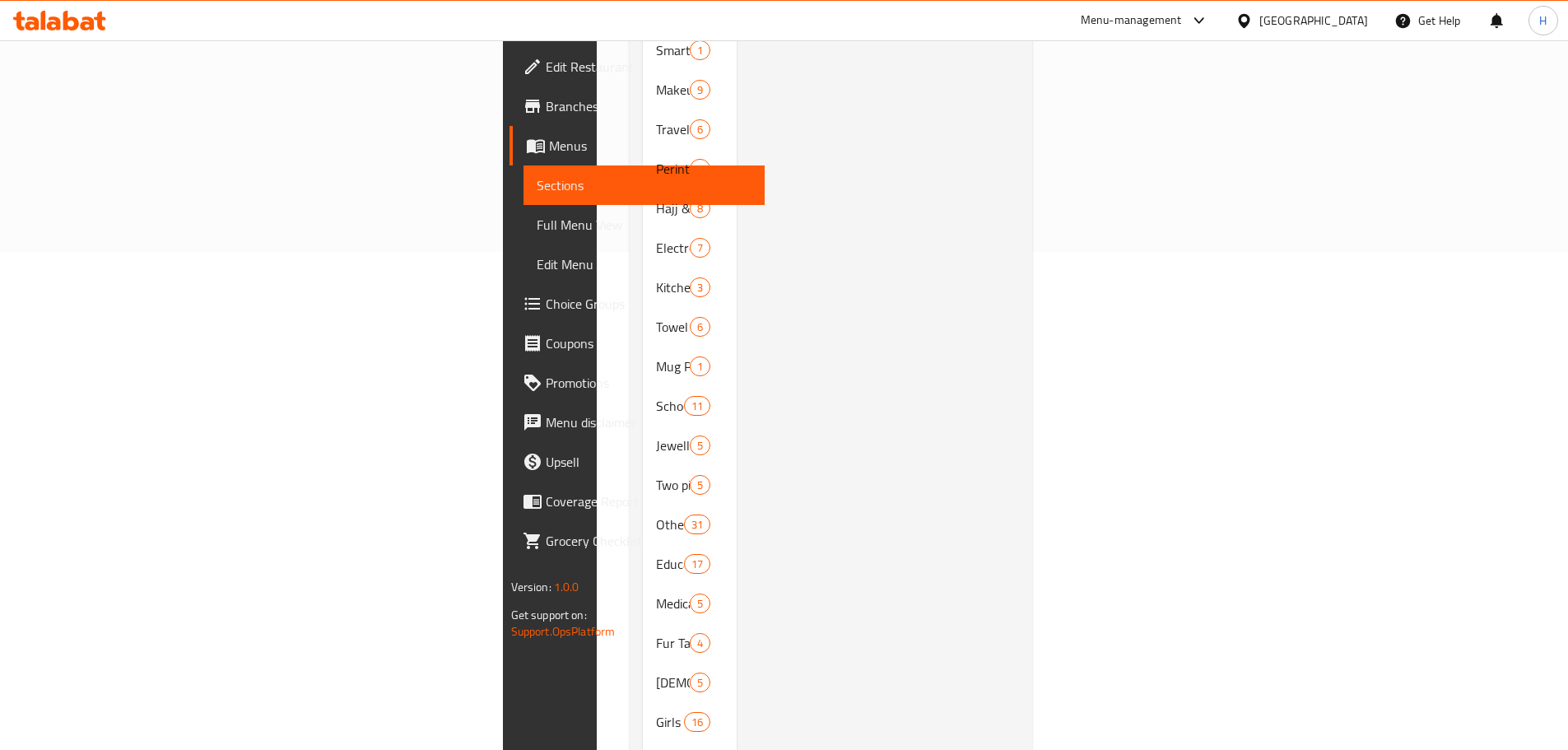
scroll to position [653, 0]
click at [656, 675] on span "Shoes Organizer" at bounding box center [656, 685] width 0 height 20
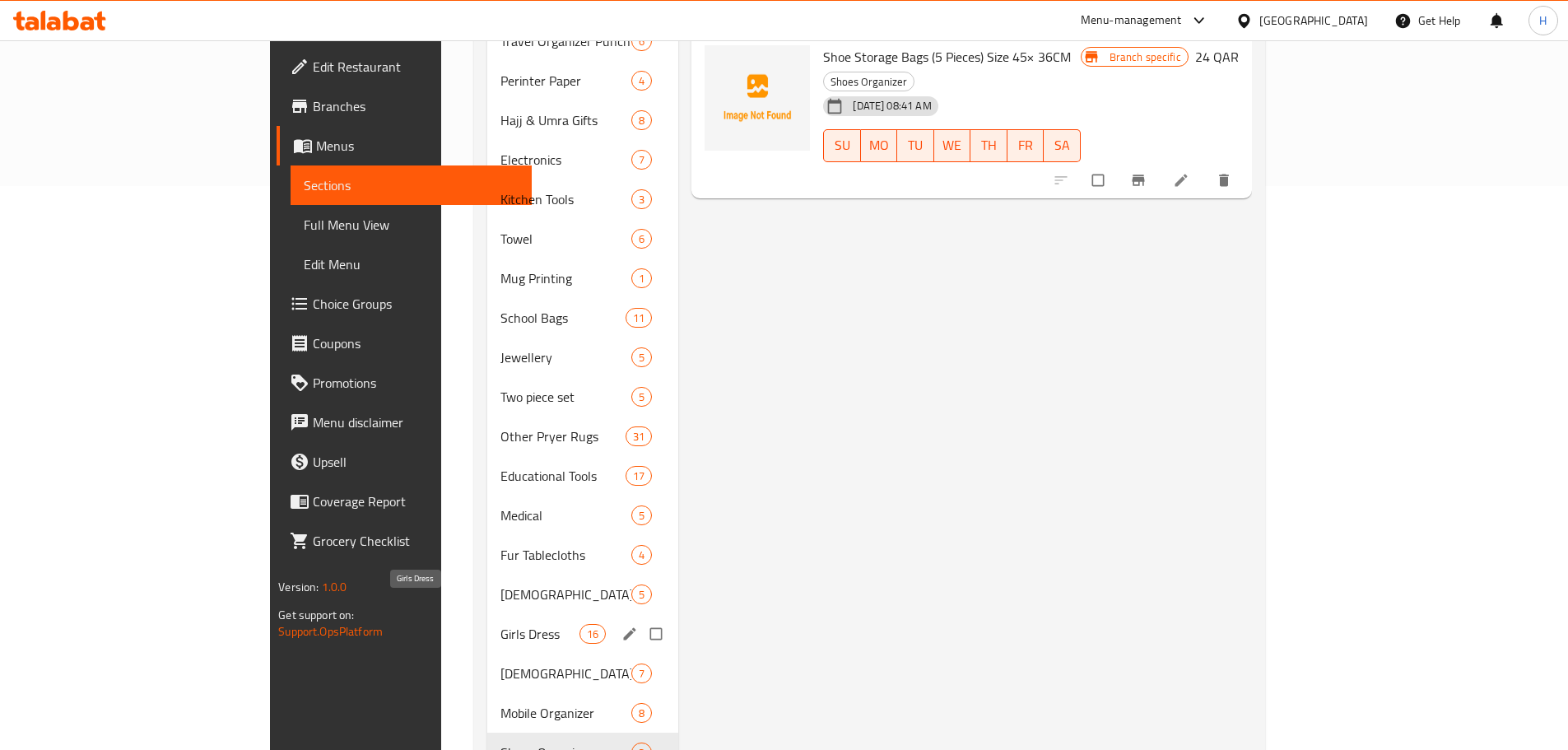
scroll to position [653, 0]
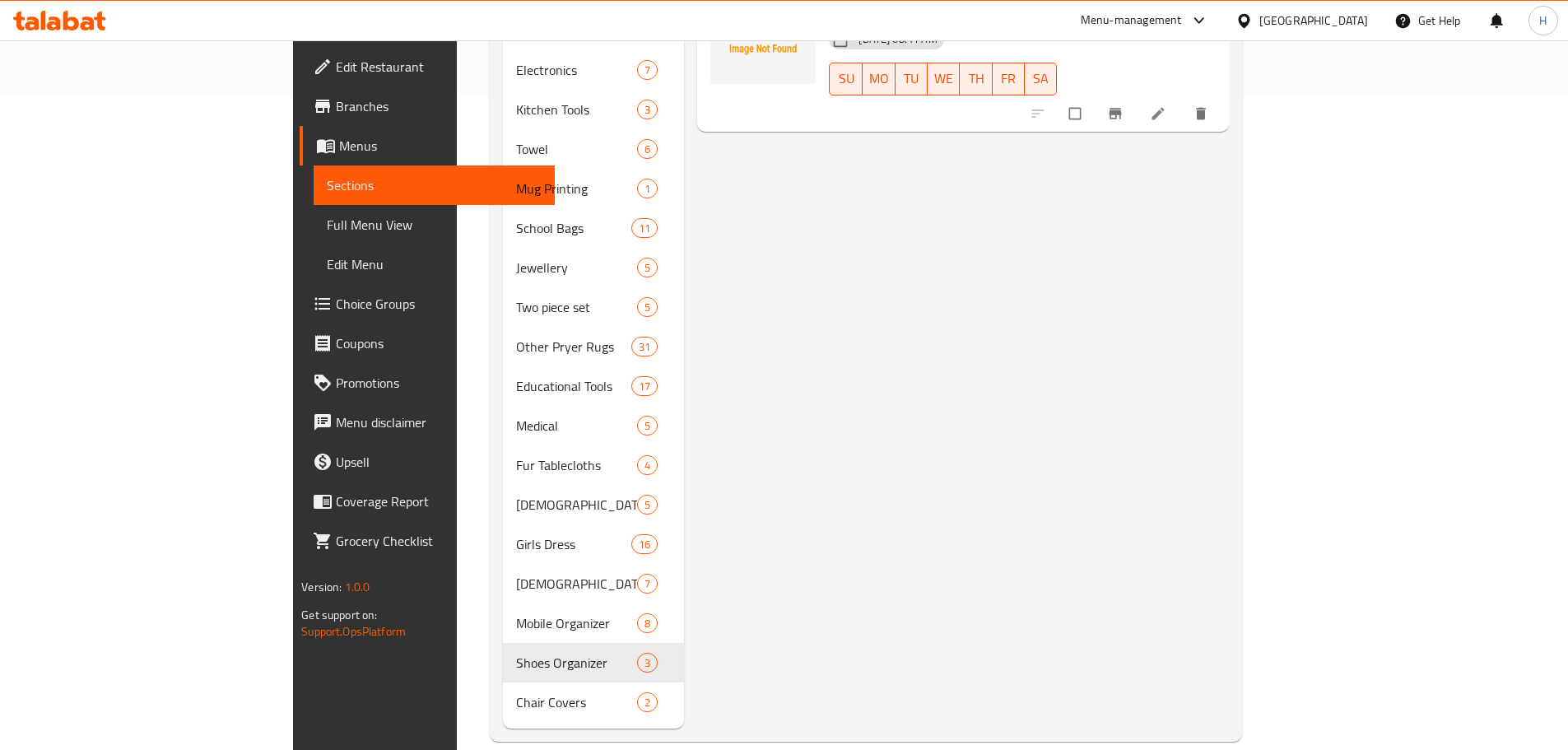
drag, startPoint x: 85, startPoint y: 235, endPoint x: 191, endPoint y: 227, distance: 106.3
click at [327, 235] on span "Full Menu View" at bounding box center [434, 224] width 215 height 20
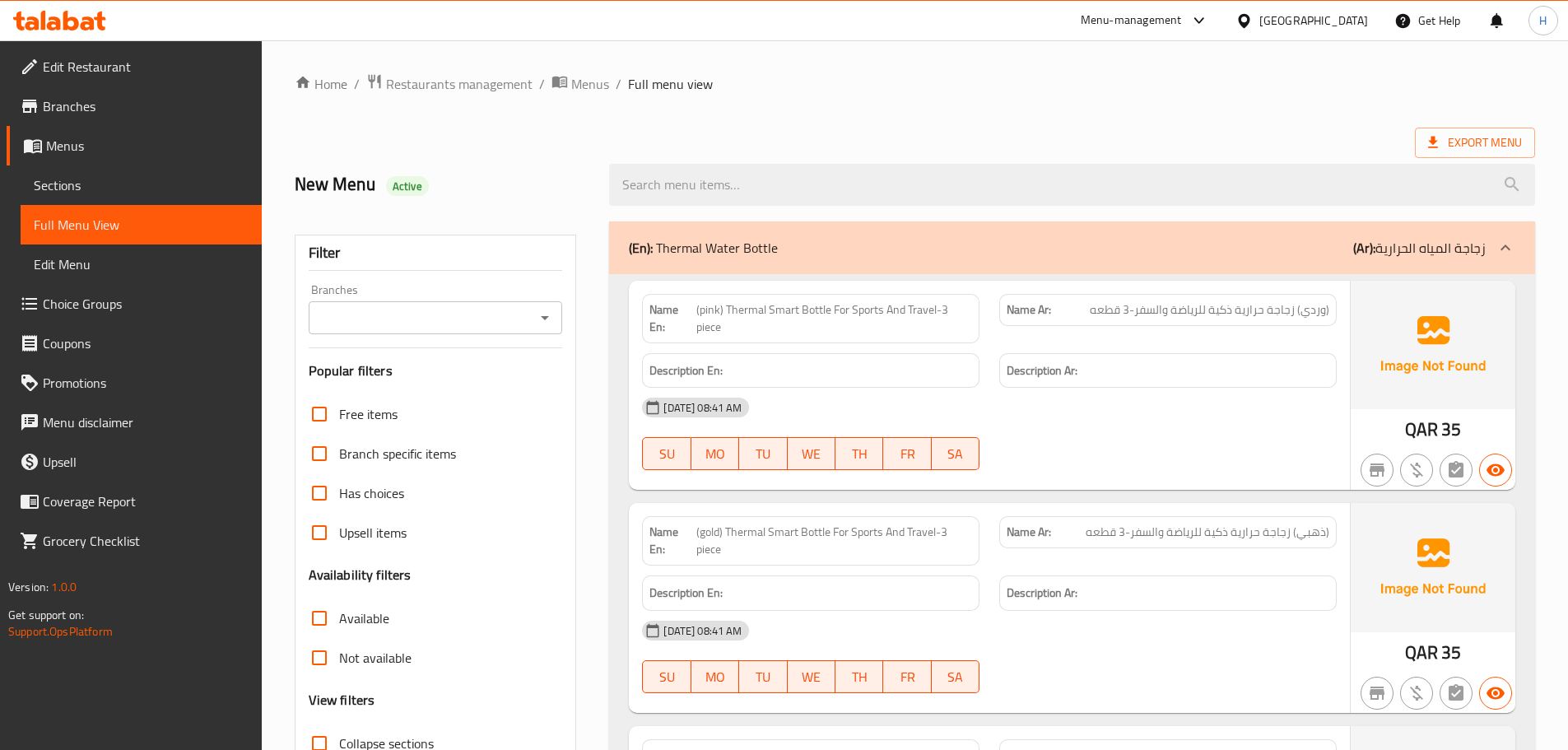
click at [869, 85] on ol "Home / Restaurants management / Menus / Full menu view" at bounding box center [915, 84] width 1240 height 22
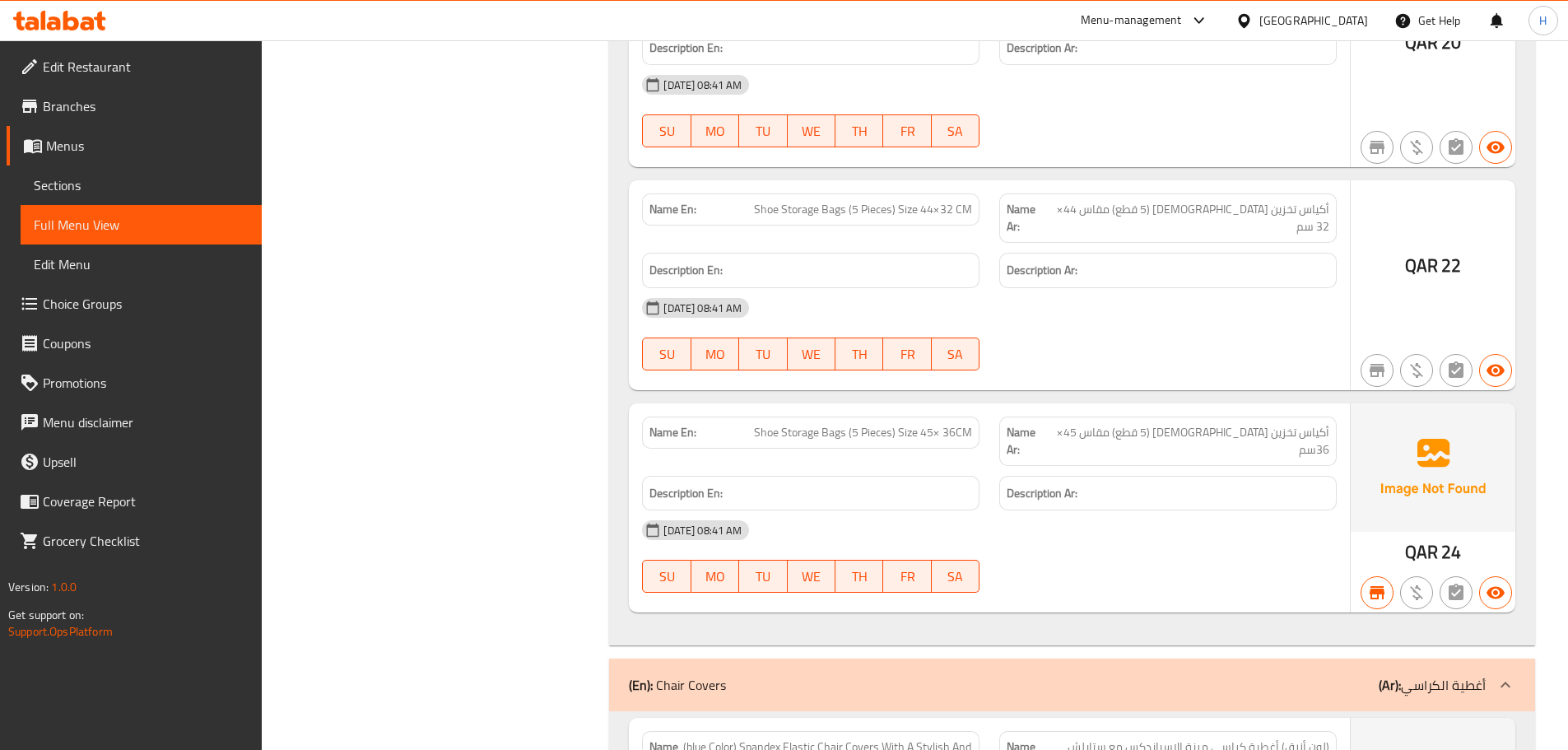
scroll to position [53386, 0]
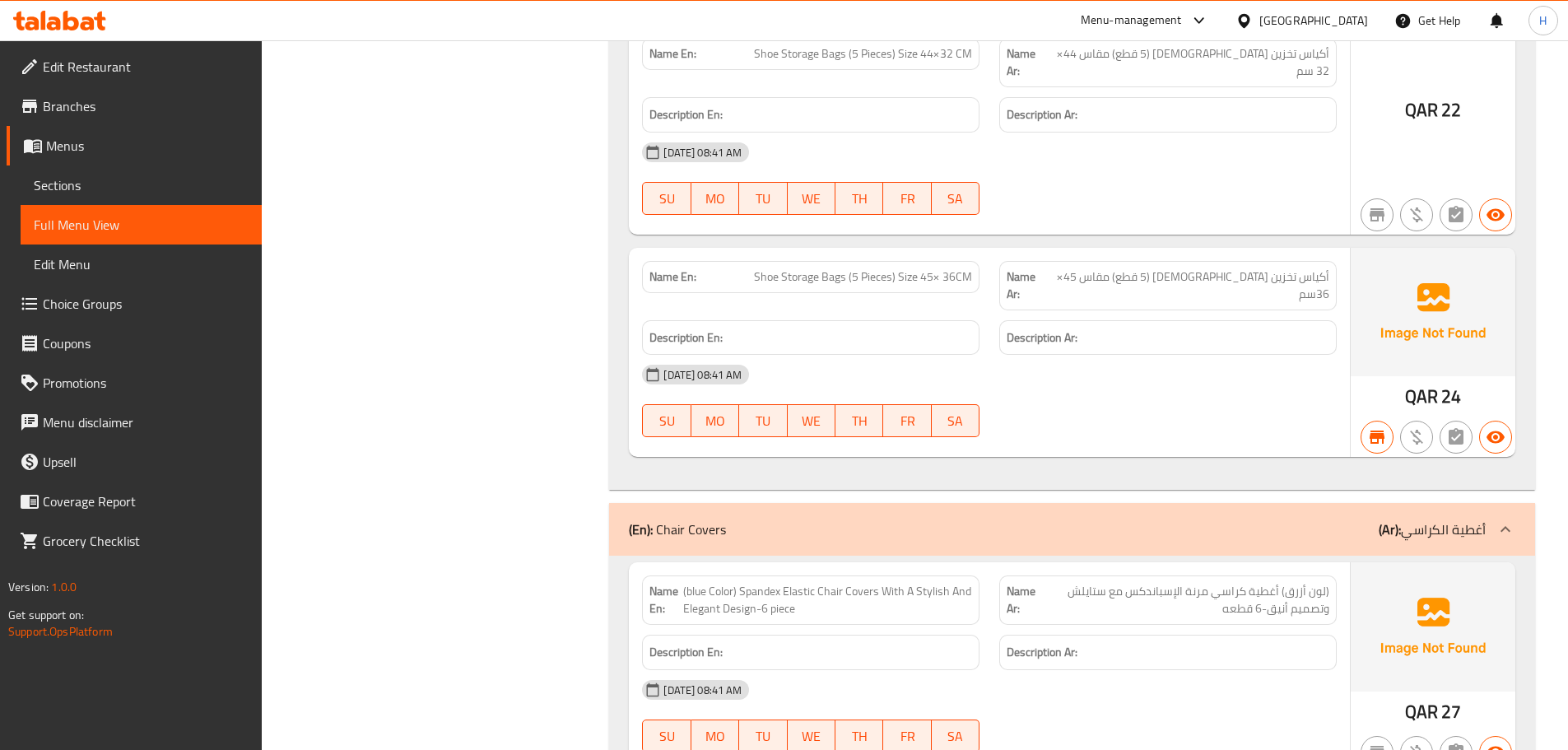
click at [769, 583] on span "(blue Color) Spandex Elastic Chair Covers With A Stylish And Elegant Design-6 p…" at bounding box center [827, 600] width 289 height 35
copy span "Spandex"
click at [769, 583] on span "(blue Color) Spandex Elastic Chair Covers With A Stylish And Elegant Design-6 p…" at bounding box center [827, 600] width 289 height 35
copy span "(blue Color) Spandex Elastic Chair Covers With A Stylish And Elegant Design-6 p…"
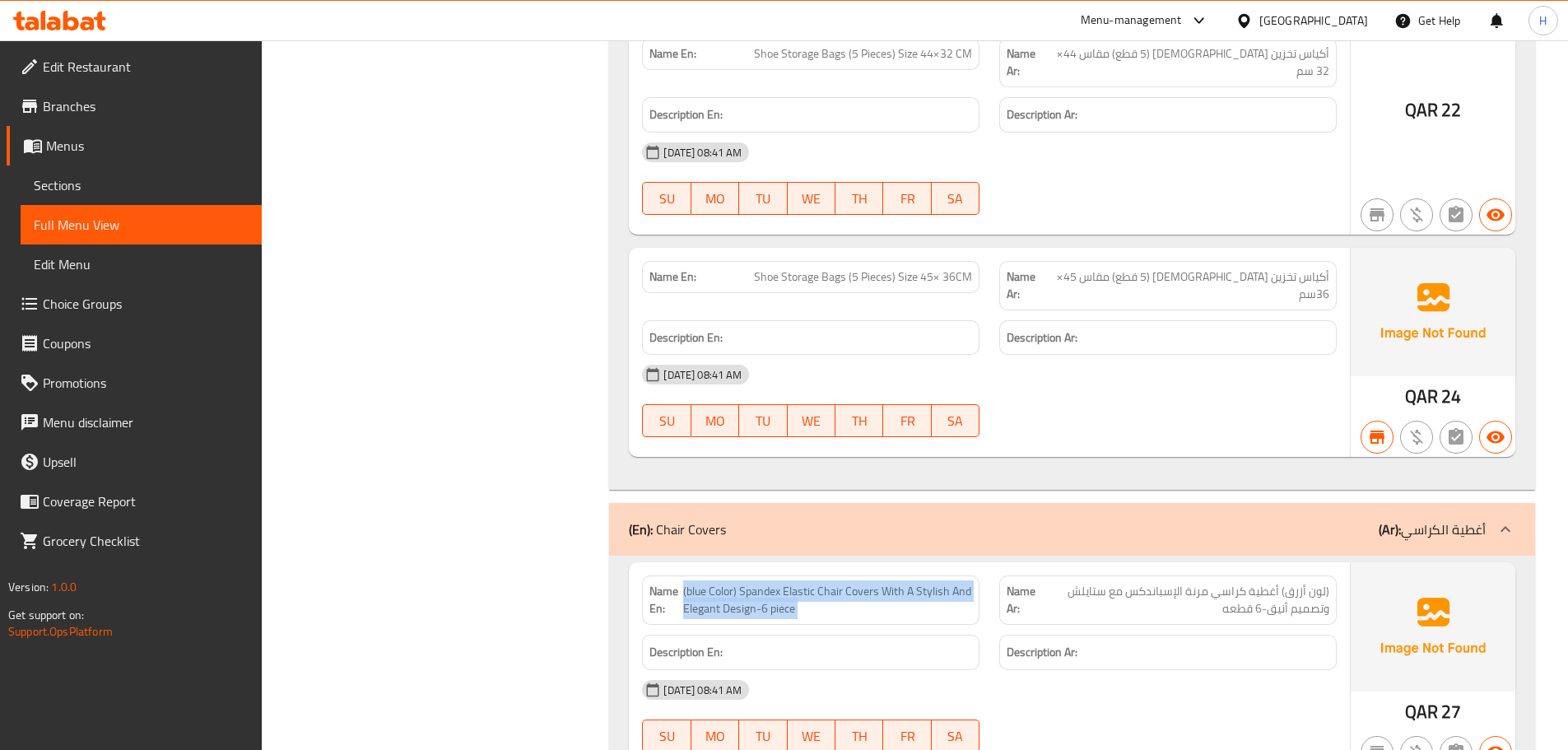
click at [758, 583] on span "(blue Color) Spandex Elastic Chair Covers With A Stylish And Elegant Design-6 p…" at bounding box center [827, 600] width 289 height 35
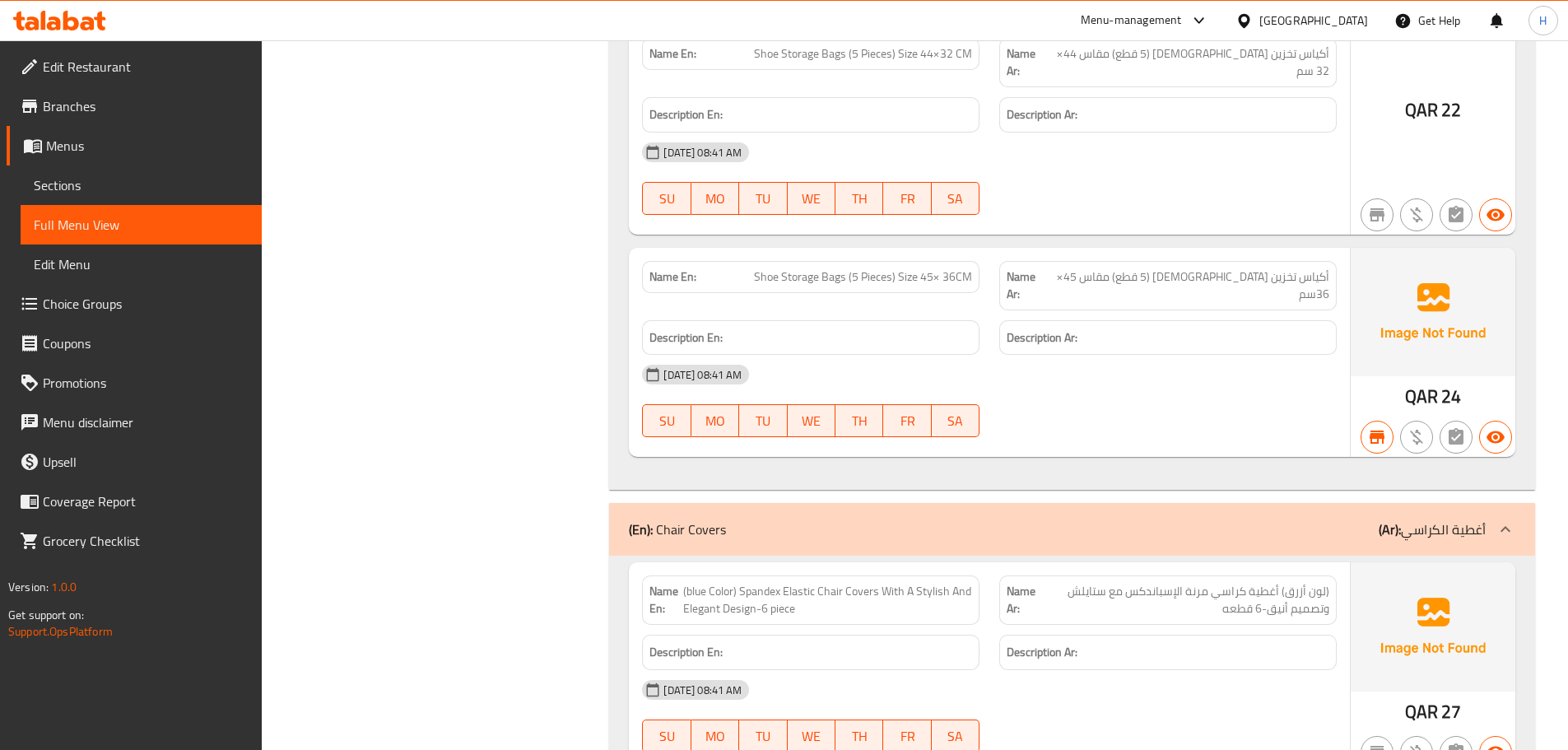
copy span "(navy Color) Spandex Elastic Chair Covers With A Stylish And Elegant Design-18 …"
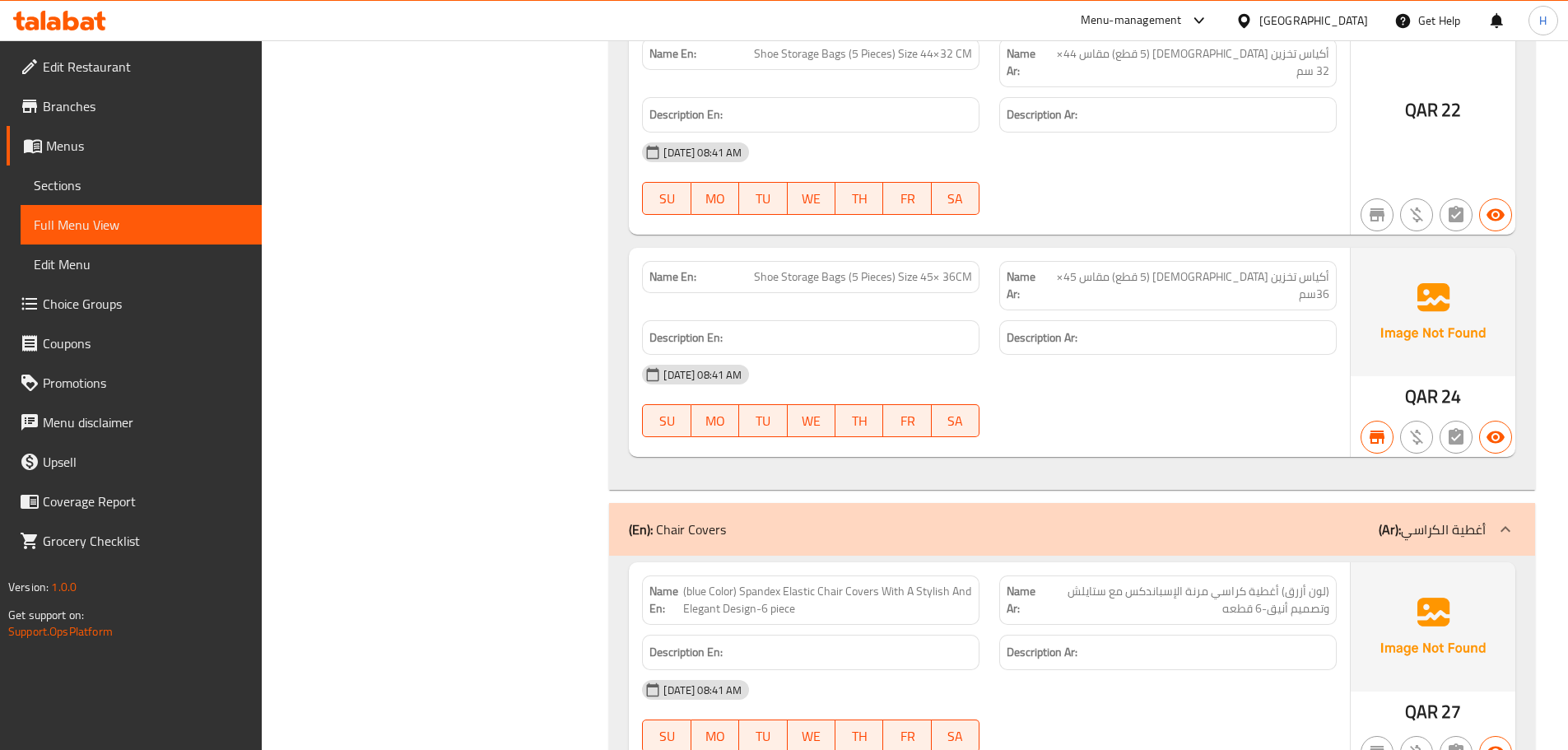
click at [1121, 583] on span "(لون أزرق) أغطية كراسي مرنة الإسباندكس مع ستايلش وتصميم أنيق-6 قطعه" at bounding box center [1185, 600] width 288 height 35
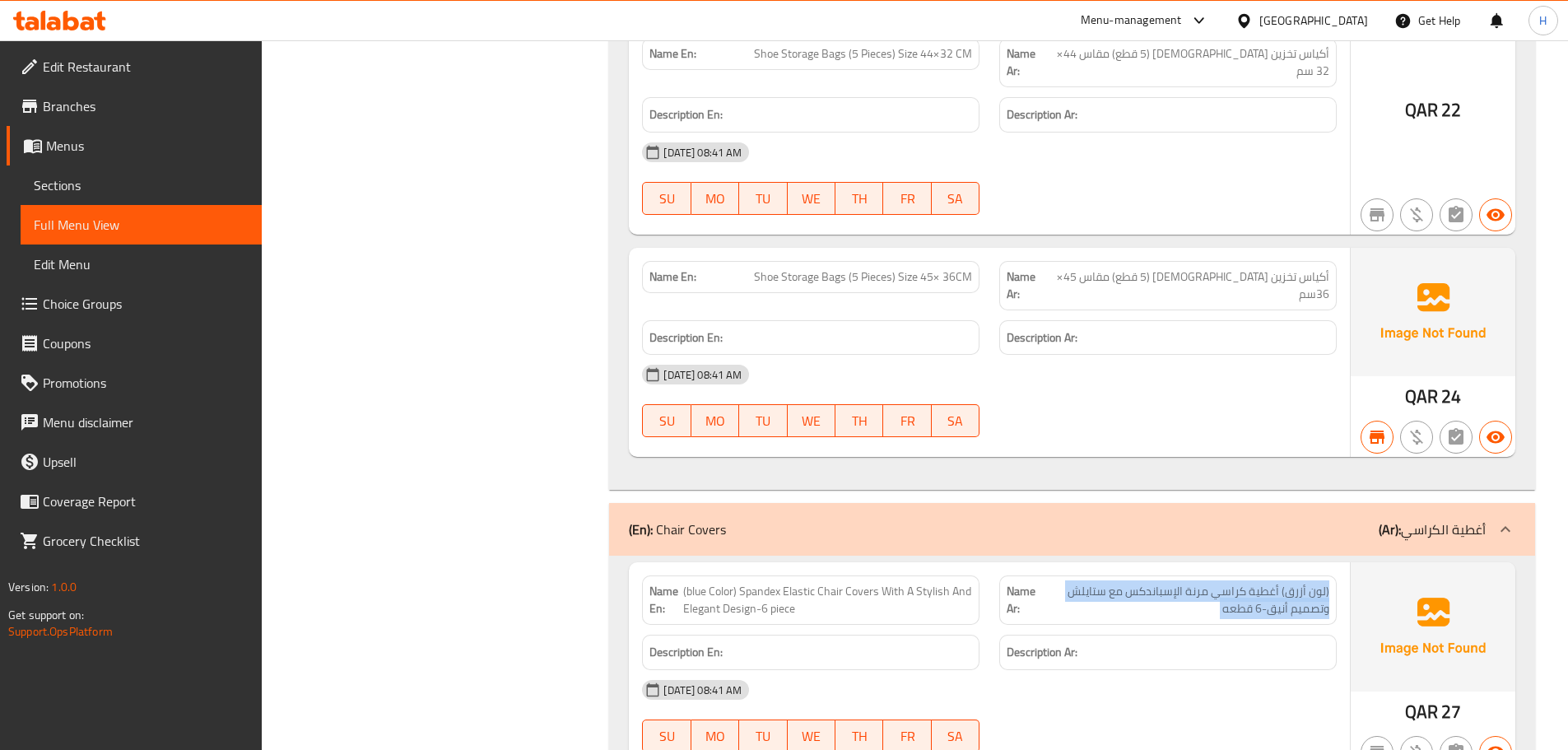
click at [1121, 583] on span "(لون أزرق) أغطية كراسي مرنة الإسباندكس مع ستايلش وتصميم أنيق-6 قطعه" at bounding box center [1185, 600] width 288 height 35
copy span "(لون أزرق) أغطية كراسي مرنة الإسباندكس مع ستايلش وتصميم أنيق-6 قطعه"
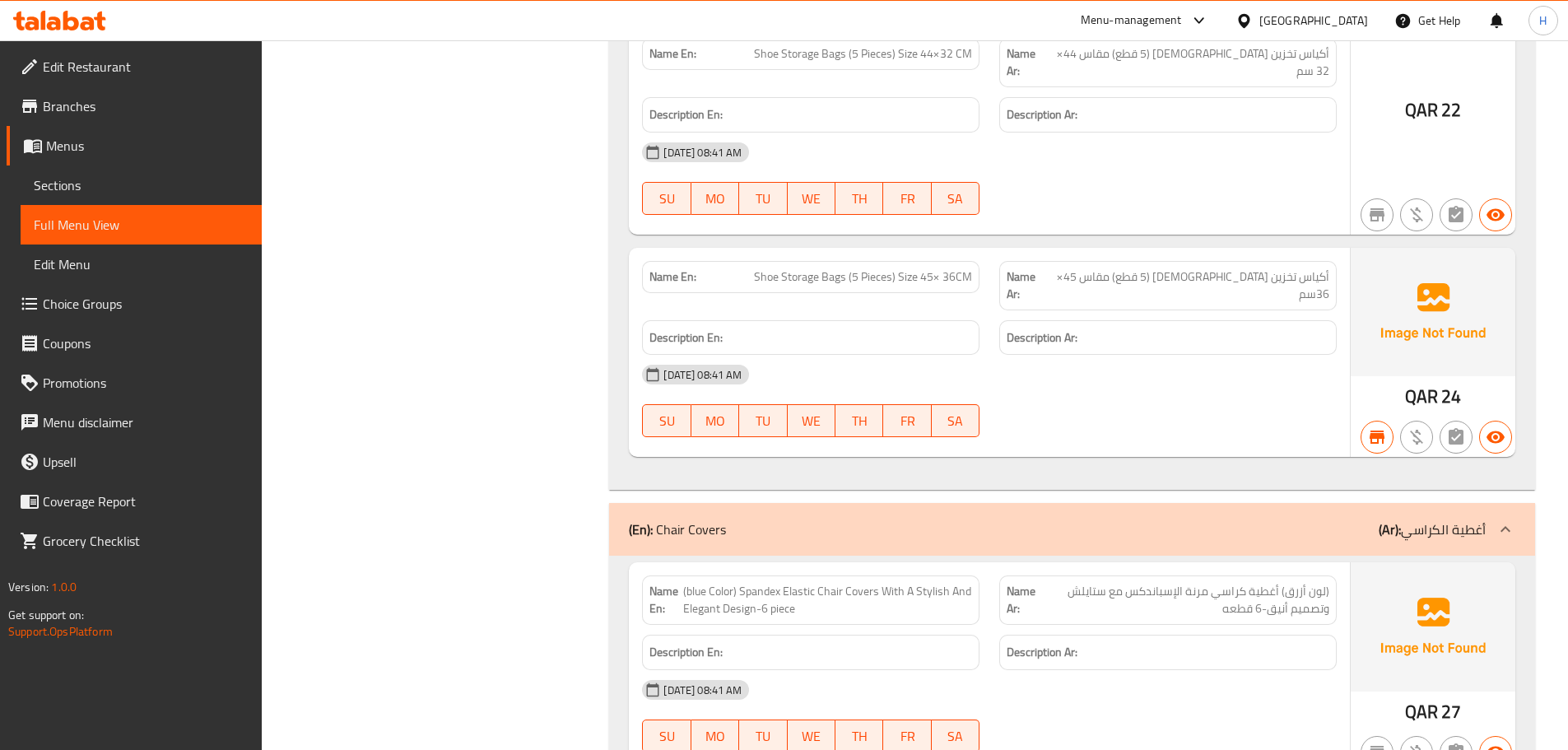
copy span "(لون البحرية) أغطية كراسي مرنة الإسباندكس مع ستايلش وتصميم أنيق-18 قطعه"
click at [94, 193] on span "Sections" at bounding box center [141, 185] width 215 height 20
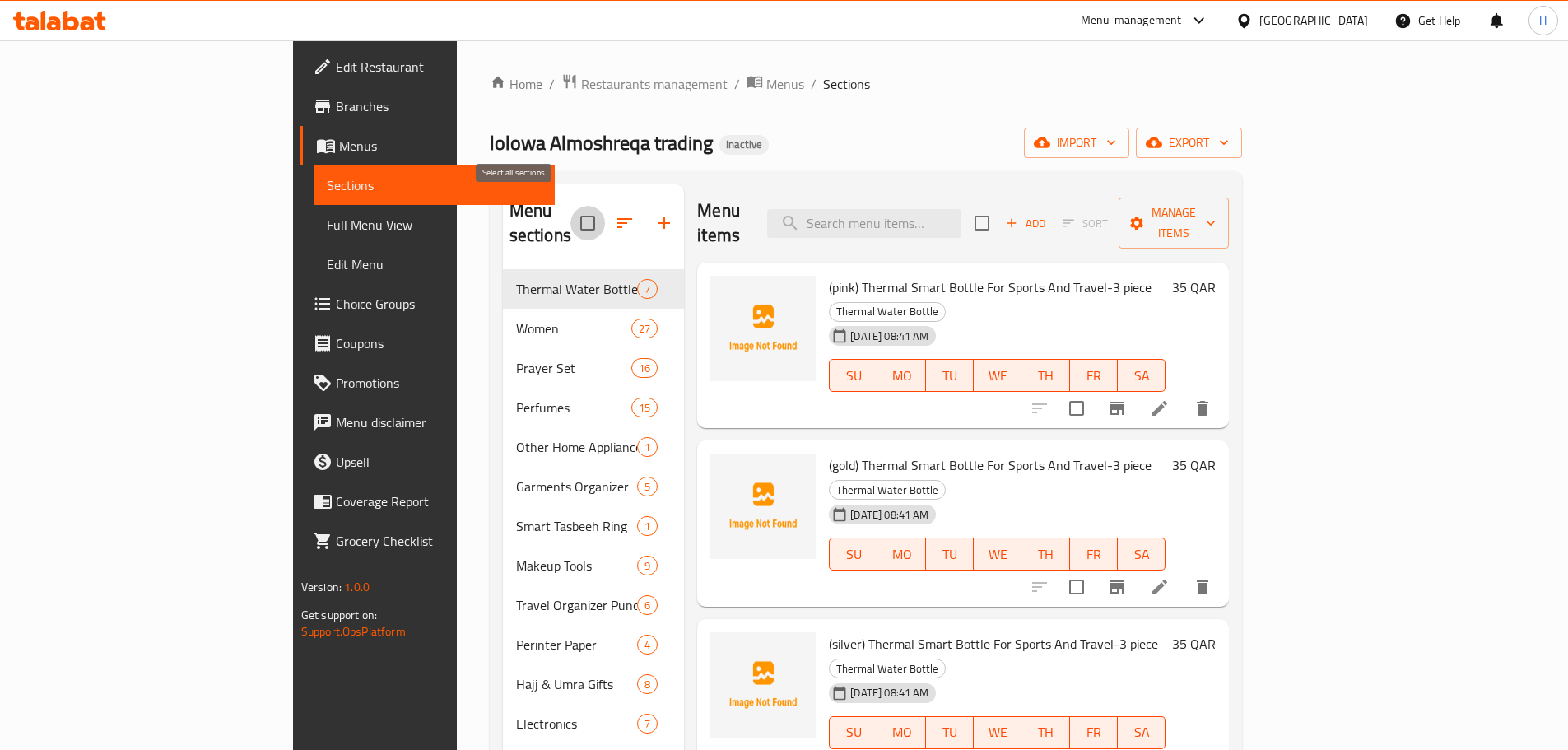
click at [570, 212] on input "checkbox" at bounding box center [588, 223] width 35 height 35
checkbox input "true"
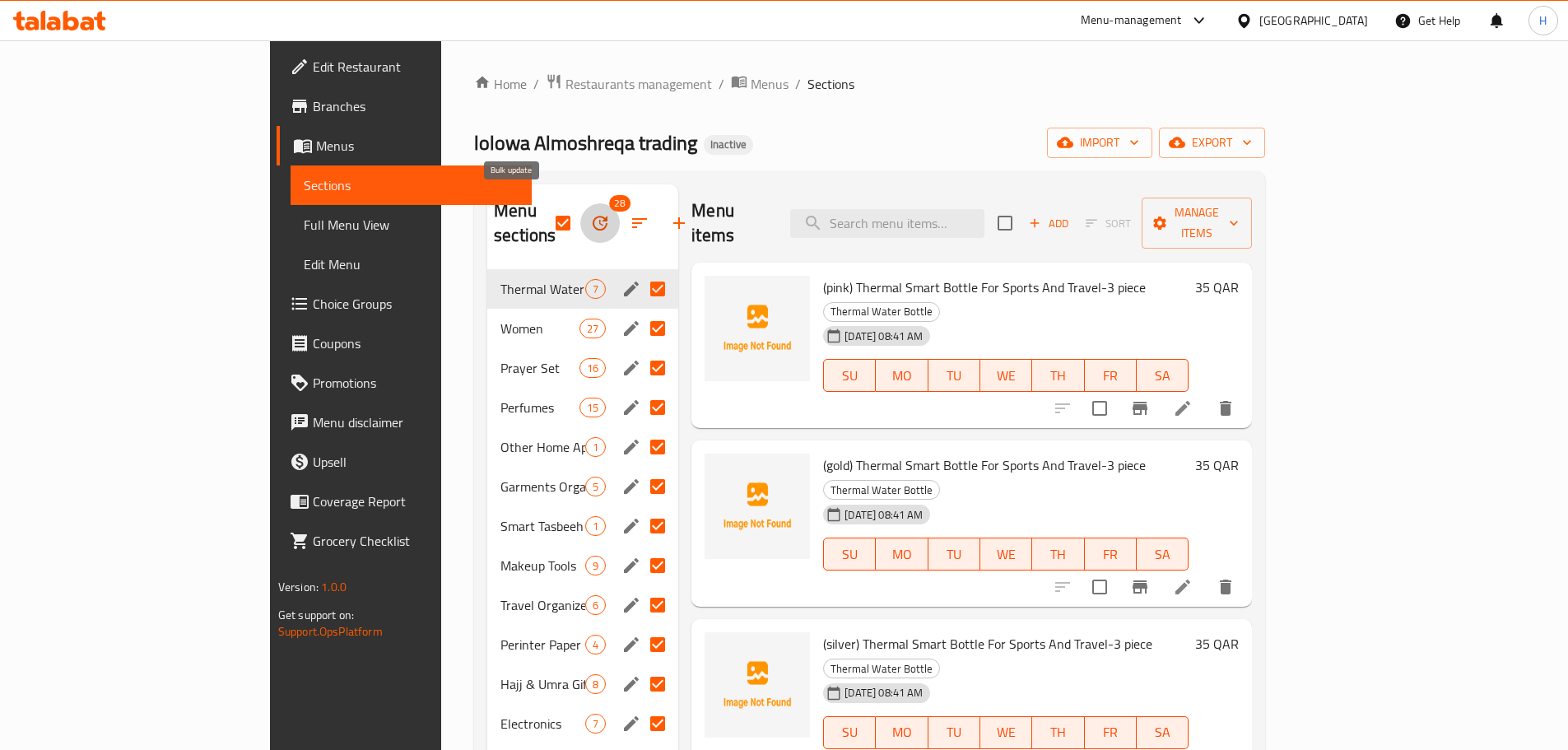
click at [590, 213] on icon "button" at bounding box center [600, 222] width 20 height 20
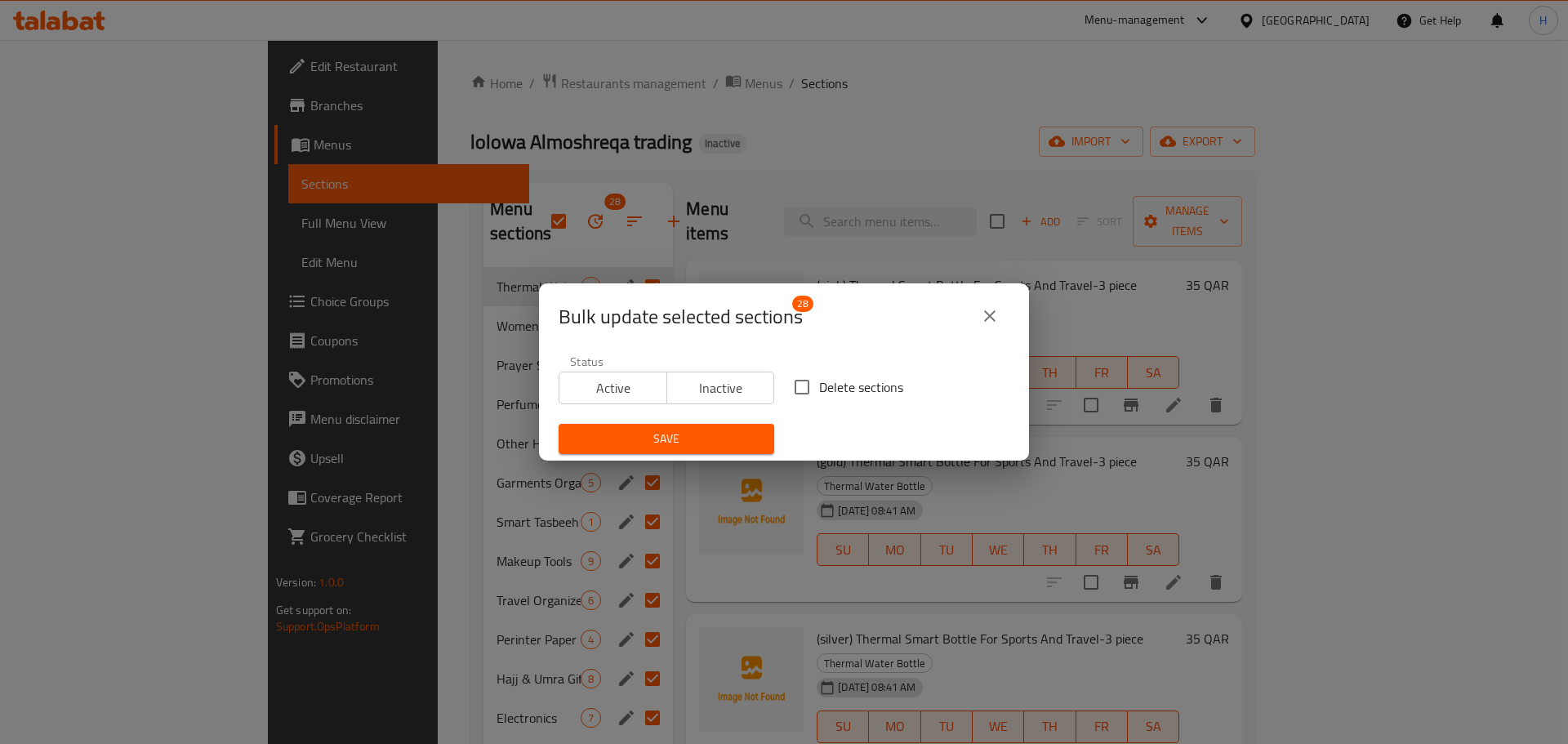
click at [793, 383] on input "Delete sections" at bounding box center [802, 387] width 35 height 35
checkbox input "true"
click at [688, 441] on span "Save" at bounding box center [666, 439] width 190 height 21
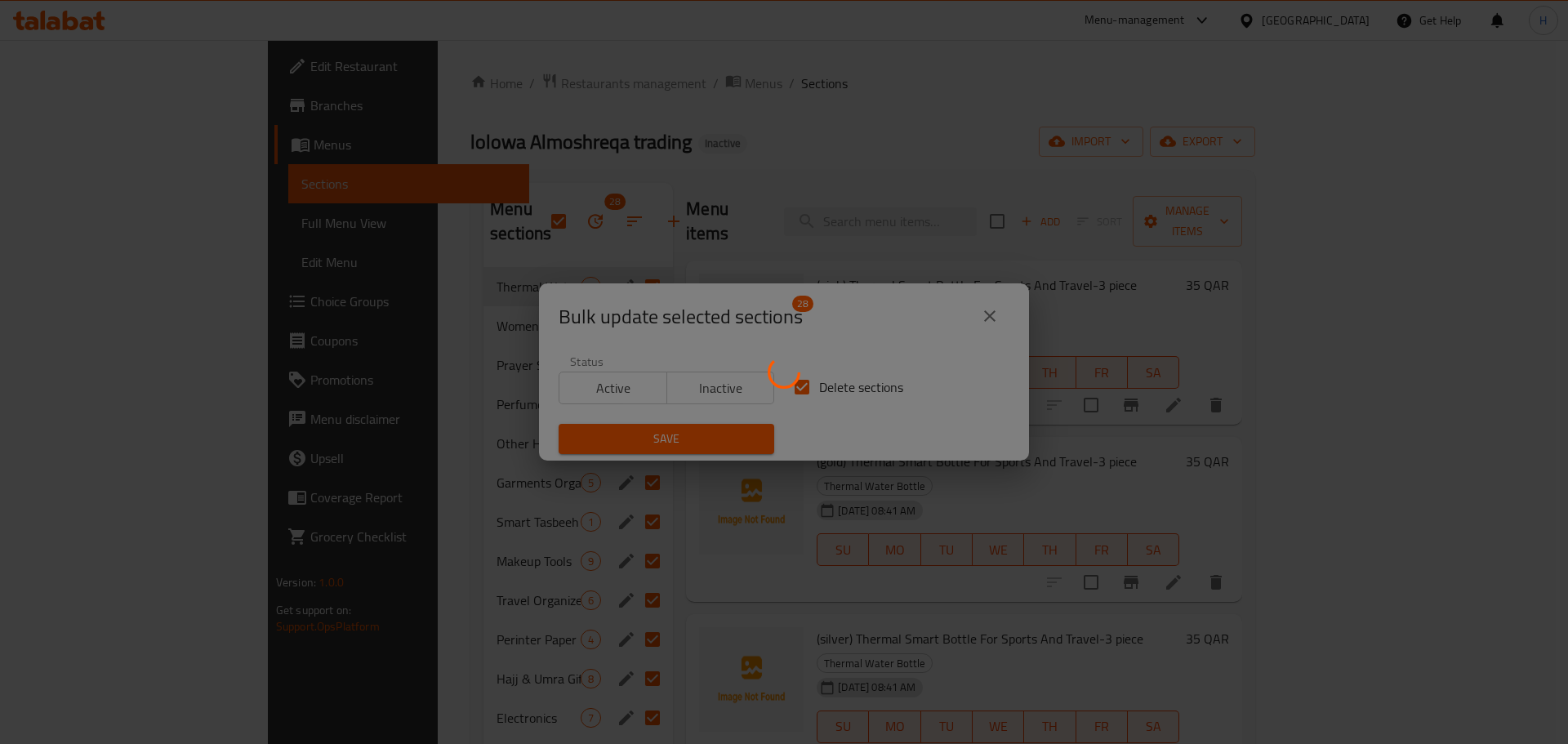
checkbox input "false"
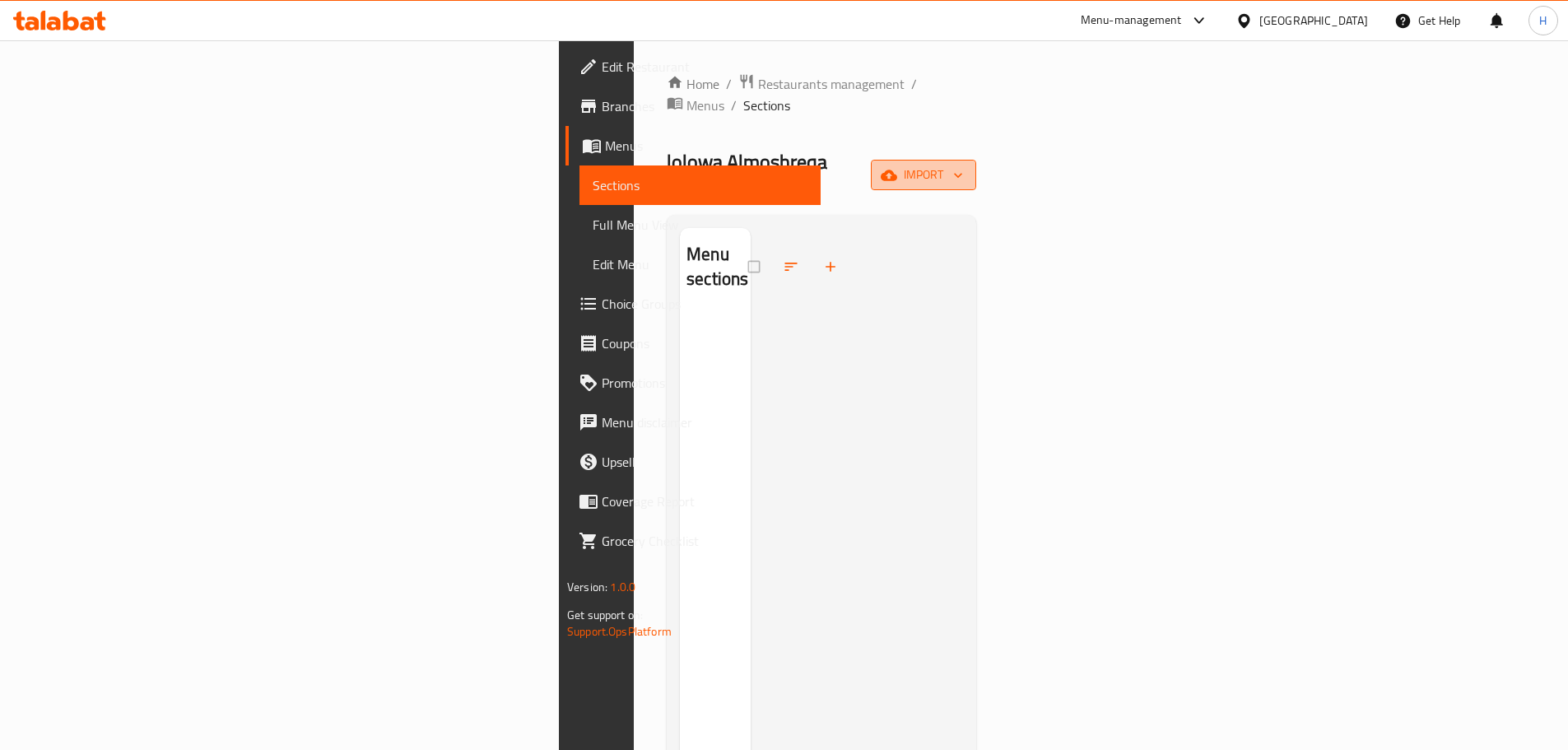
click at [963, 165] on span "import" at bounding box center [924, 175] width 79 height 21
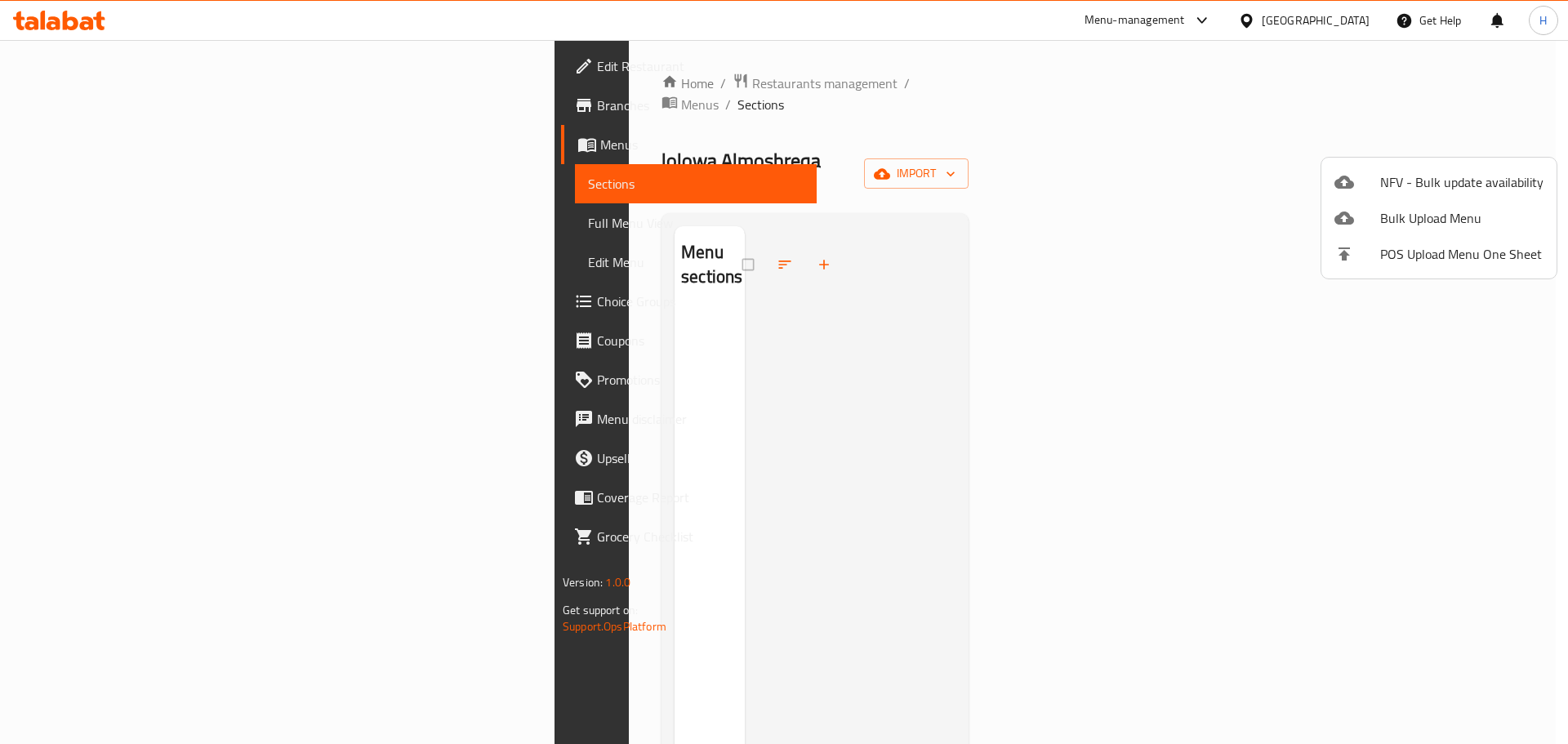
drag, startPoint x: 1445, startPoint y: 217, endPoint x: 1559, endPoint y: 123, distance: 147.8
click at [1555, 123] on div "NFV - Bulk update availability Bulk Upload Menu POS Upload Menu One Sheet" at bounding box center [784, 372] width 1568 height 744
click at [1488, 215] on span "Bulk Upload Menu" at bounding box center [1462, 218] width 164 height 20
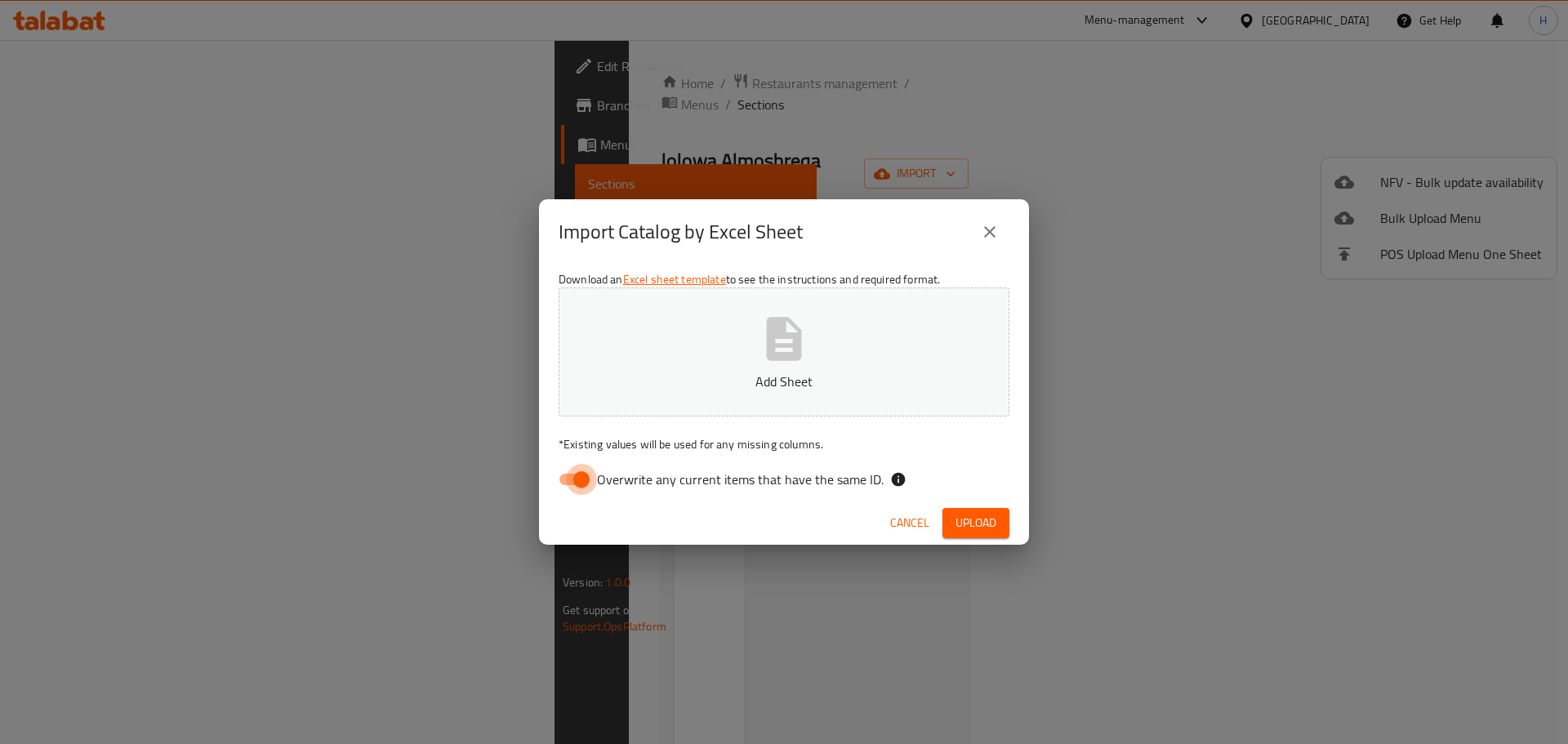
drag, startPoint x: 575, startPoint y: 482, endPoint x: 800, endPoint y: 302, distance: 288.1
click at [577, 482] on input "Overwrite any current items that have the same ID." at bounding box center [582, 479] width 93 height 31
checkbox input "false"
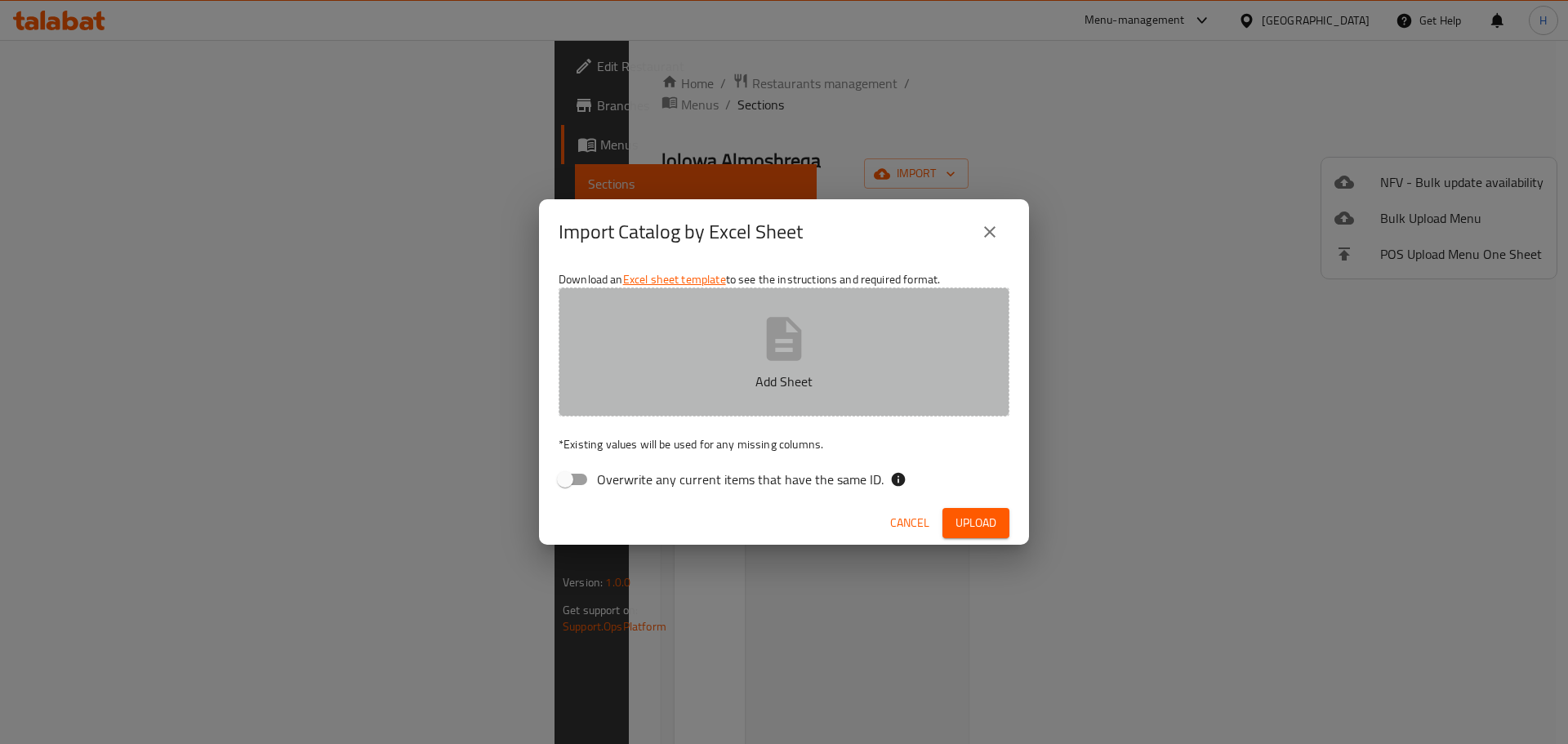
click at [780, 357] on icon "button" at bounding box center [784, 338] width 35 height 43
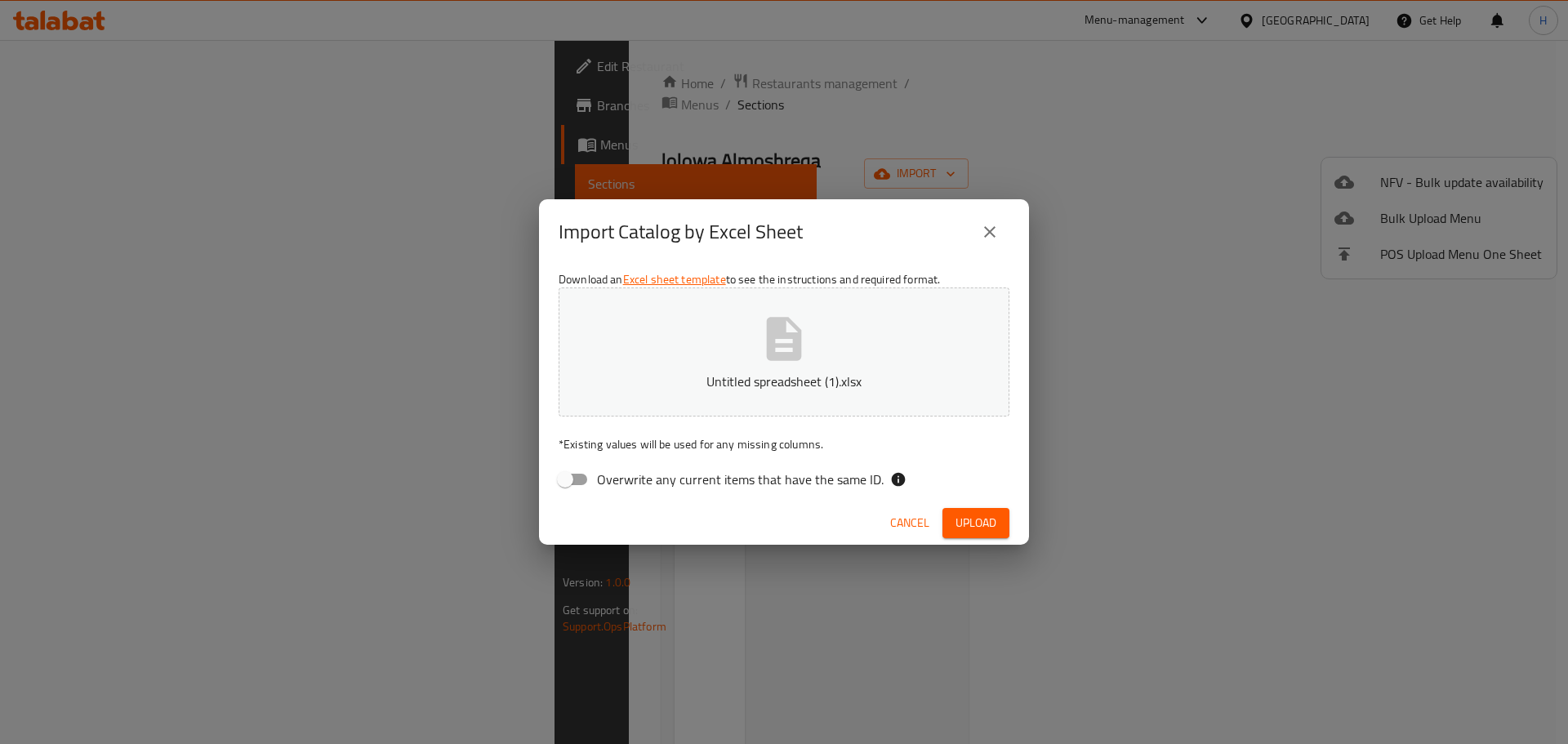
click at [1008, 492] on div "Overwrite any current items that have the same ID." at bounding box center [783, 479] width 451 height 31
click at [980, 516] on span "Upload" at bounding box center [975, 523] width 41 height 21
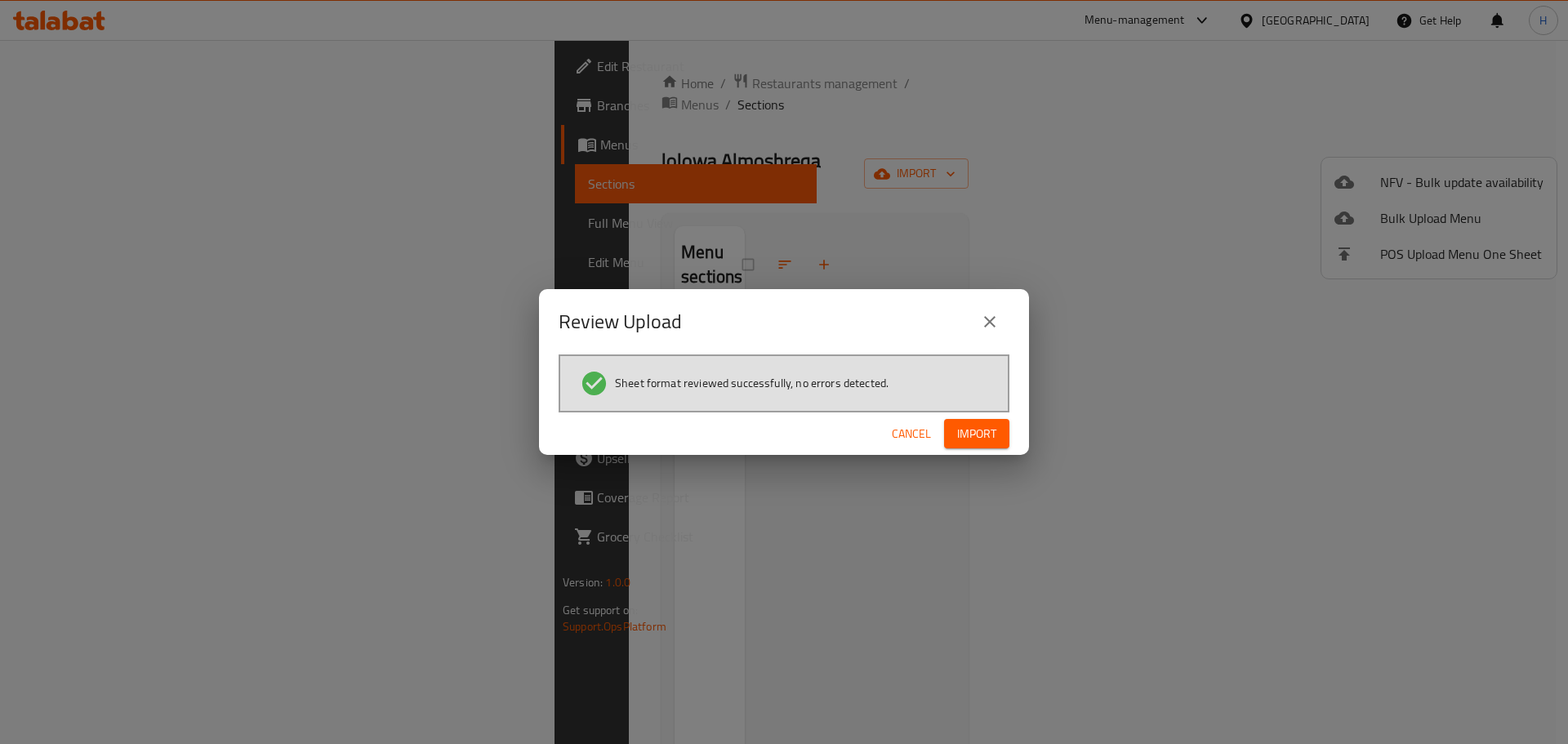
click at [986, 442] on span "Import" at bounding box center [976, 434] width 39 height 21
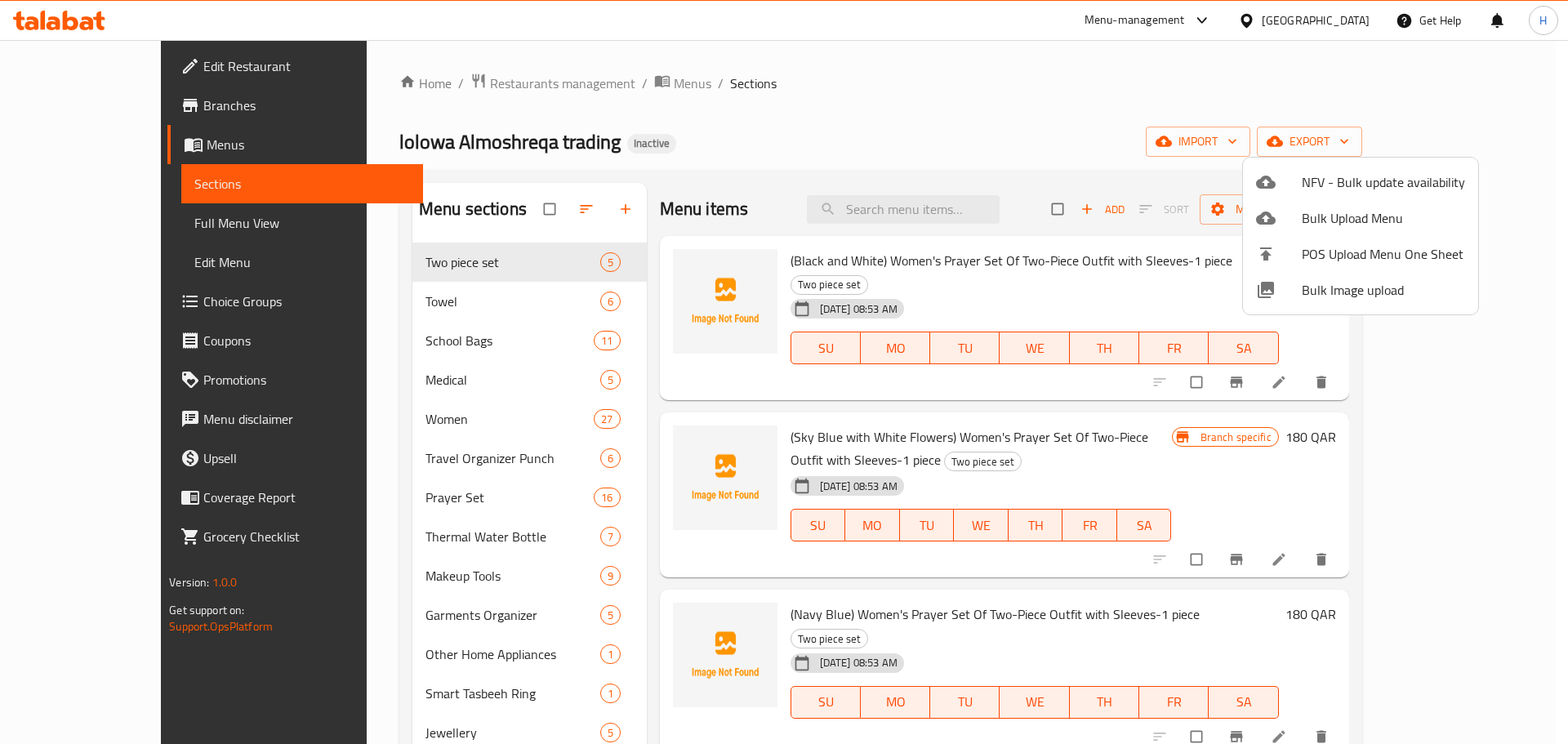
click at [70, 222] on div at bounding box center [784, 372] width 1568 height 744
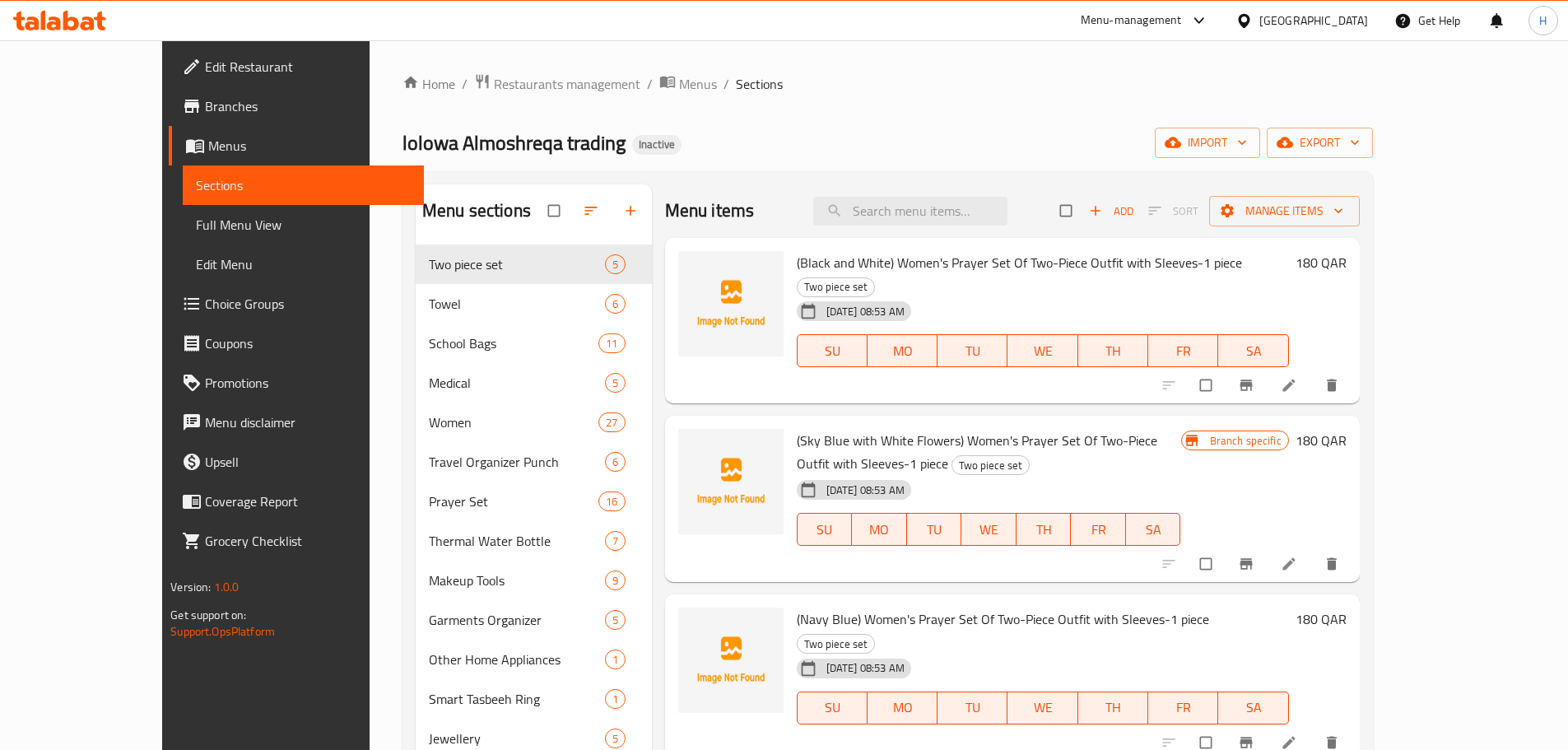
click at [196, 224] on span "Full Menu View" at bounding box center [303, 224] width 215 height 20
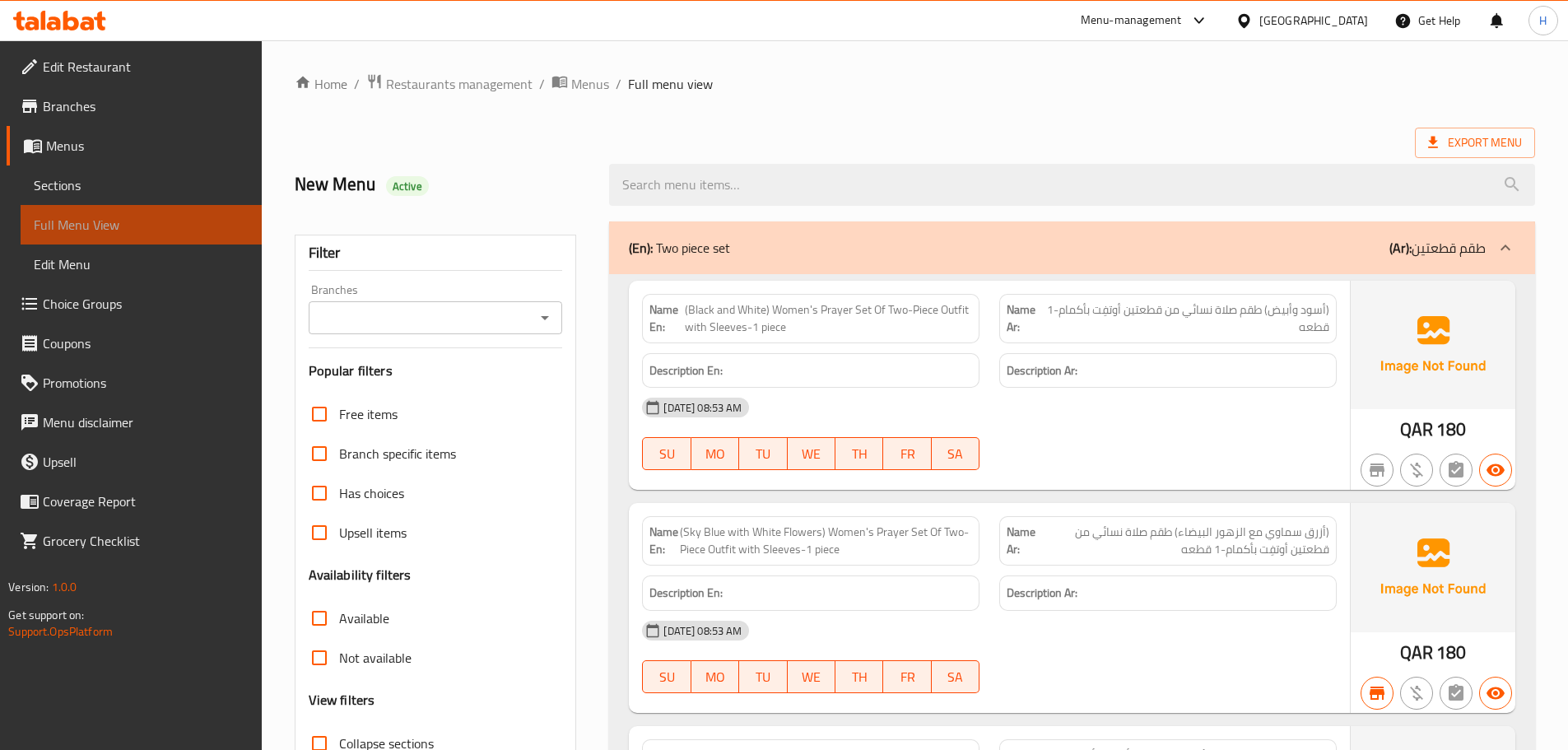
click at [77, 224] on span "Full Menu View" at bounding box center [141, 224] width 215 height 20
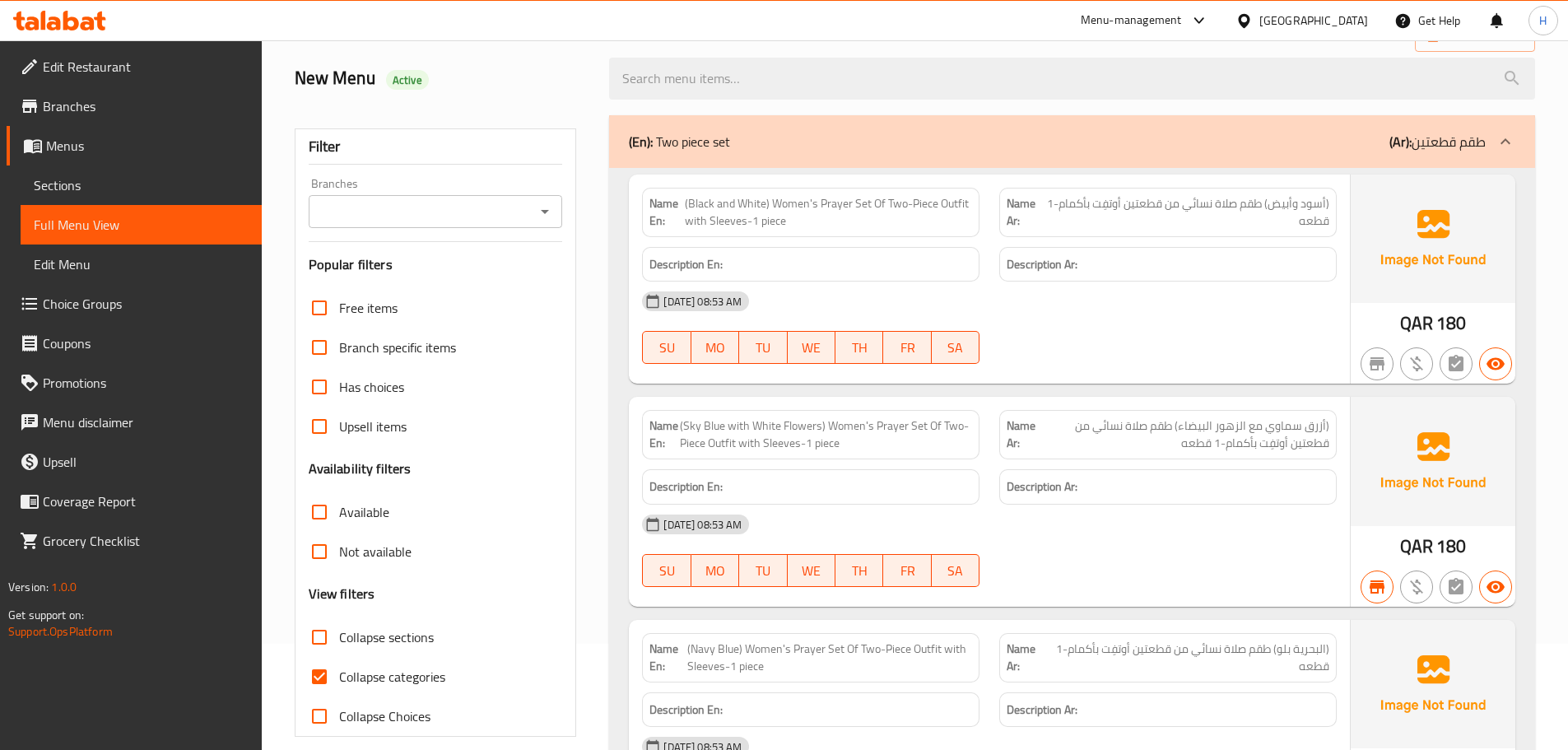
scroll to position [82, 0]
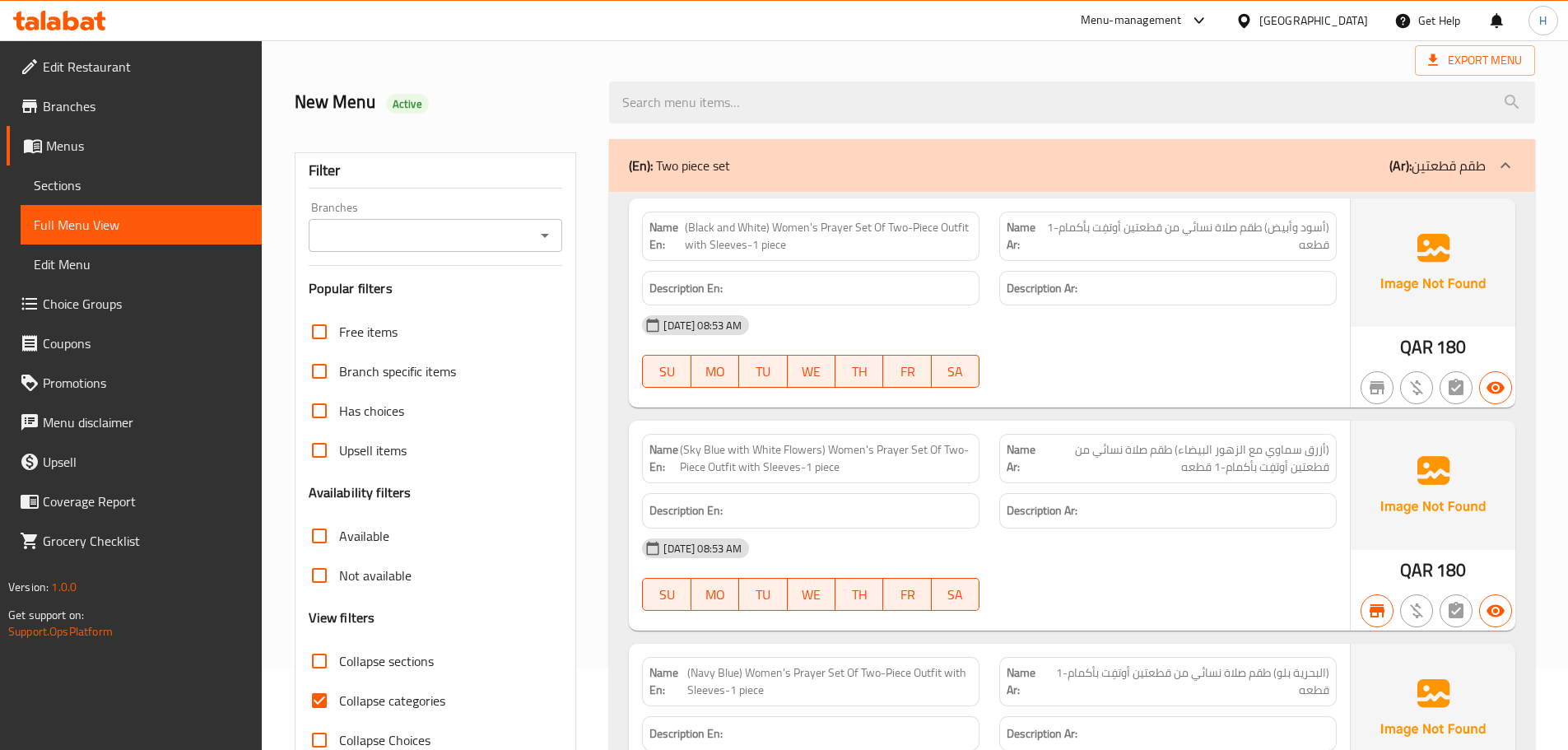
click at [459, 234] on input "Branches" at bounding box center [422, 235] width 217 height 23
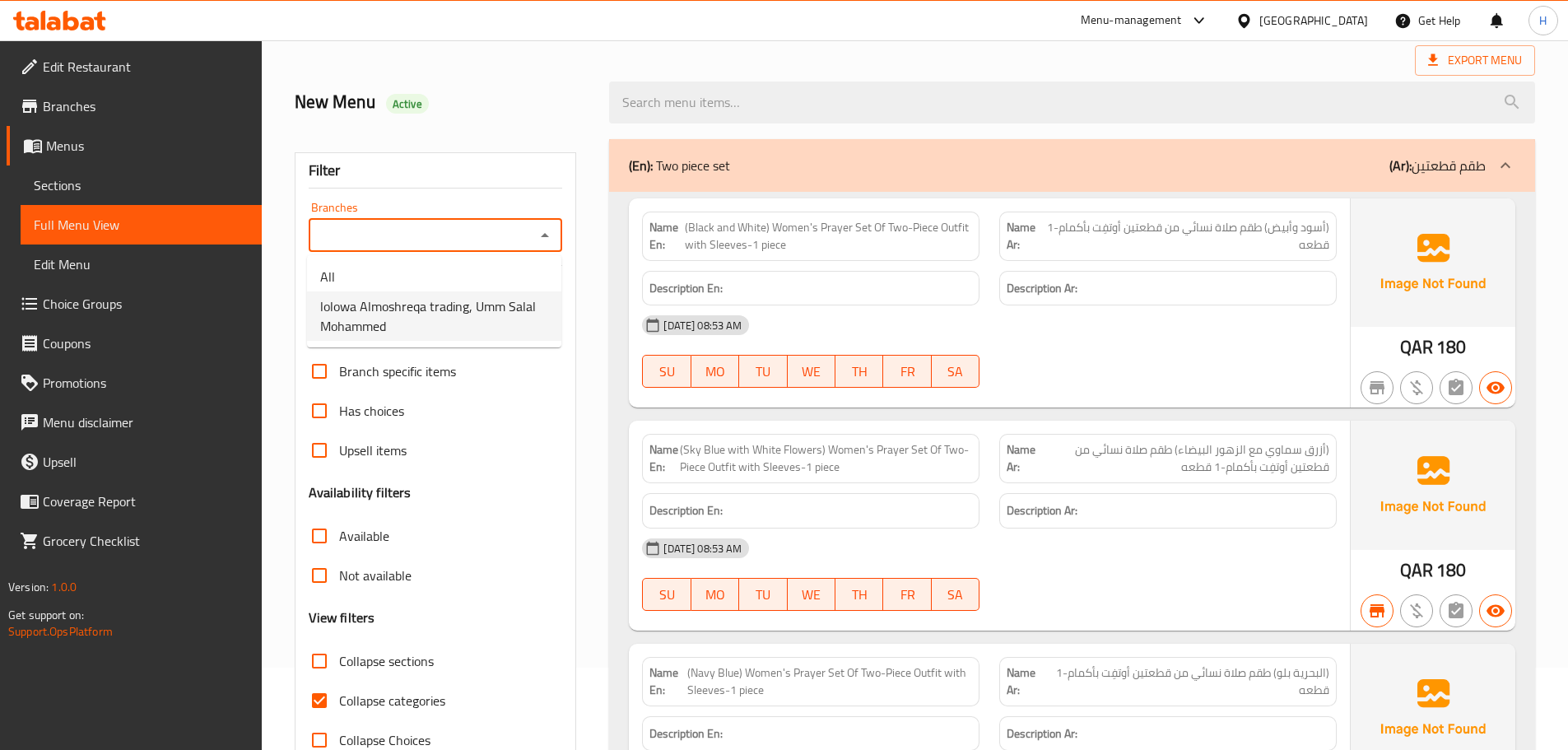
click at [457, 320] on span "lolowa Almoshreqa trading, Umm Salal Mohammed" at bounding box center [433, 316] width 228 height 39
type input "lolowa Almoshreqa trading, Umm Salal Mohammed"
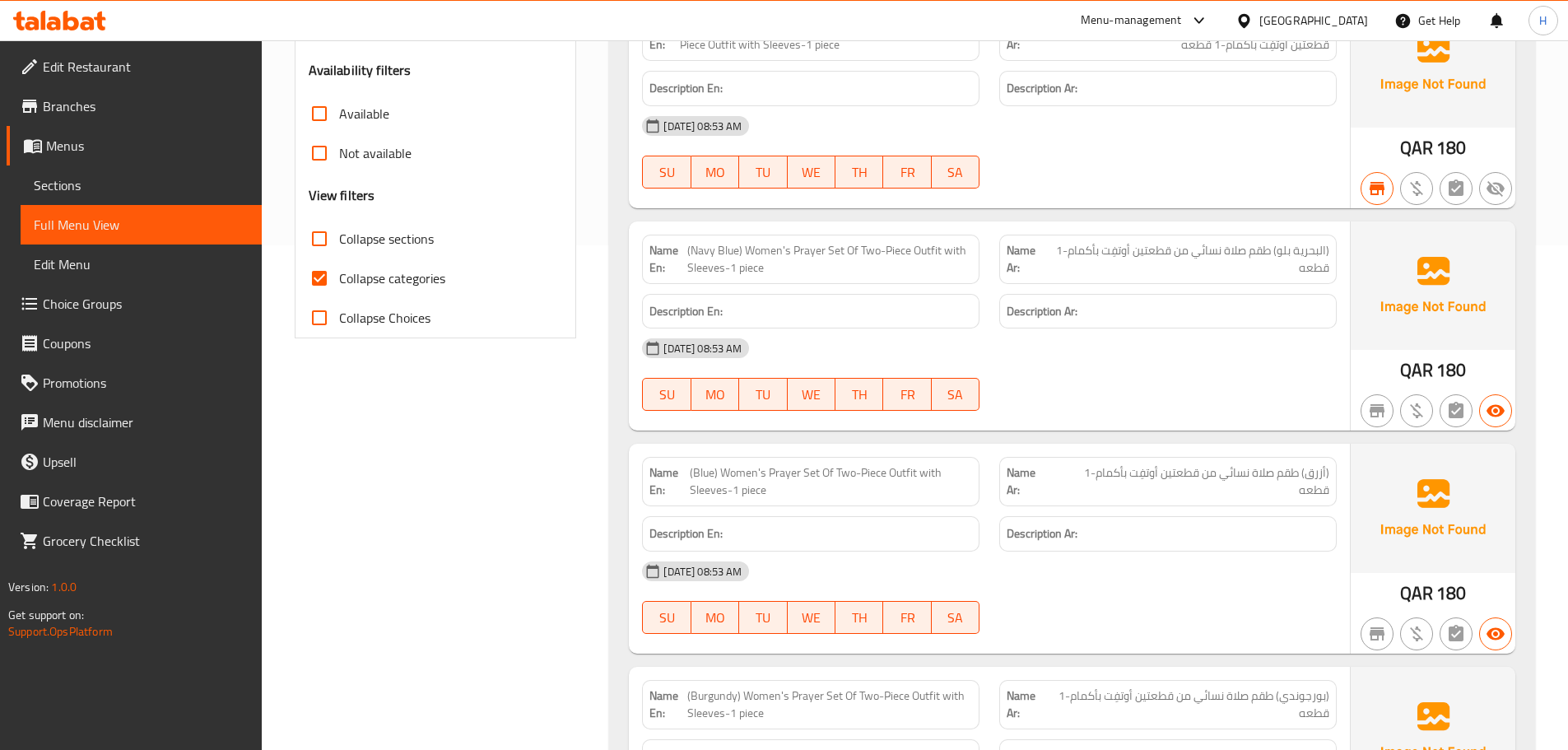
scroll to position [494, 0]
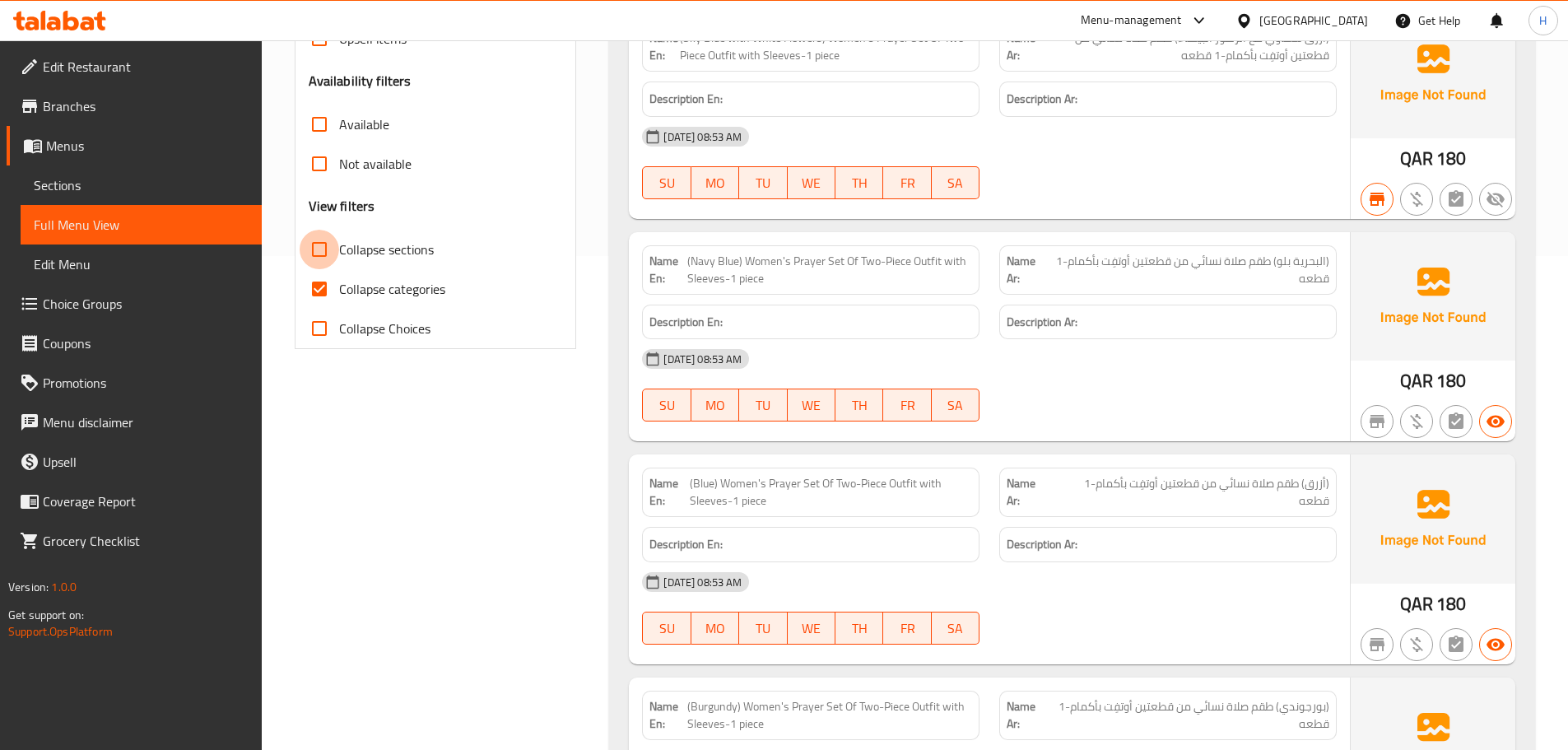
click at [326, 248] on input "Collapse sections" at bounding box center [319, 249] width 39 height 39
checkbox input "true"
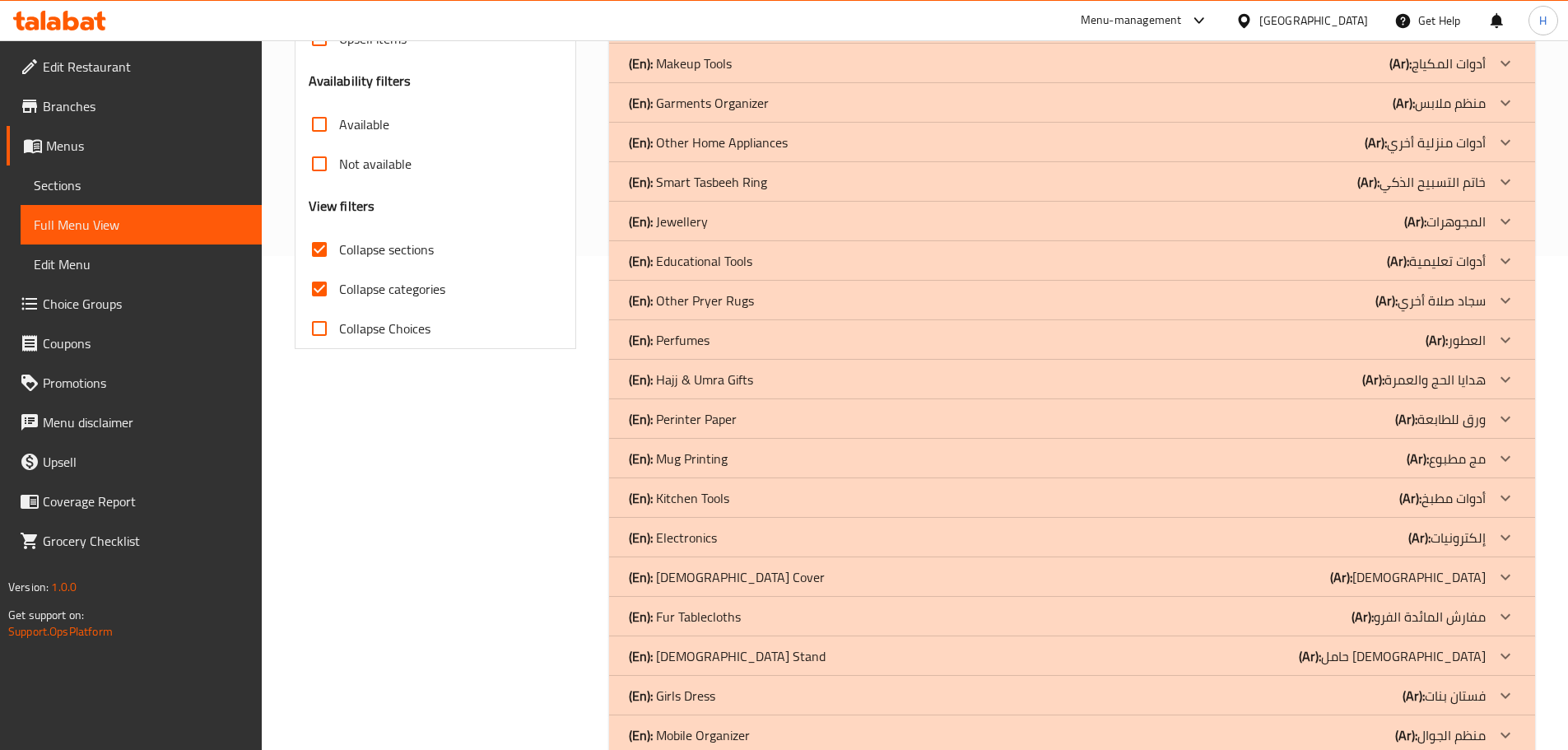
click at [323, 329] on input "Collapse Choices" at bounding box center [319, 328] width 39 height 39
checkbox input "true"
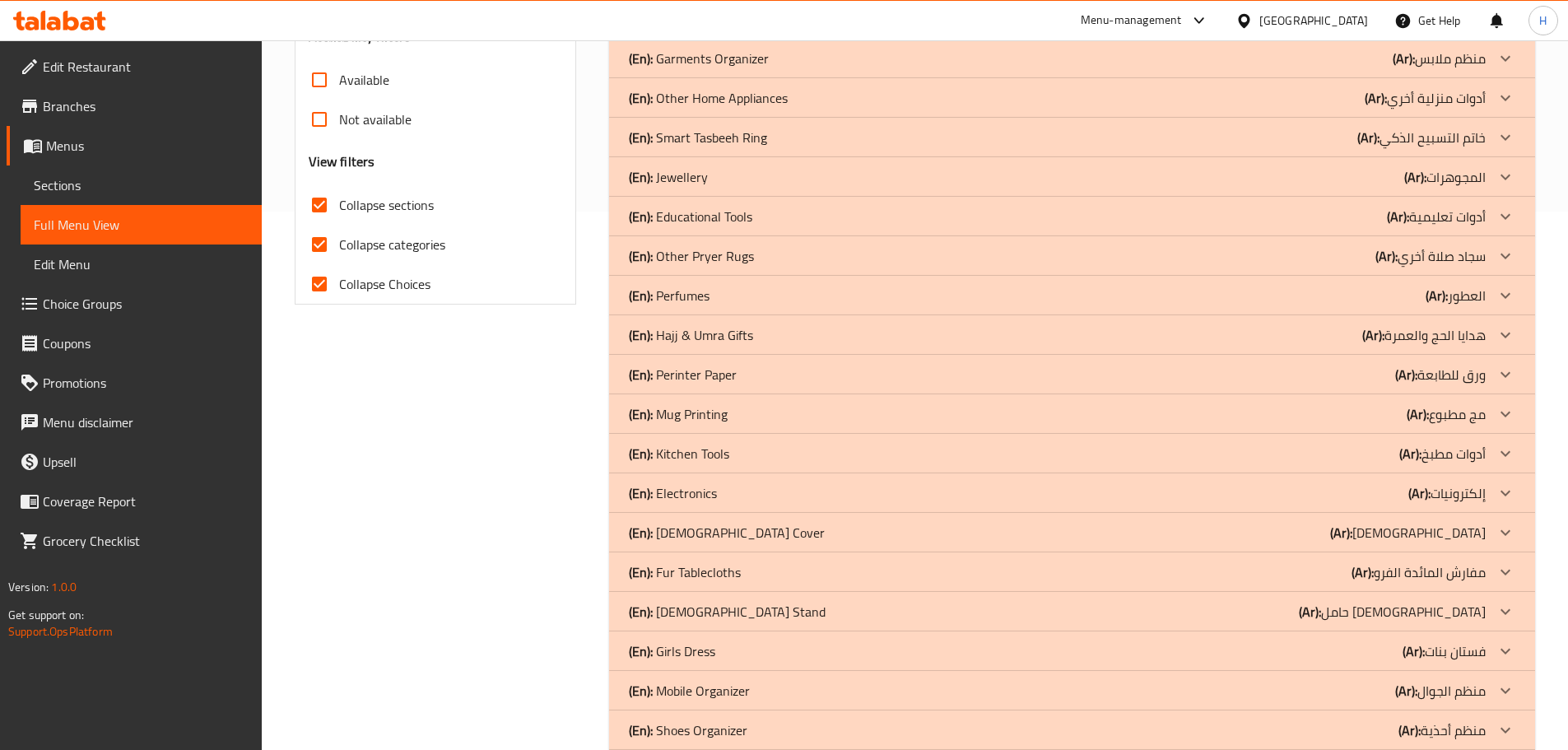
scroll to position [610, 0]
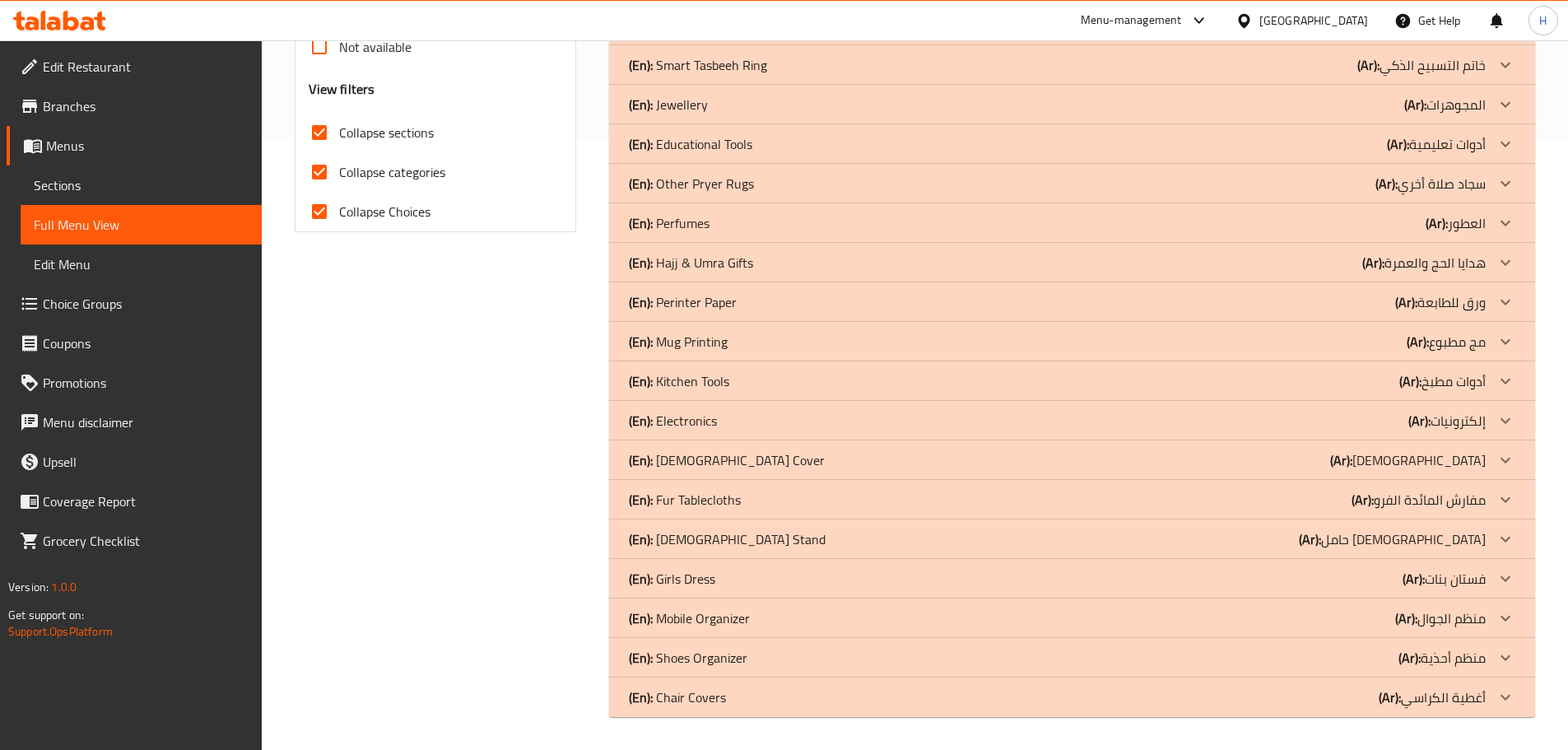
click at [834, 475] on div "(En): [DEMOGRAPHIC_DATA] Cover ([DEMOGRAPHIC_DATA]): [DEMOGRAPHIC_DATA]" at bounding box center [1072, 460] width 926 height 39
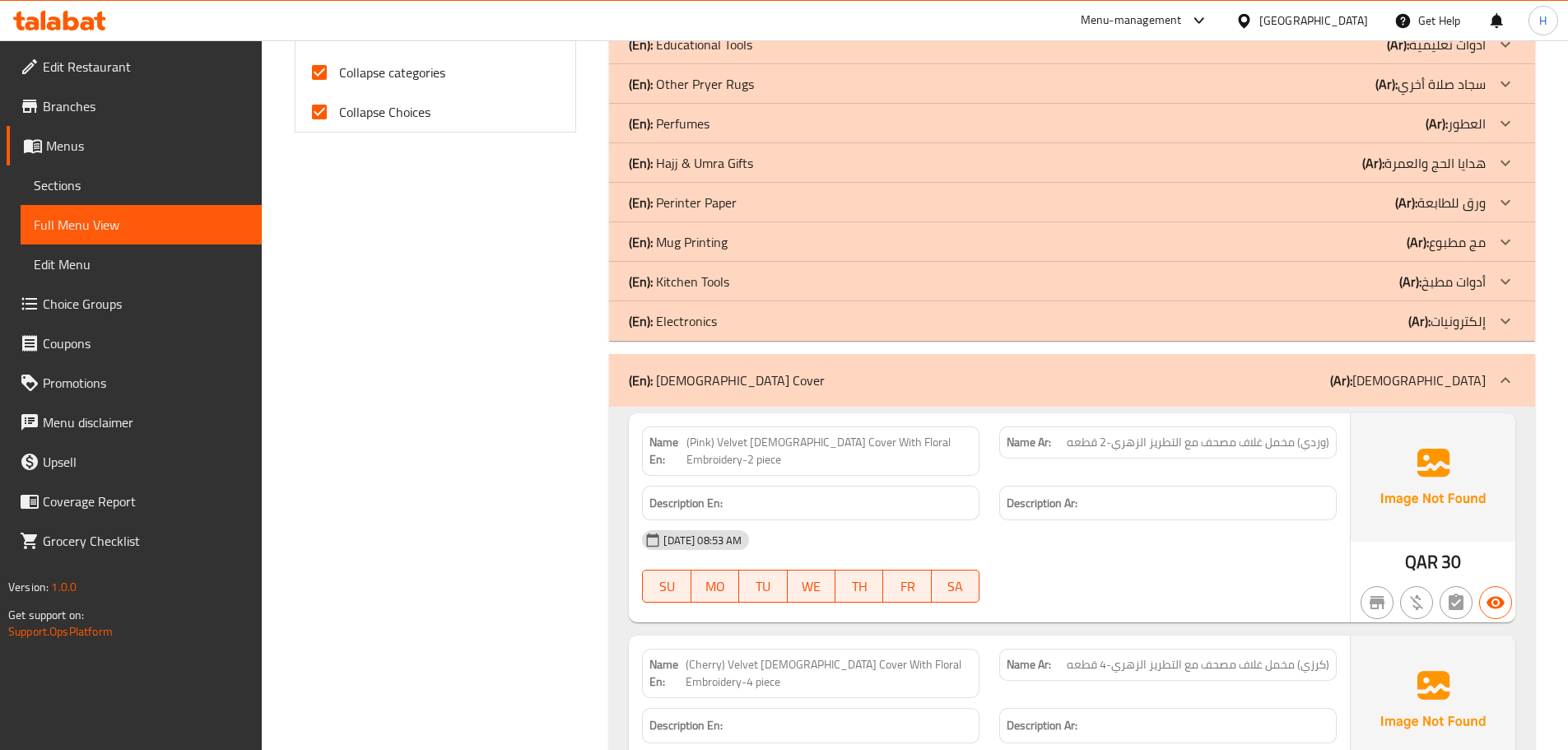
scroll to position [693, 0]
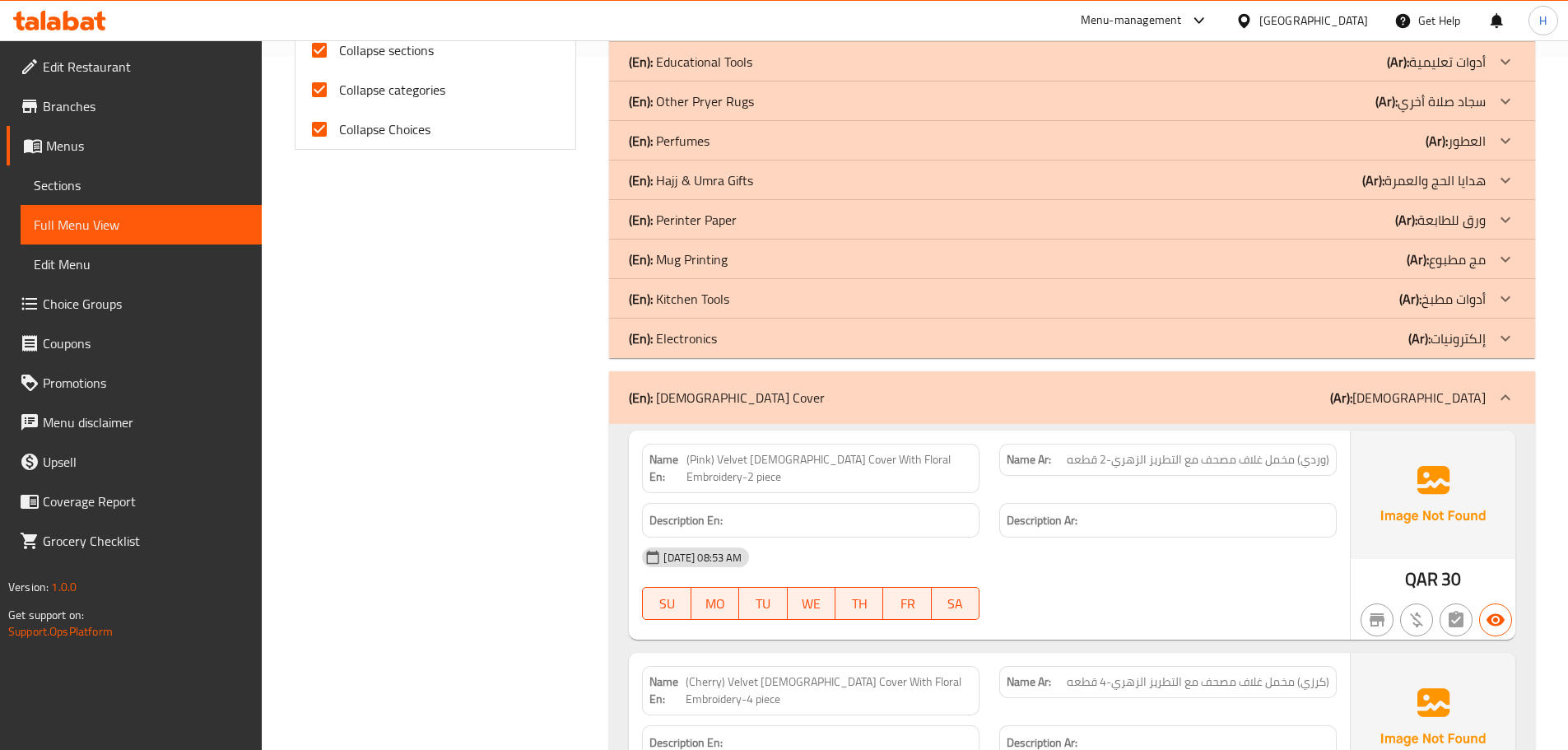
click at [679, 387] on p "(En): [DEMOGRAPHIC_DATA] Cover" at bounding box center [726, 397] width 196 height 20
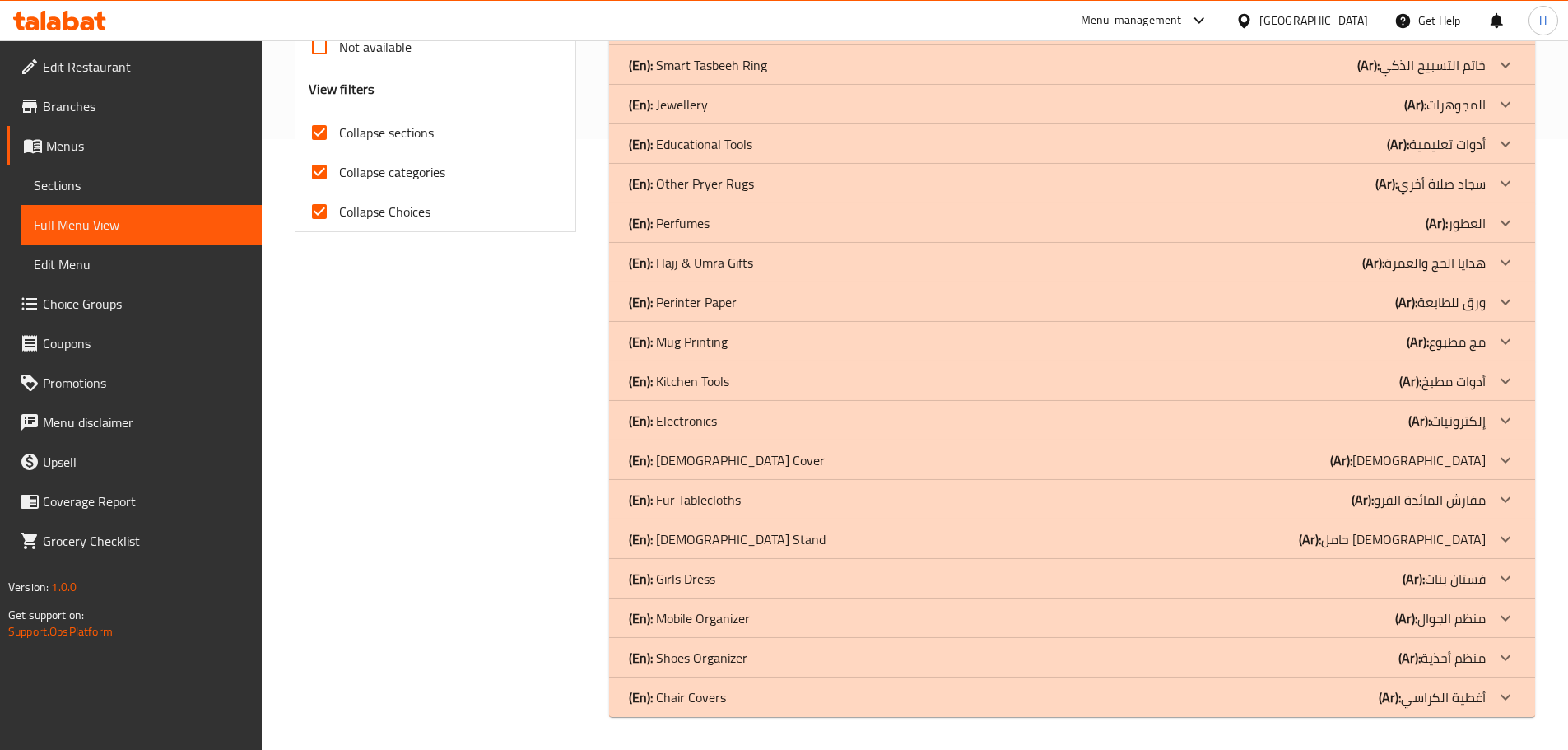
scroll to position [610, 0]
click at [115, 186] on span "Sections" at bounding box center [141, 185] width 215 height 20
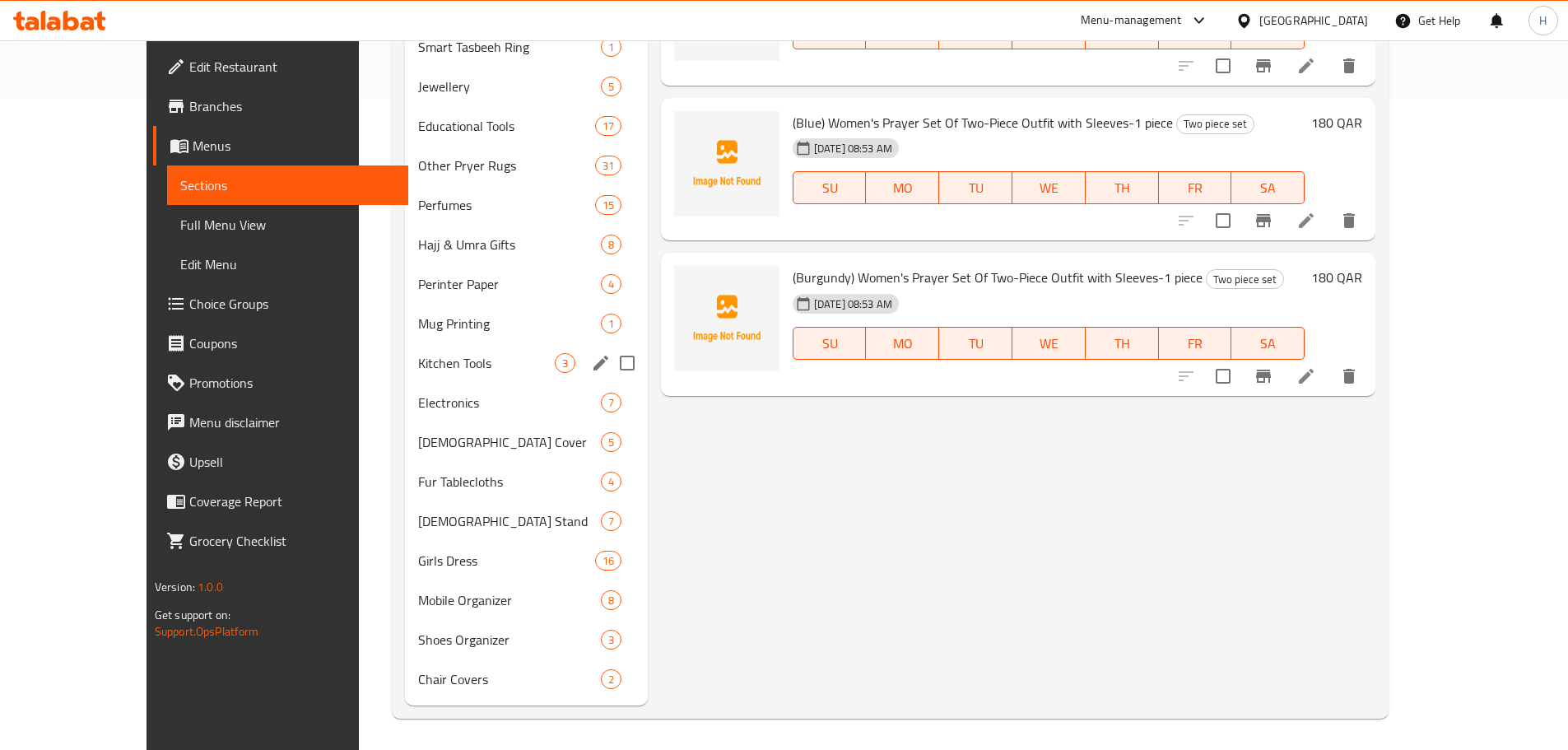
scroll to position [653, 0]
click at [418, 525] on span "[DEMOGRAPHIC_DATA] Stand" at bounding box center [486, 519] width 137 height 20
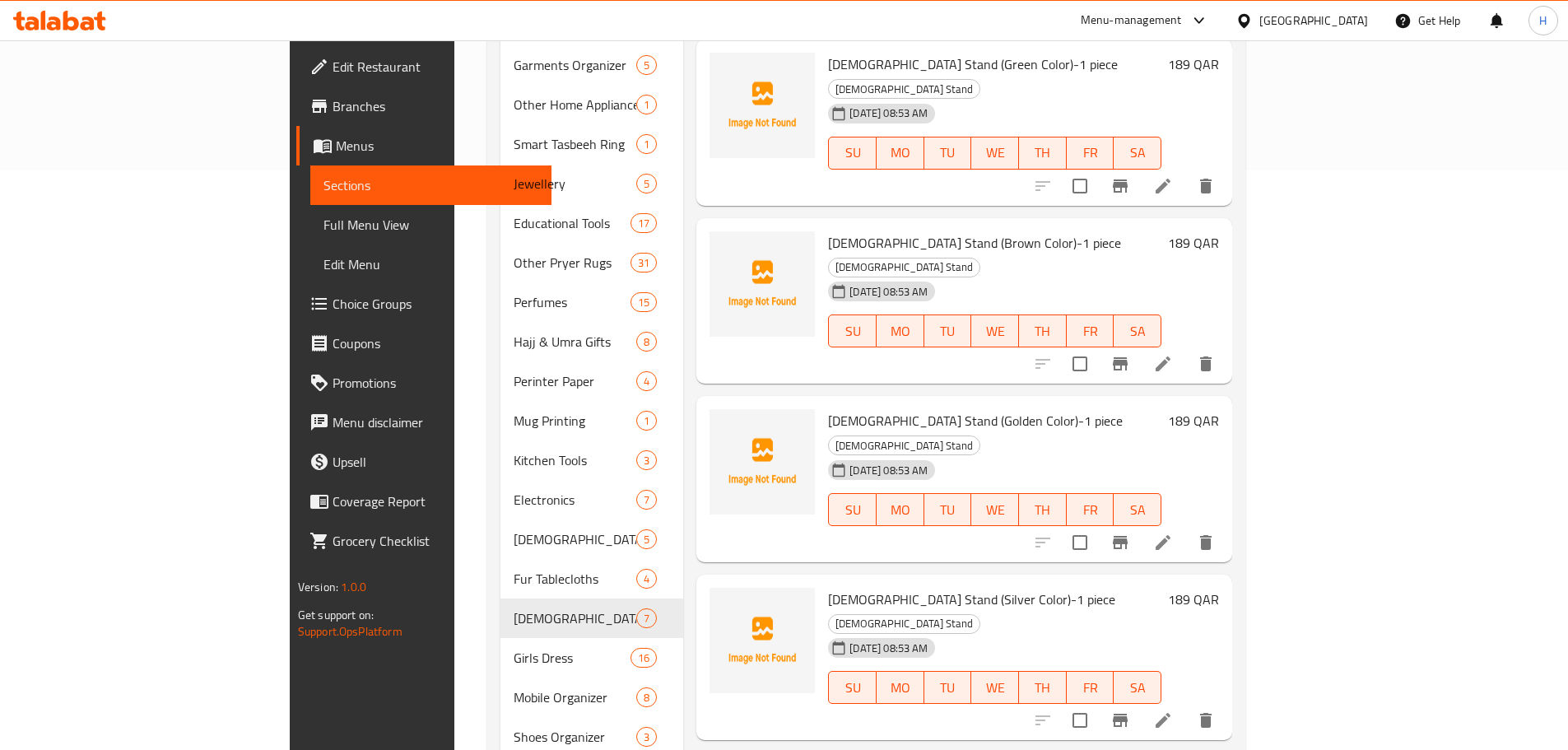
scroll to position [489, 0]
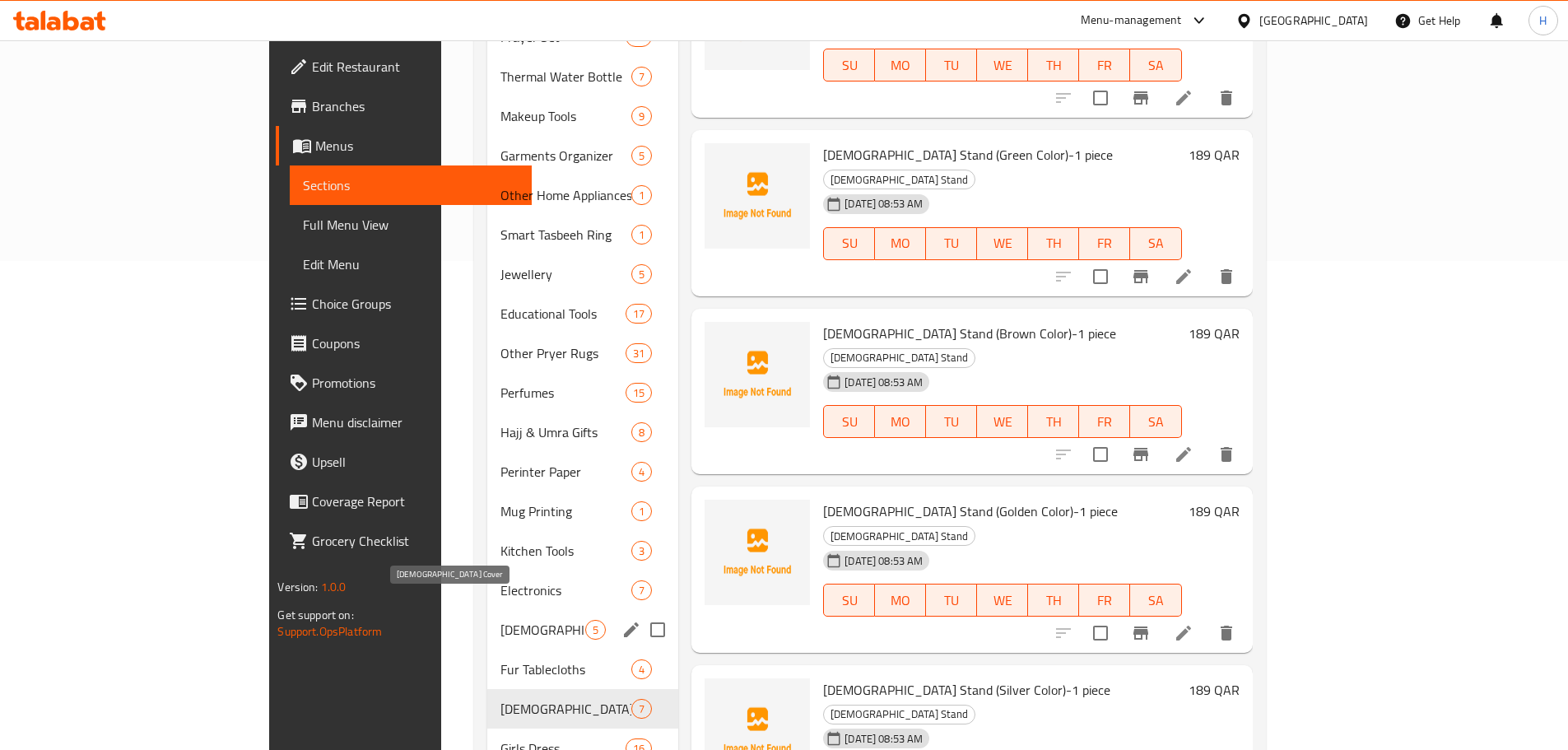
click at [501, 620] on span "[DEMOGRAPHIC_DATA] Cover" at bounding box center [542, 630] width 85 height 20
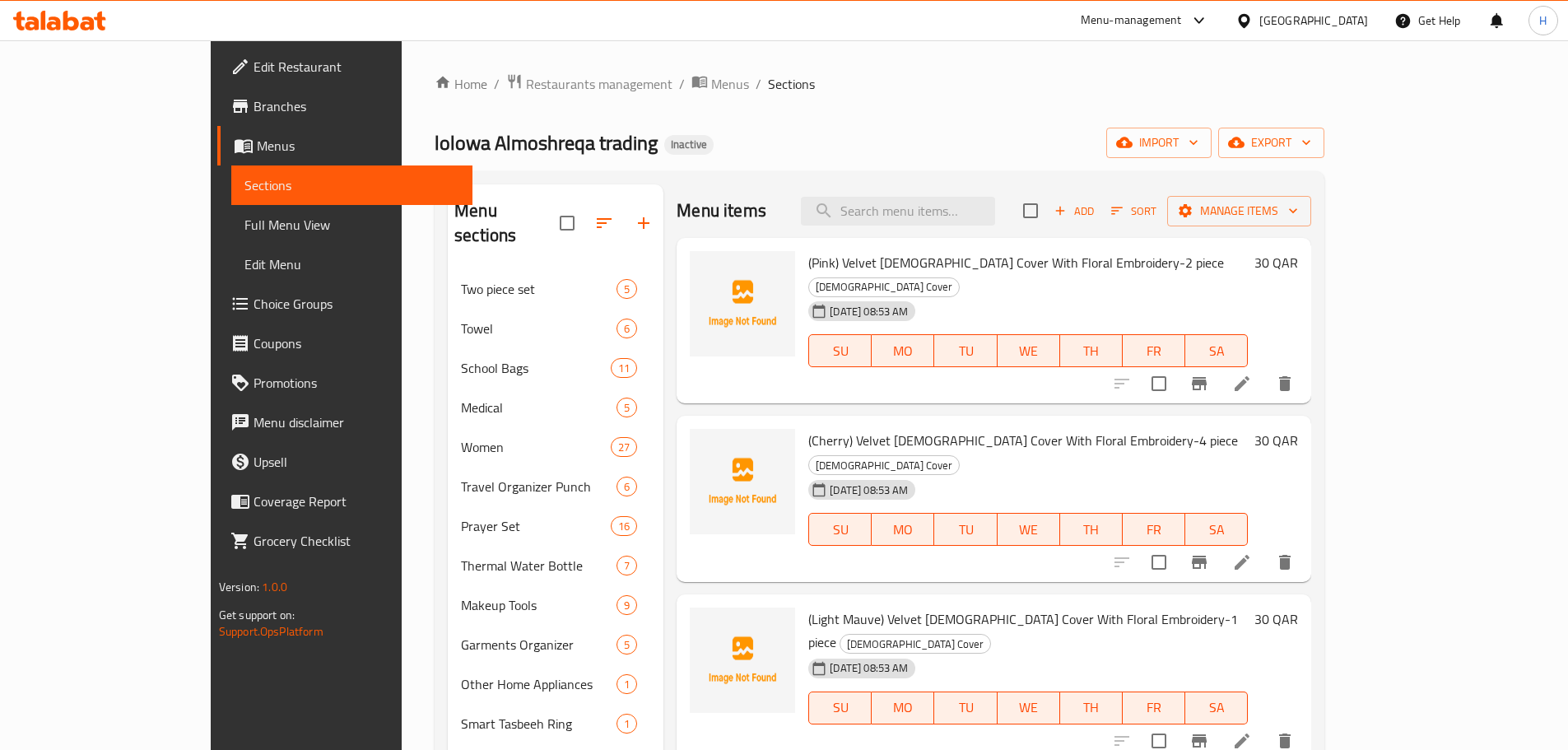
click at [943, 269] on span "(Pink) Velvet [DEMOGRAPHIC_DATA] Cover With Floral Embroidery-2 piece" at bounding box center [1016, 262] width 416 height 24
copy h6 "(Pink) Velvet [DEMOGRAPHIC_DATA] Cover With Floral Embroidery-2 piece"
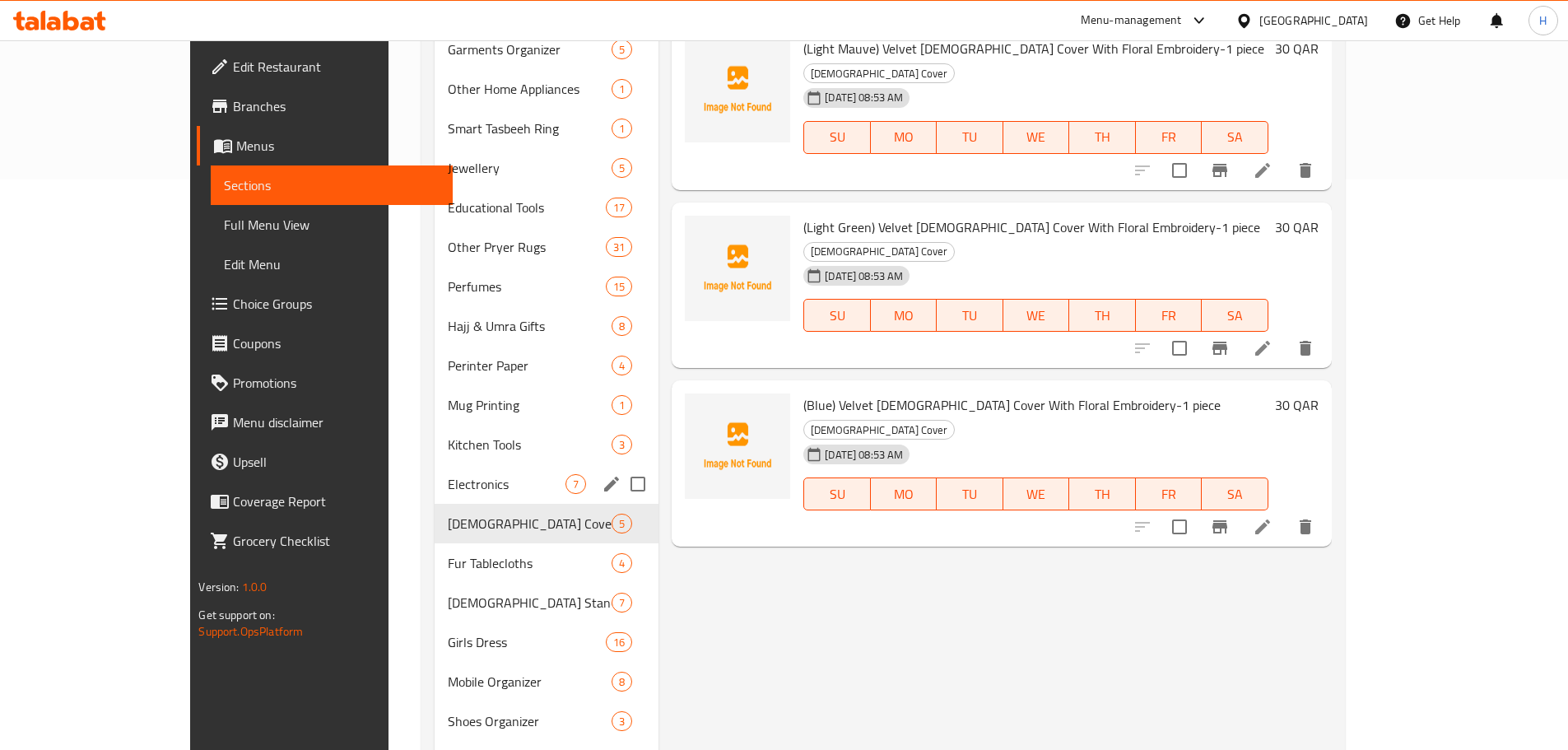
scroll to position [576, 0]
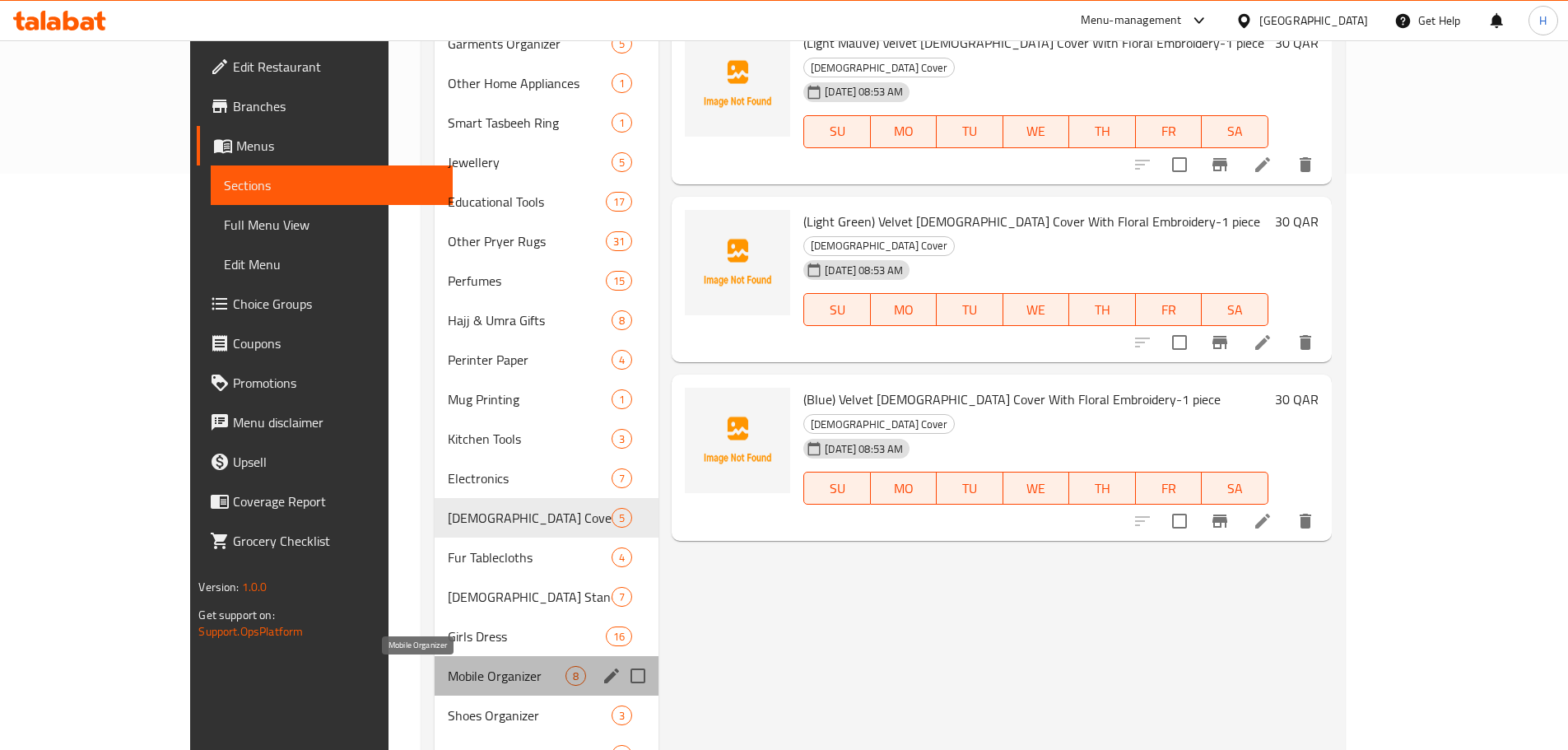
click at [447, 680] on span "Mobile Organizer" at bounding box center [506, 675] width 118 height 20
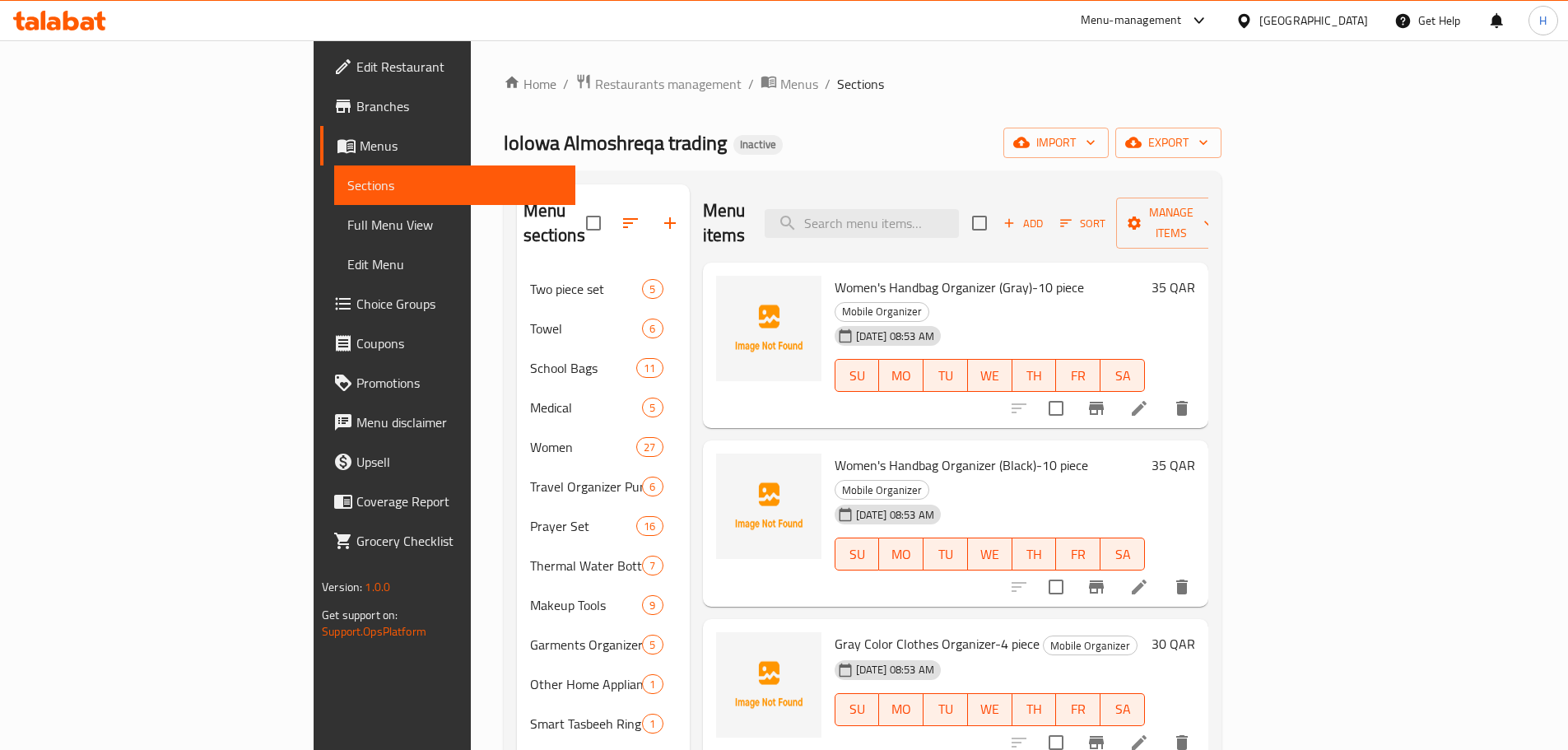
click at [835, 275] on span "Women's Handbag Organizer (Gray)-10 piece" at bounding box center [959, 287] width 249 height 24
drag, startPoint x: 760, startPoint y: 261, endPoint x: 990, endPoint y: 269, distance: 230.1
click at [990, 275] on span "Women's Handbag Organizer (Gray)-10 piece" at bounding box center [959, 287] width 249 height 24
copy span "Women's Handbag Organizer (Gray)-10 piece"
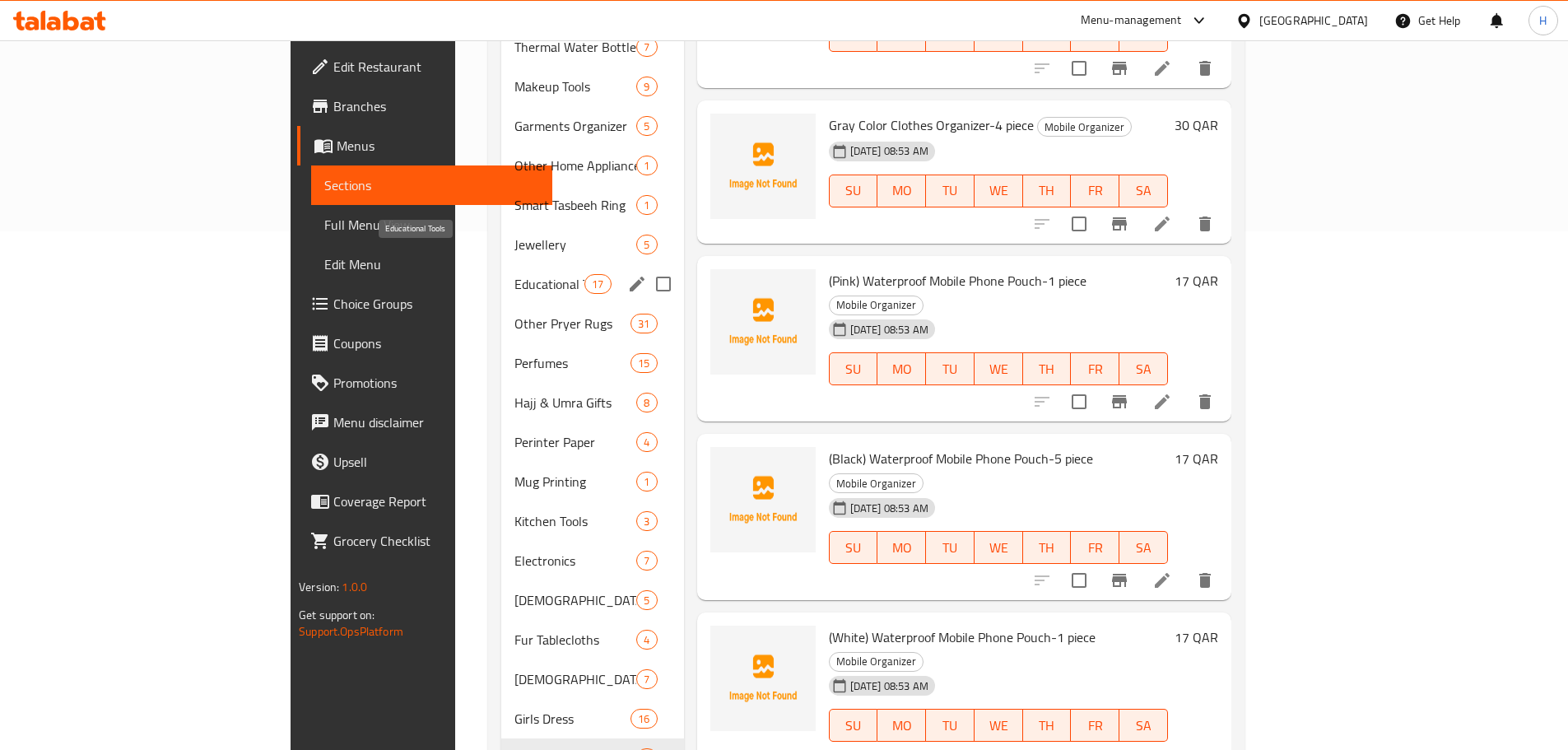
scroll to position [653, 0]
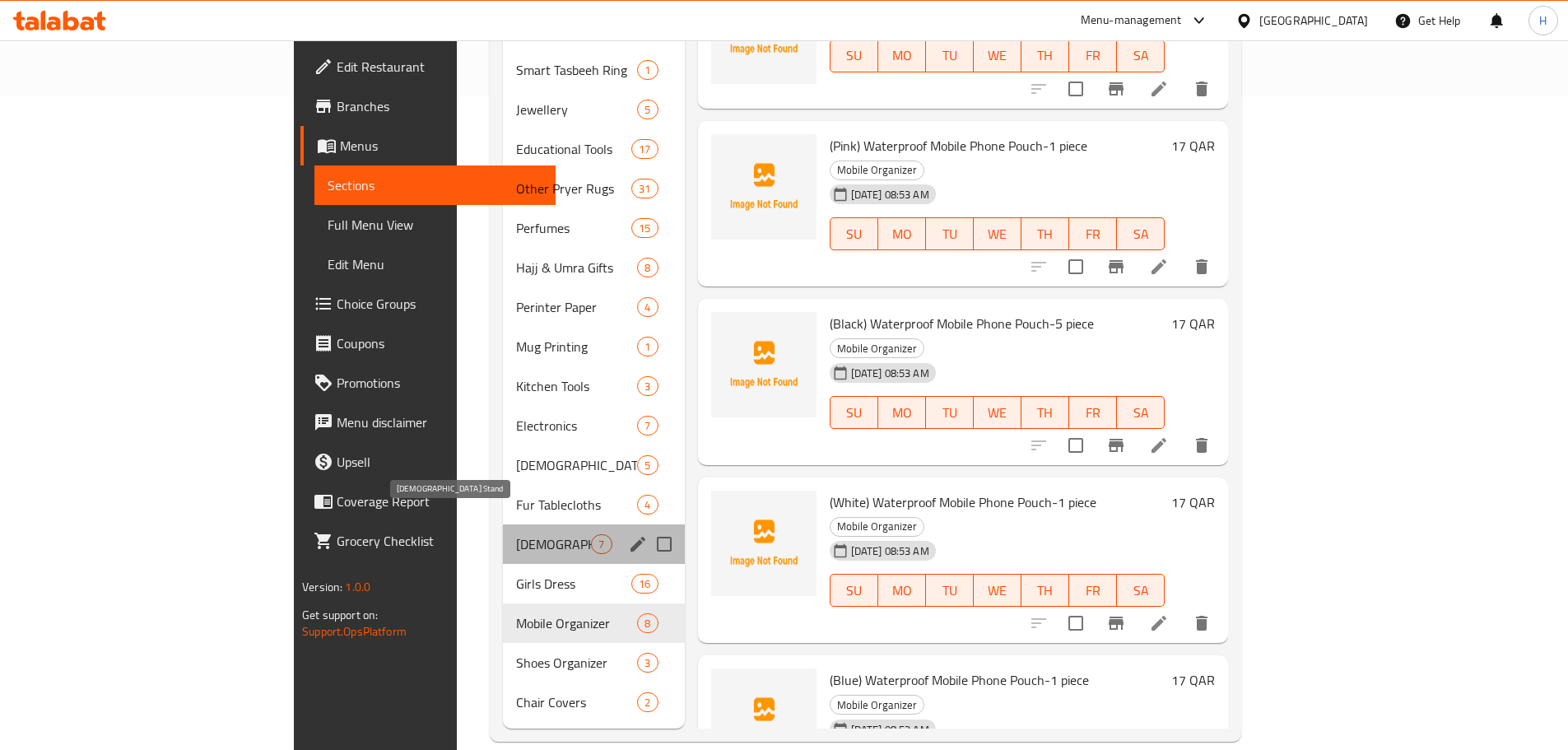
click at [516, 534] on span "[DEMOGRAPHIC_DATA] Stand" at bounding box center [554, 543] width 75 height 20
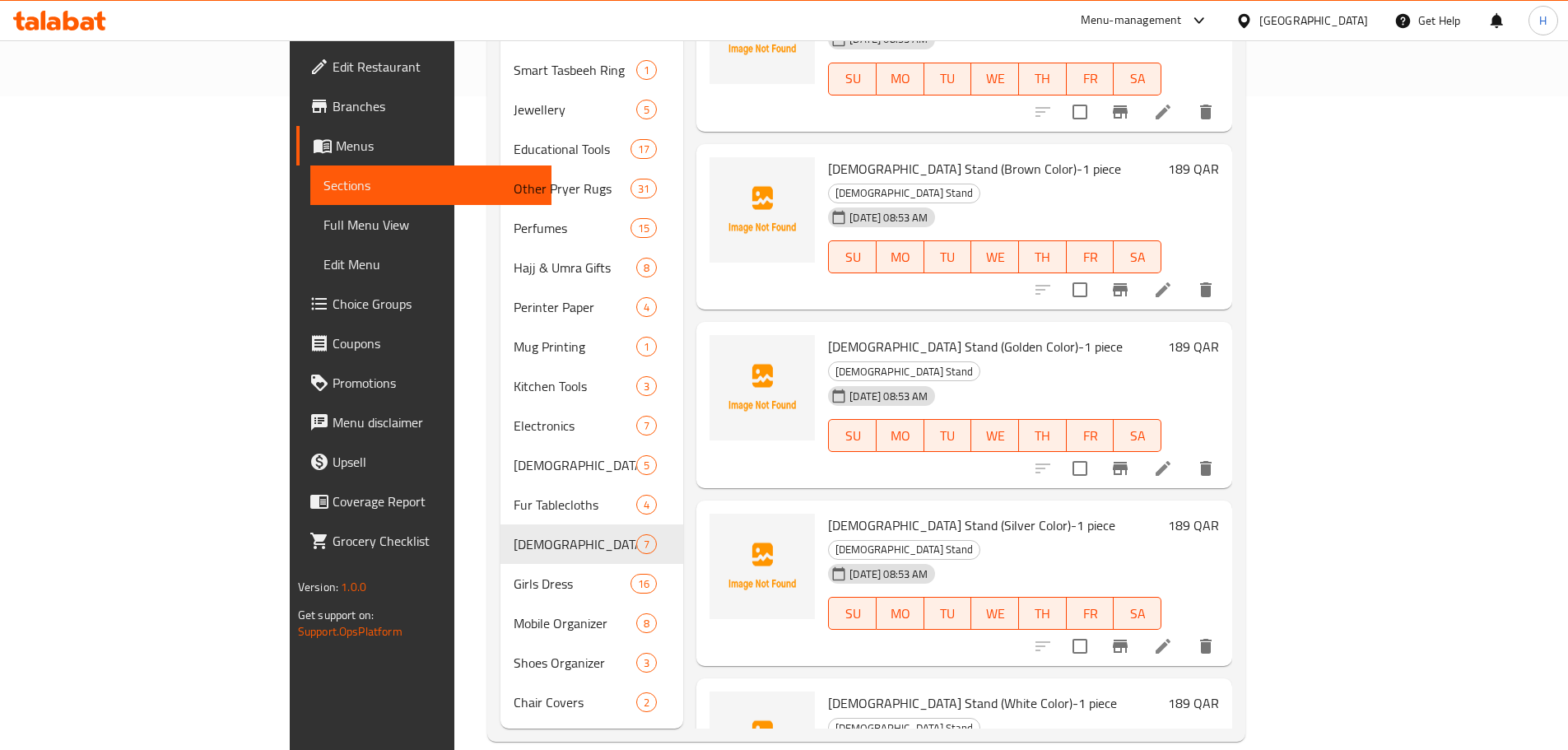
click at [828, 513] on span "[DEMOGRAPHIC_DATA] Stand (Silver Color)-1 piece" at bounding box center [971, 525] width 287 height 24
copy span "[DEMOGRAPHIC_DATA] Stand (Silver Color)-1 piece"
drag, startPoint x: 767, startPoint y: 385, endPoint x: 952, endPoint y: 385, distance: 185.0
click at [952, 513] on span "[DEMOGRAPHIC_DATA] Stand (Silver Color)-1 piece" at bounding box center [971, 525] width 287 height 24
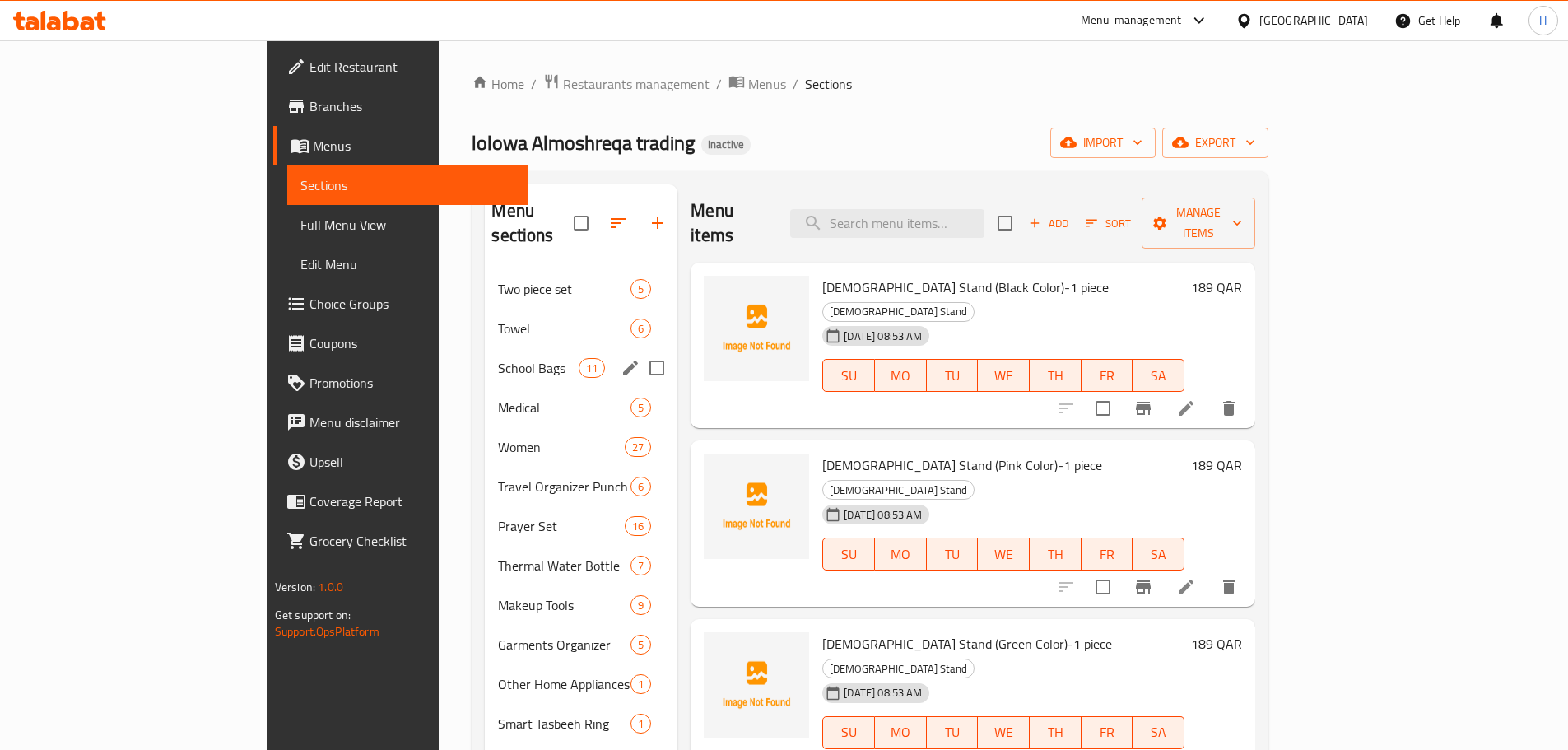
click at [498, 358] on span "School Bags" at bounding box center [538, 368] width 80 height 20
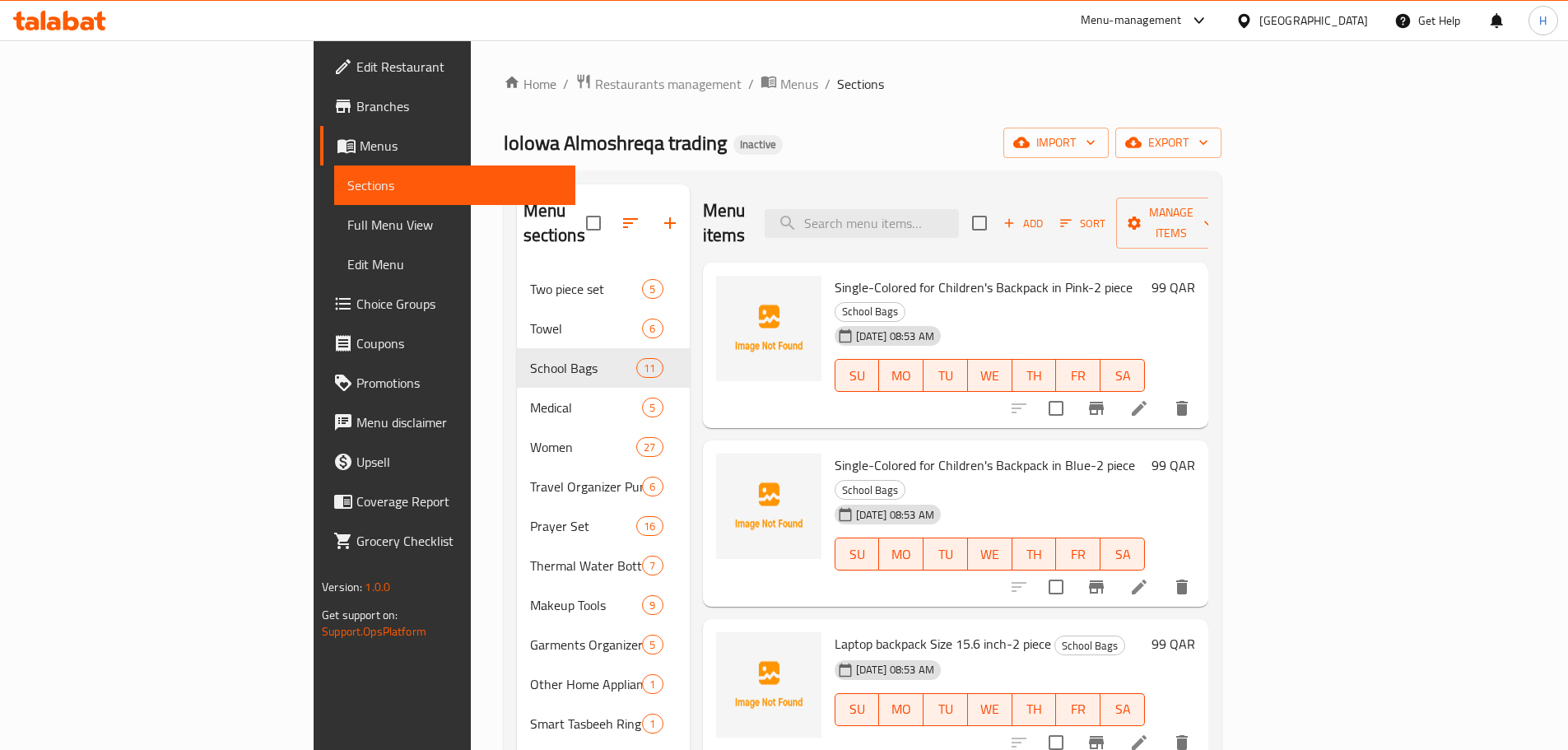
click at [835, 275] on span "Single-Colored for Children's Backpack in Pink-2 piece" at bounding box center [984, 287] width 298 height 24
drag, startPoint x: 770, startPoint y: 258, endPoint x: 1036, endPoint y: 266, distance: 266.1
click at [1036, 275] on span "Single-Colored for Children's Backpack in Pink-2 piece" at bounding box center [984, 287] width 298 height 24
copy span "Single-Colored for Children's Backpack in Pink-2 piece"
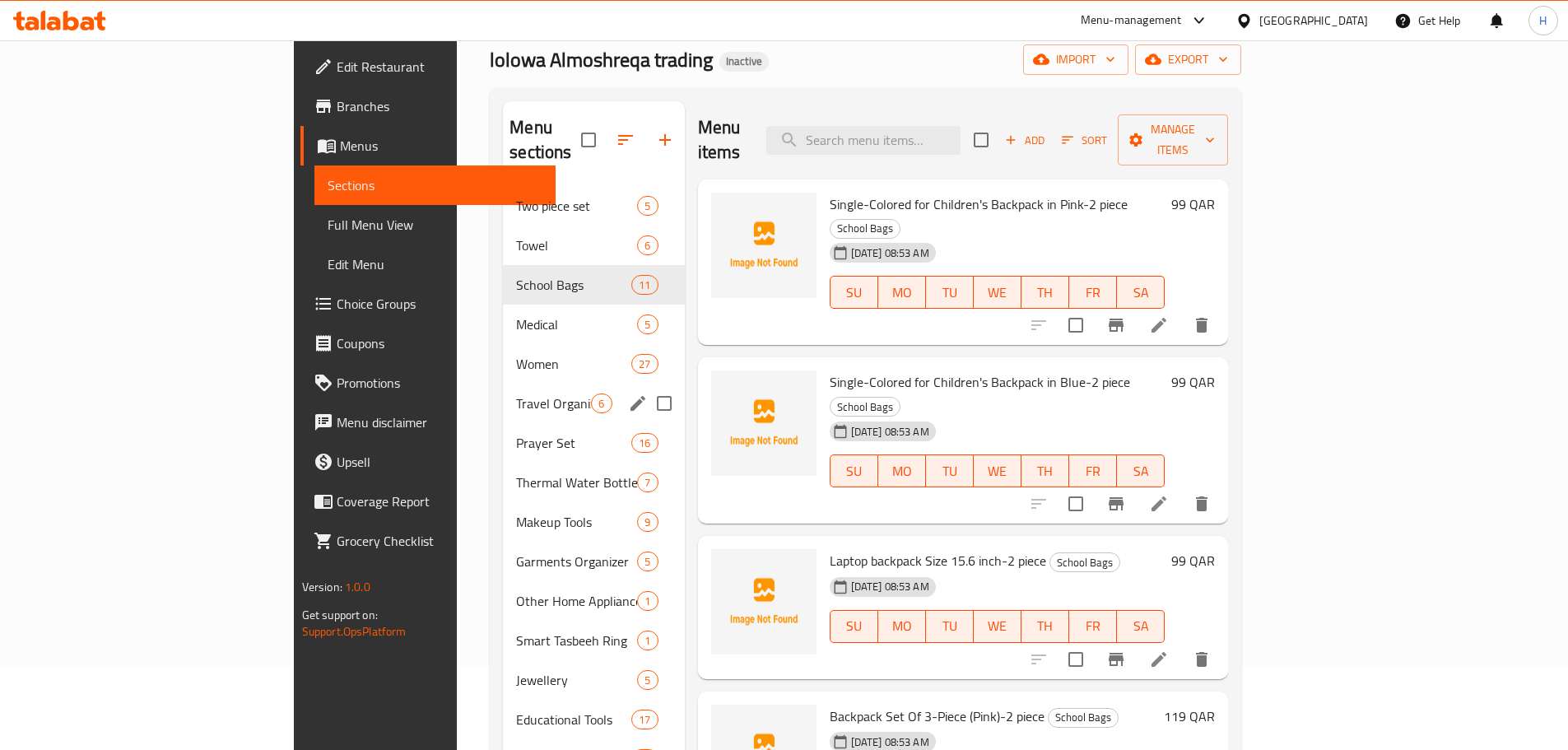
scroll to position [78, 0]
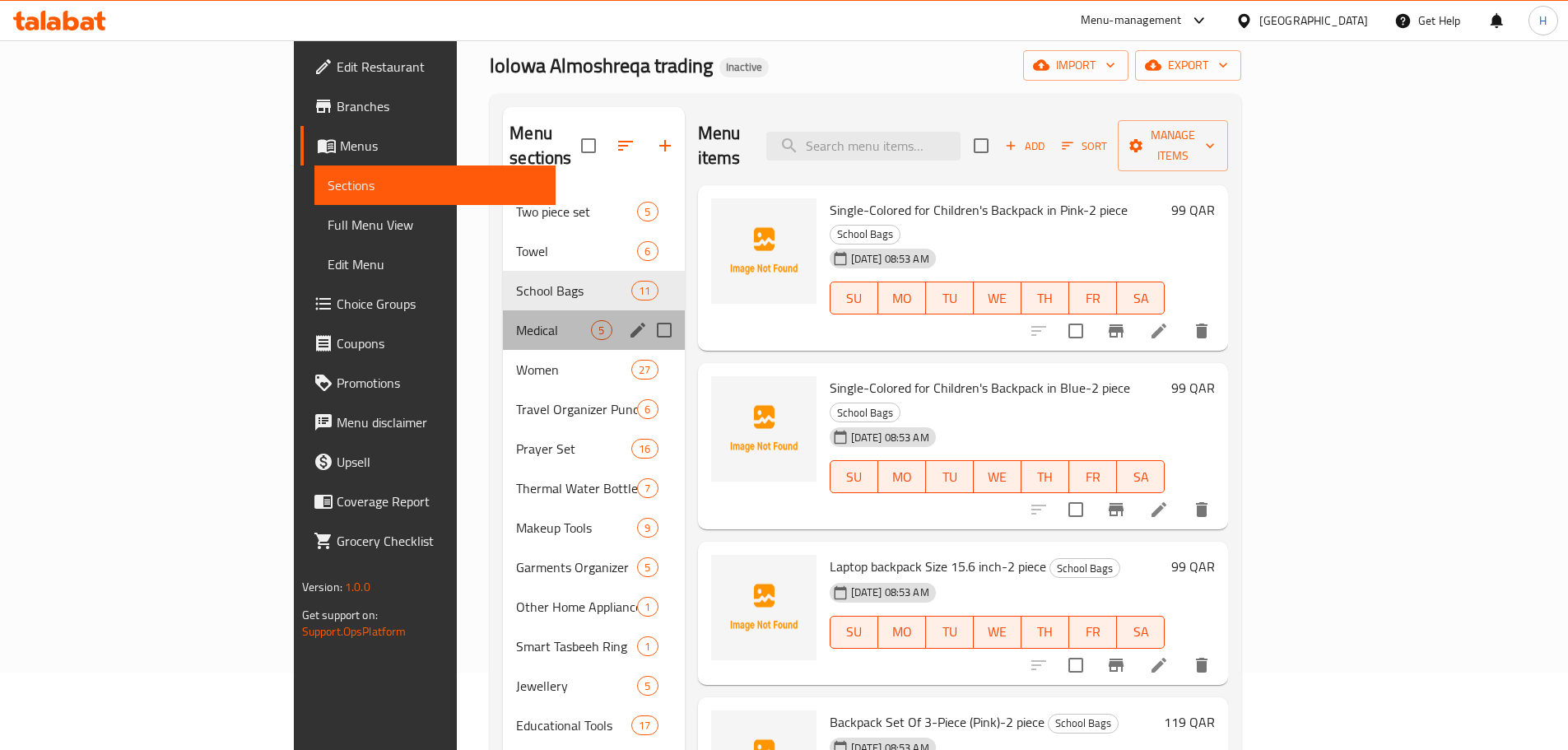
click at [503, 315] on div "Medical 5" at bounding box center [594, 330] width 181 height 39
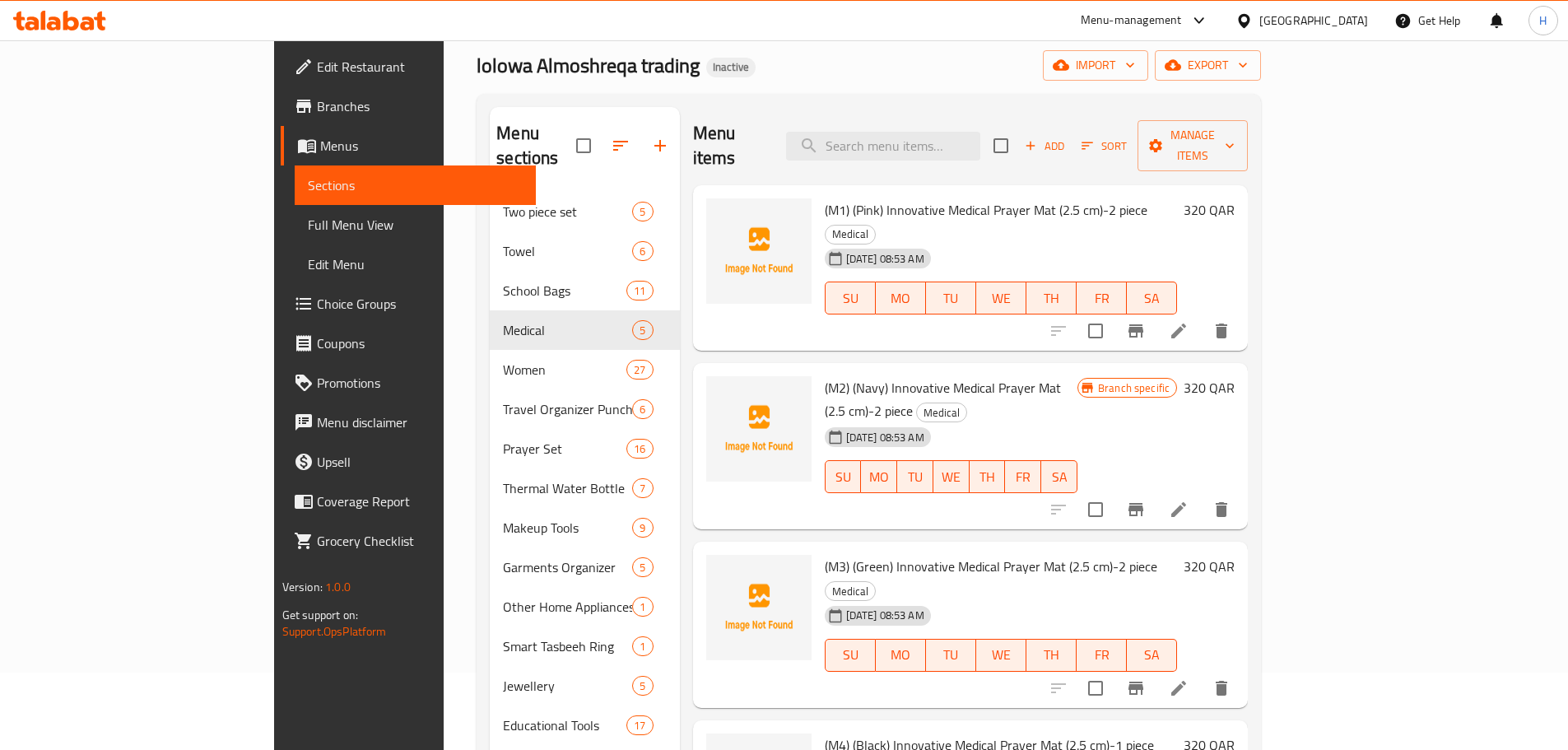
click at [825, 197] on span "(M1) (Pink) Innovative Medical Prayer Mat (2.5 cm)-2 piece" at bounding box center [986, 209] width 323 height 24
copy span "M1) (Pink) Innovative Medical Prayer Mat (2.5 cm)-2 piece"
drag, startPoint x: 758, startPoint y: 181, endPoint x: 1060, endPoint y: 170, distance: 302.2
click at [1060, 192] on div "(M1) (Pink) Innovative Medical Prayer Mat (2.5 cm)-2 piece Medical 05-09-2025 0…" at bounding box center [1001, 269] width 366 height 153
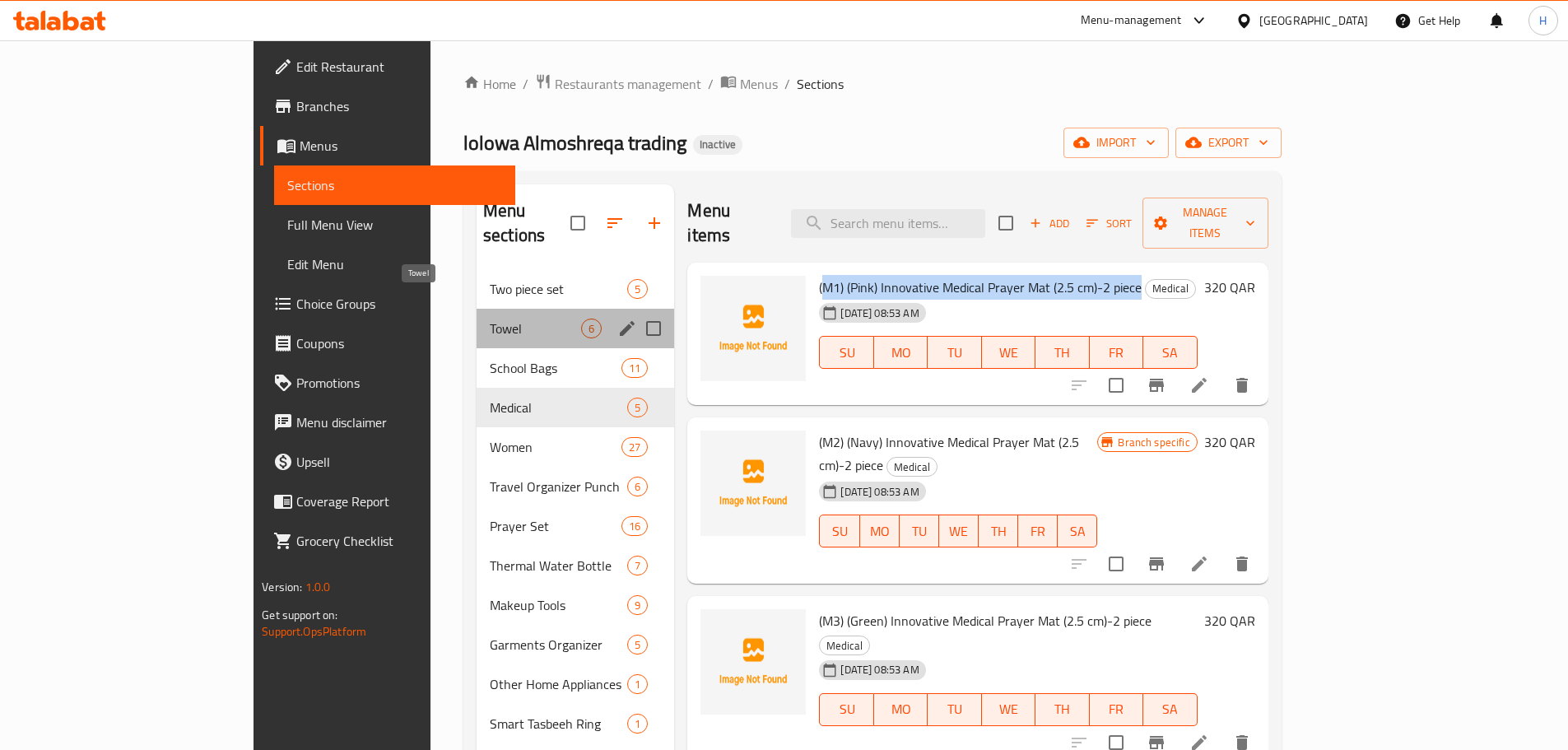
click at [489, 318] on span "Towel" at bounding box center [535, 328] width 92 height 20
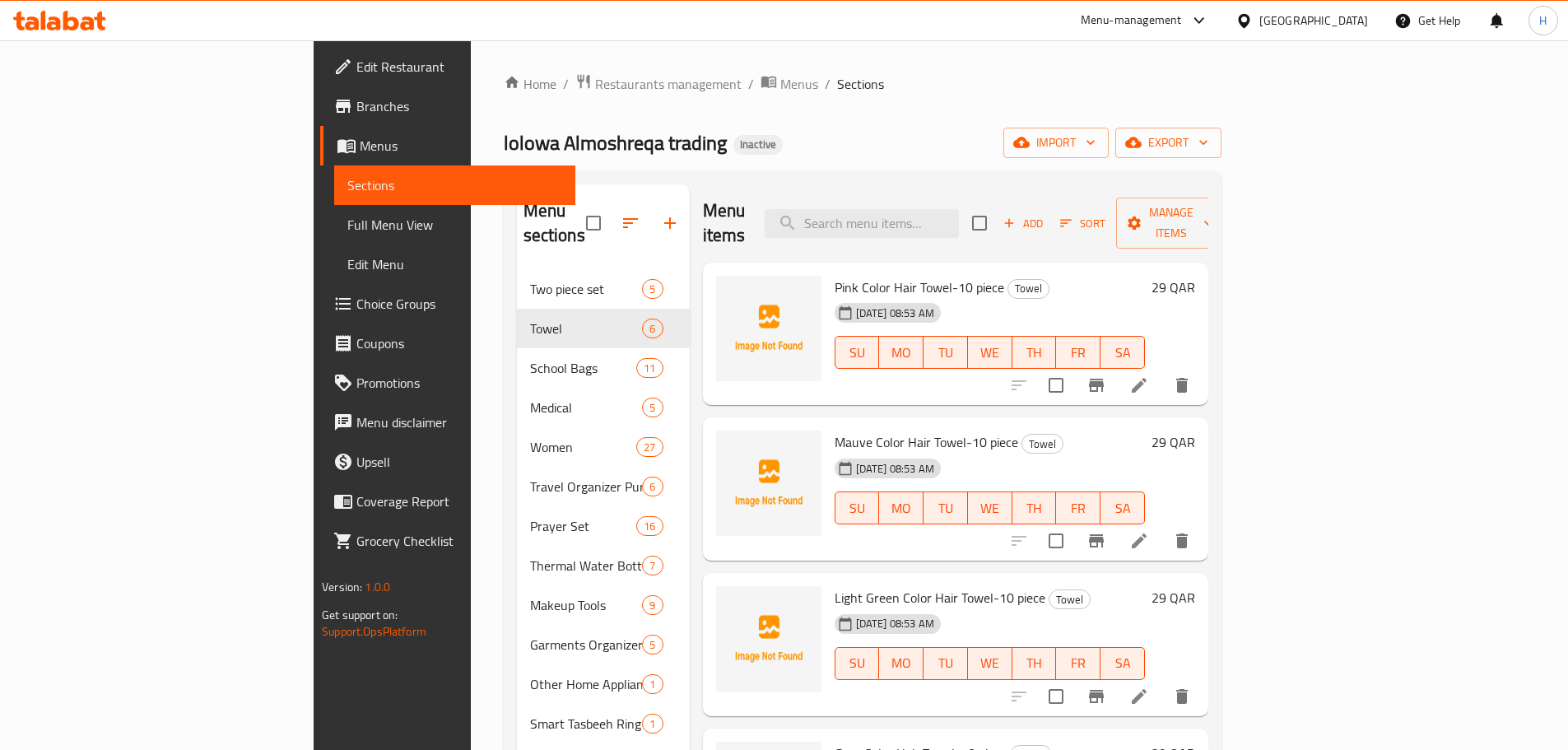
click at [835, 275] on span "Pink Color Hair Towel-10 piece" at bounding box center [919, 287] width 169 height 24
copy h6 "Pink Color Hair Towel-10 piece"
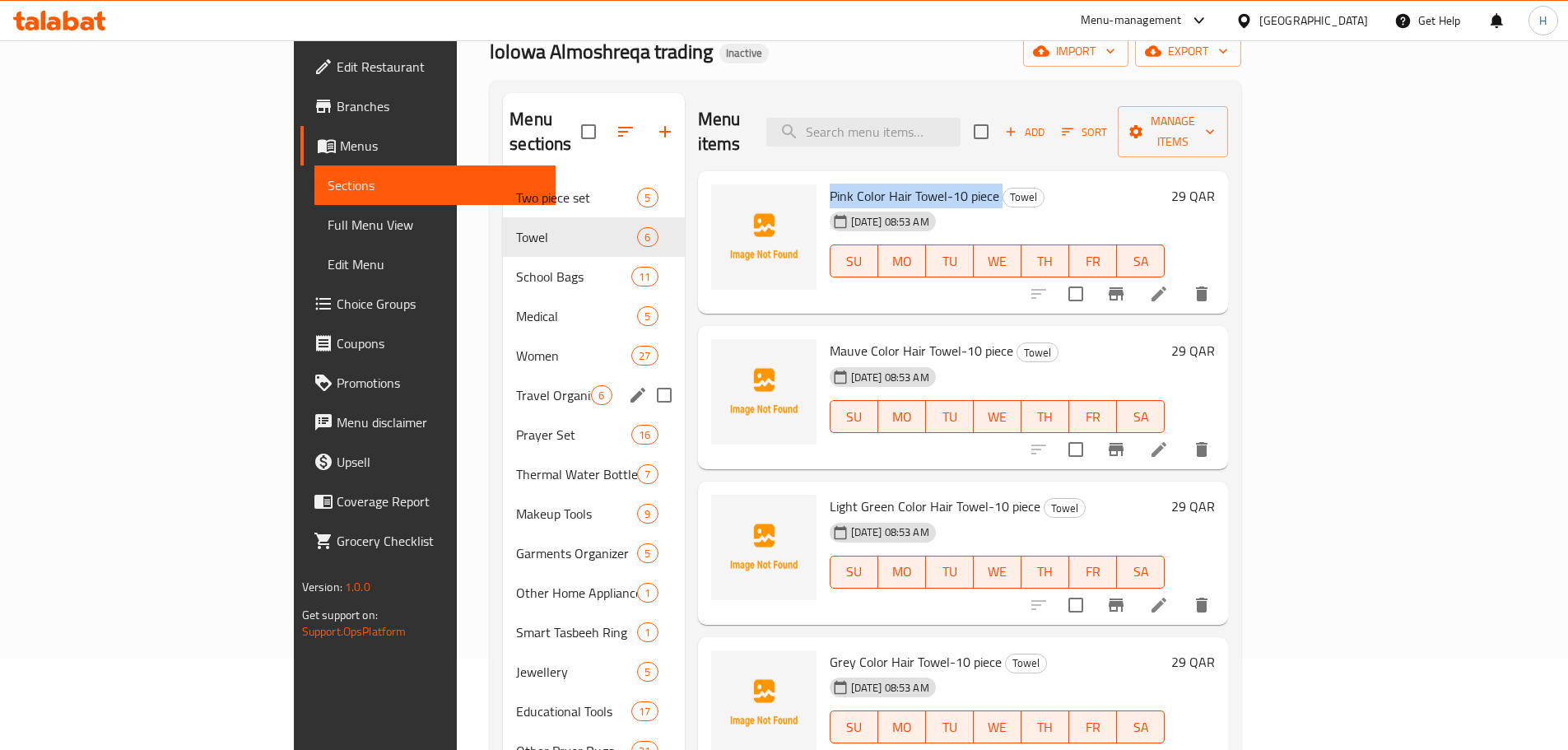
scroll to position [78, 0]
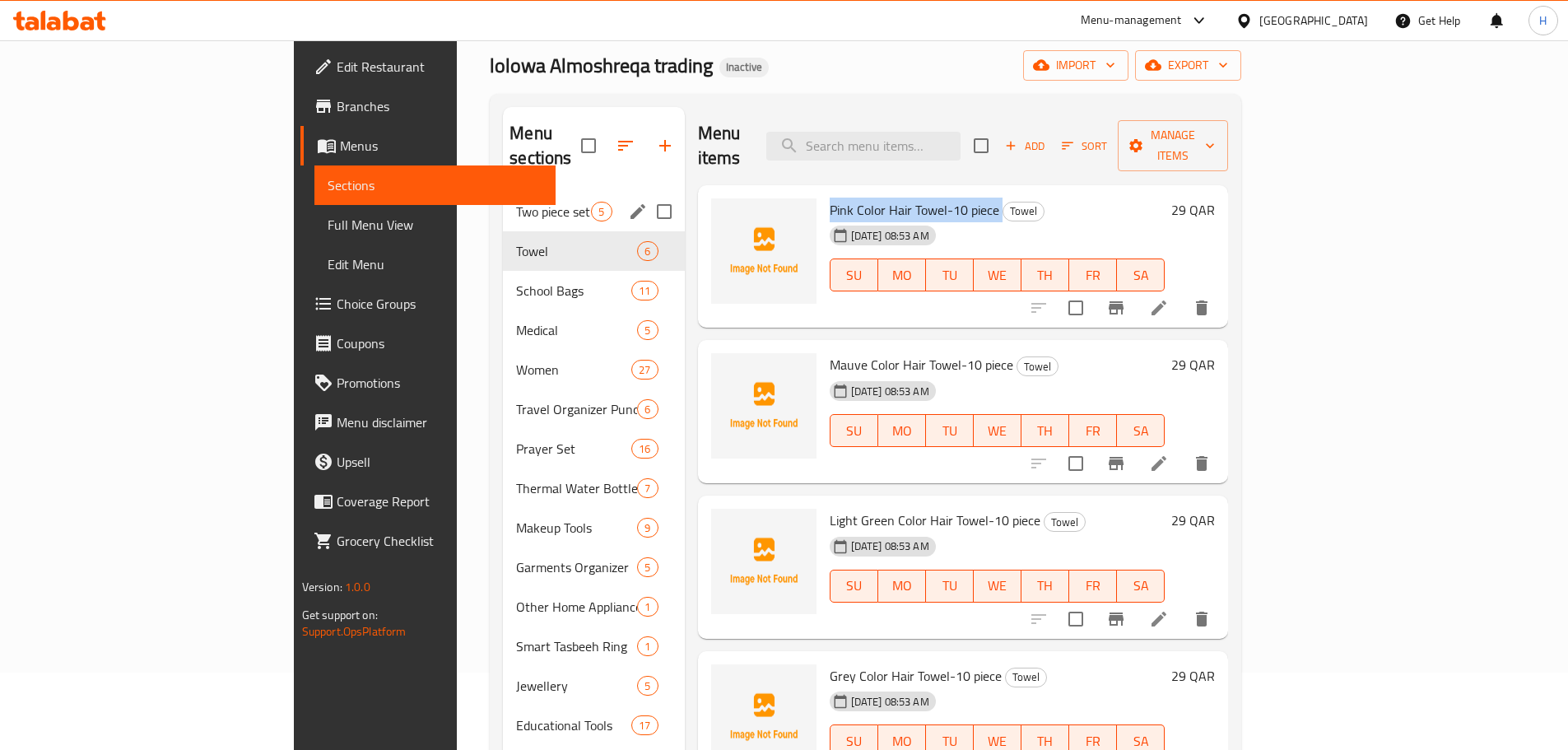
click at [503, 192] on div "Two piece set 5" at bounding box center [594, 211] width 181 height 39
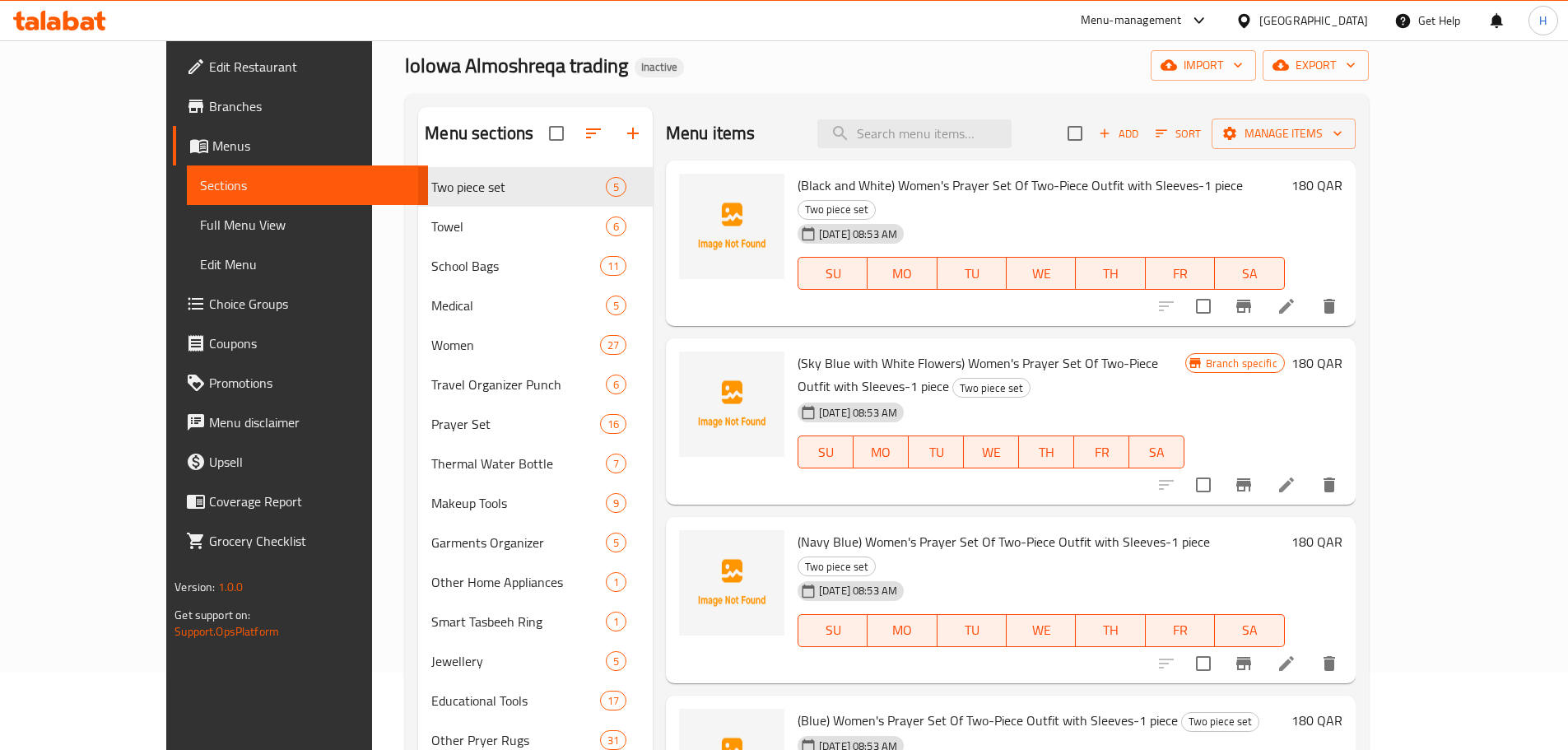
click at [810, 190] on span "(Black and White) Women's Prayer Set Of Two-Piece Outfit with Sleeves-1 piece" at bounding box center [1019, 185] width 446 height 24
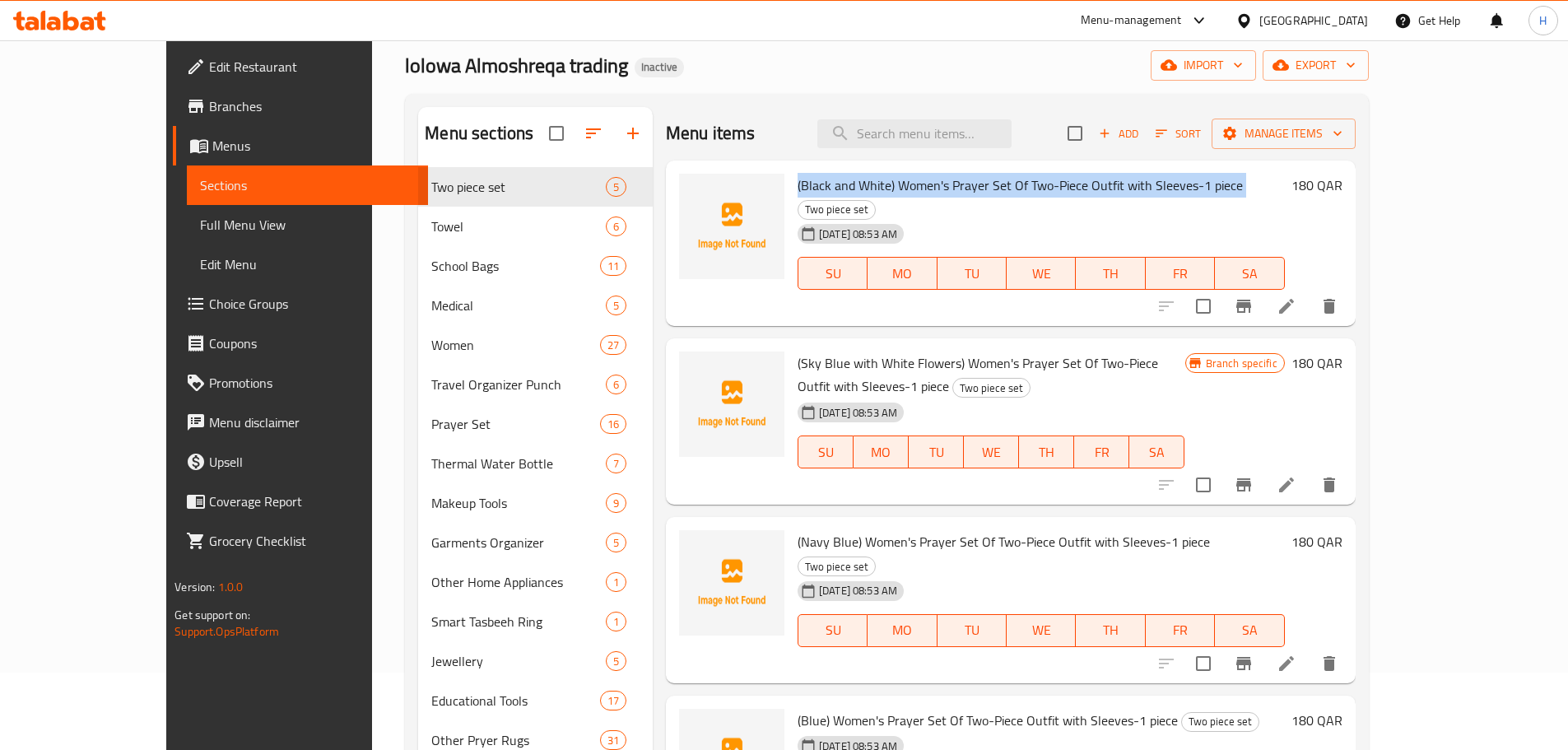
click at [810, 190] on span "(Black and White) Women's Prayer Set Of Two-Piece Outfit with Sleeves-1 piece" at bounding box center [1019, 185] width 446 height 24
copy h6 "(Black and White) Women's Prayer Set Of Two-Piece Outfit with Sleeves-1 piece"
click at [539, 126] on input "checkbox" at bounding box center [556, 133] width 35 height 35
checkbox input "true"
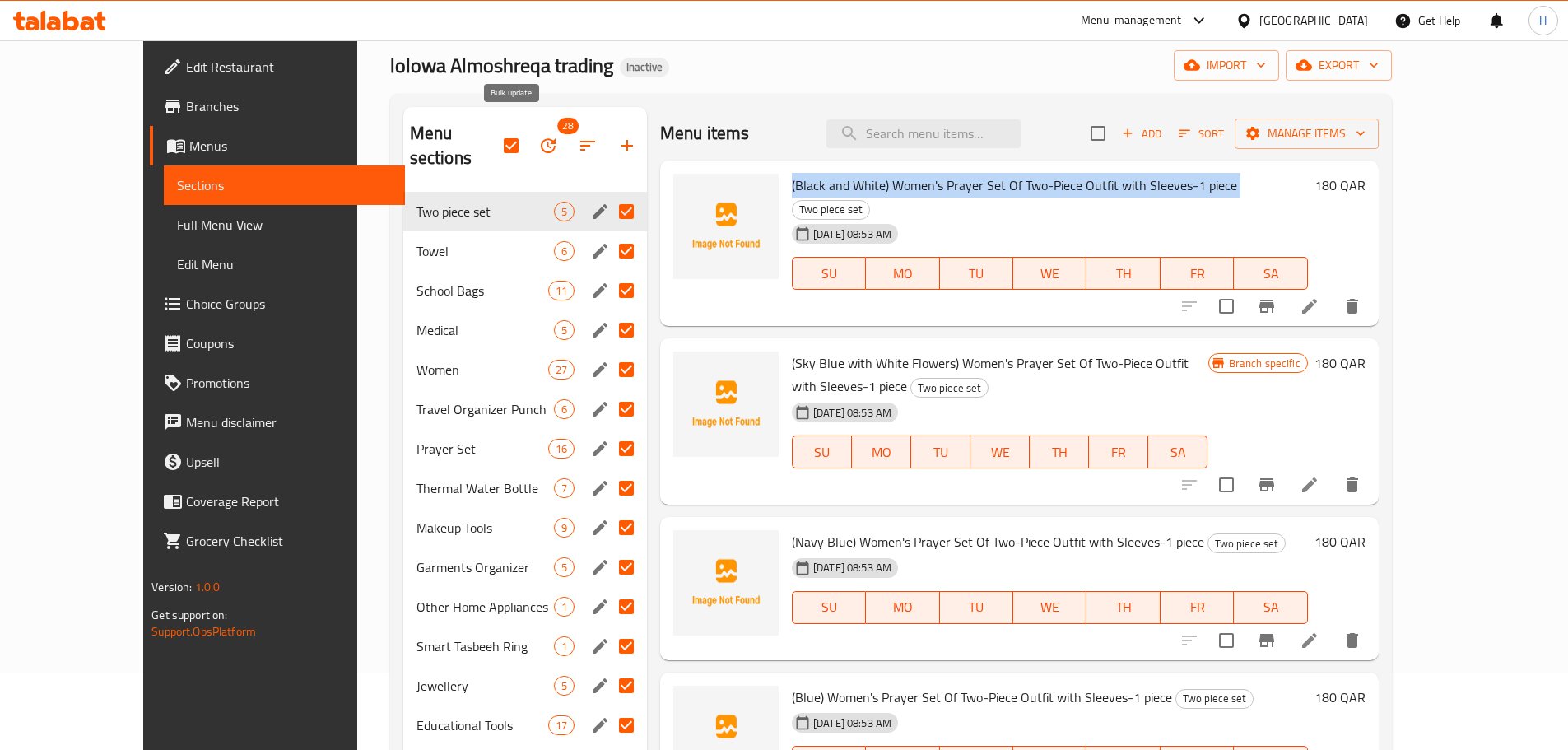
click at [538, 139] on icon "button" at bounding box center [548, 146] width 20 height 20
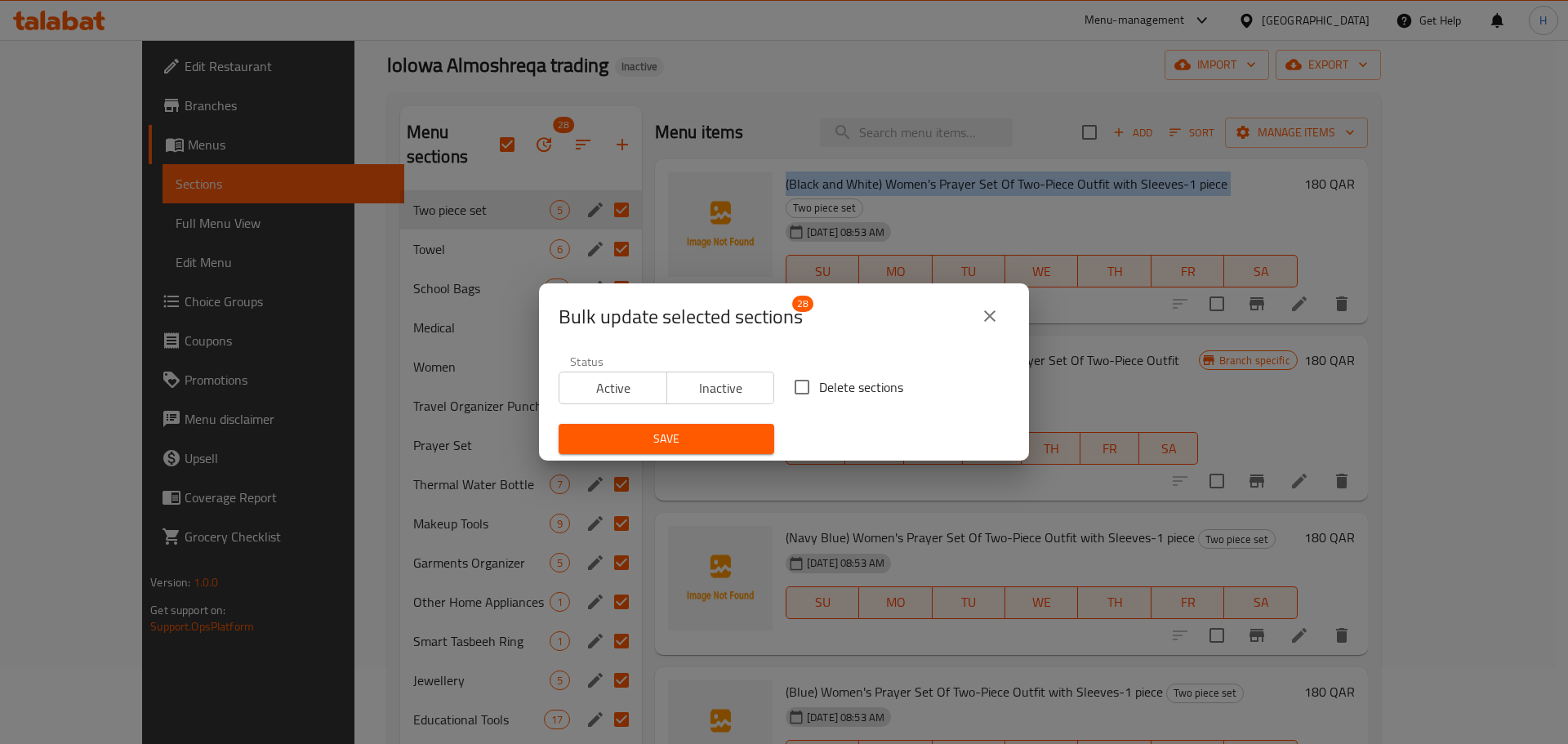
drag, startPoint x: 791, startPoint y: 384, endPoint x: 739, endPoint y: 426, distance: 66.8
click at [789, 385] on input "Delete sections" at bounding box center [802, 387] width 35 height 35
checkbox input "true"
click at [733, 432] on span "Save" at bounding box center [666, 439] width 190 height 21
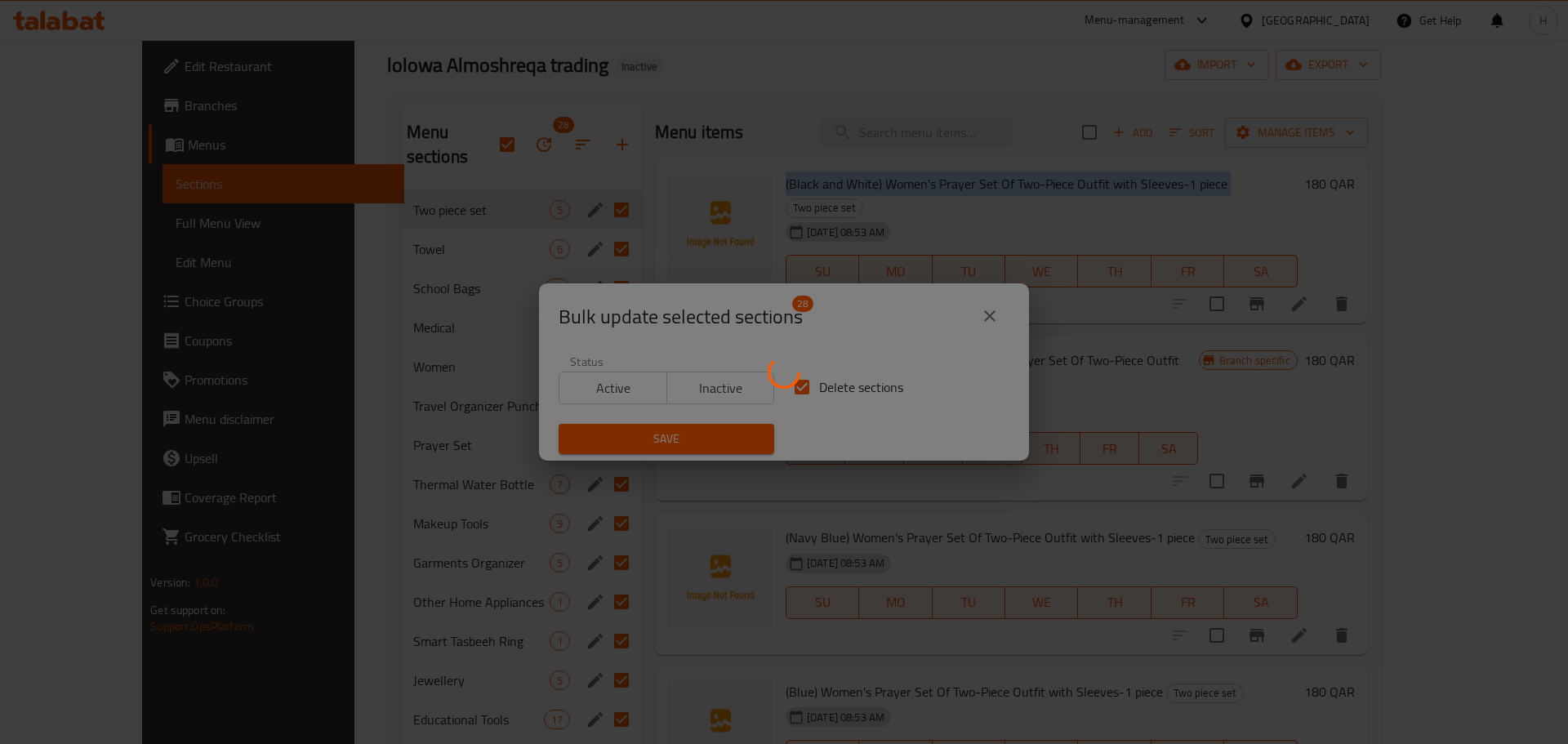
checkbox input "false"
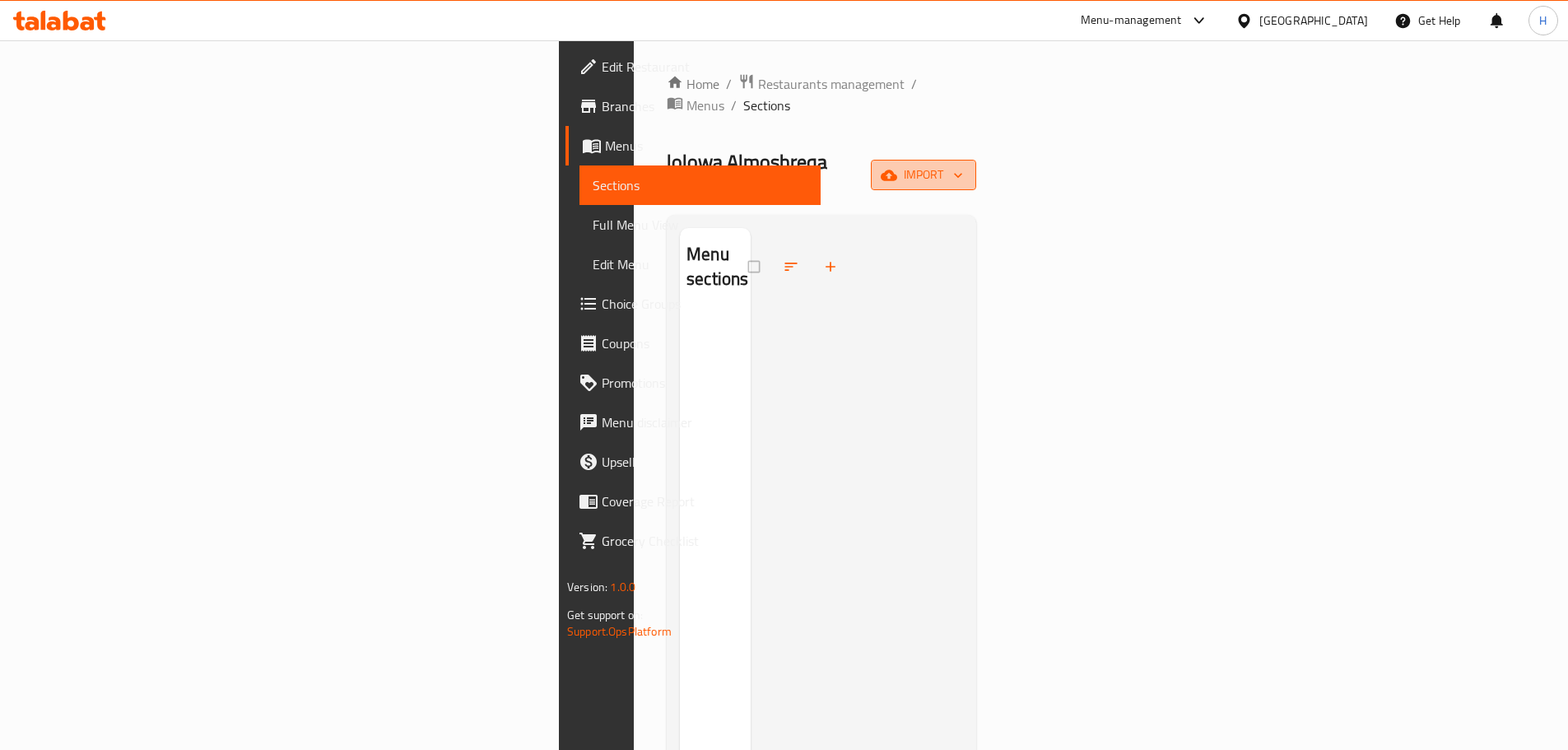
click at [976, 160] on button "import" at bounding box center [923, 174] width 106 height 31
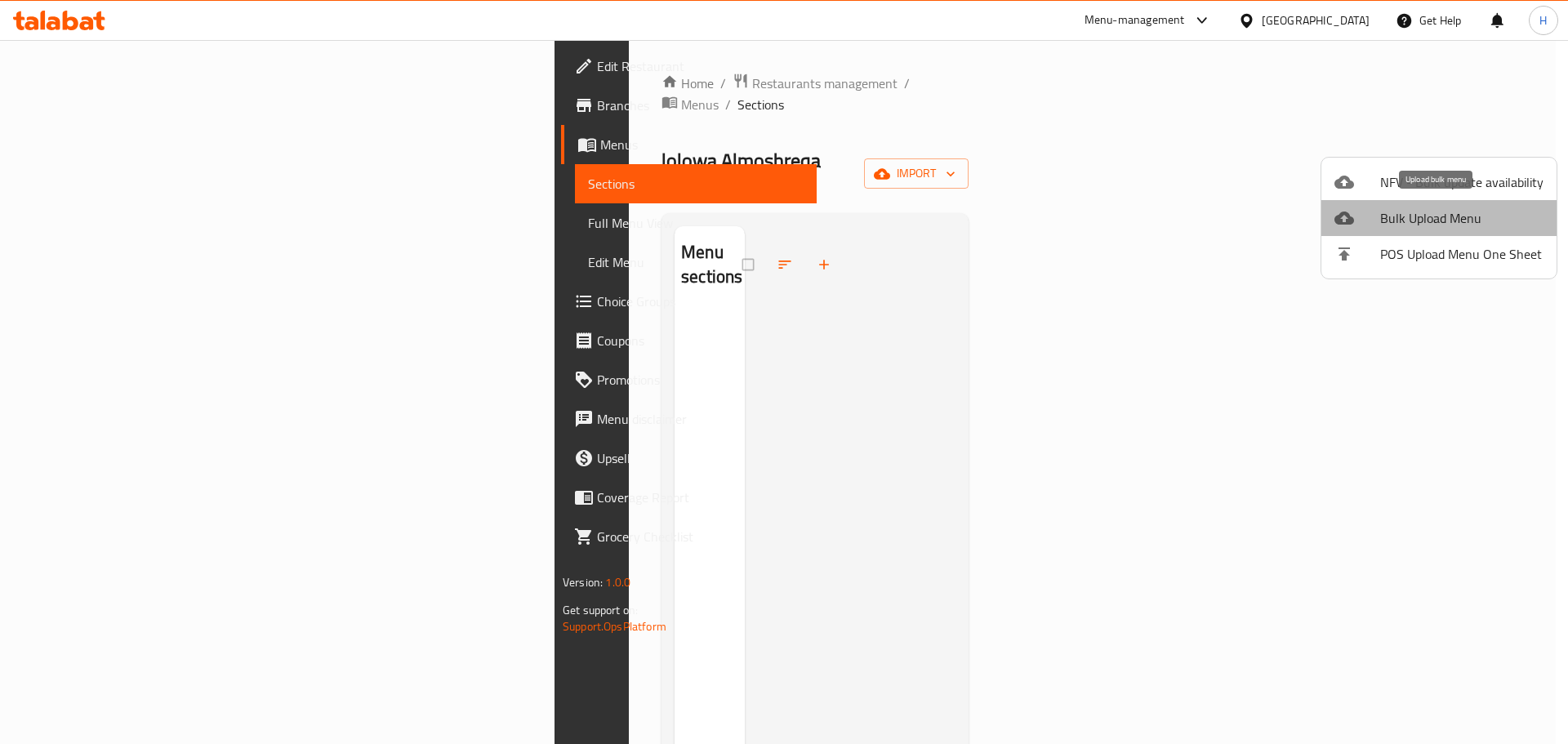
click at [1466, 217] on span "Bulk Upload Menu" at bounding box center [1462, 218] width 164 height 20
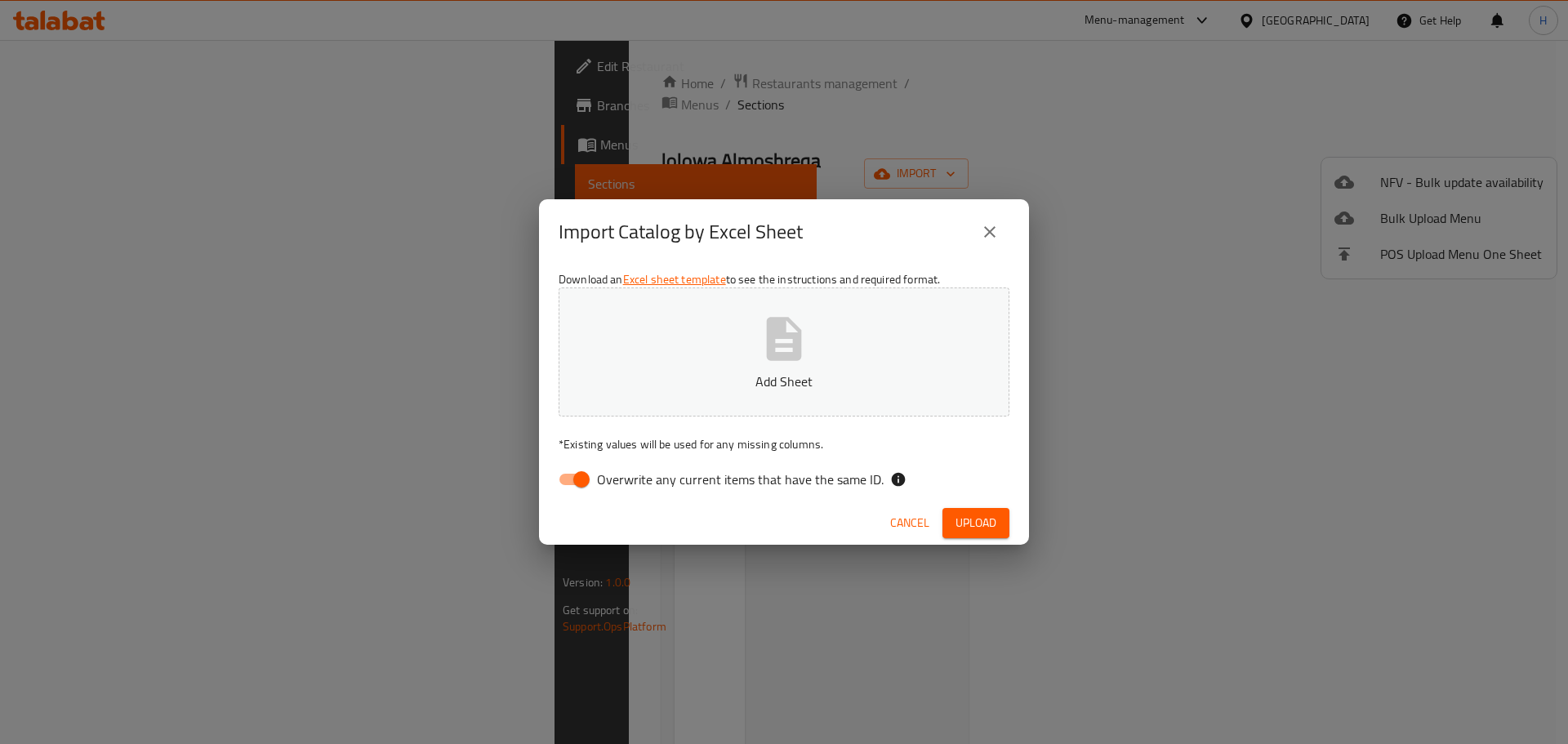
click at [565, 478] on input "Overwrite any current items that have the same ID." at bounding box center [582, 479] width 93 height 31
checkbox input "false"
click at [723, 365] on button "Add Sheet" at bounding box center [783, 351] width 451 height 129
click at [953, 523] on button "Upload" at bounding box center [975, 523] width 67 height 30
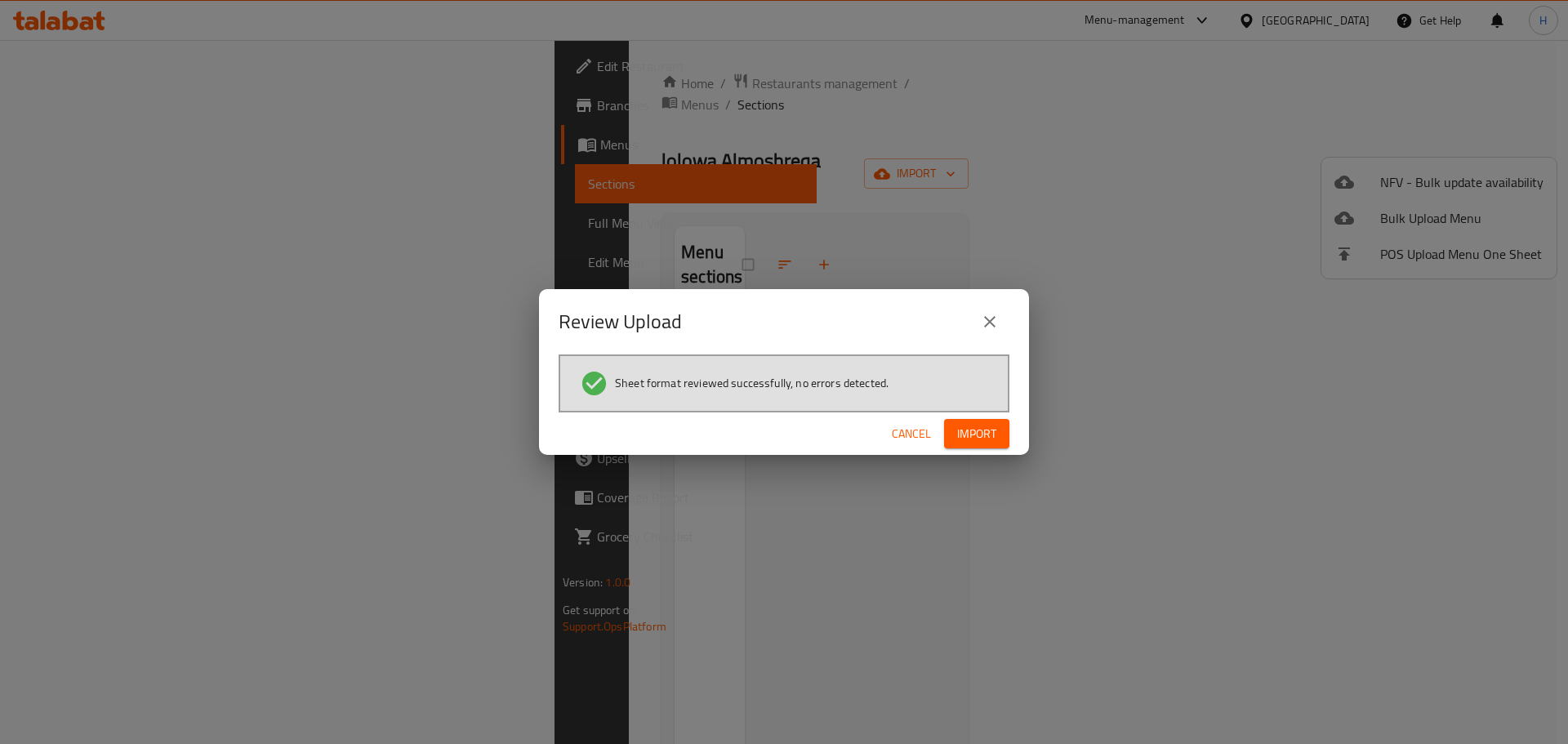
click at [969, 442] on span "Import" at bounding box center [976, 434] width 39 height 21
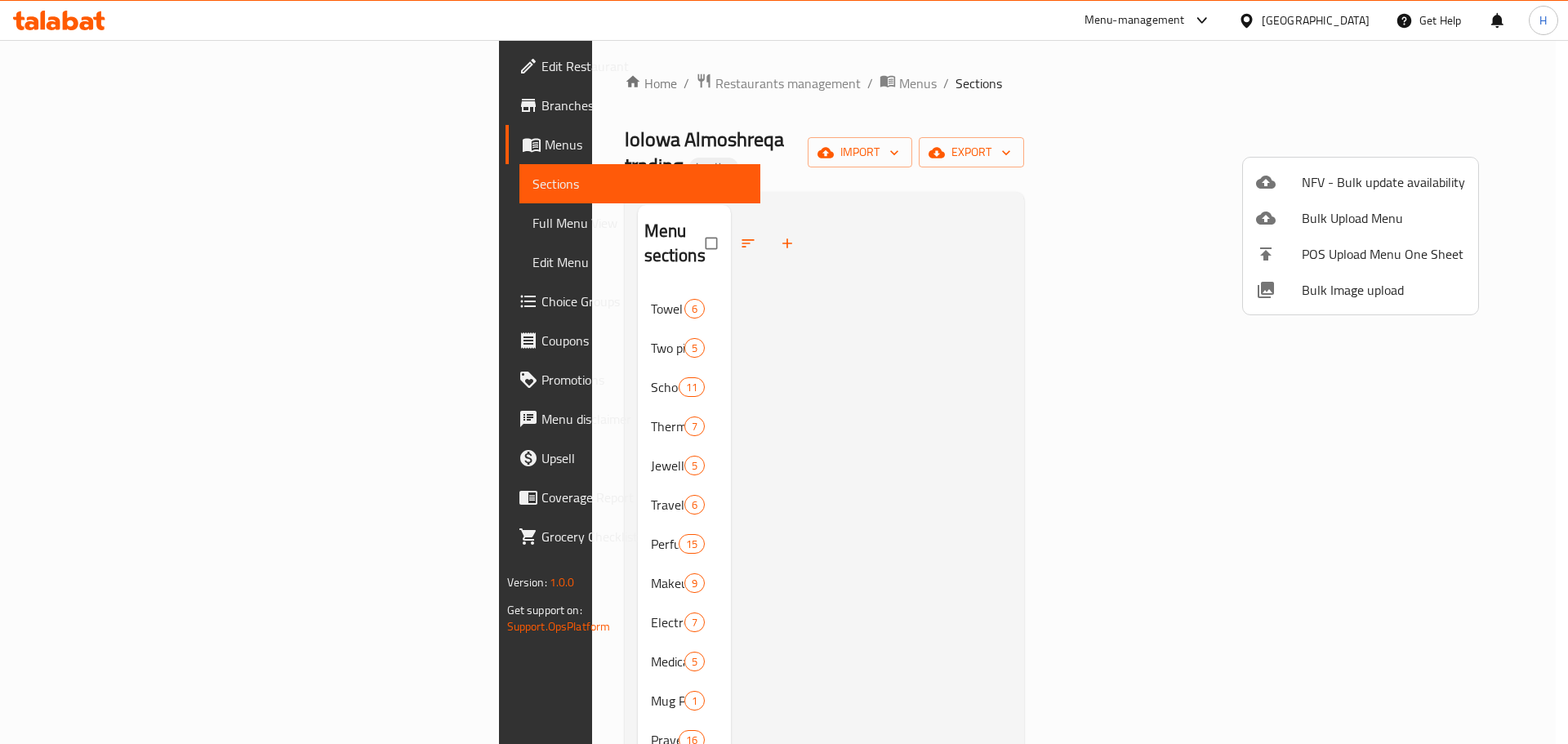
drag, startPoint x: 1205, startPoint y: 404, endPoint x: 293, endPoint y: 371, distance: 912.6
click at [1204, 404] on div at bounding box center [784, 372] width 1568 height 744
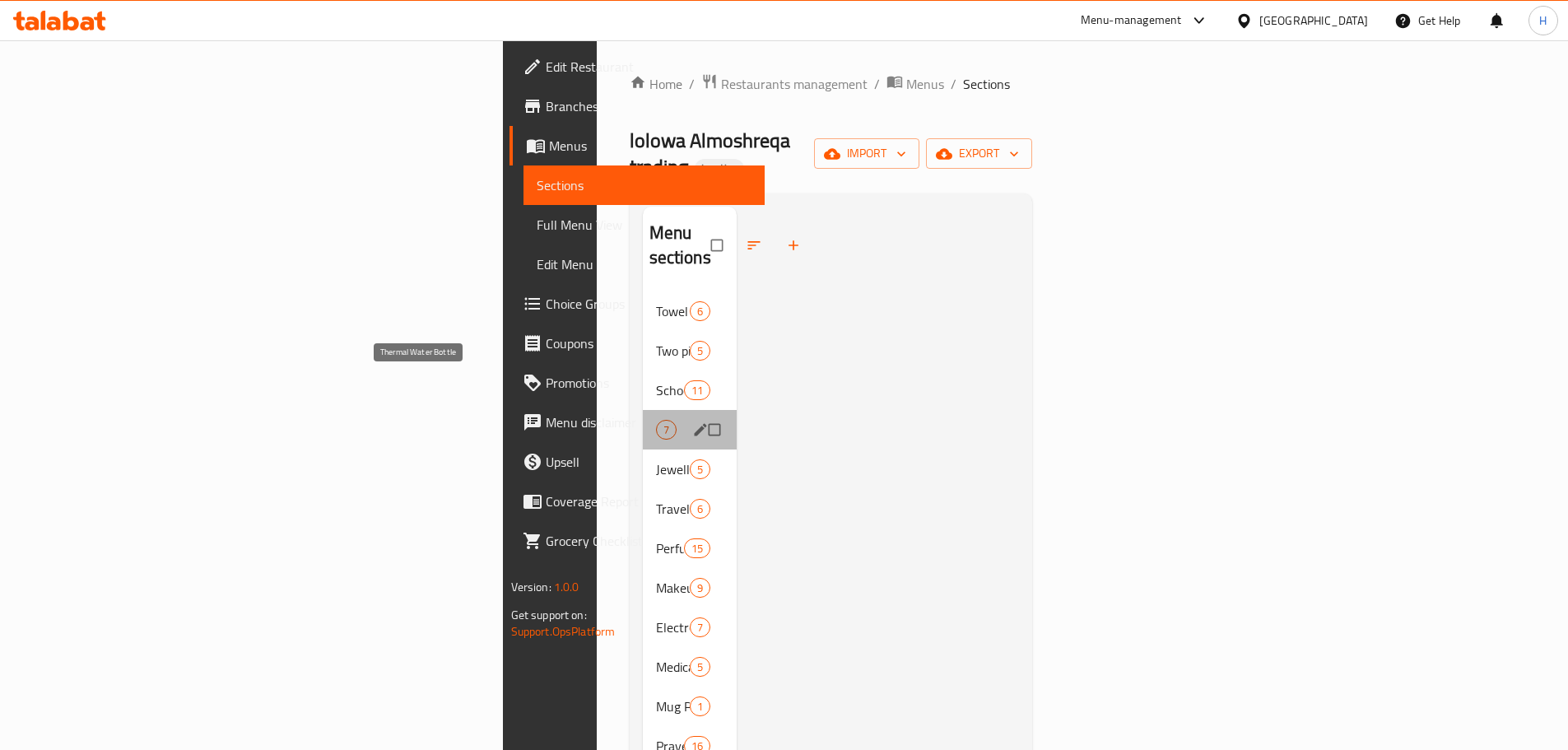
click at [656, 419] on span "Thermal Water Bottle" at bounding box center [656, 429] width 0 height 20
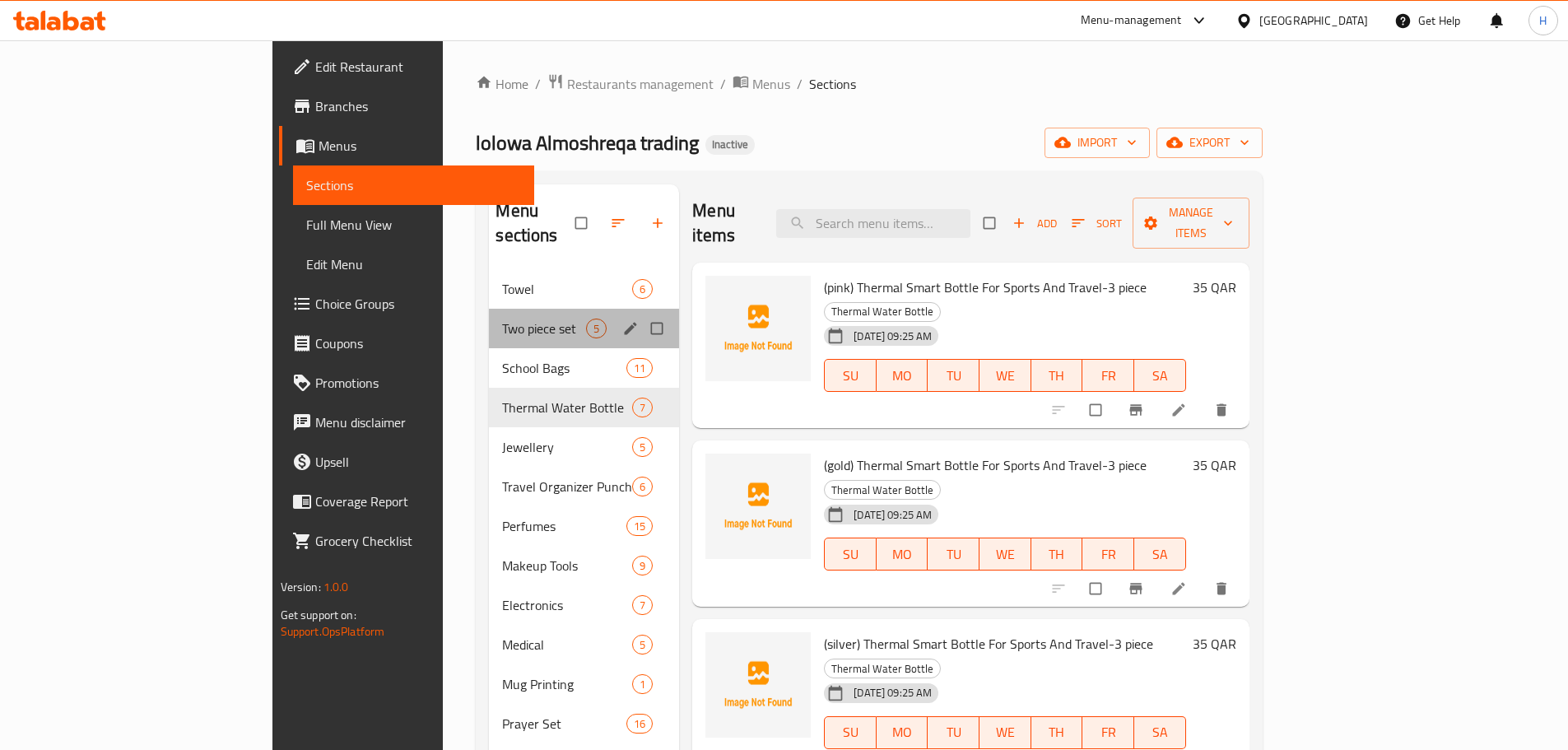
click at [489, 315] on div "Two piece set 5" at bounding box center [584, 328] width 190 height 39
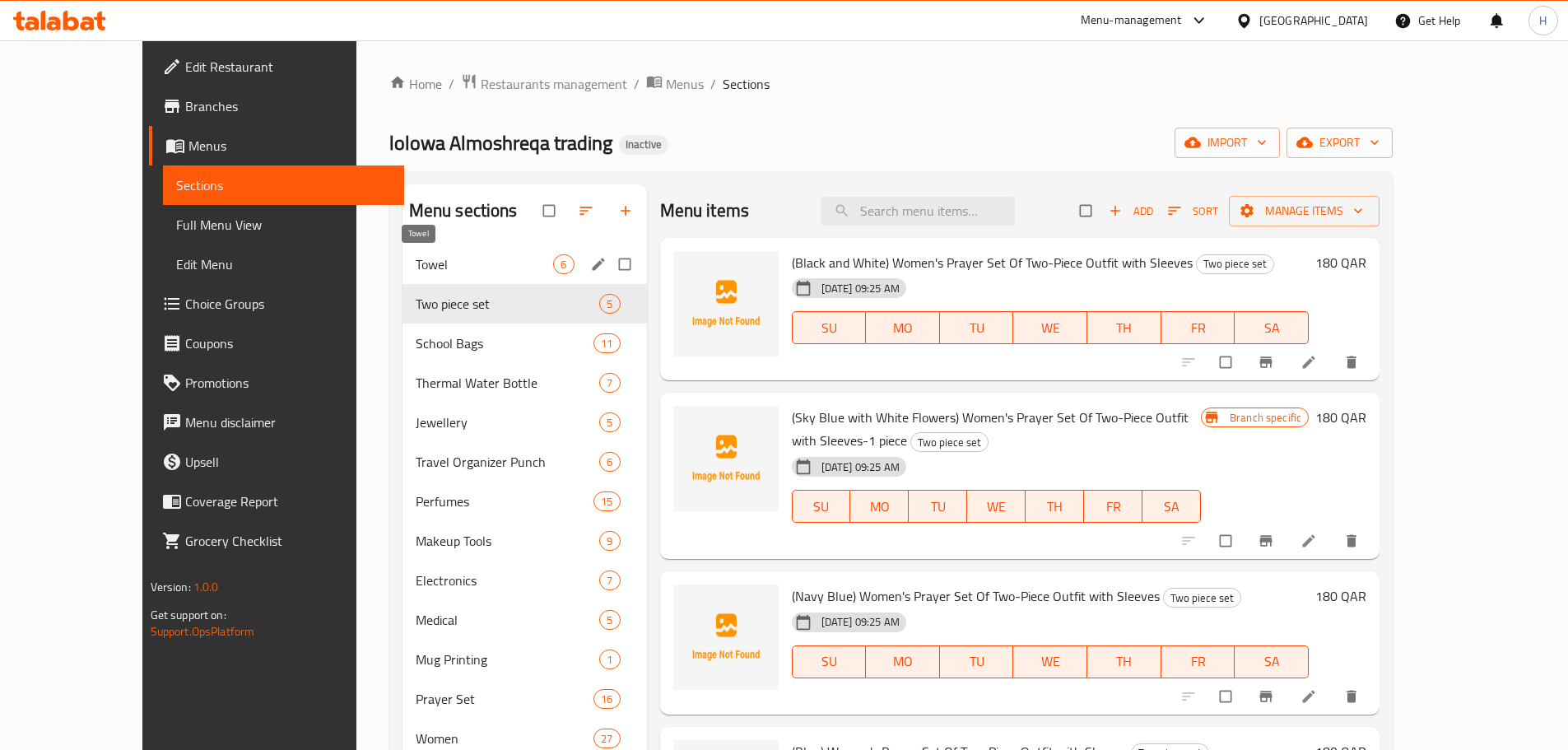
click at [423, 264] on span "Towel" at bounding box center [485, 264] width 139 height 20
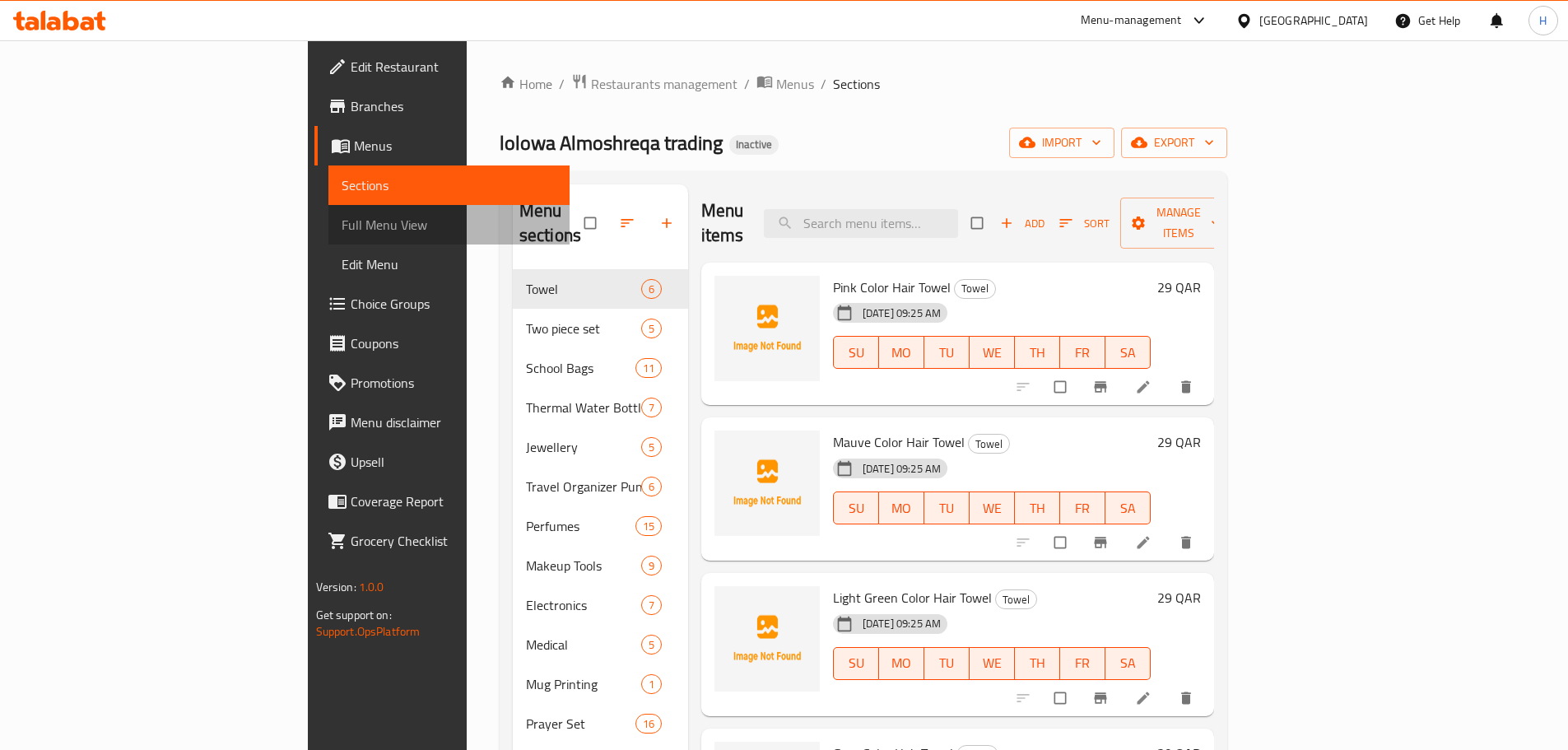
click at [342, 226] on span "Full Menu View" at bounding box center [449, 224] width 215 height 20
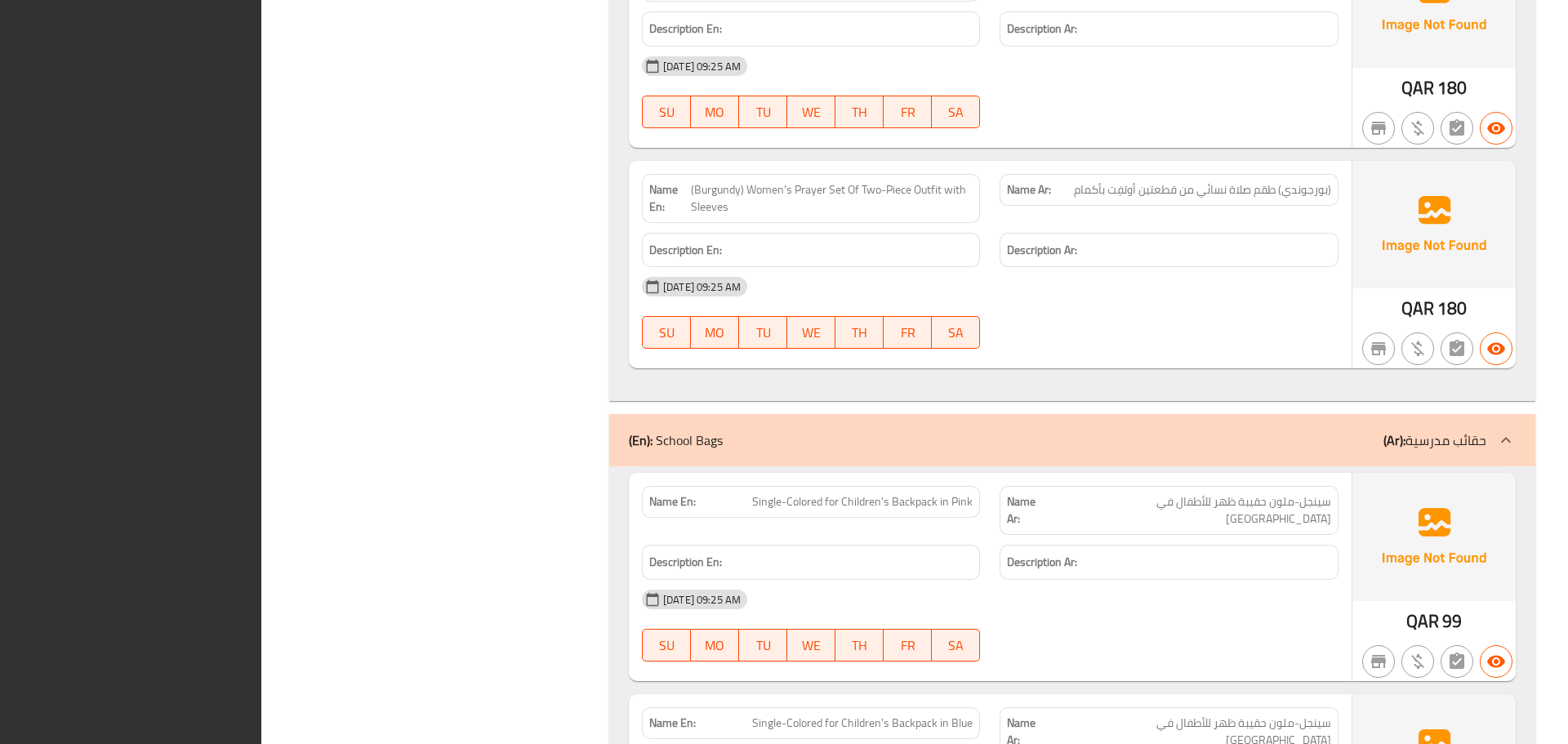
drag, startPoint x: 993, startPoint y: 471, endPoint x: 605, endPoint y: 385, distance: 397.4
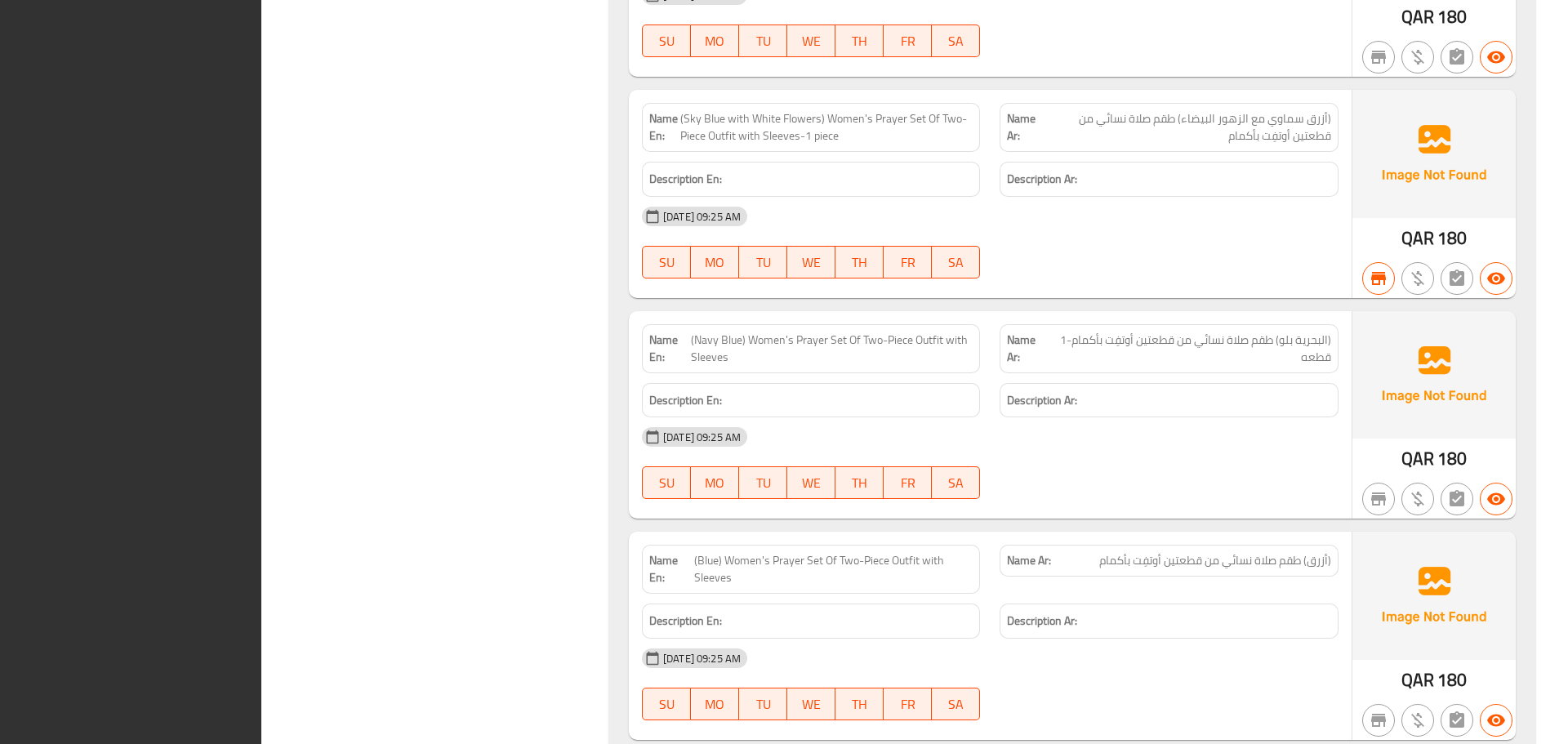
scroll to position [1502, 0]
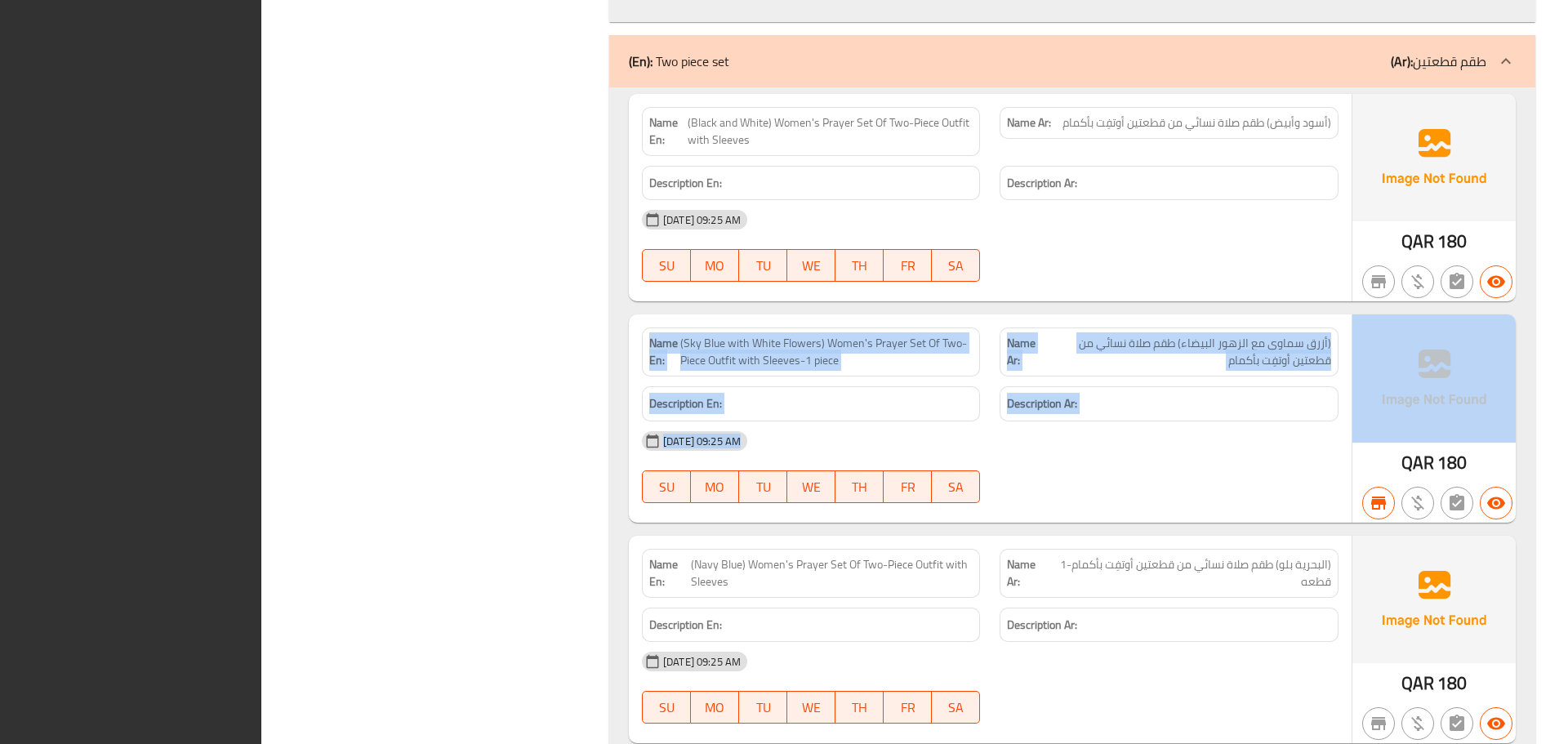
drag, startPoint x: 1563, startPoint y: 307, endPoint x: 1560, endPoint y: 289, distance: 18.2
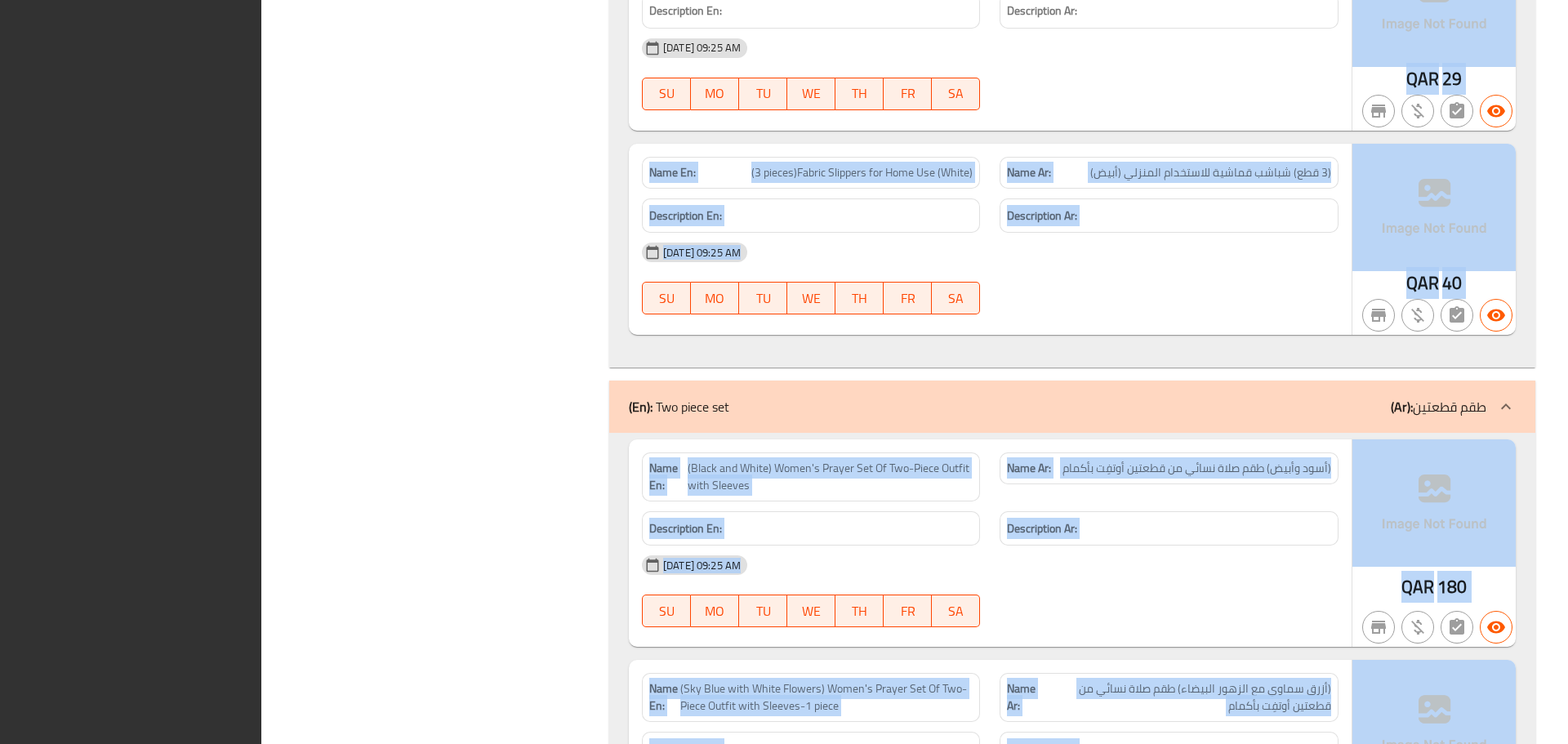
drag, startPoint x: 1567, startPoint y: 417, endPoint x: 1544, endPoint y: -21, distance: 438.6
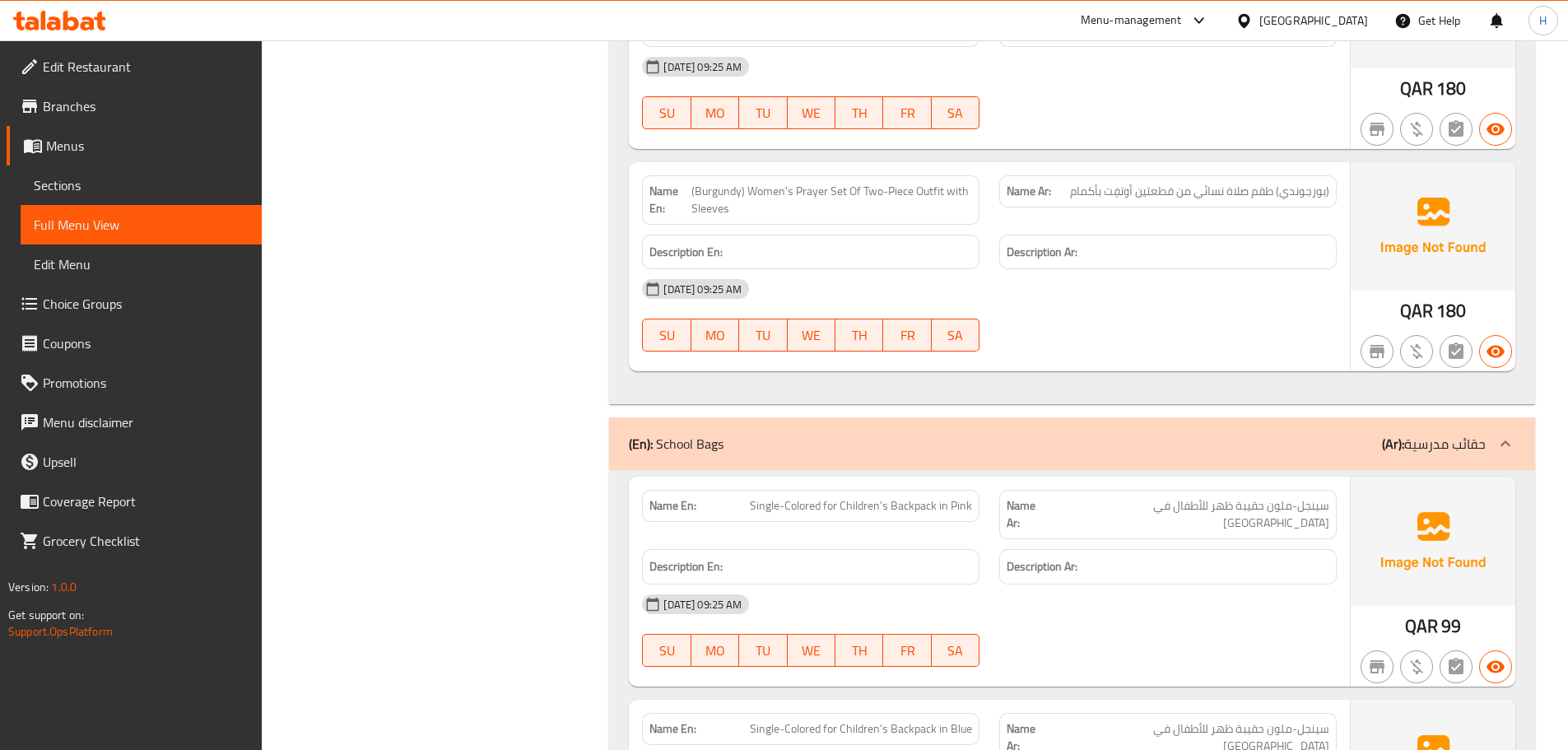
scroll to position [288, 0]
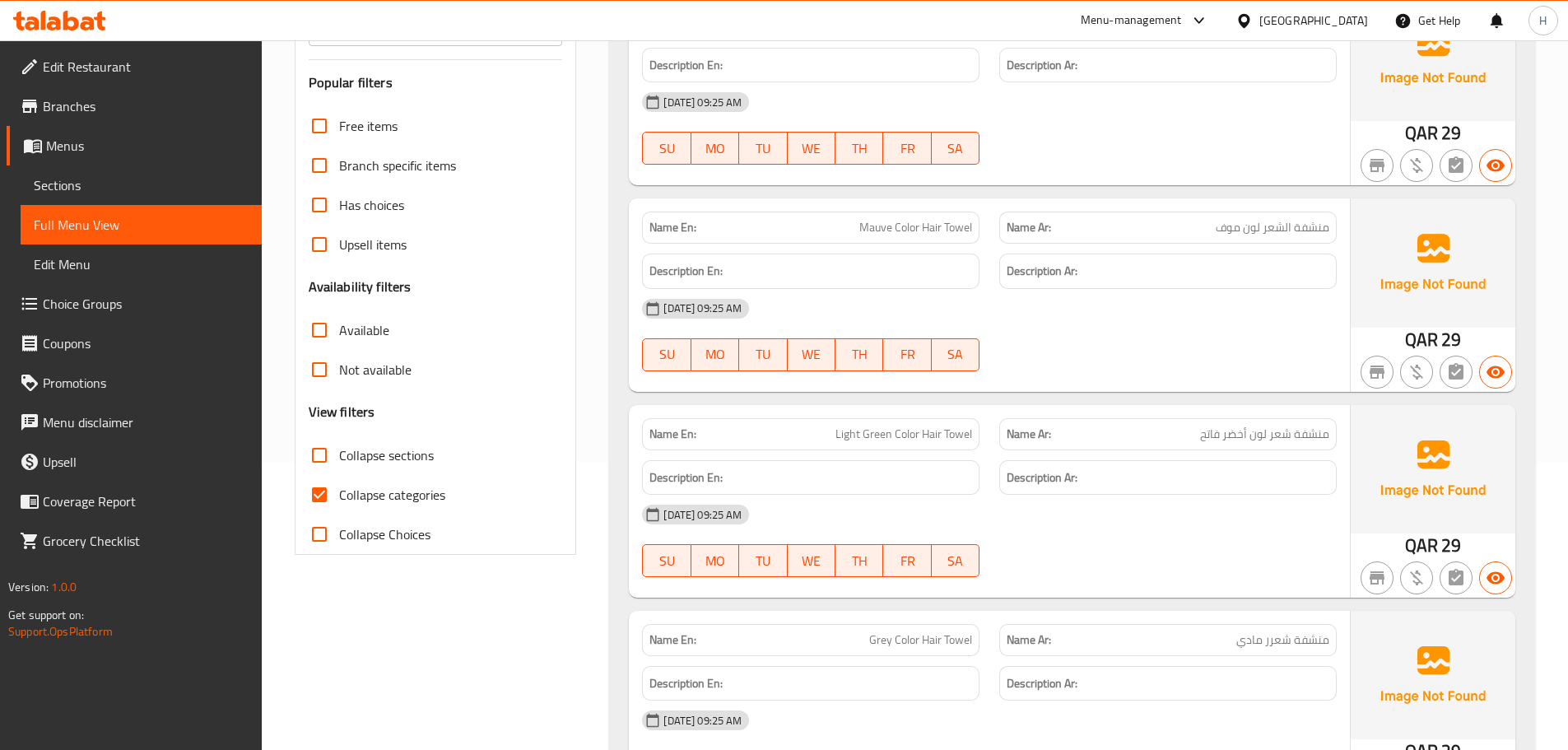
click at [323, 460] on input "Collapse sections" at bounding box center [319, 454] width 39 height 39
checkbox input "true"
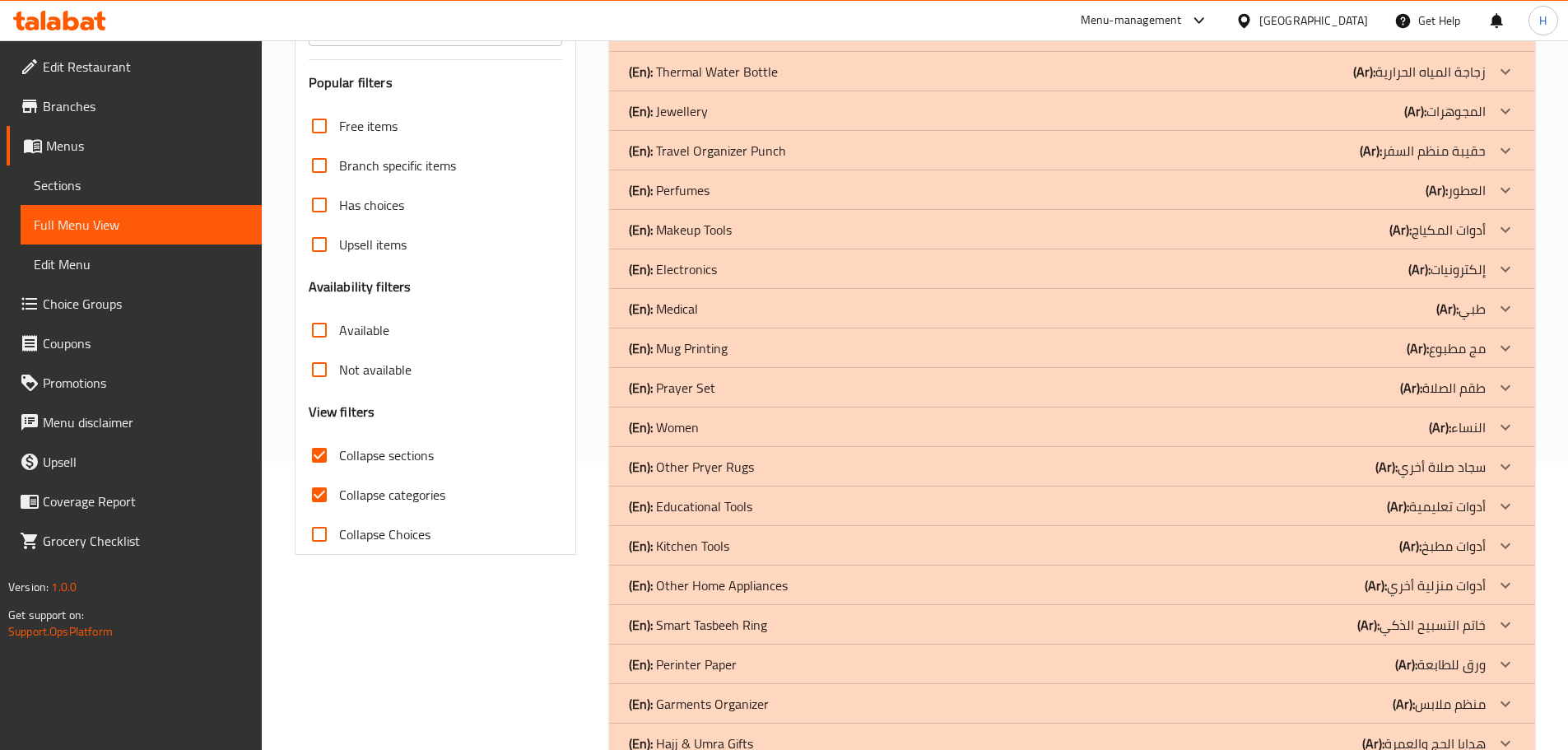
click at [328, 527] on input "Collapse Choices" at bounding box center [319, 534] width 39 height 39
checkbox input "true"
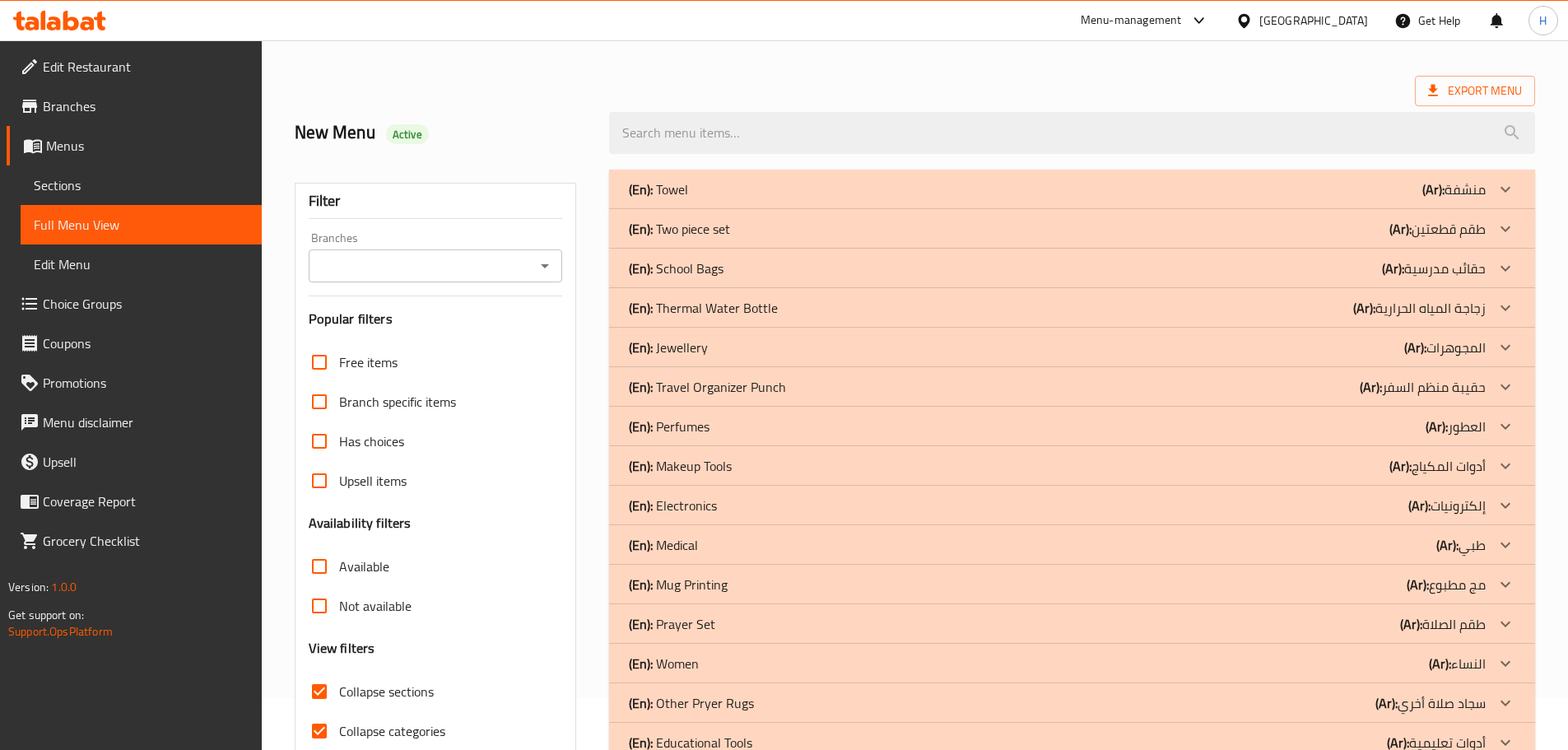
scroll to position [0, 0]
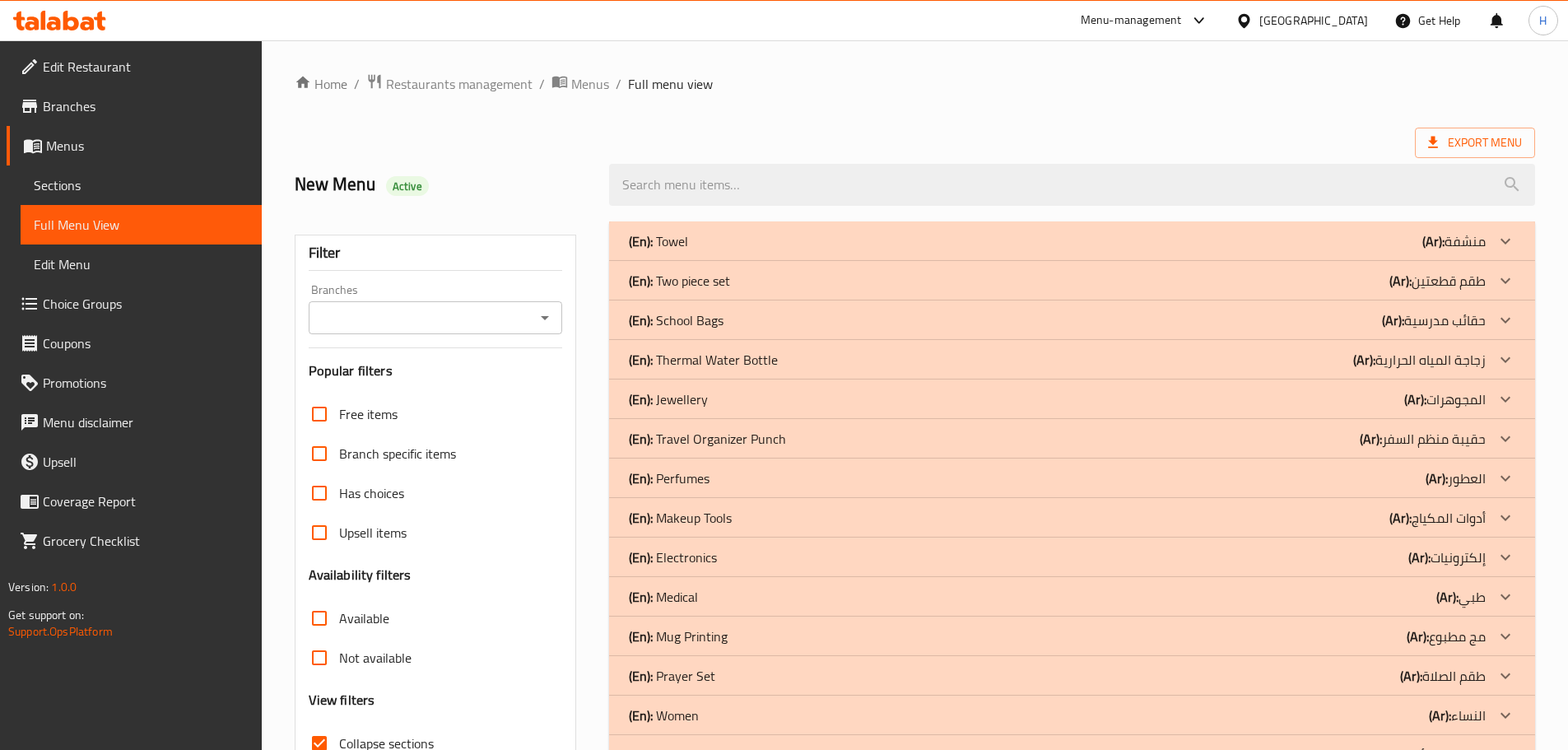
click at [757, 248] on div "(En): Towel (Ar): منشفة" at bounding box center [1057, 241] width 856 height 20
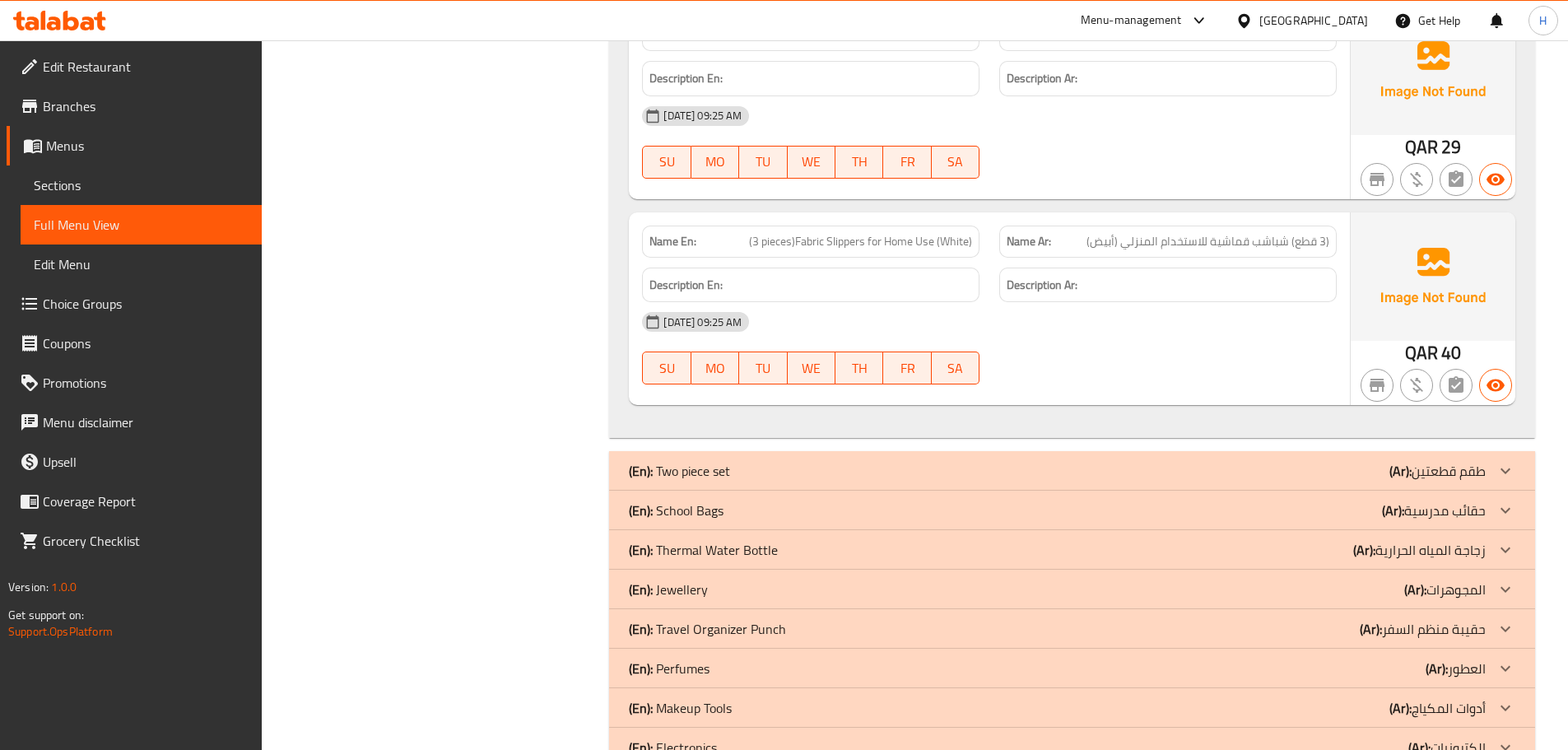
scroll to position [1235, 0]
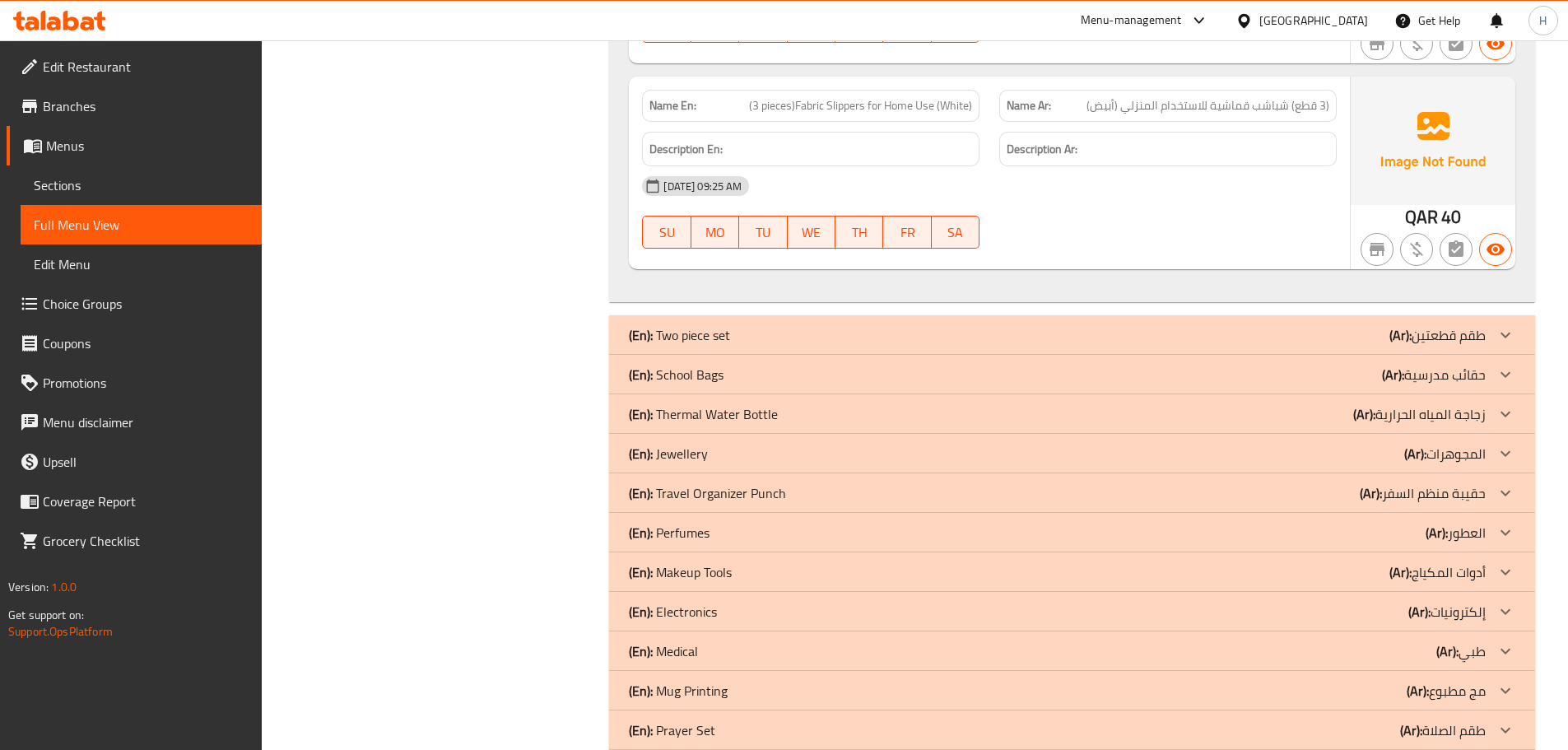
click at [778, 325] on div "(En): Two piece set (Ar): طقم قطعتين" at bounding box center [1057, 335] width 856 height 20
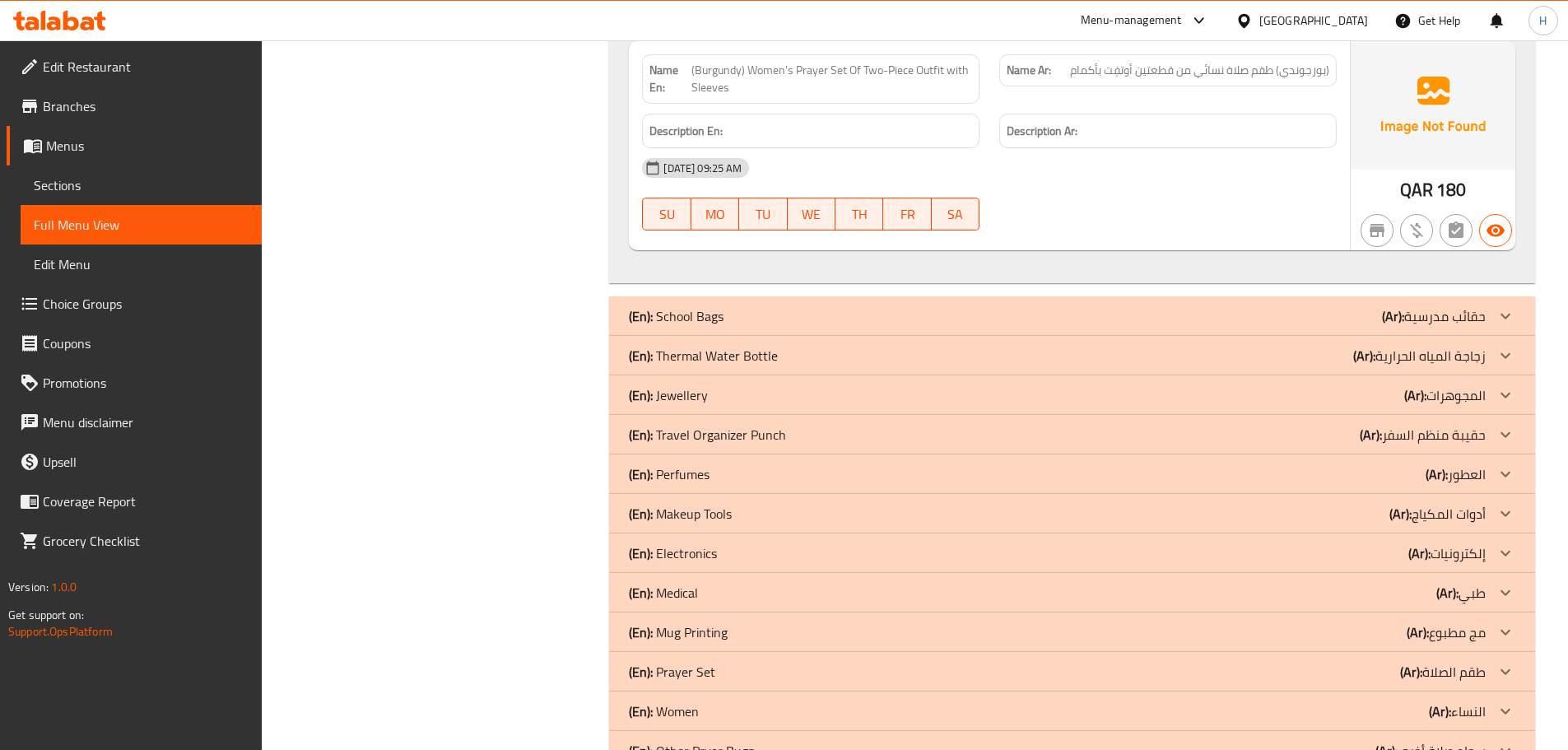
scroll to position [2634, 0]
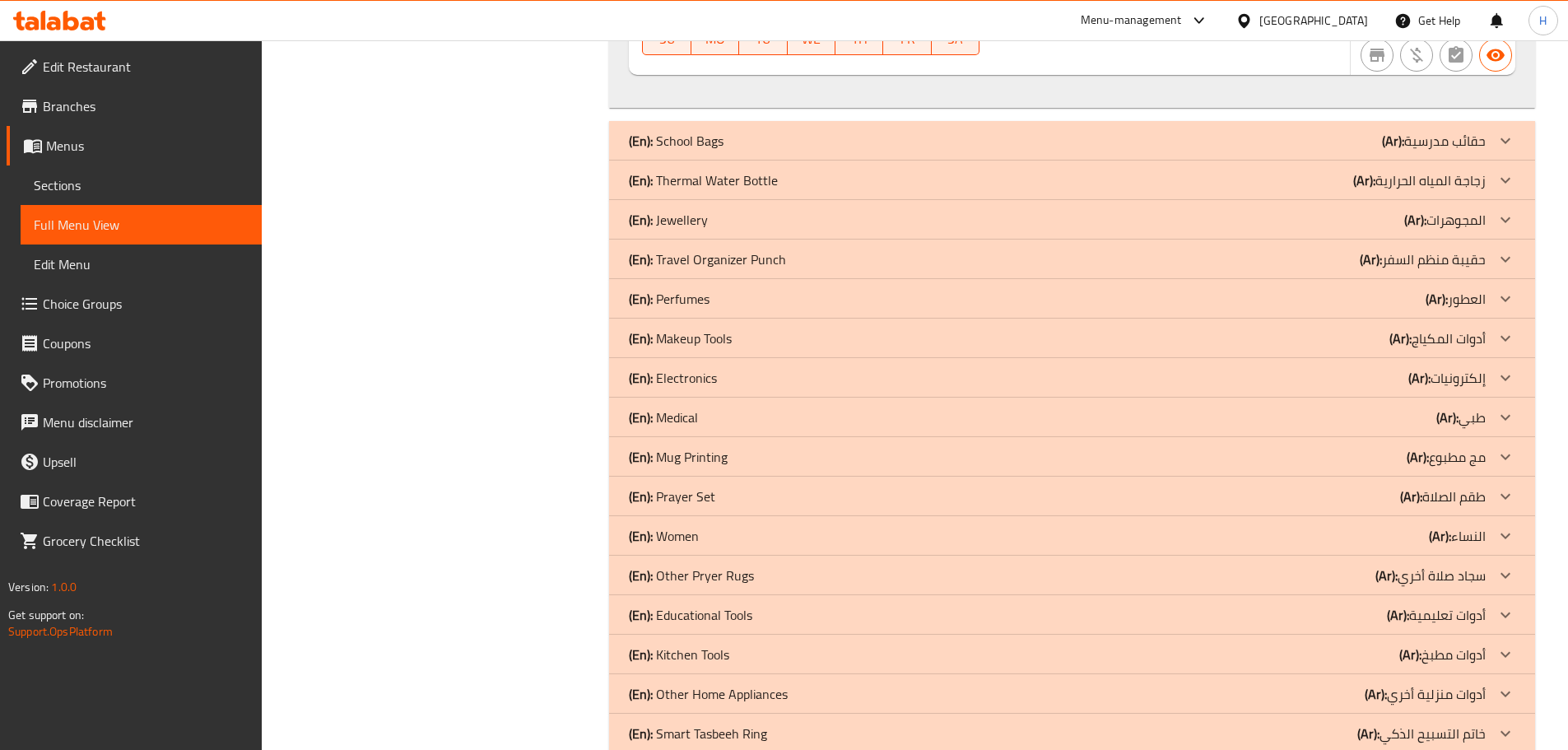
click at [762, 136] on div "(En): School Bags (Ar): حقائب مدرسية" at bounding box center [1057, 140] width 856 height 20
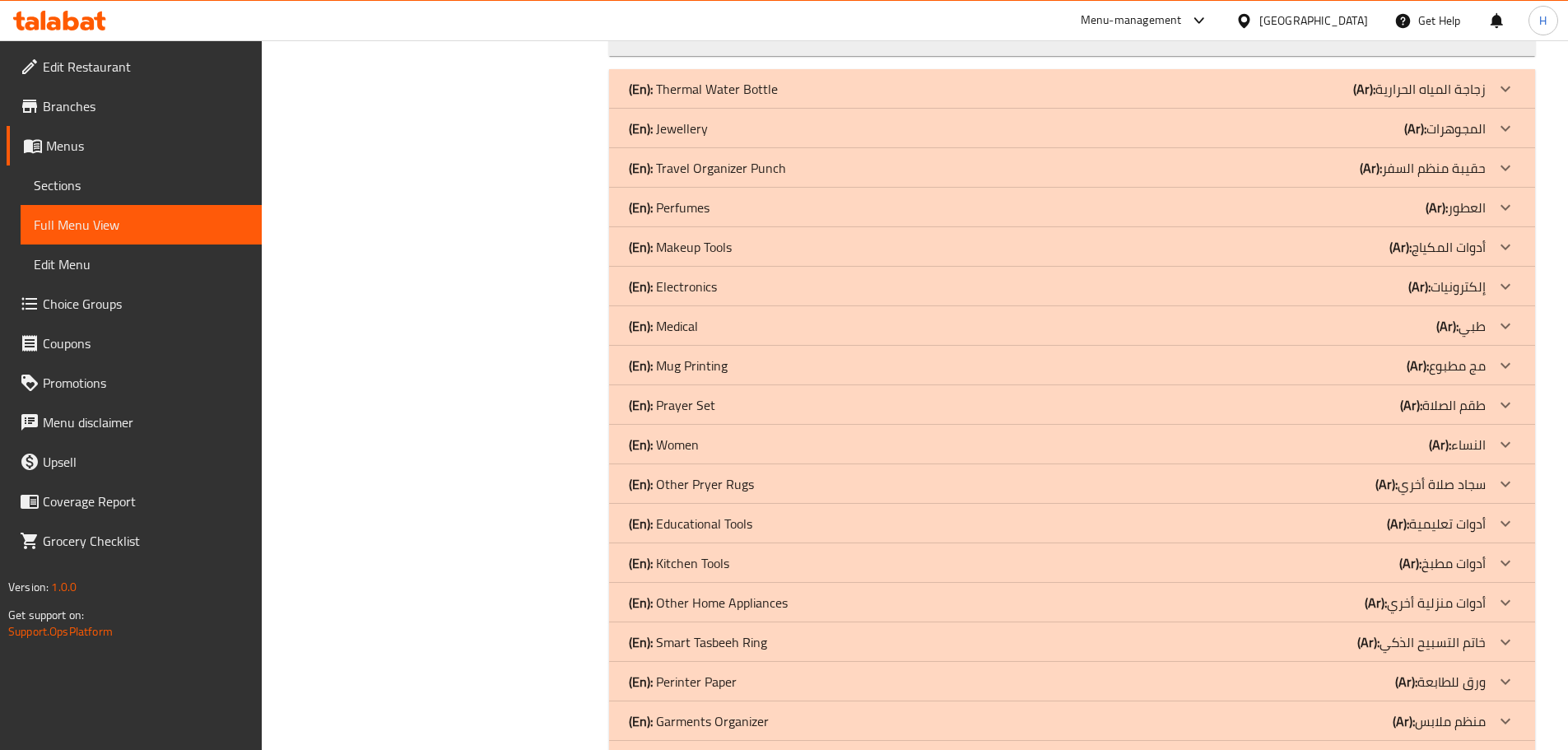
scroll to position [5103, 0]
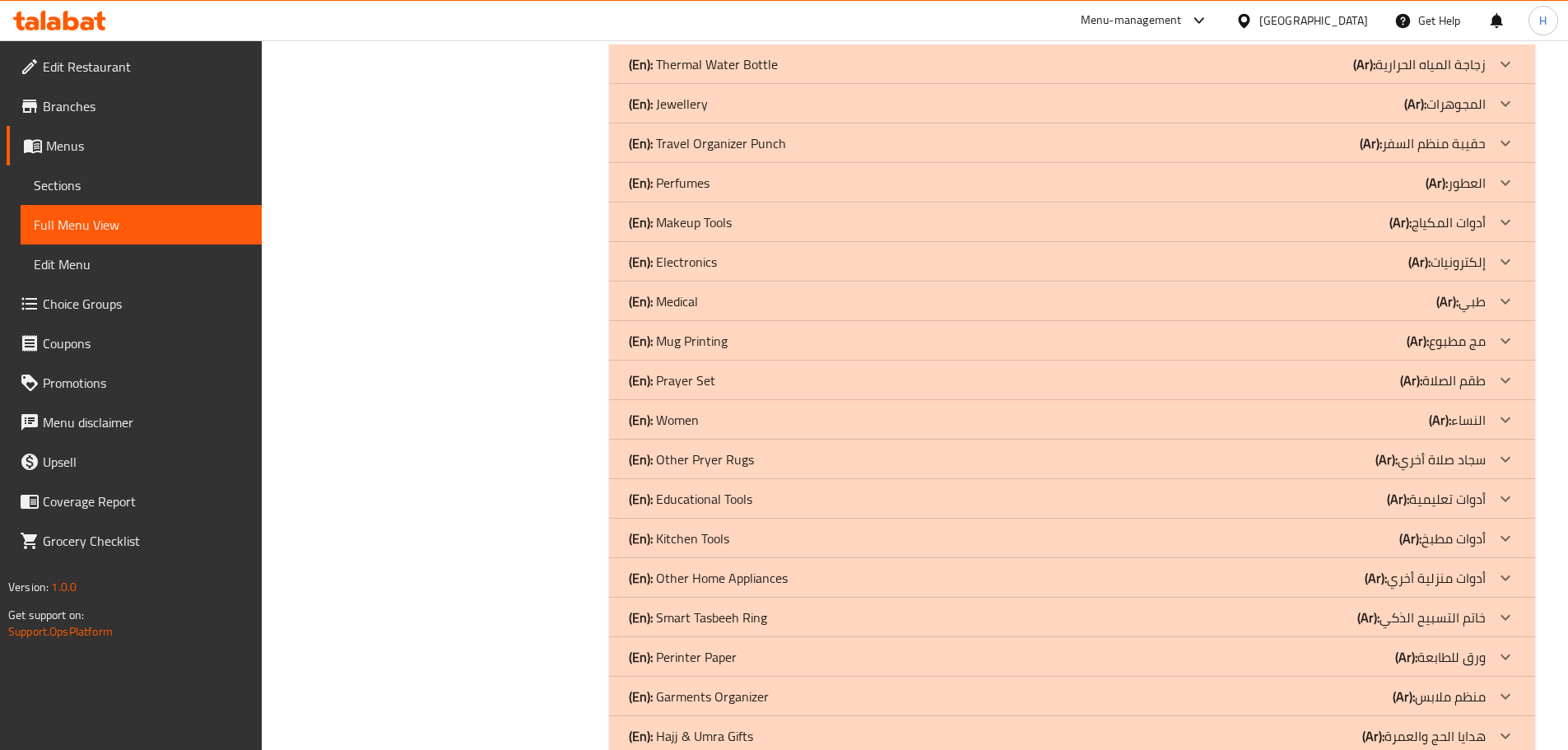
click at [738, 291] on div "(En): Medical (Ar): طبي" at bounding box center [1057, 301] width 856 height 20
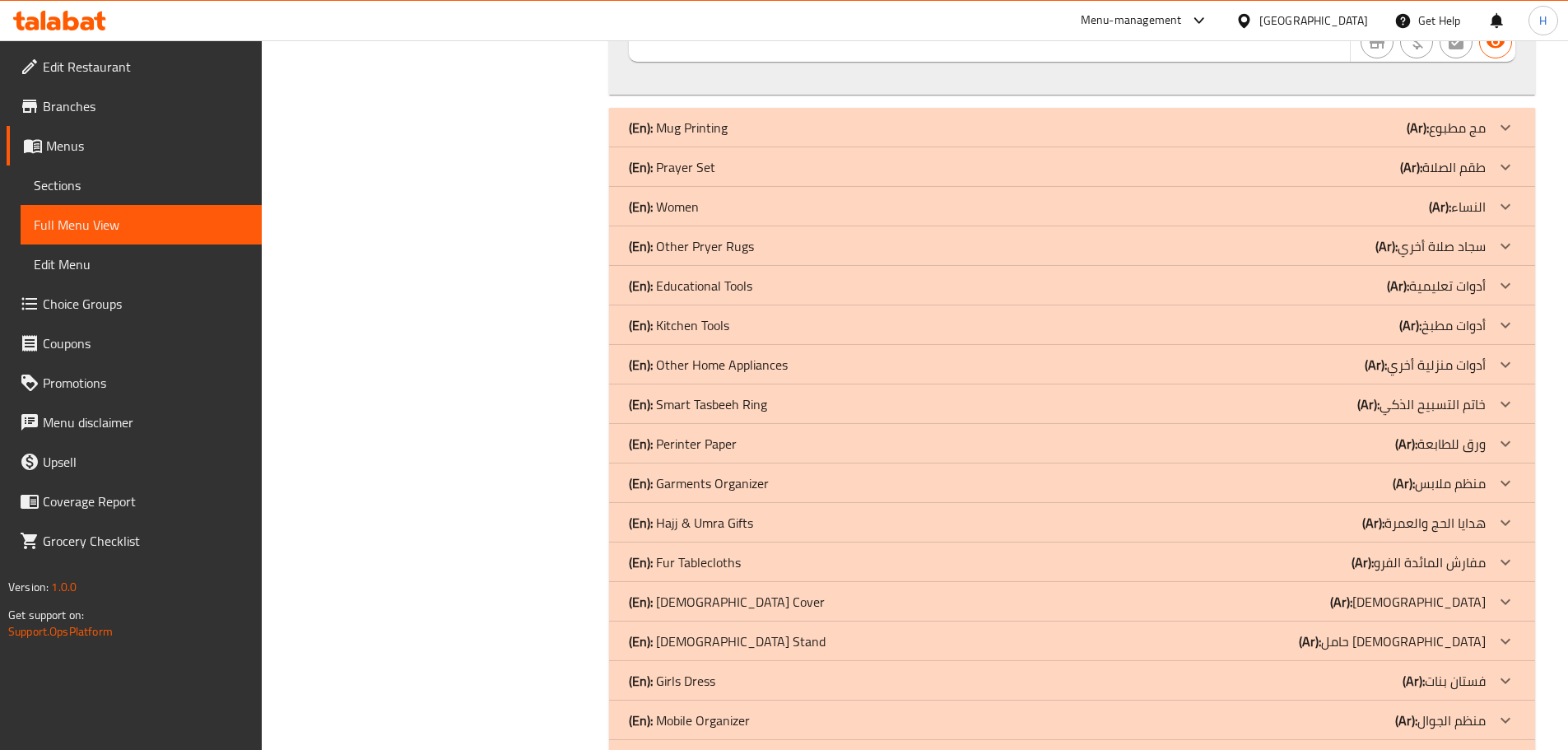
scroll to position [6481, 0]
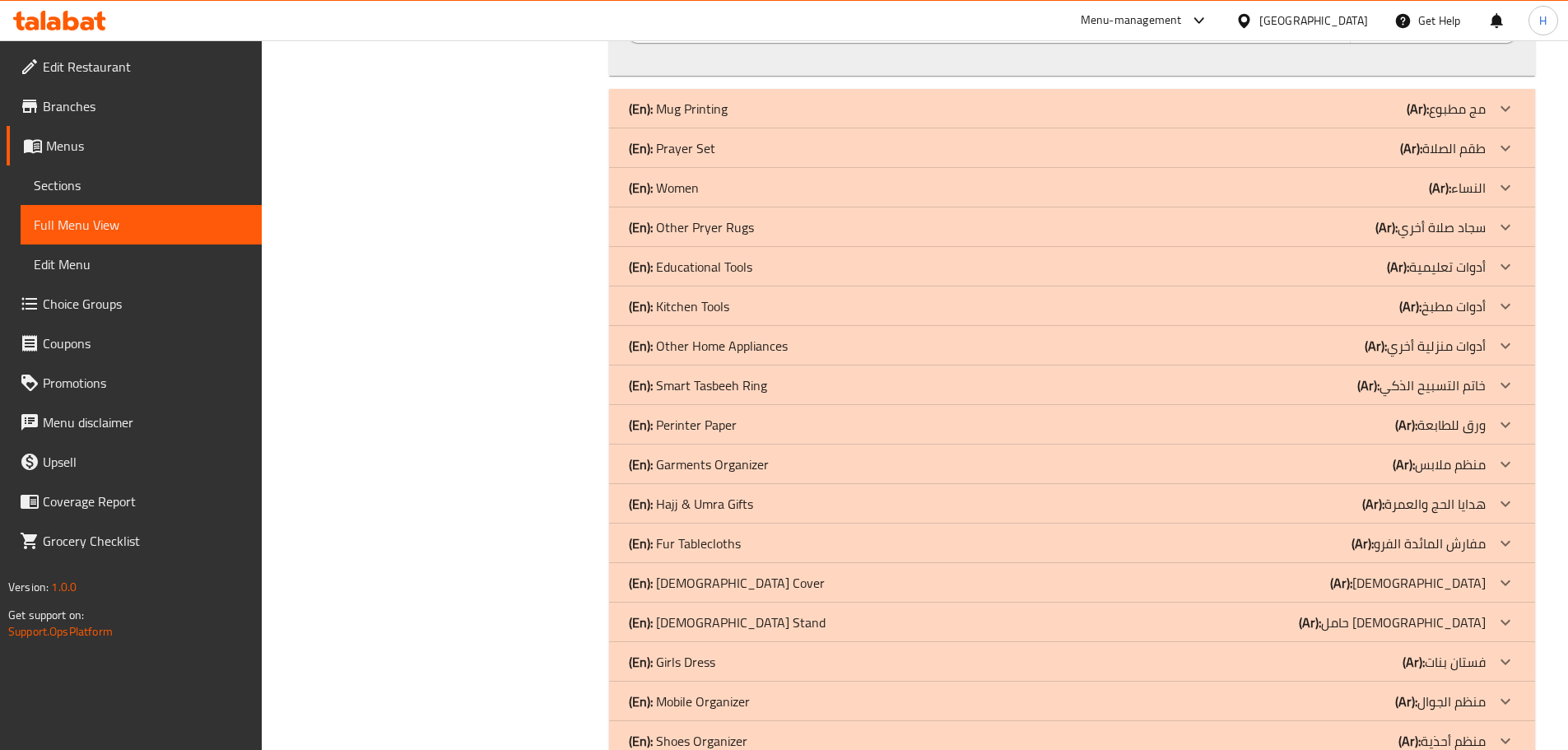
click at [739, 573] on div "(En): [DEMOGRAPHIC_DATA] Cover ([DEMOGRAPHIC_DATA]): [DEMOGRAPHIC_DATA]" at bounding box center [1057, 583] width 856 height 20
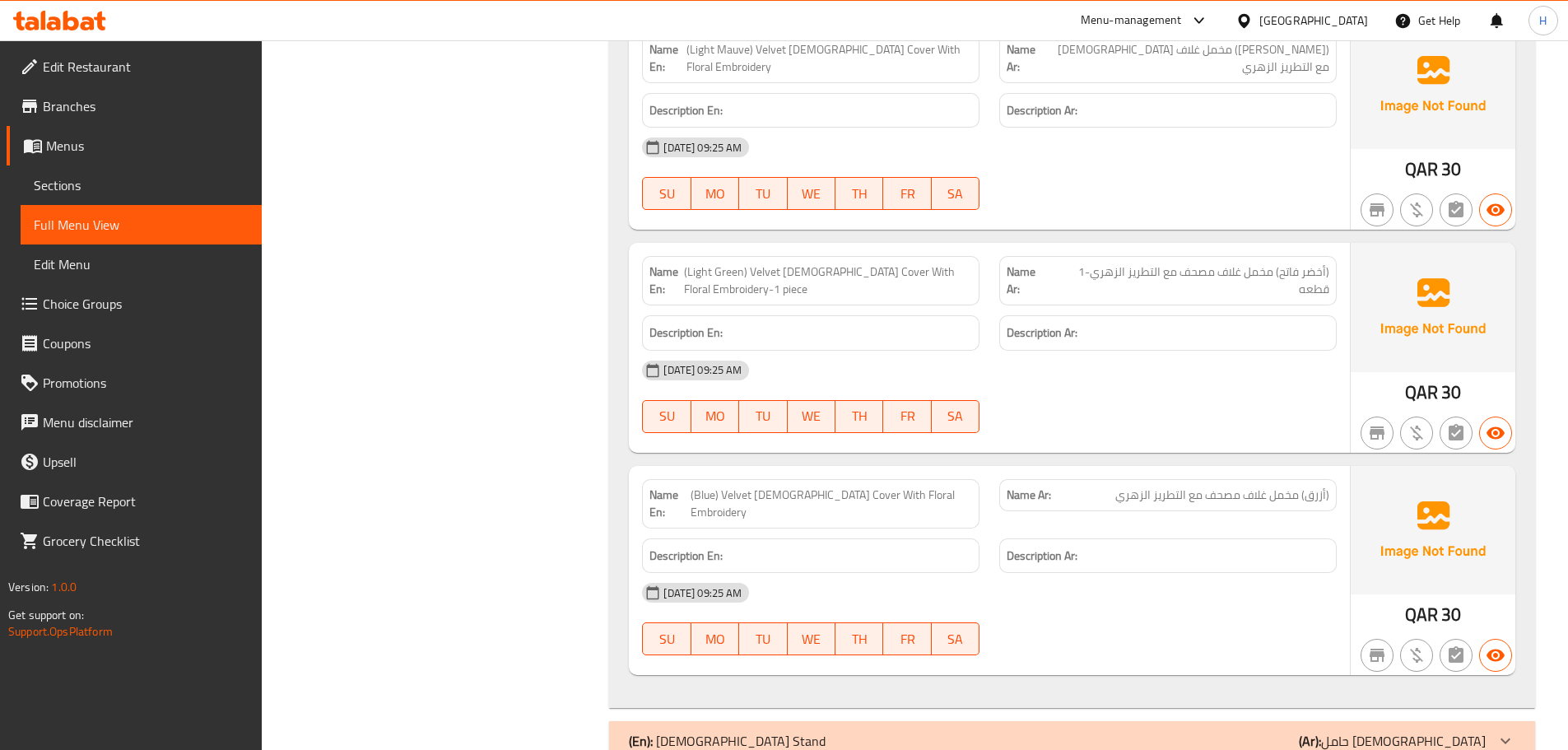
scroll to position [7593, 0]
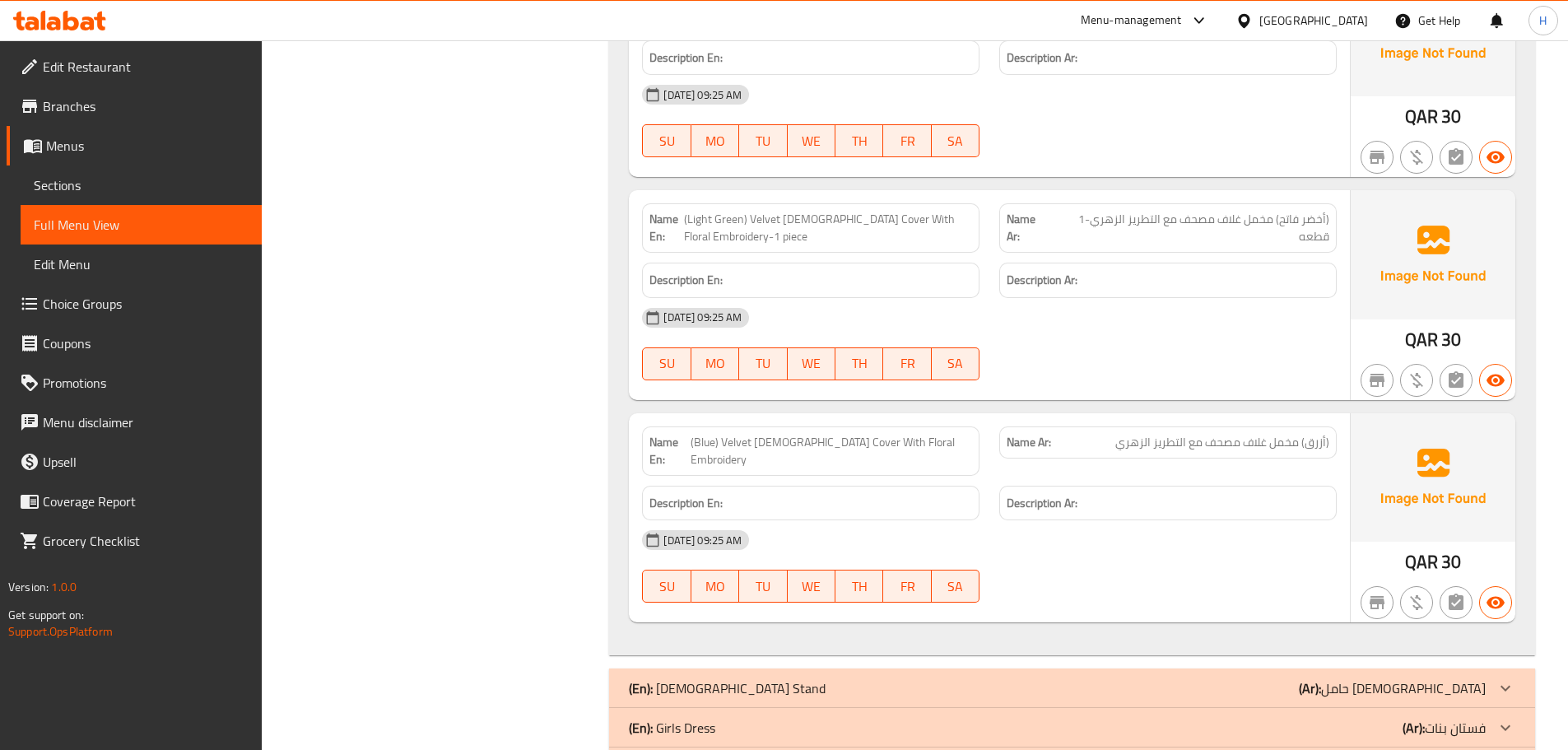
click at [767, 678] on div "(En): [DEMOGRAPHIC_DATA] Stand ([DEMOGRAPHIC_DATA]): حامل [DEMOGRAPHIC_DATA]" at bounding box center [1057, 688] width 856 height 20
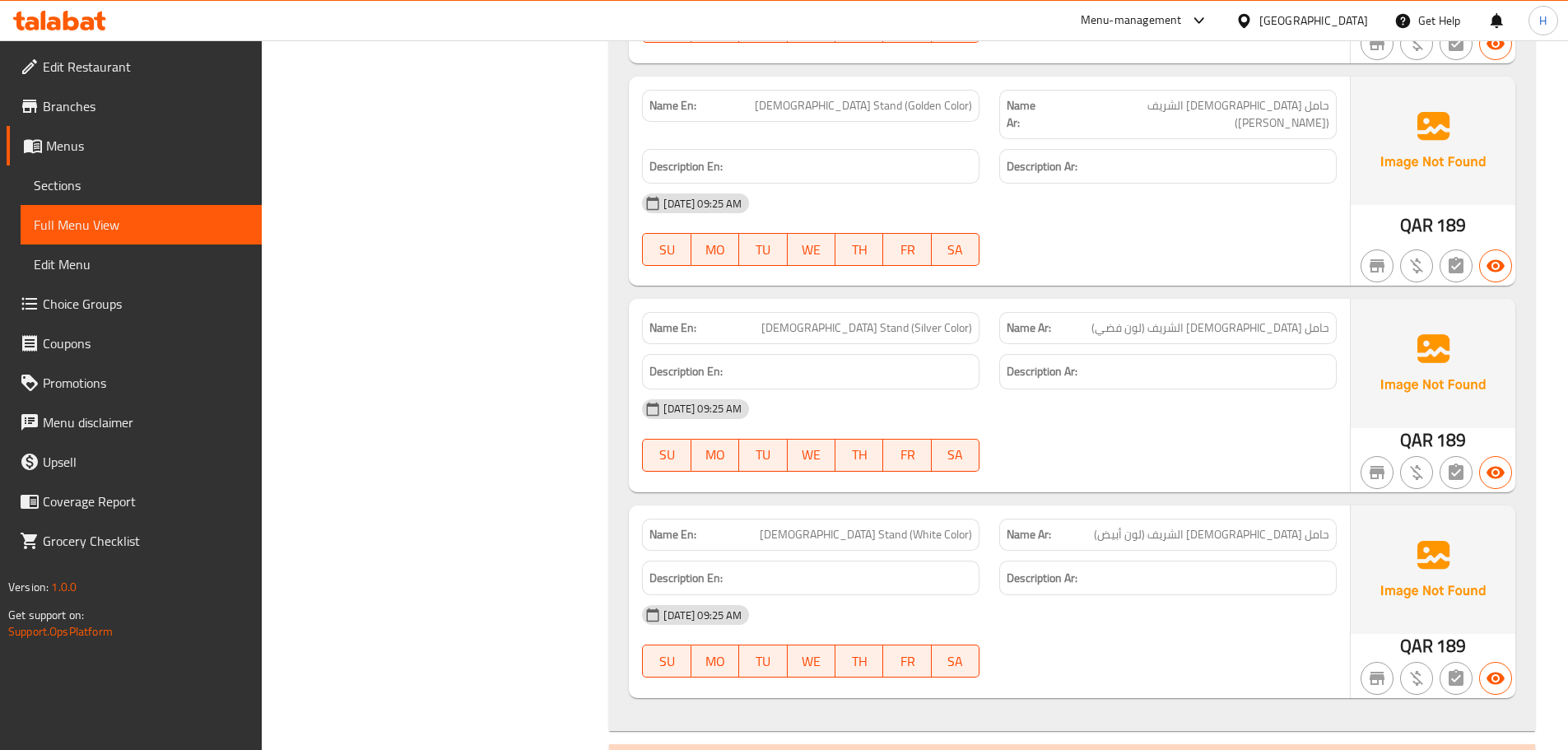
scroll to position [9087, 0]
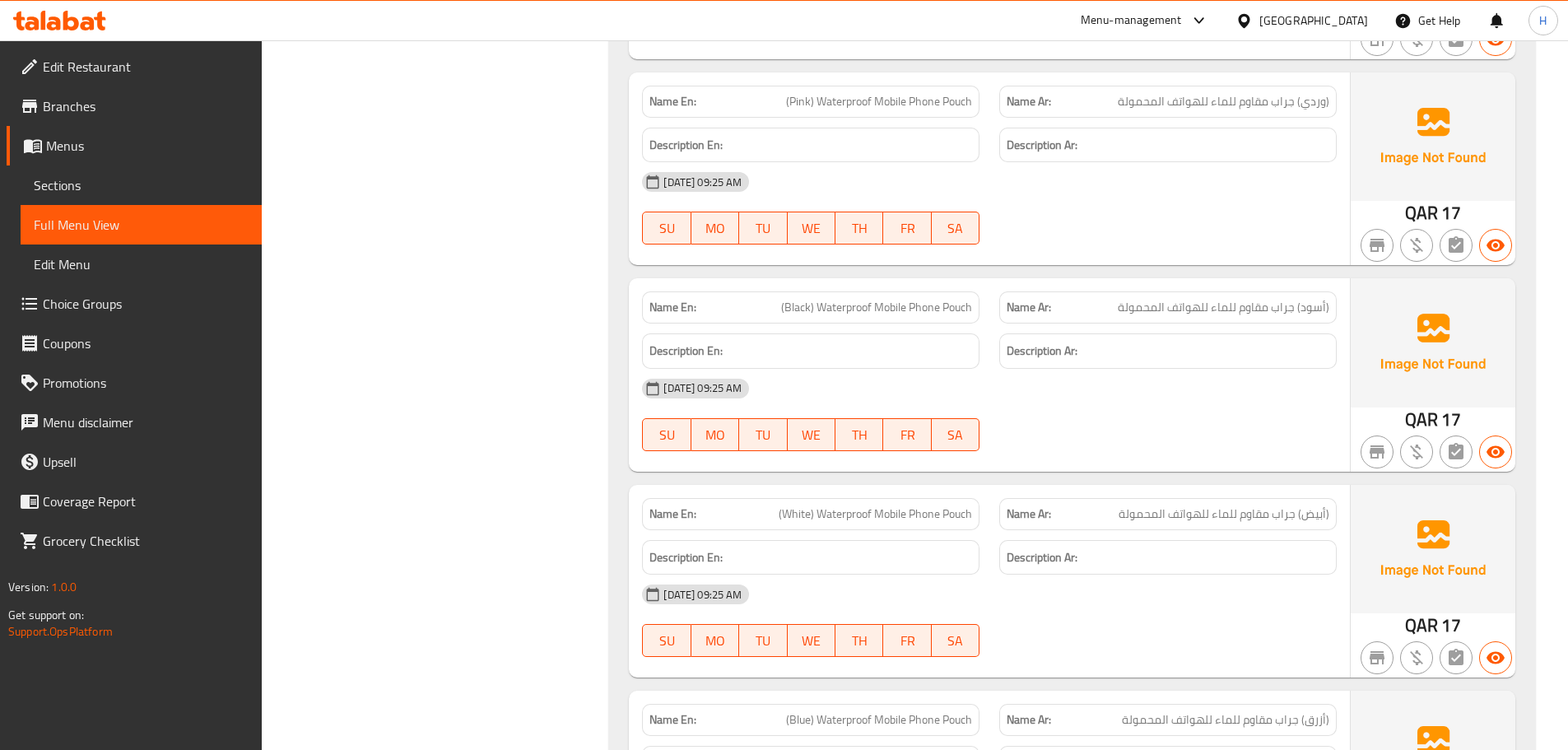
scroll to position [10802, 0]
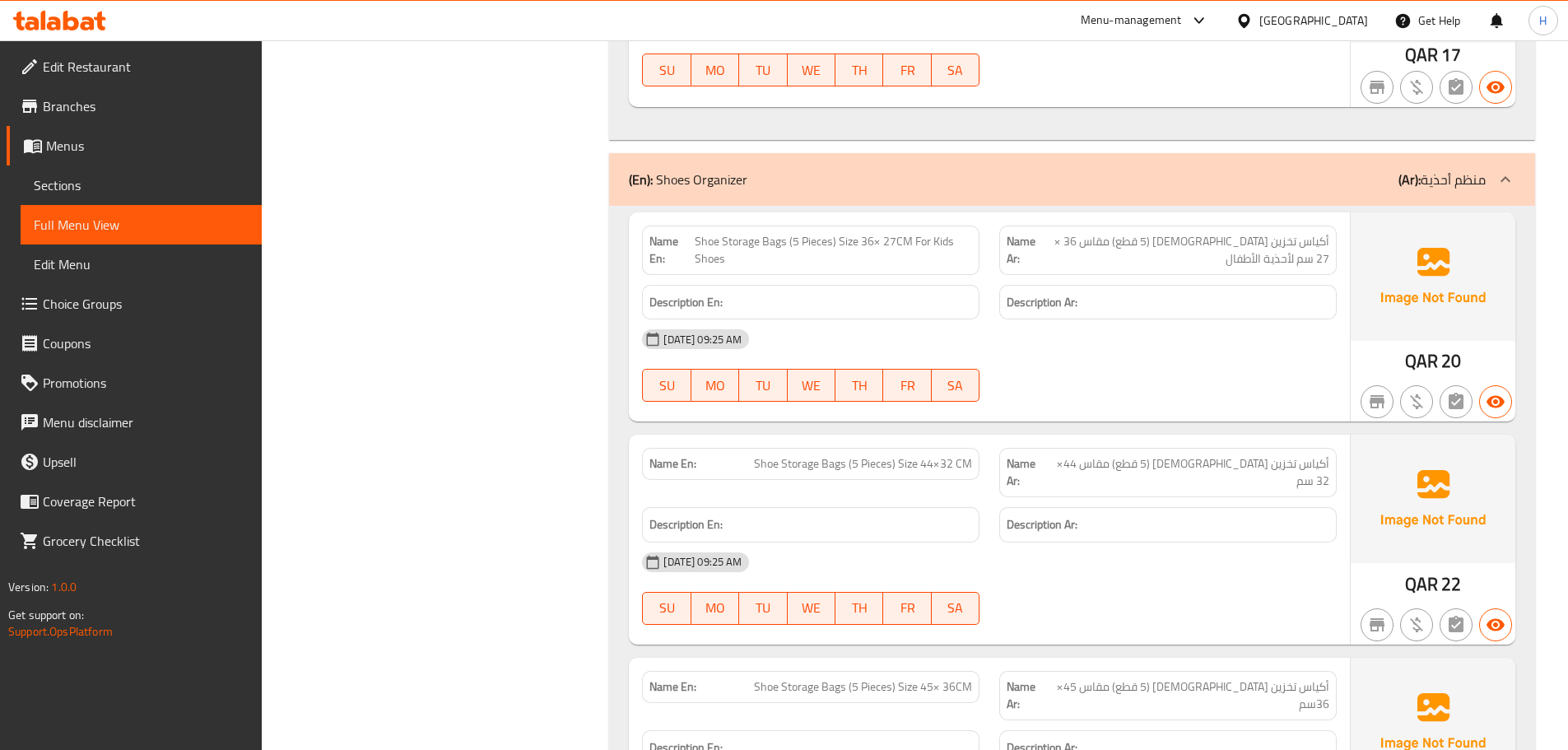
scroll to position [11489, 0]
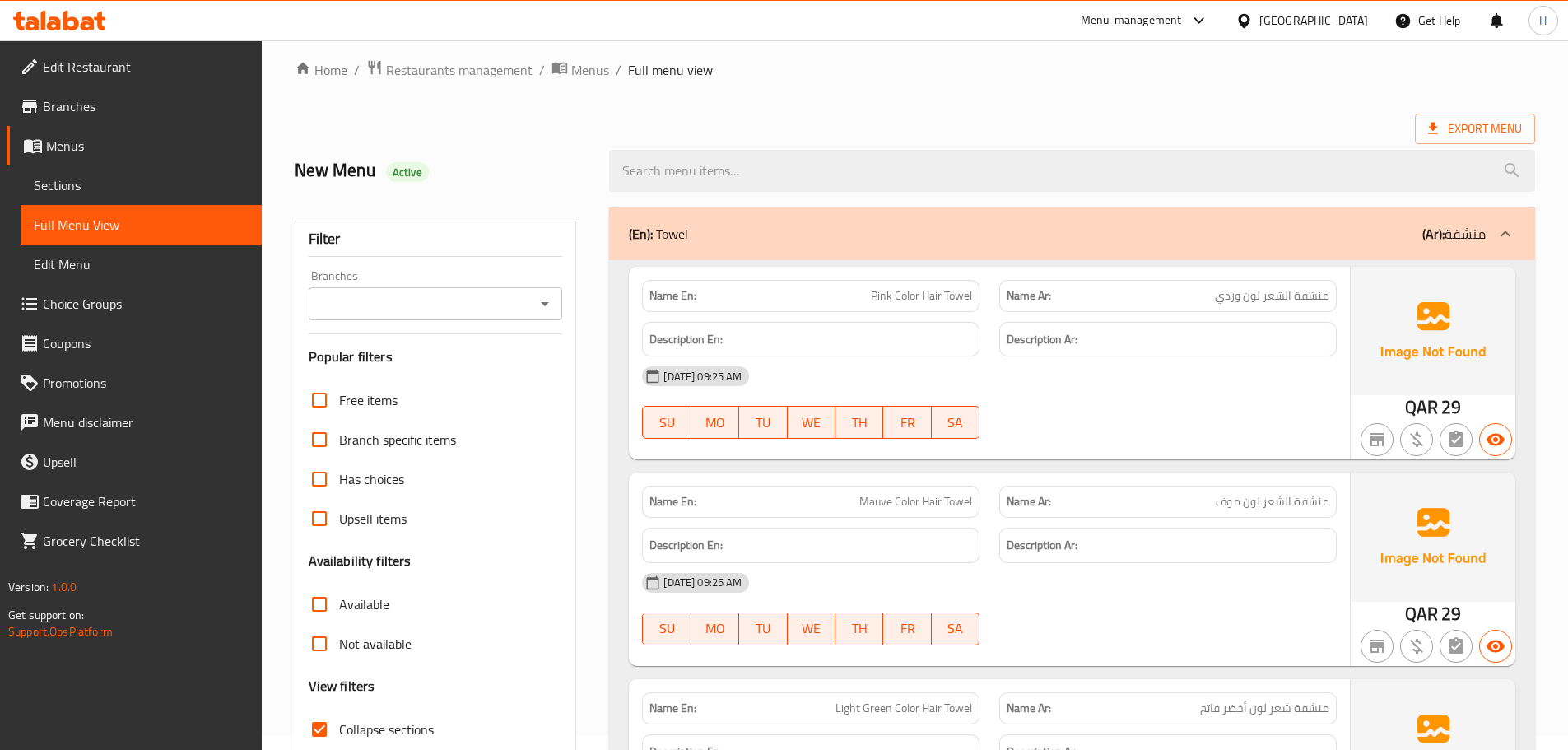
scroll to position [0, 0]
